Goal: Task Accomplishment & Management: Manage account settings

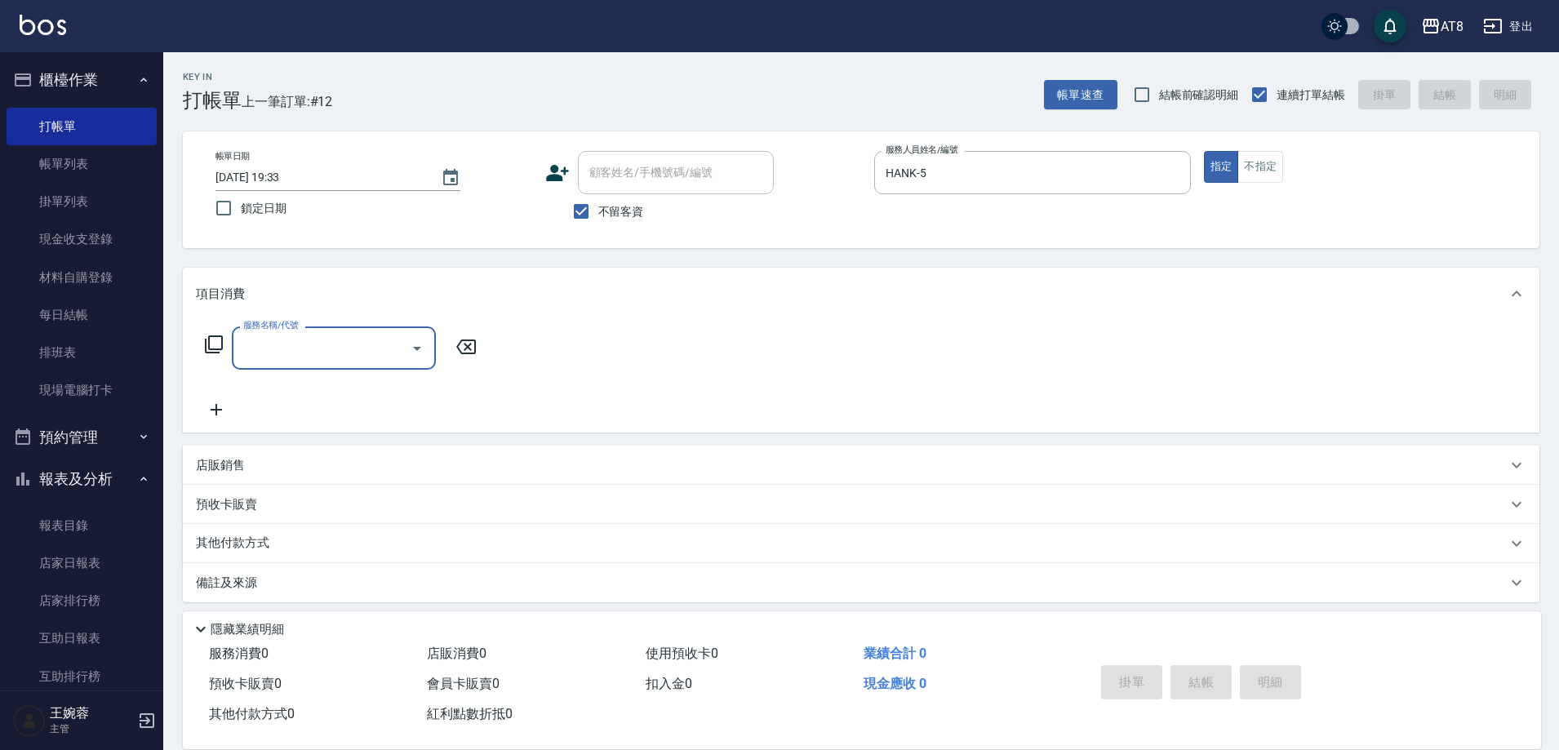
scroll to position [36, 0]
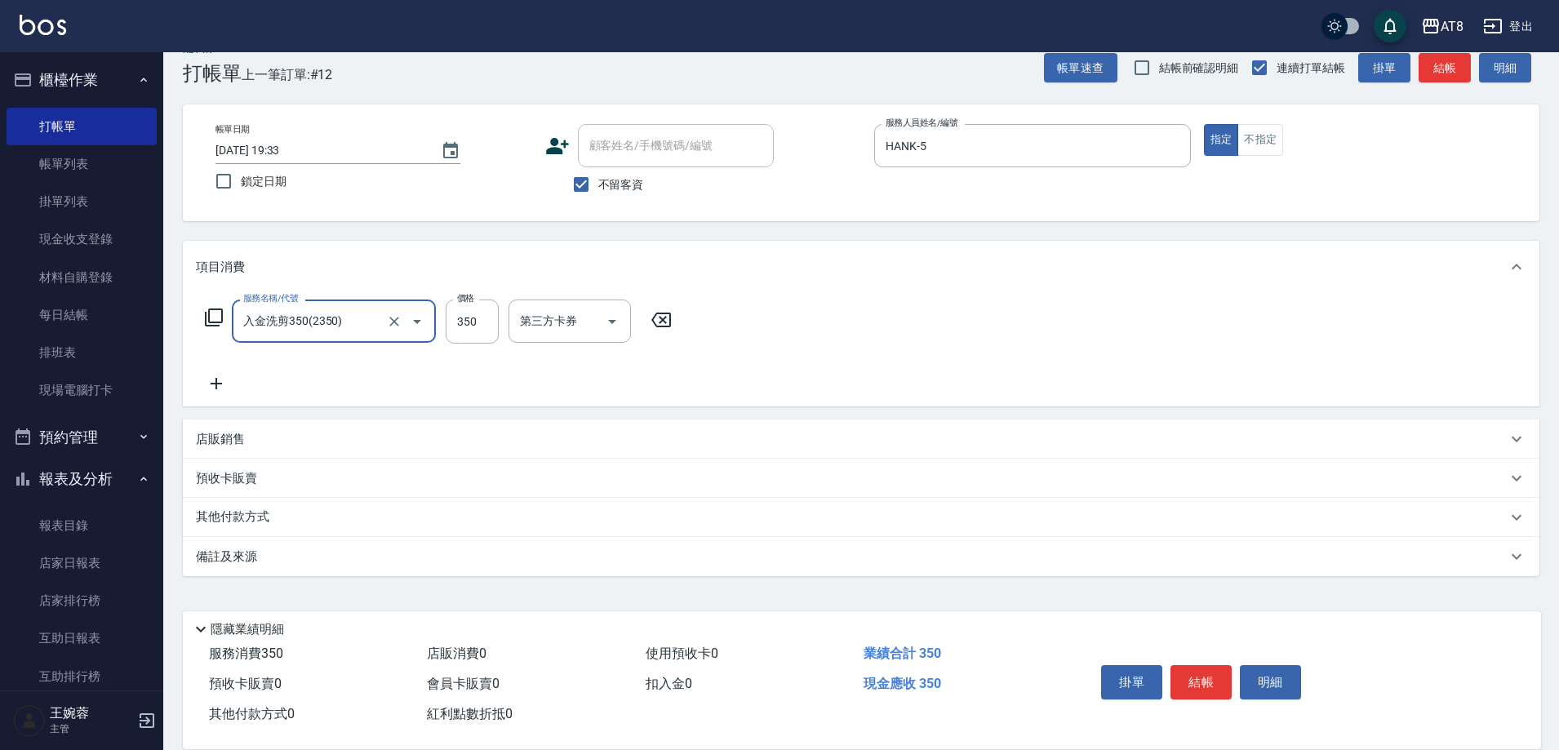
type input "入金洗剪350(2350)"
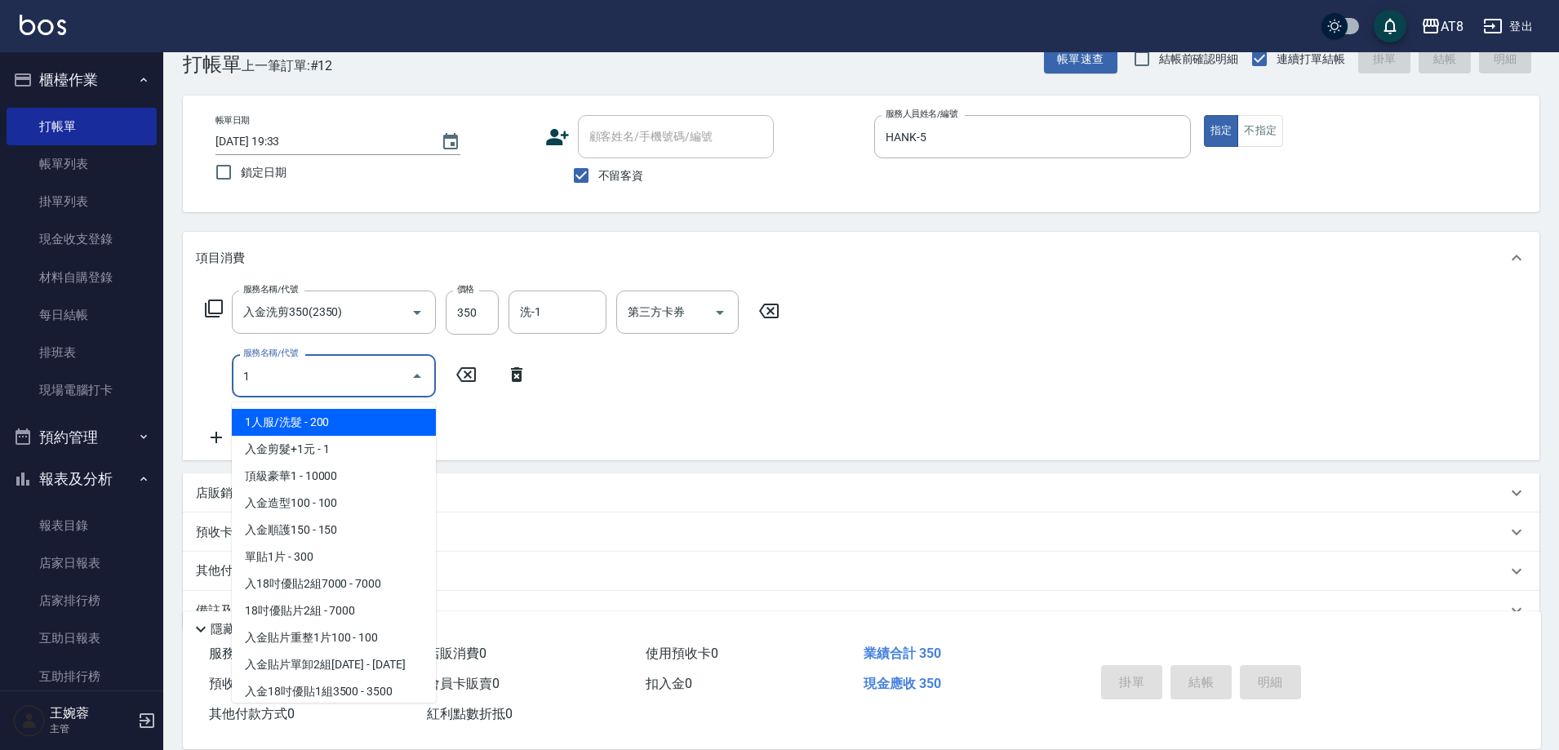
type input "1人服/洗髮(111)"
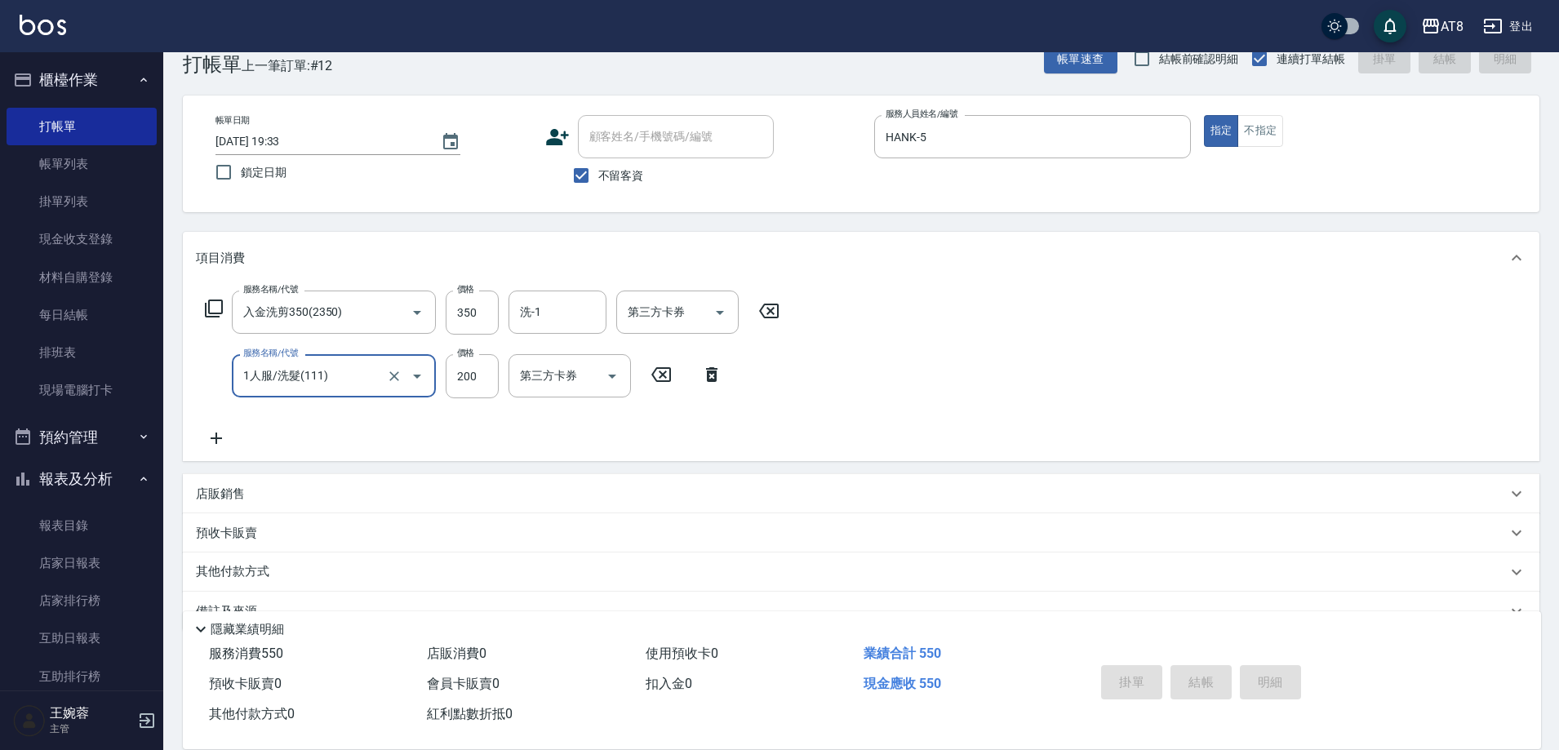
type input "[DATE] 20:34"
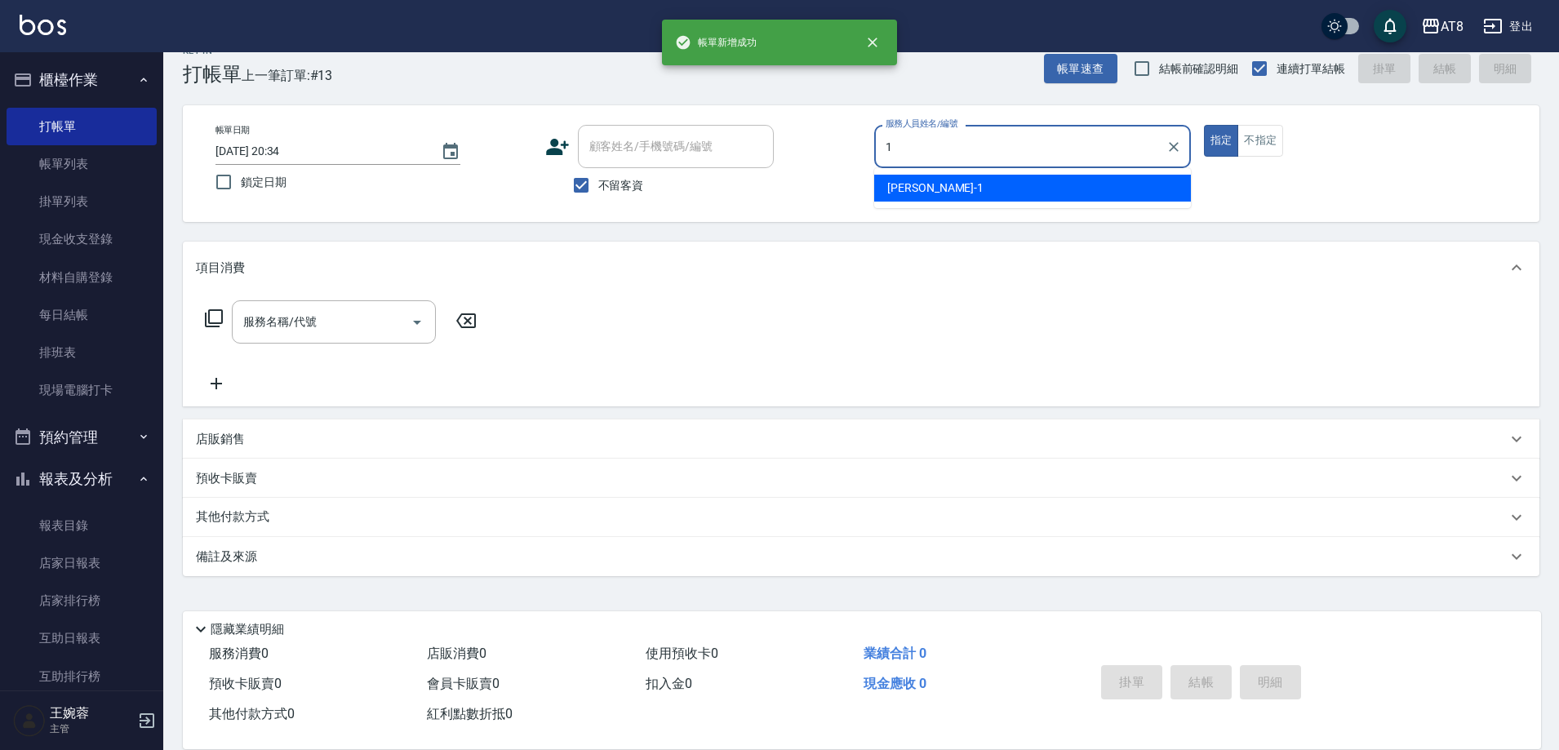
type input "YUKI-1"
type button "true"
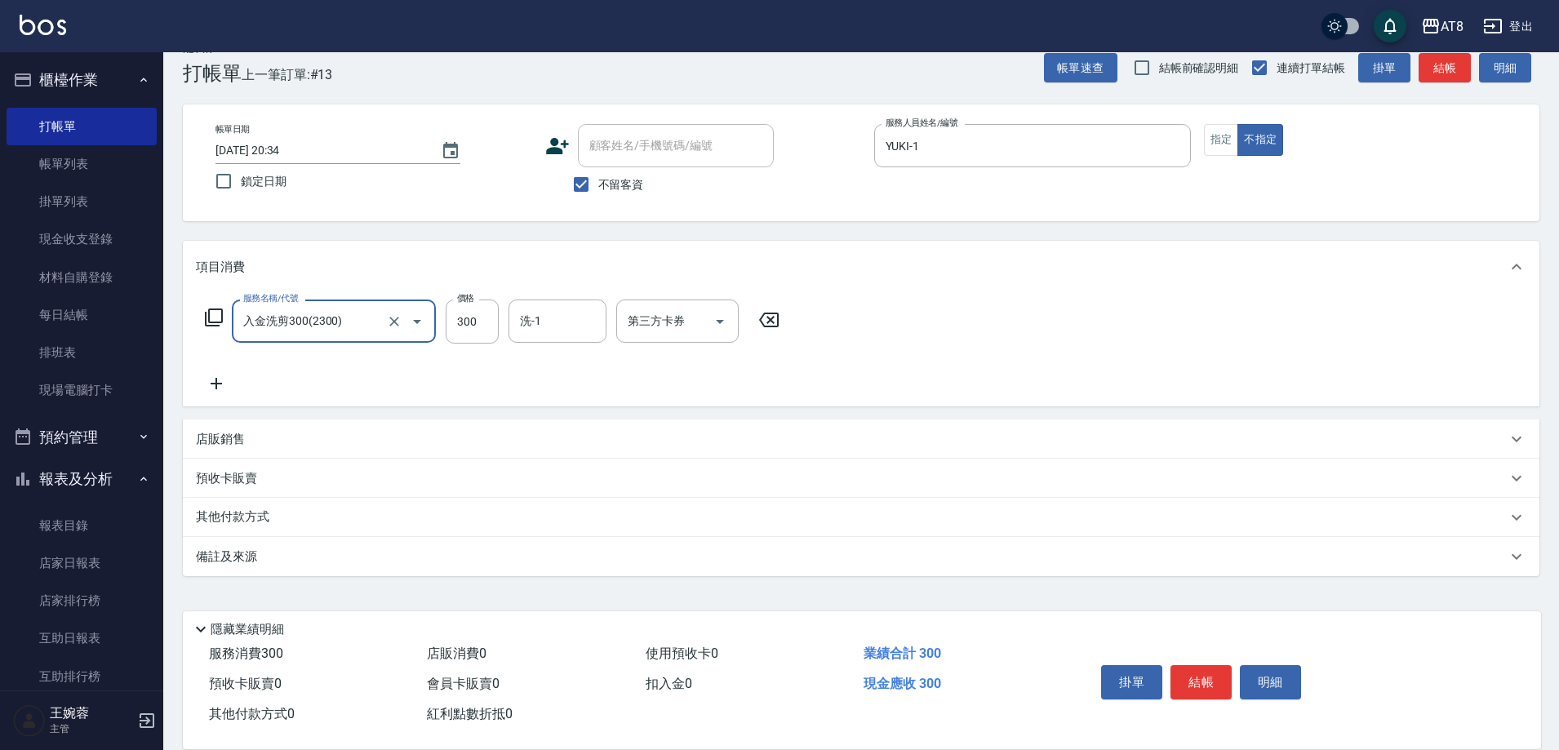
type input "入金洗剪300(2300)"
type input "YUKI-1"
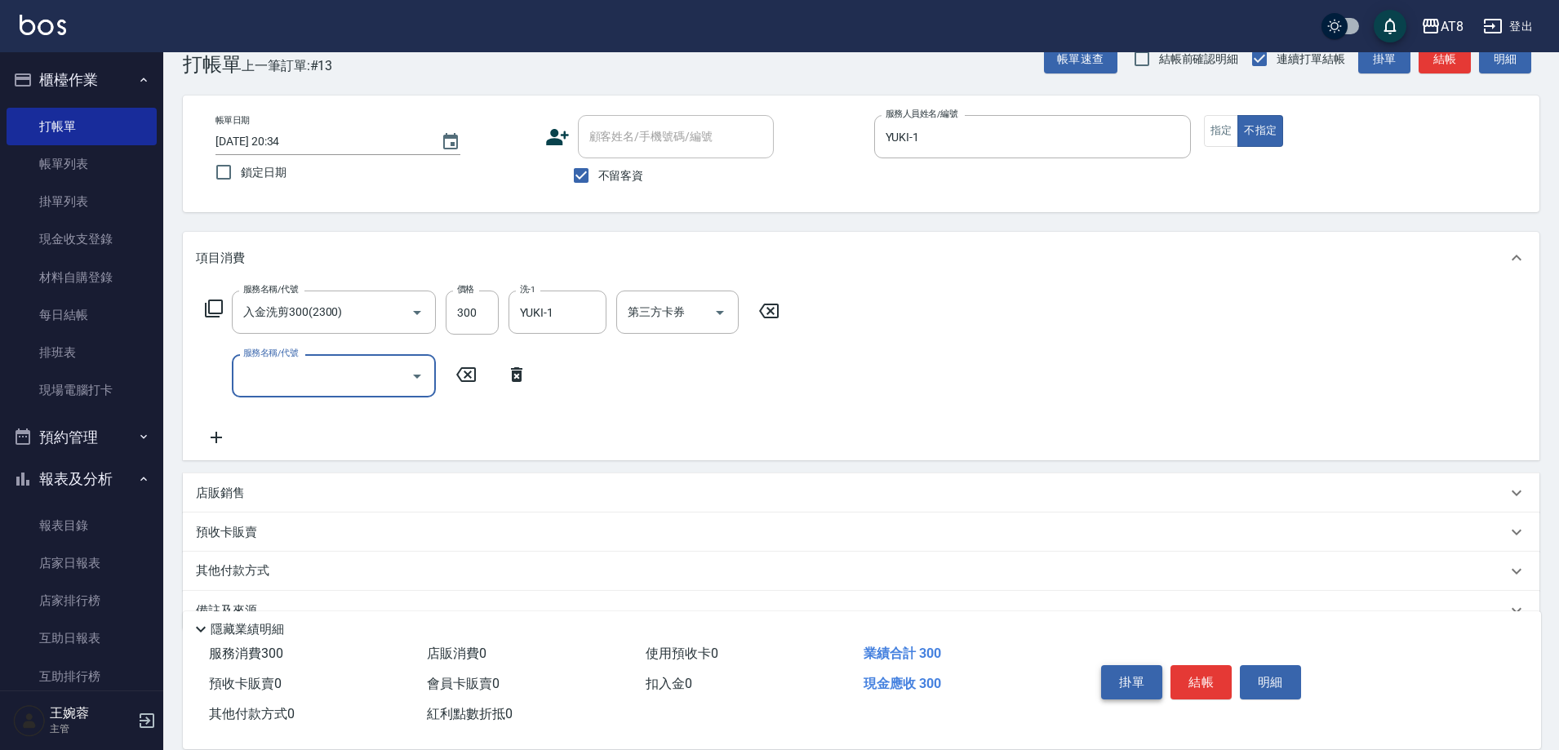
click at [1135, 665] on button "掛單" at bounding box center [1131, 682] width 61 height 34
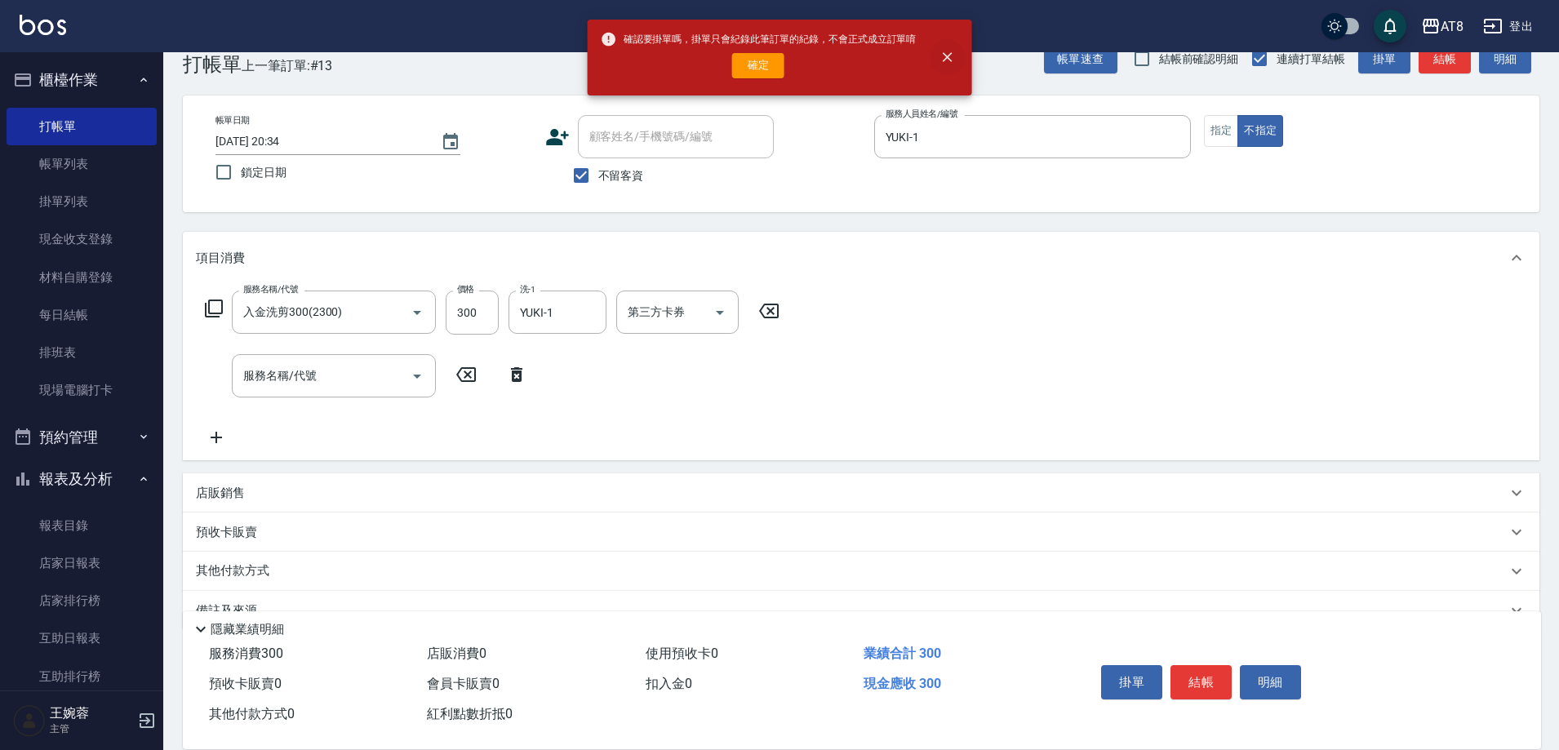
click at [948, 51] on button "close" at bounding box center [947, 57] width 36 height 36
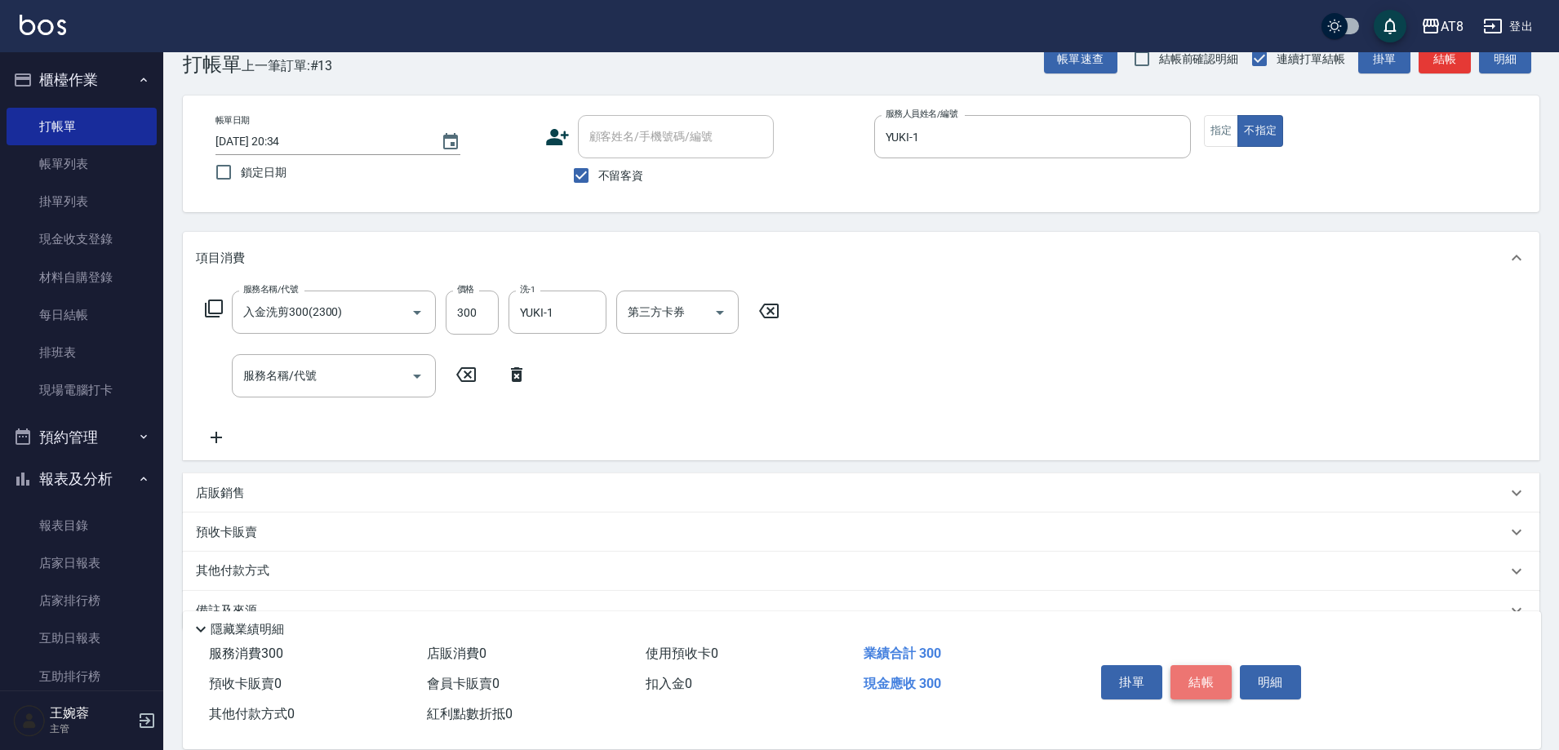
click at [1195, 665] on button "結帳" at bounding box center [1200, 682] width 61 height 34
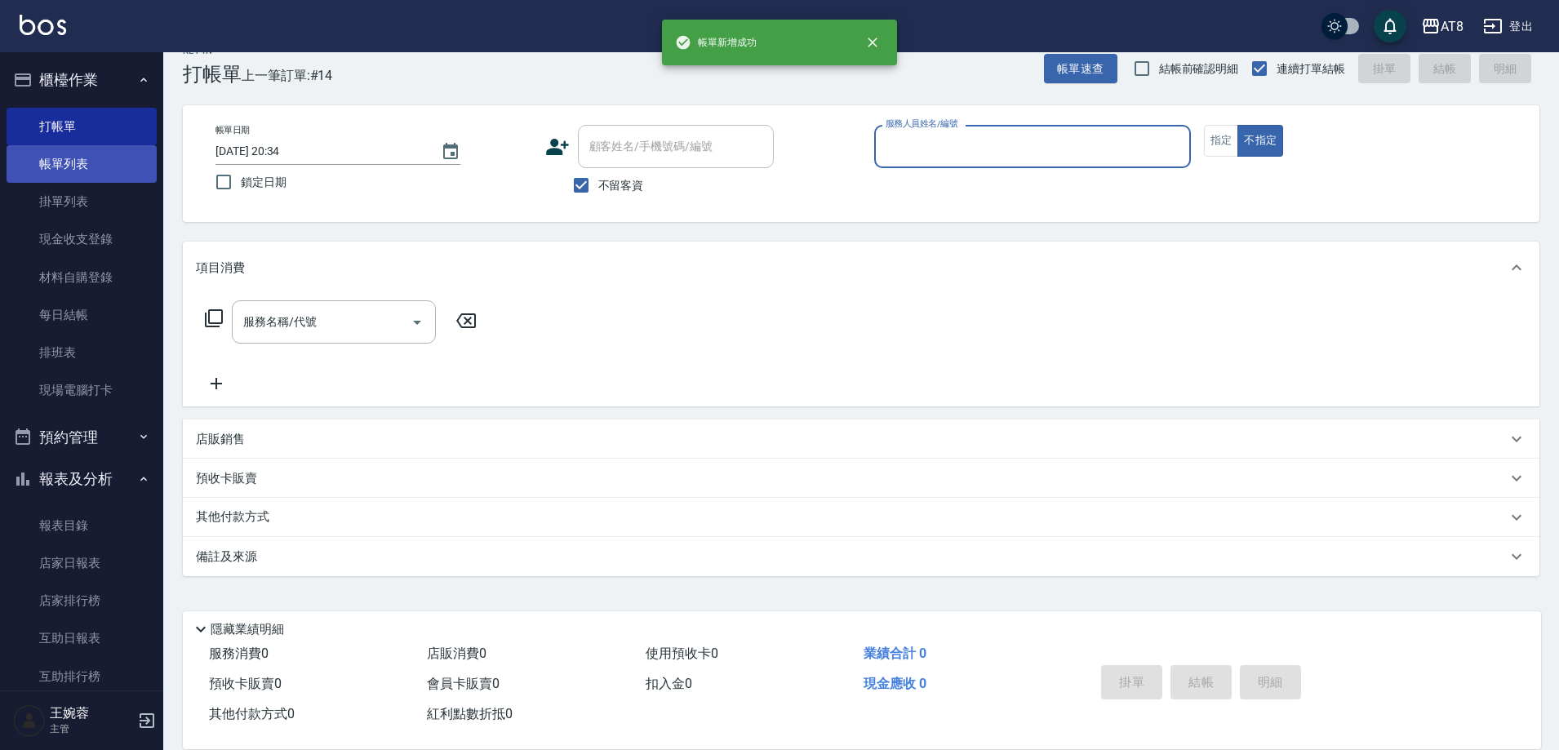
click at [95, 154] on link "帳單列表" at bounding box center [82, 164] width 150 height 38
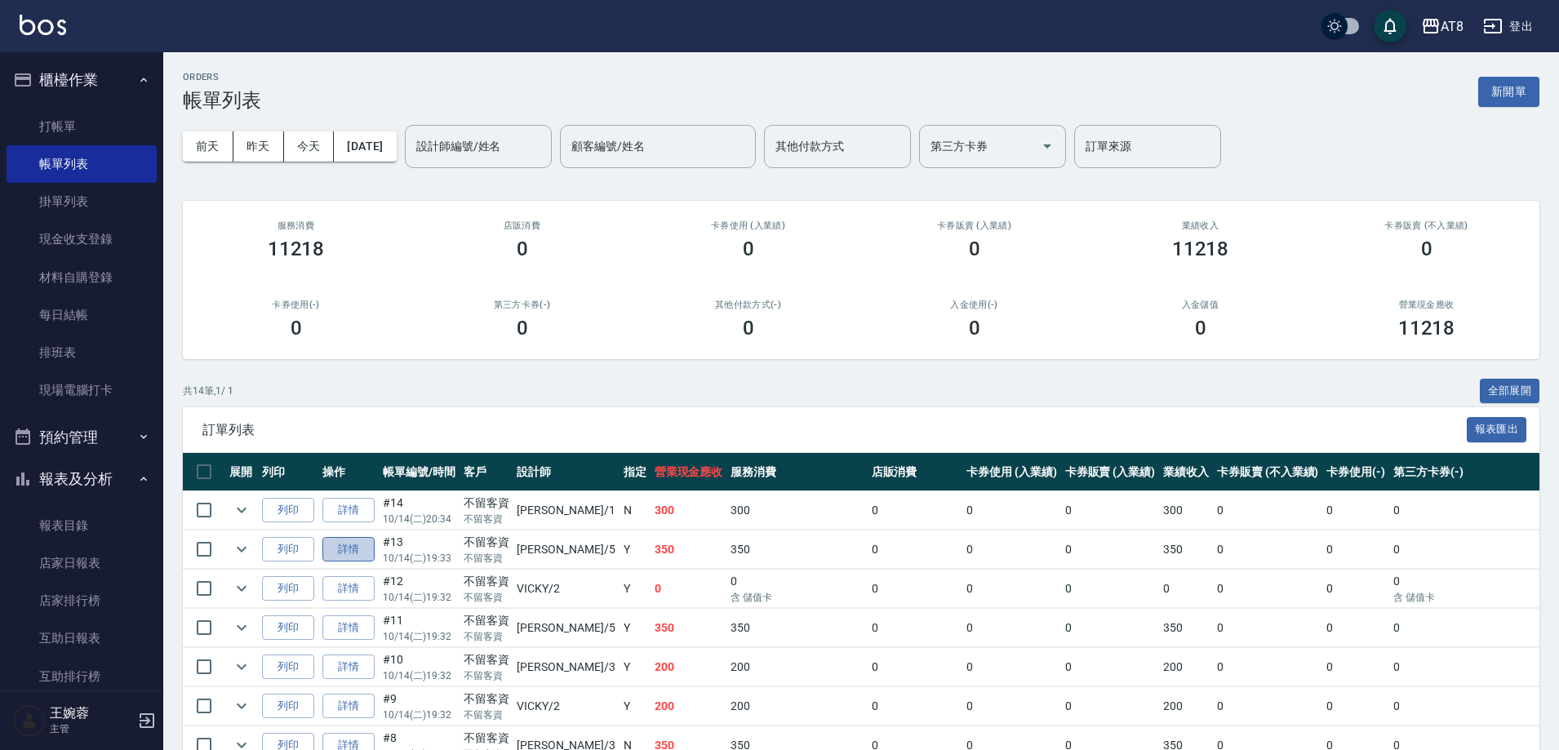
click at [360, 562] on link "詳情" at bounding box center [348, 549] width 52 height 25
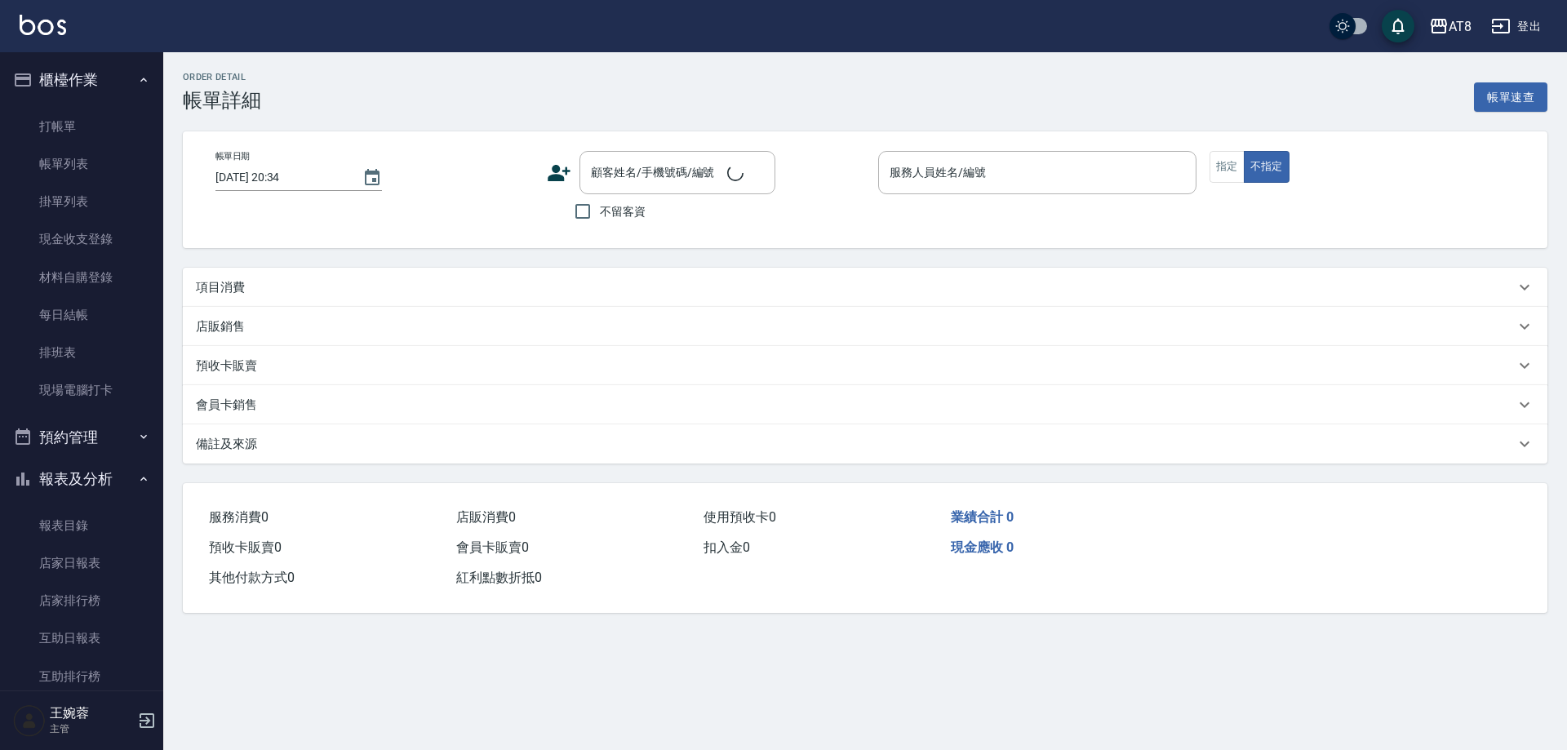
type input "[DATE] 19:33"
checkbox input "true"
type input "HANK-5"
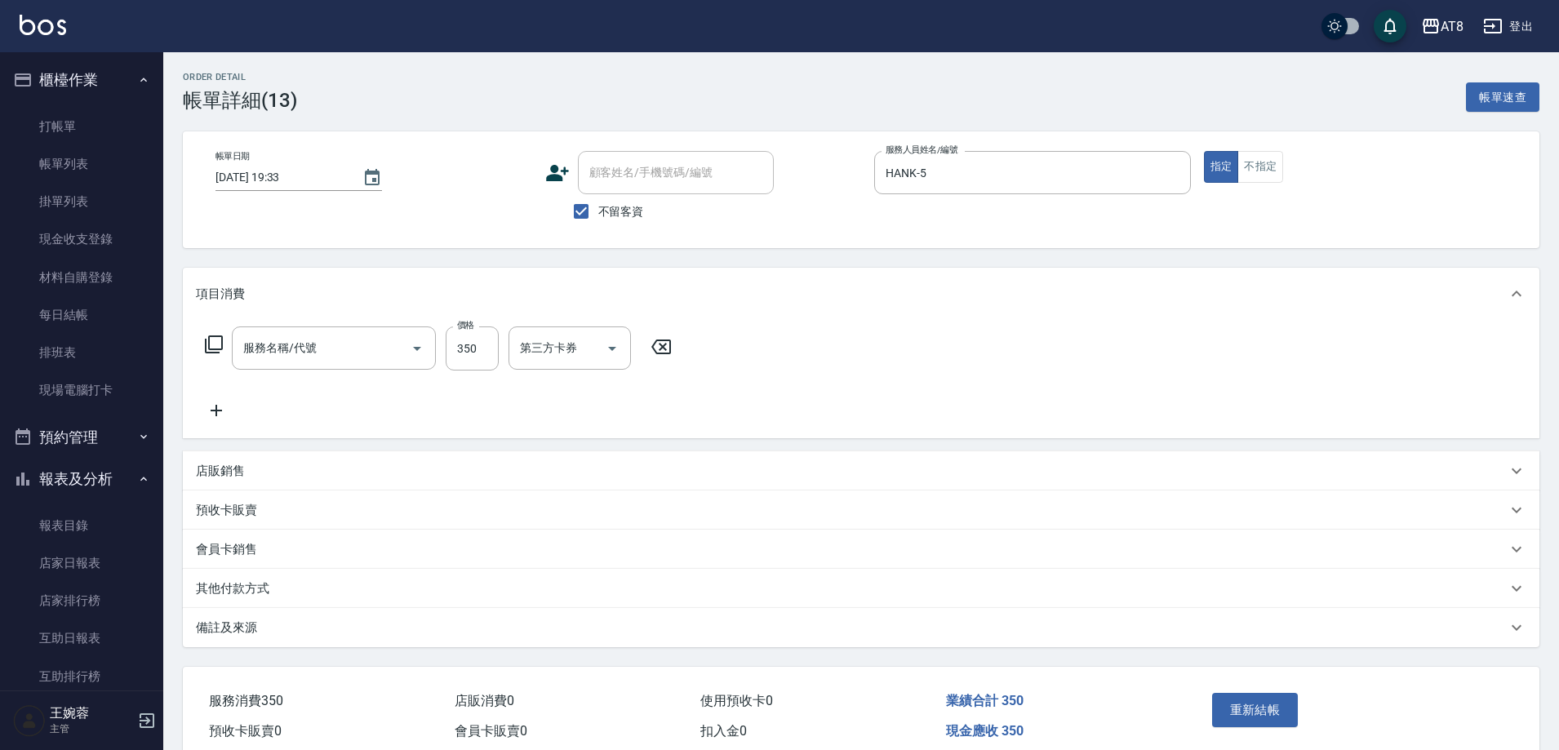
type input "入金洗剪350(2350)"
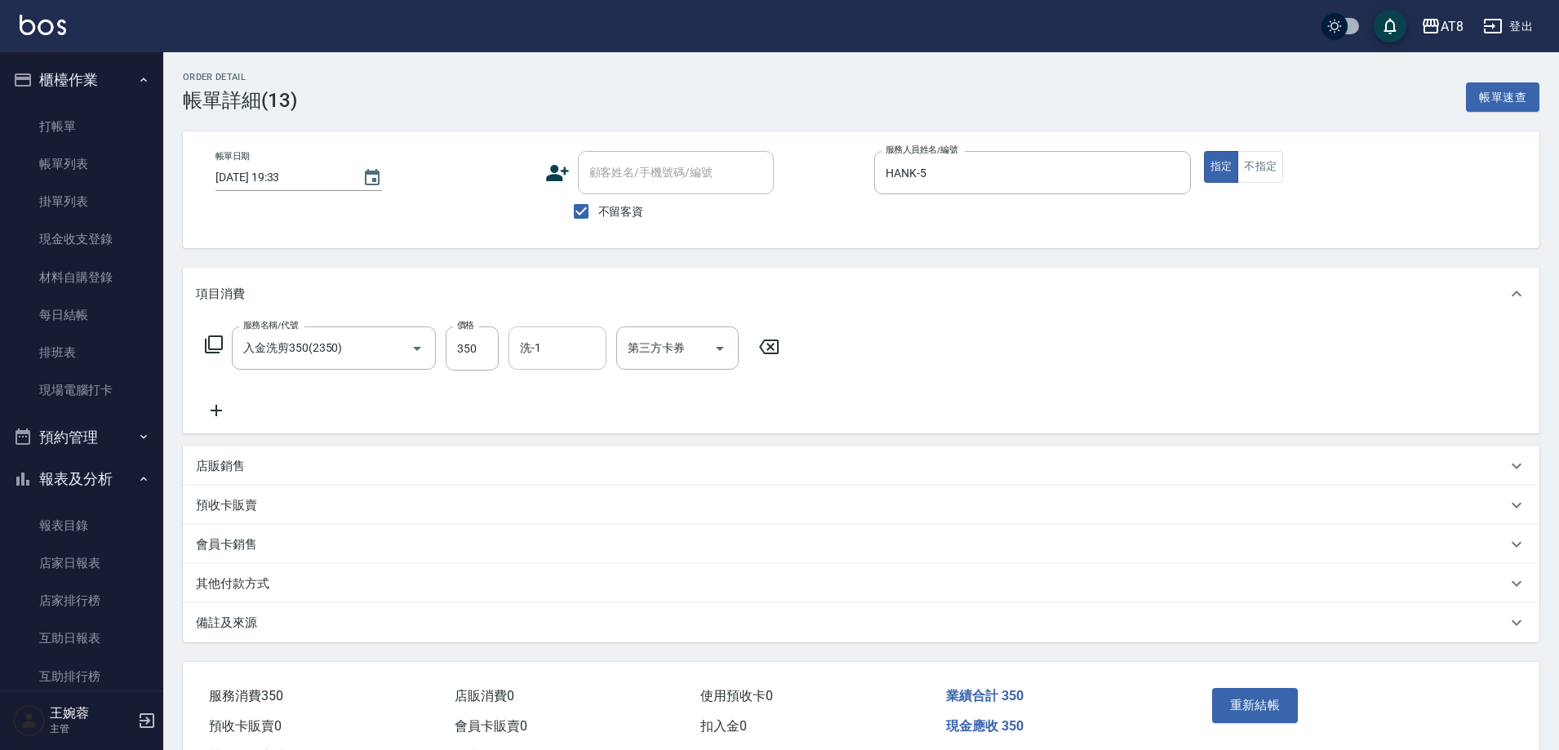
click at [574, 349] on input "洗-1" at bounding box center [557, 348] width 83 height 29
type input "HANK-5"
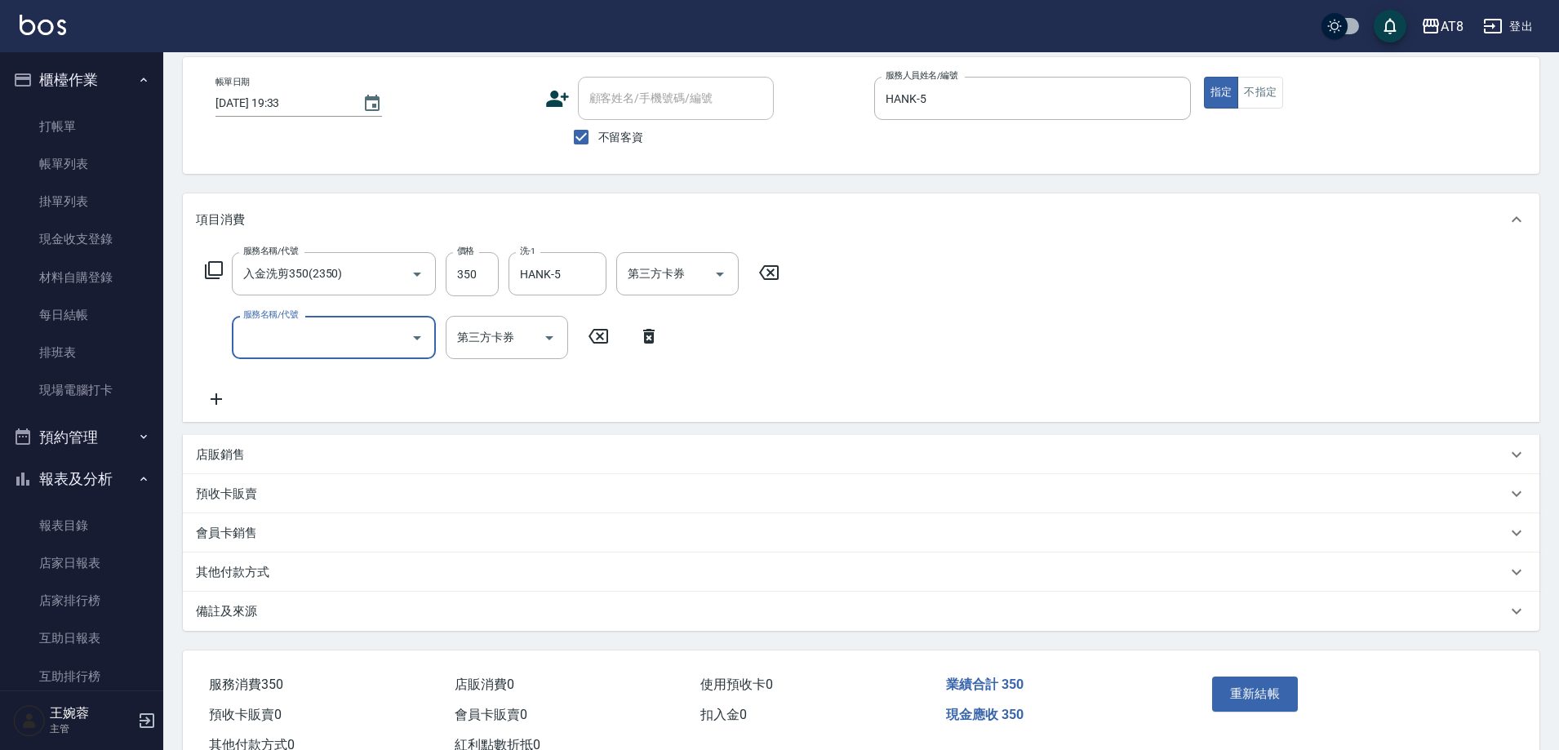
scroll to position [82, 0]
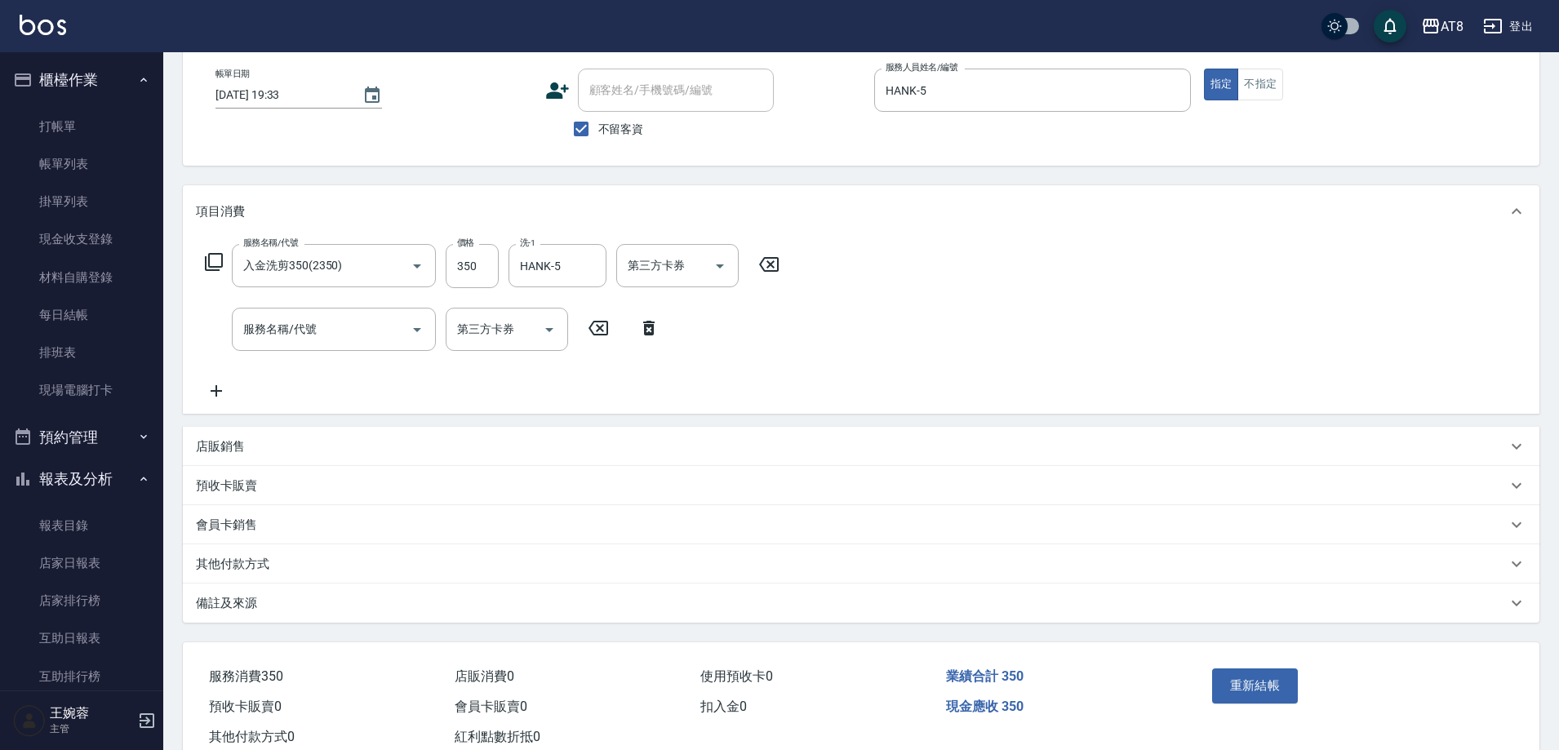
click at [615, 333] on icon at bounding box center [598, 328] width 41 height 20
click at [1239, 690] on button "重新結帳" at bounding box center [1255, 685] width 87 height 34
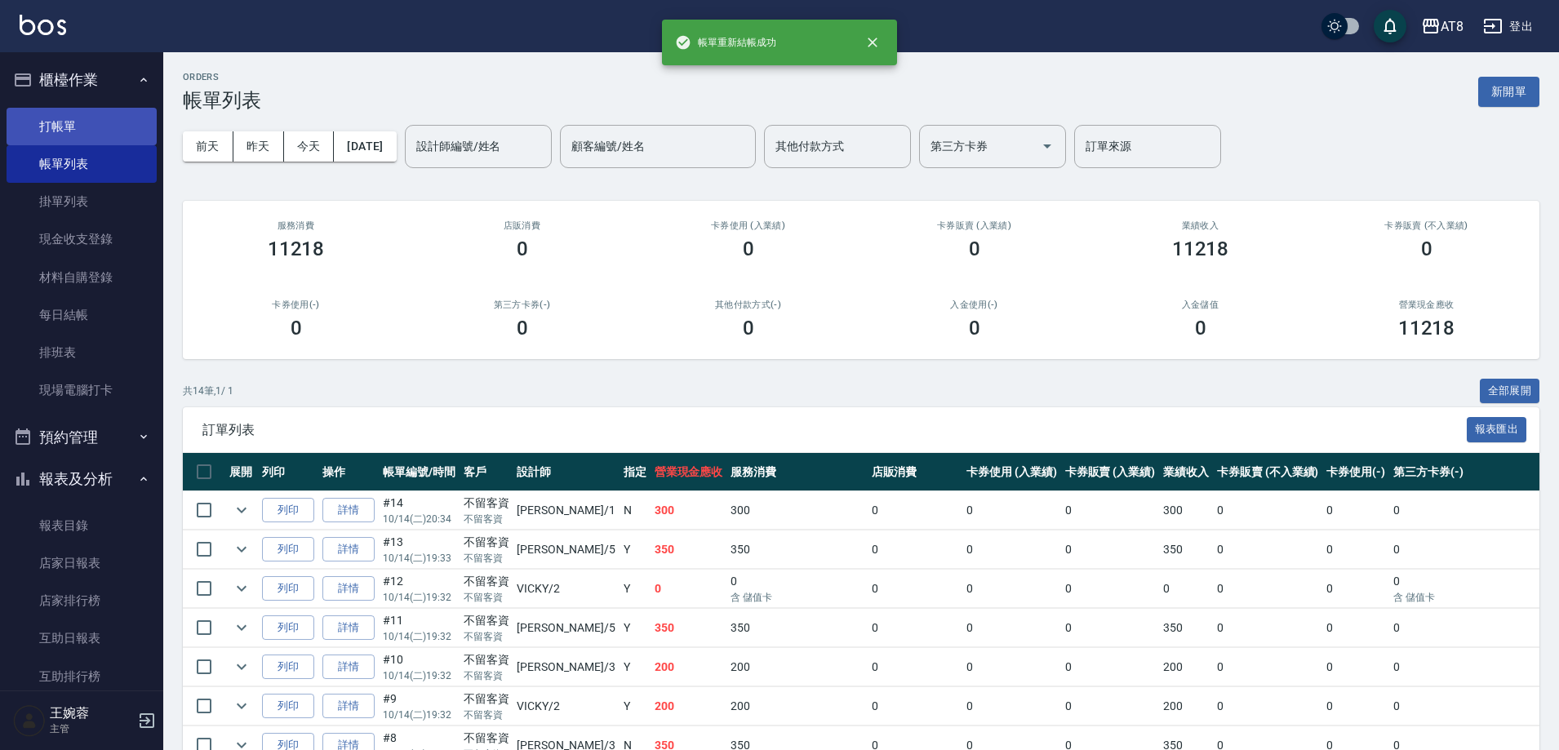
click at [97, 127] on link "打帳單" at bounding box center [82, 127] width 150 height 38
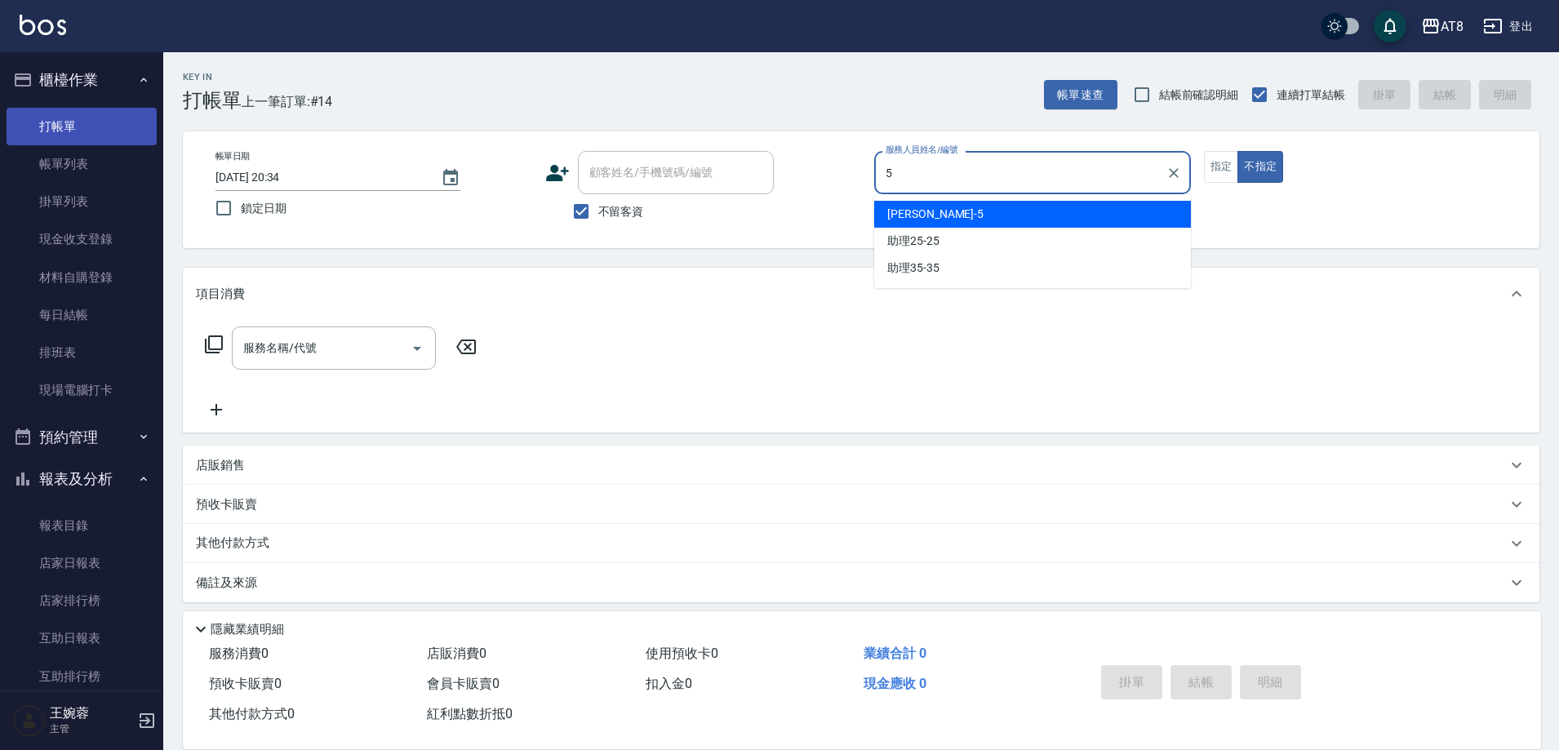
type input "HANK-5"
type button "false"
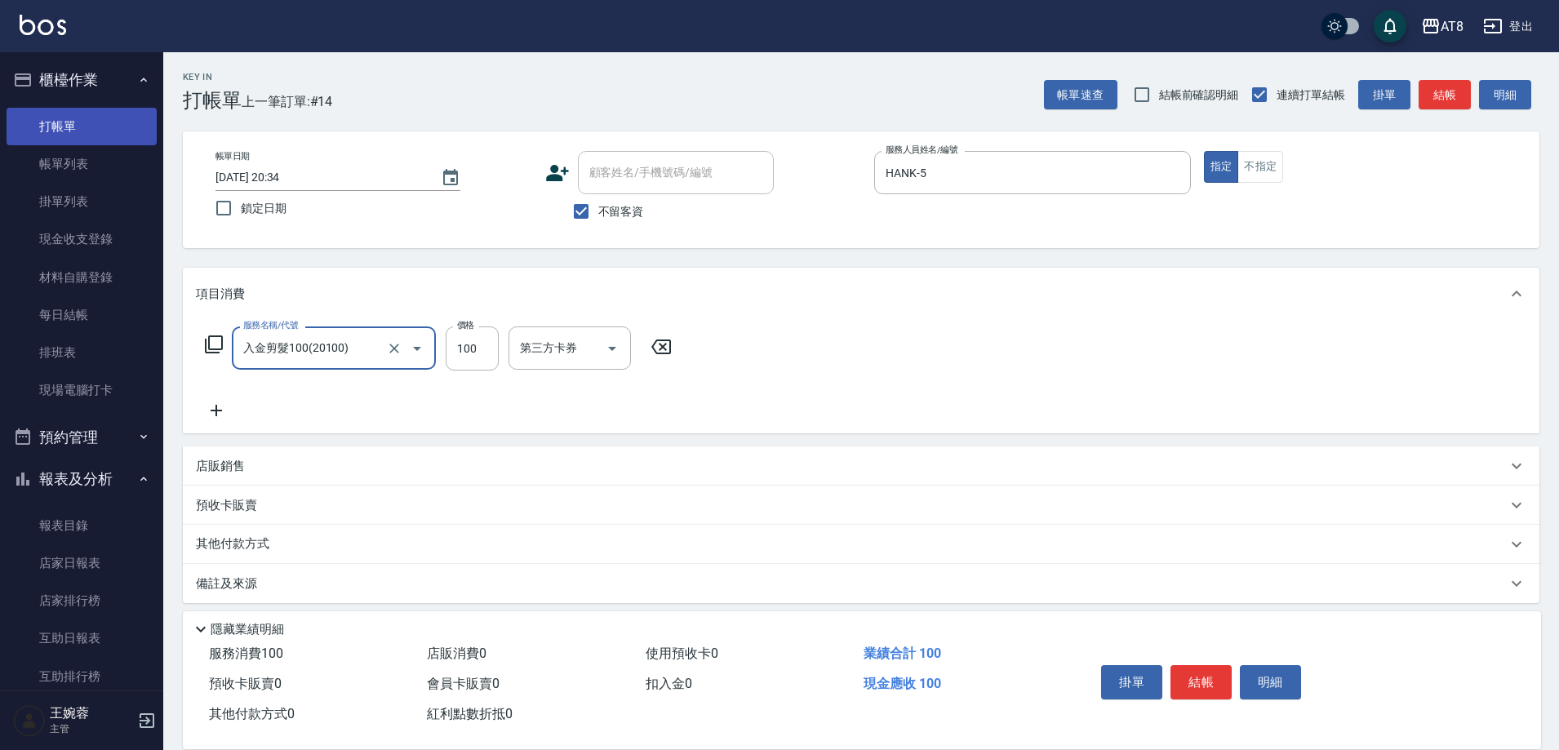
type input "入金剪髮100(20100)"
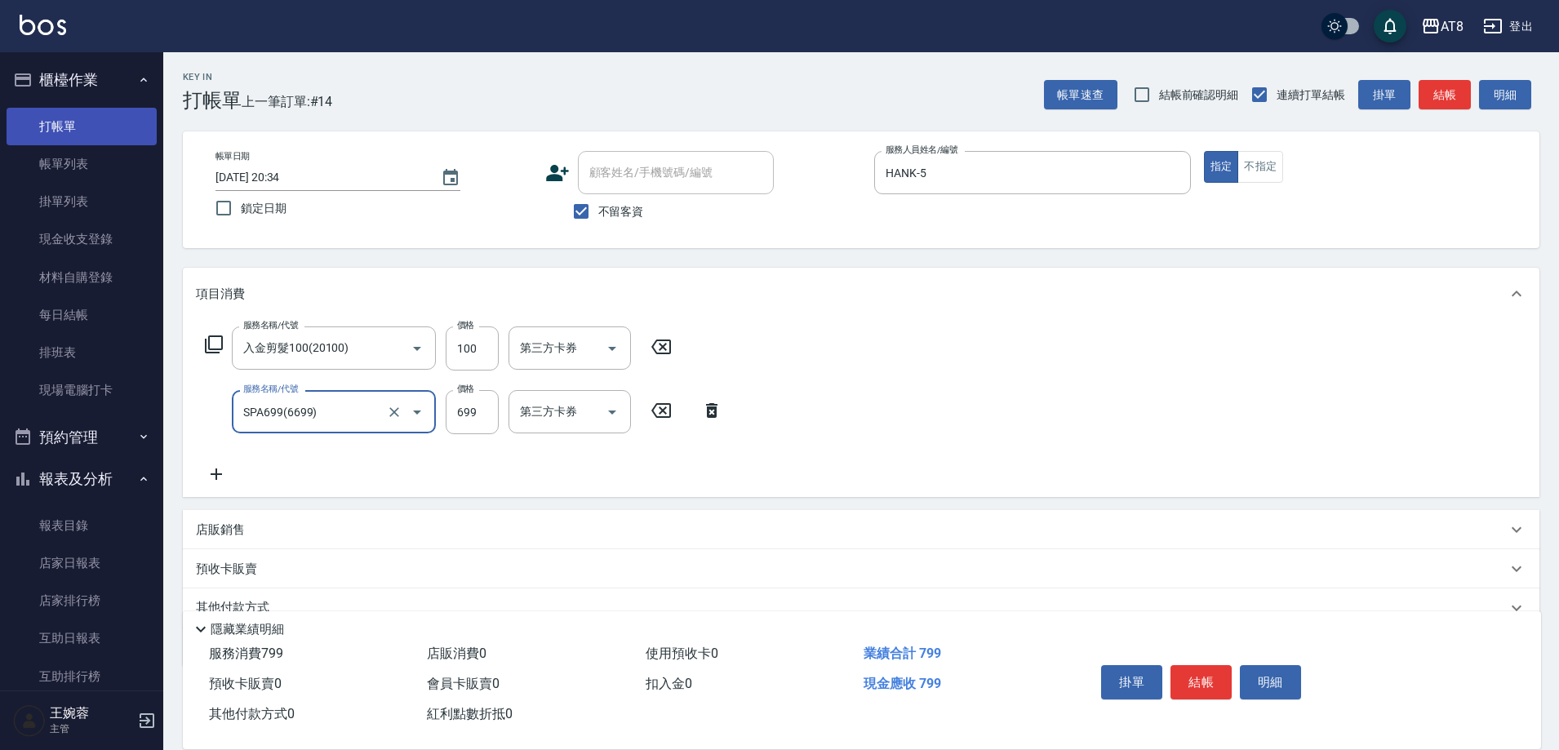
type input "SPA699(6699)"
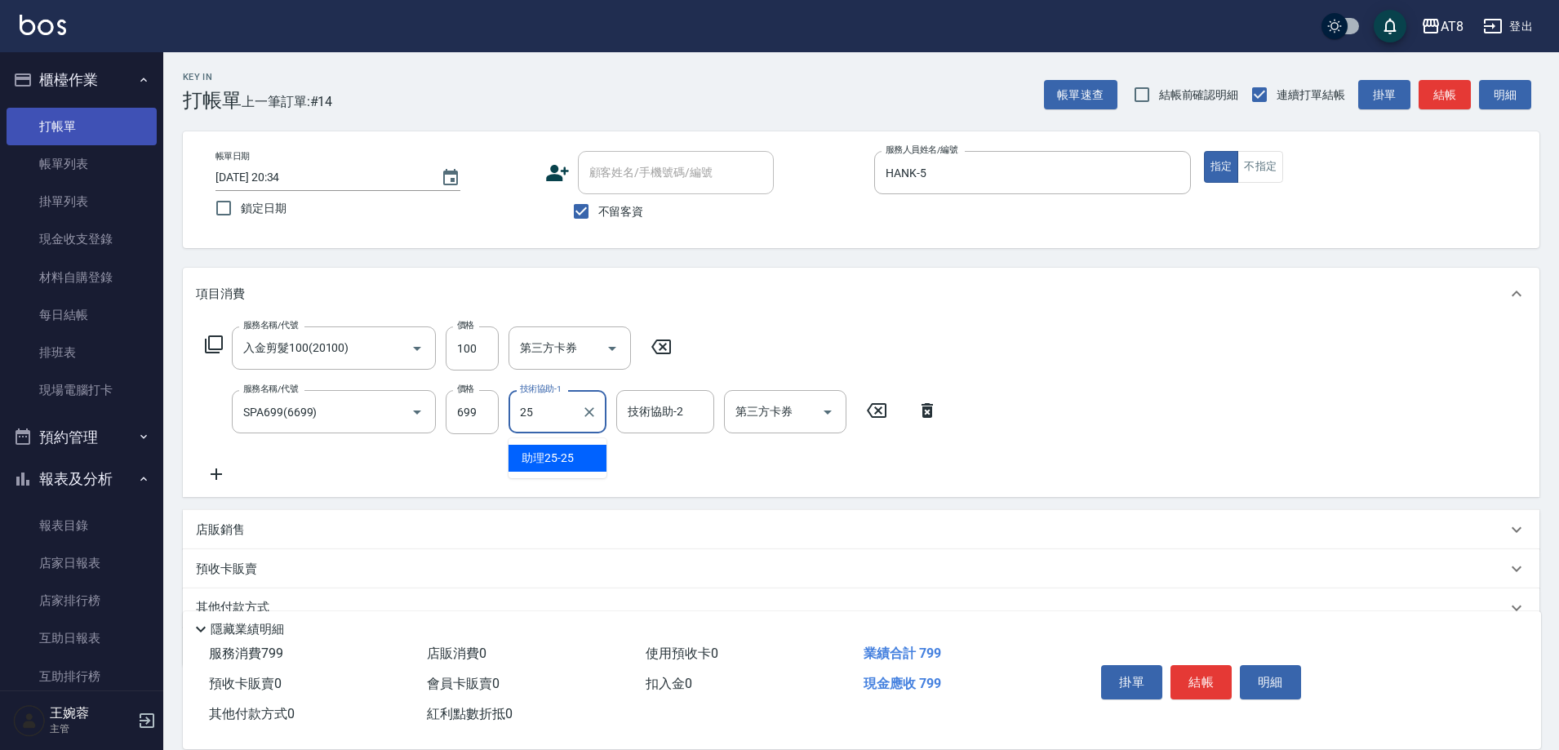
type input "助理25-25"
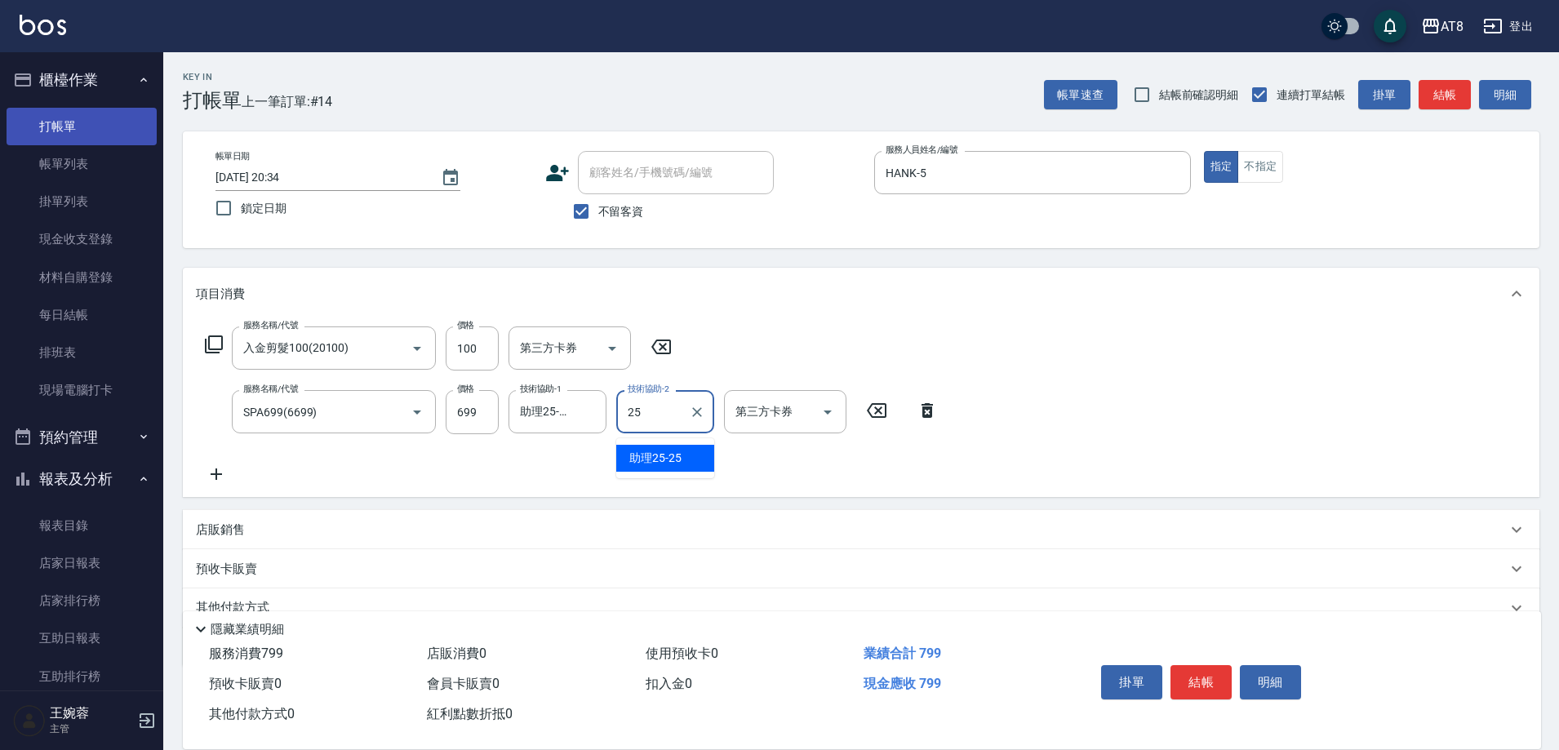
type input "助理25-25"
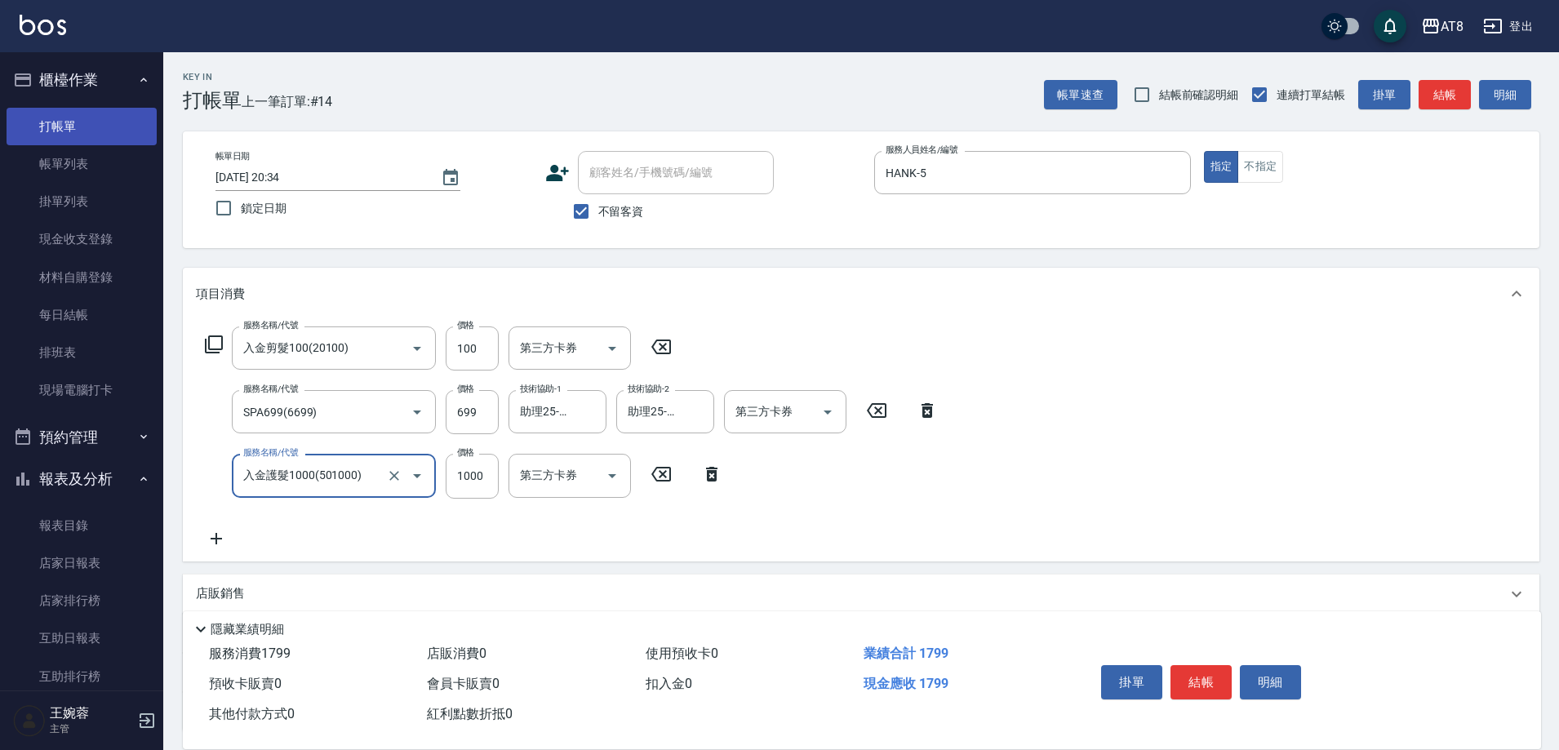
type input "入金護髮1000(501000)"
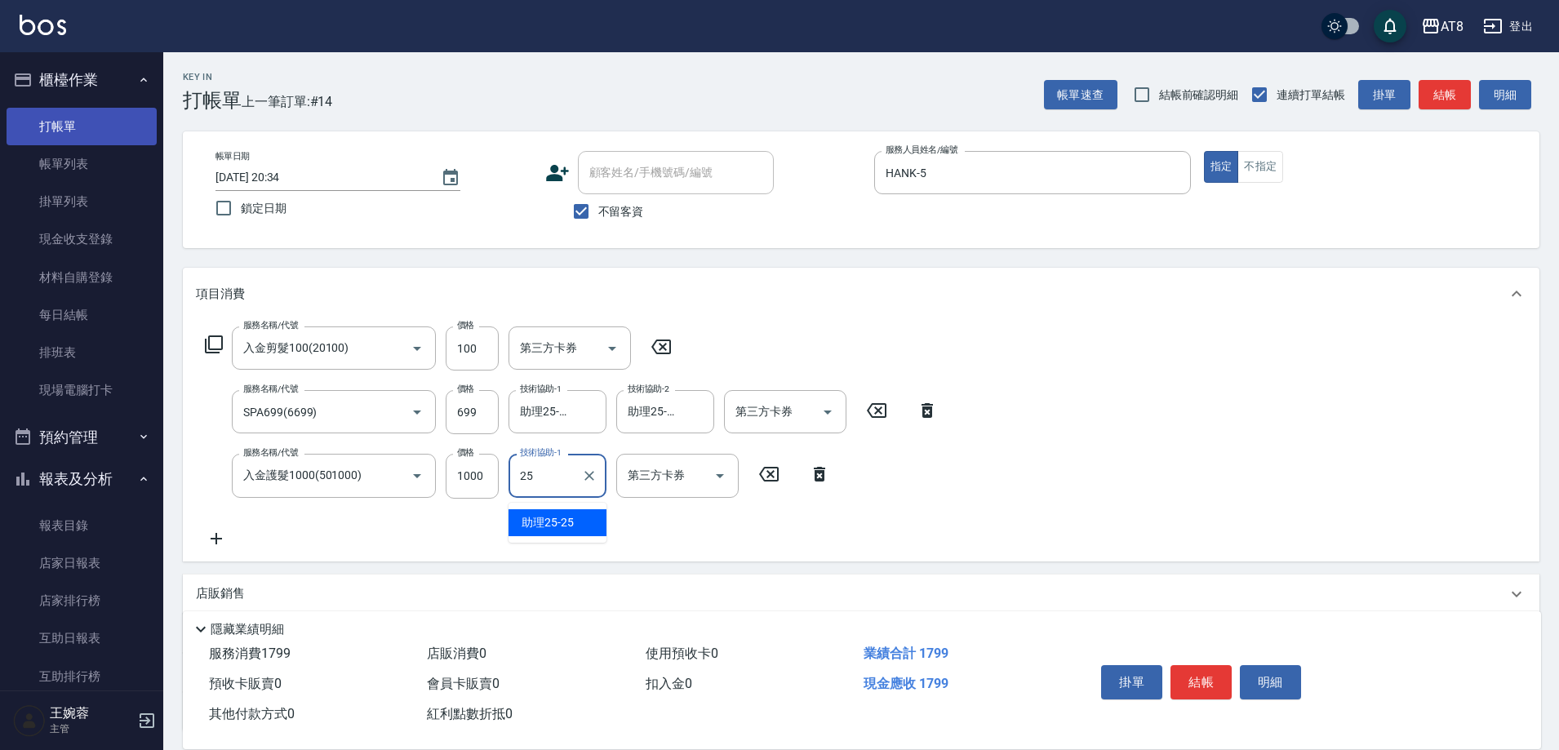
type input "助理25-25"
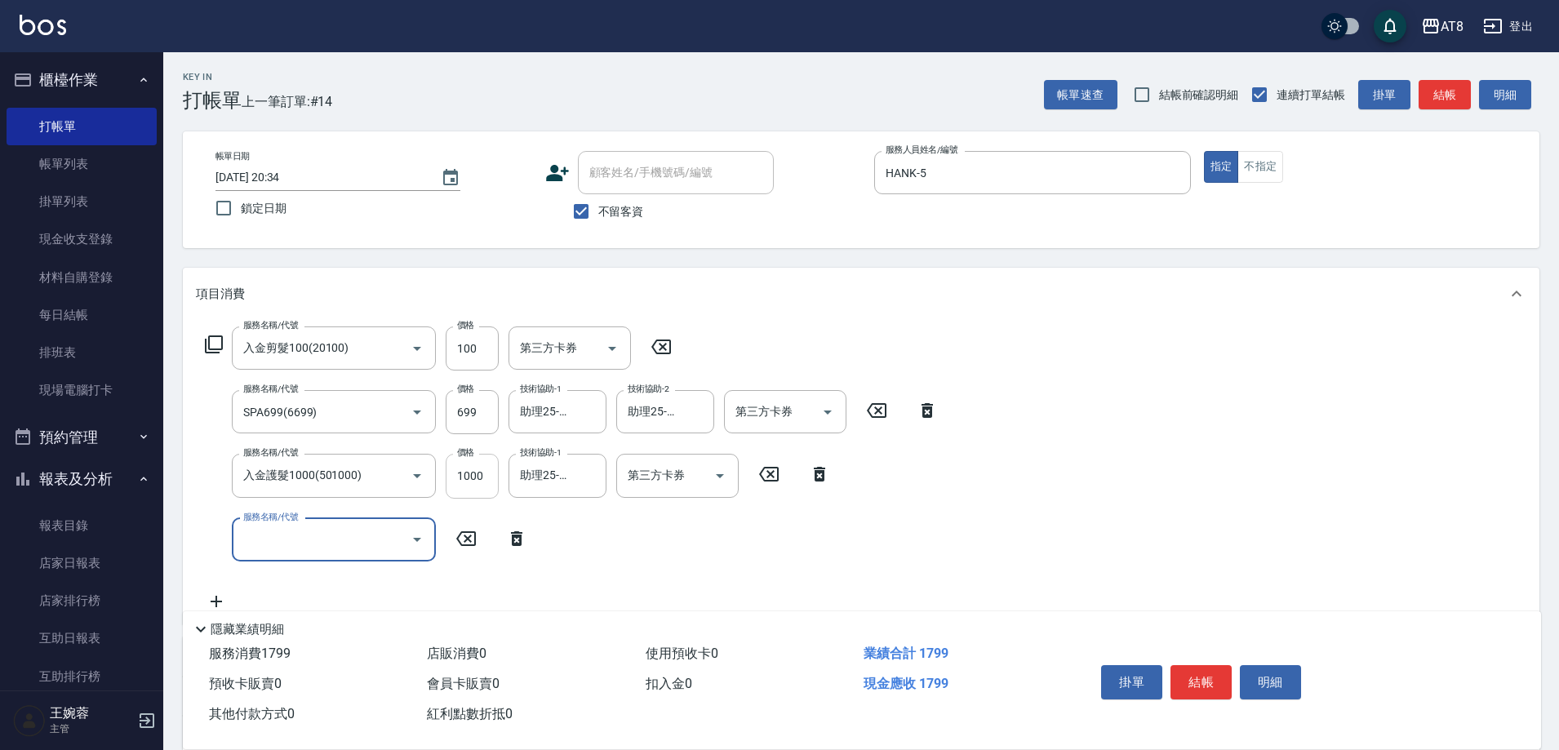
click at [492, 474] on input "1000" at bounding box center [472, 476] width 53 height 44
type input "1300"
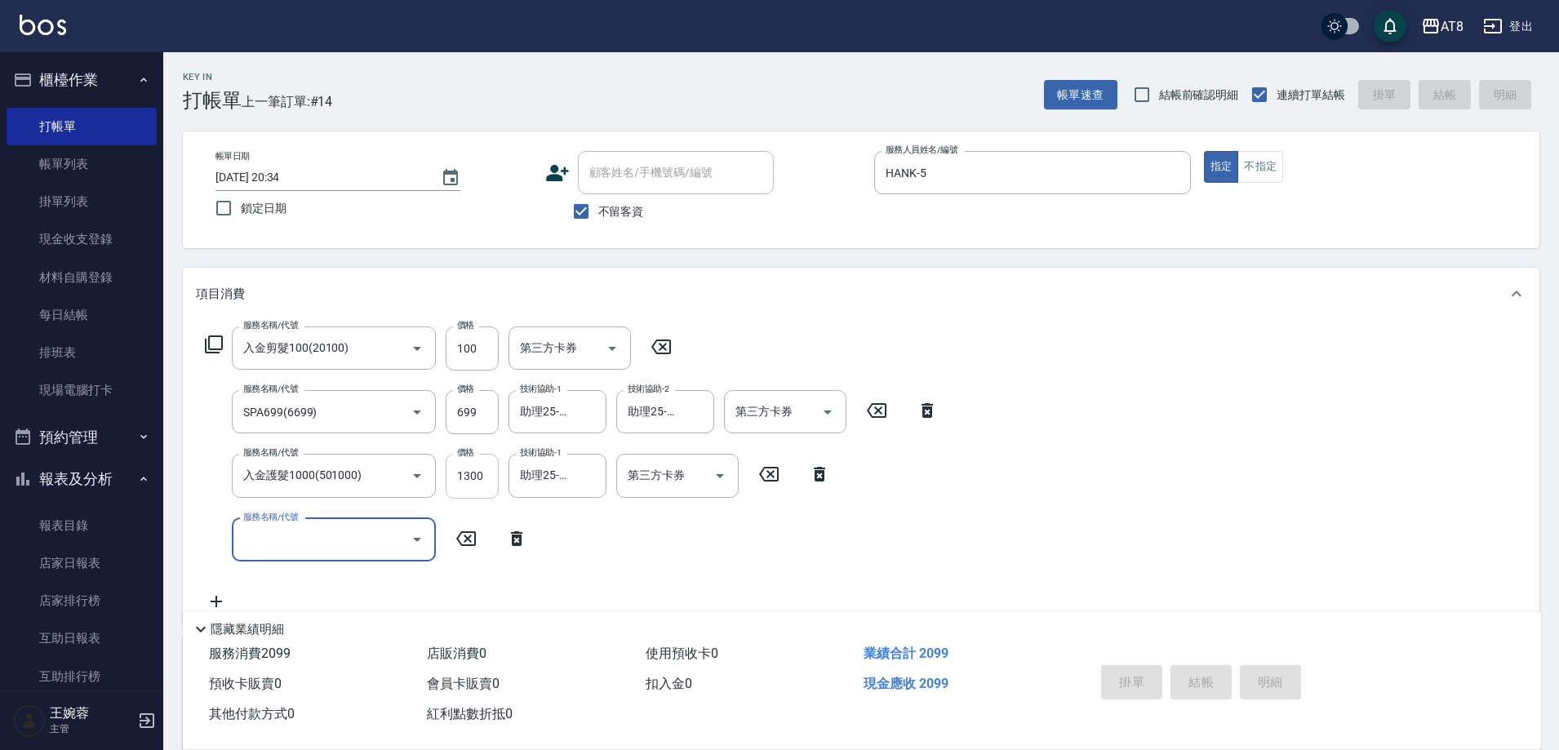
type input "[DATE] 20:35"
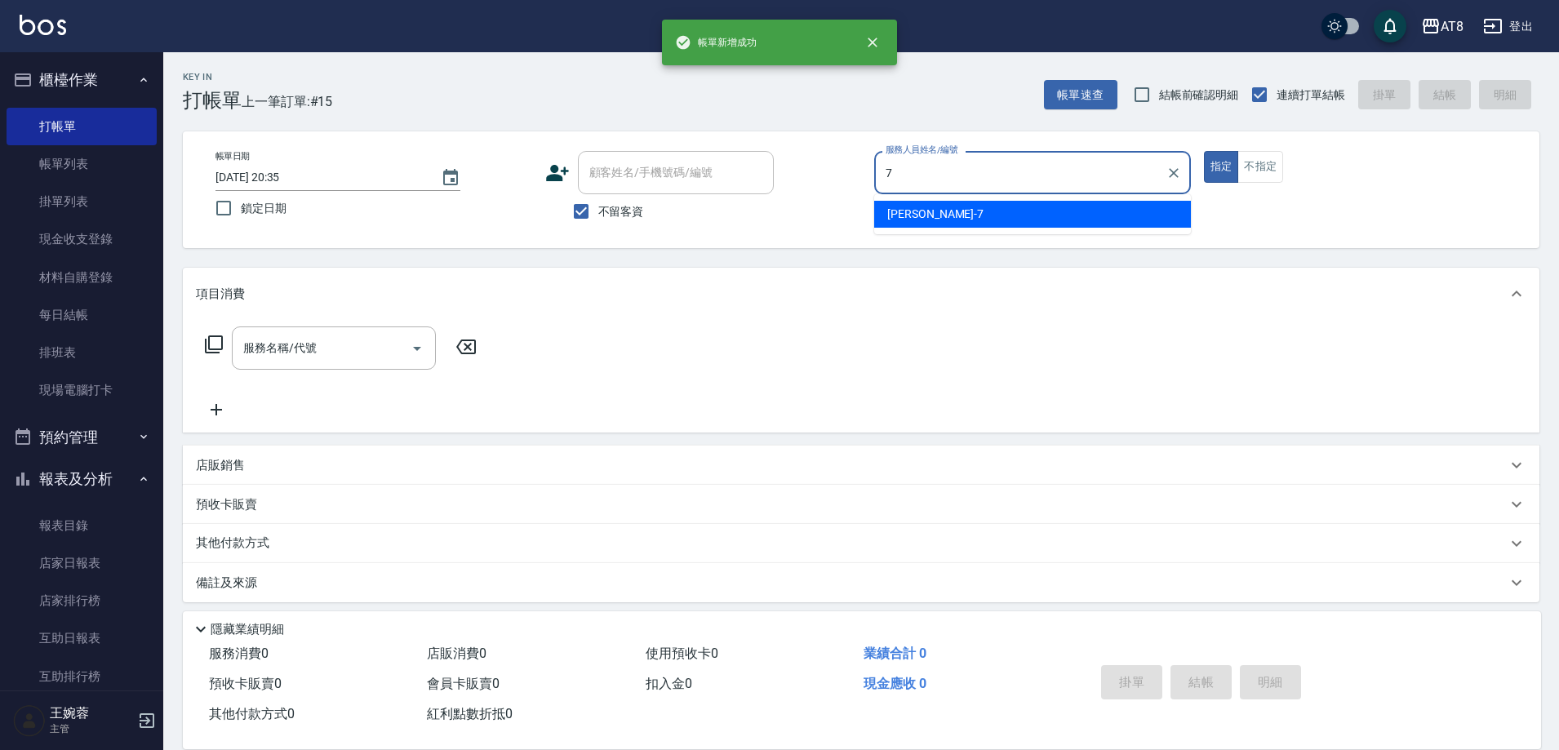
type input "[PERSON_NAME]-7"
type button "true"
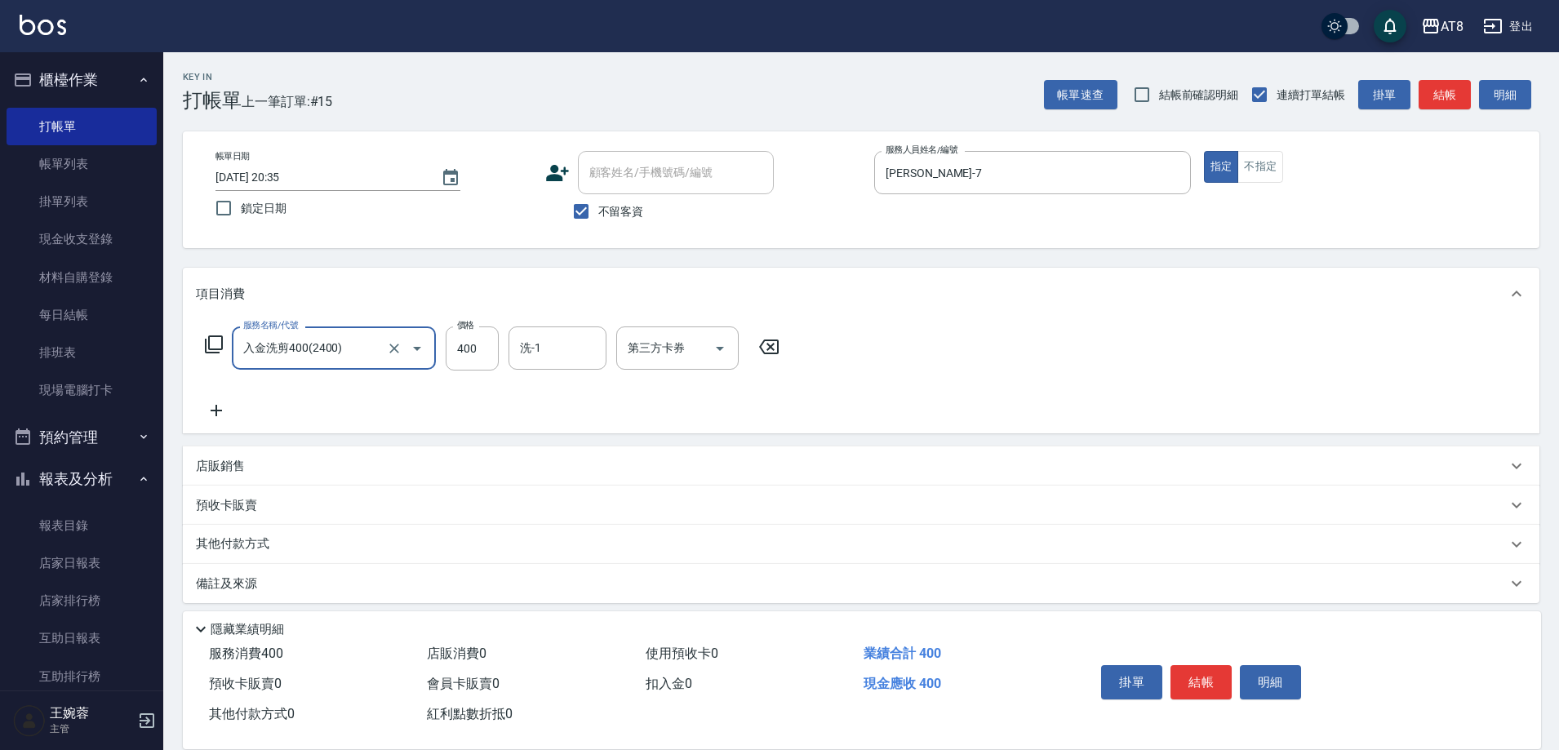
type input "入金洗剪400(2400)"
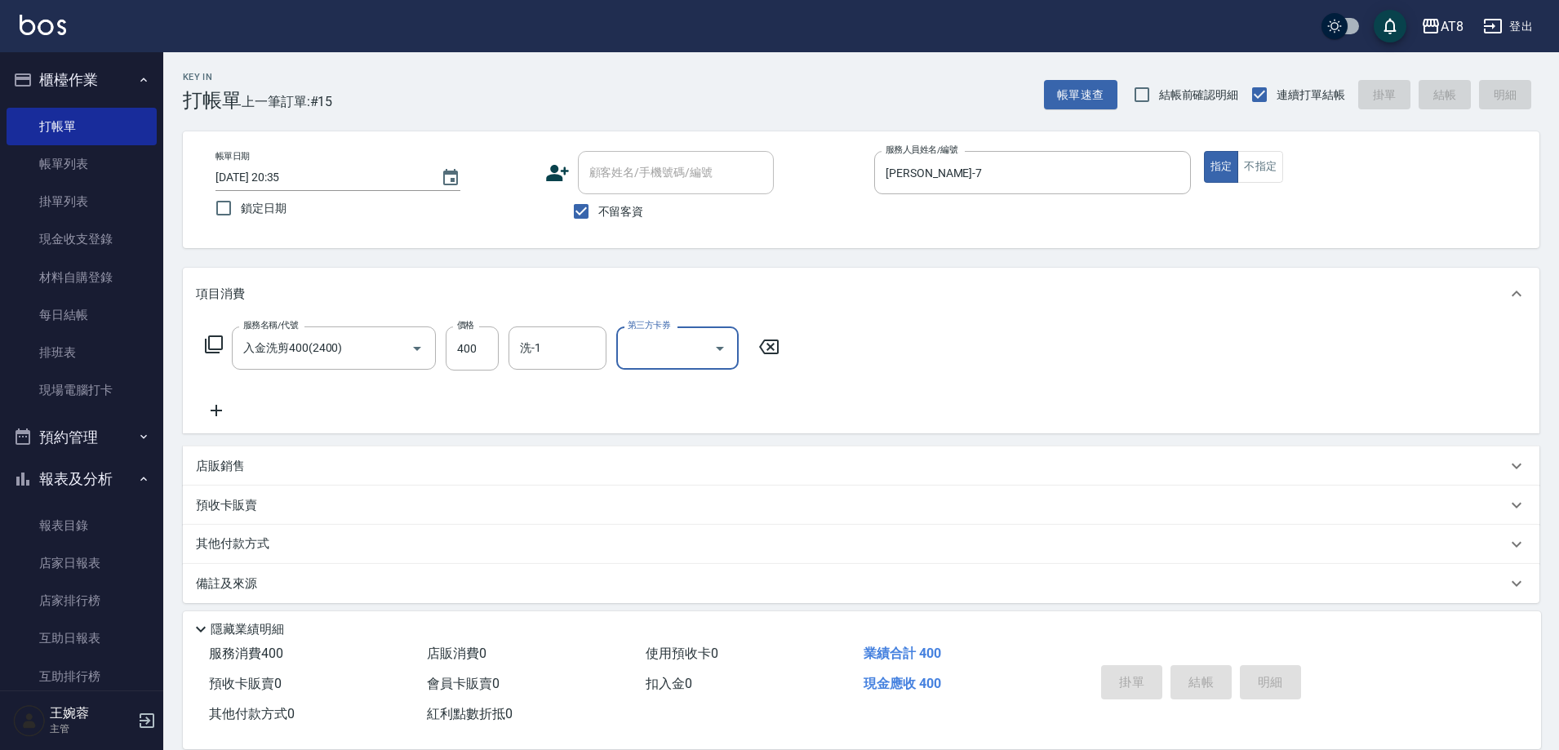
type input "[DATE] 20:36"
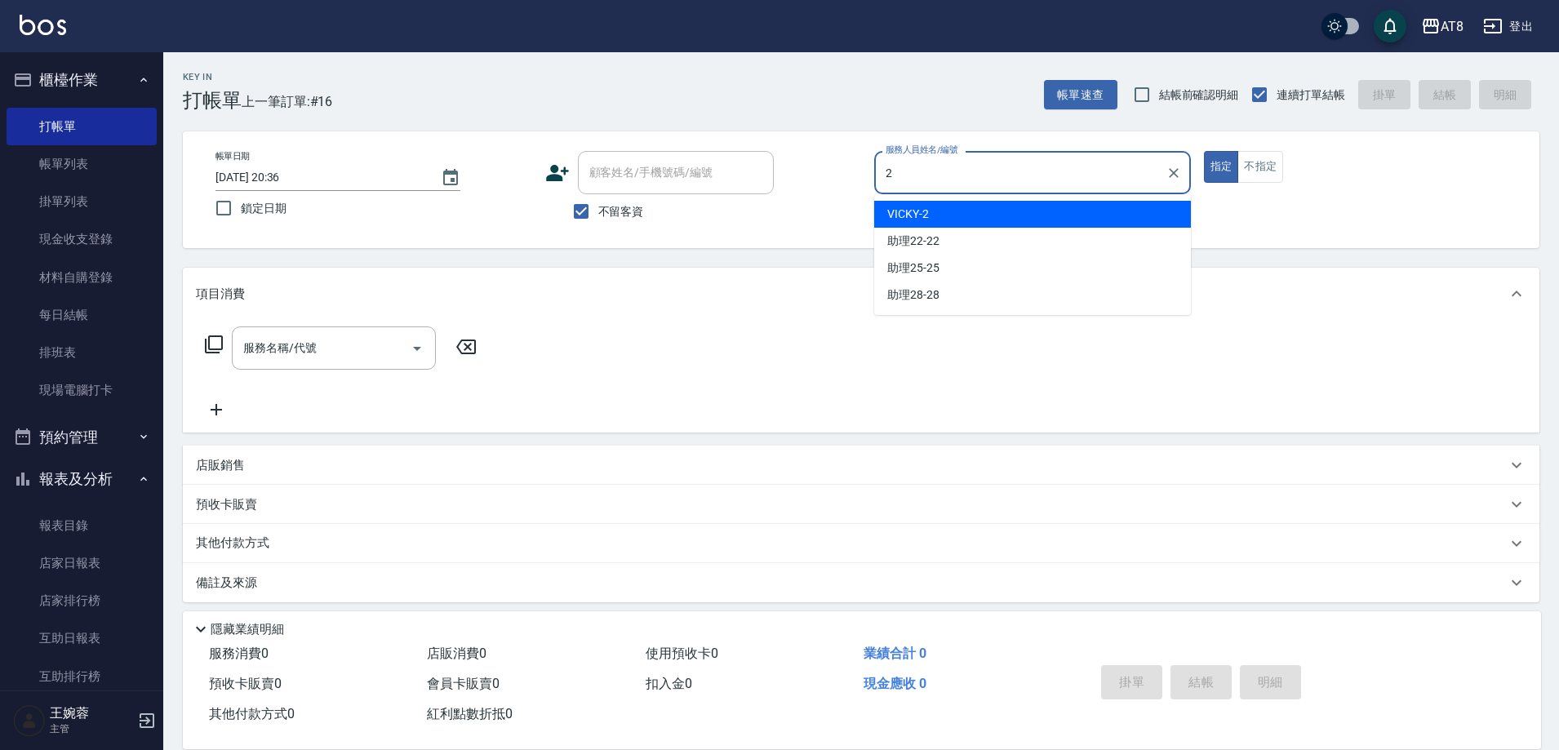
type input "VICKY-2"
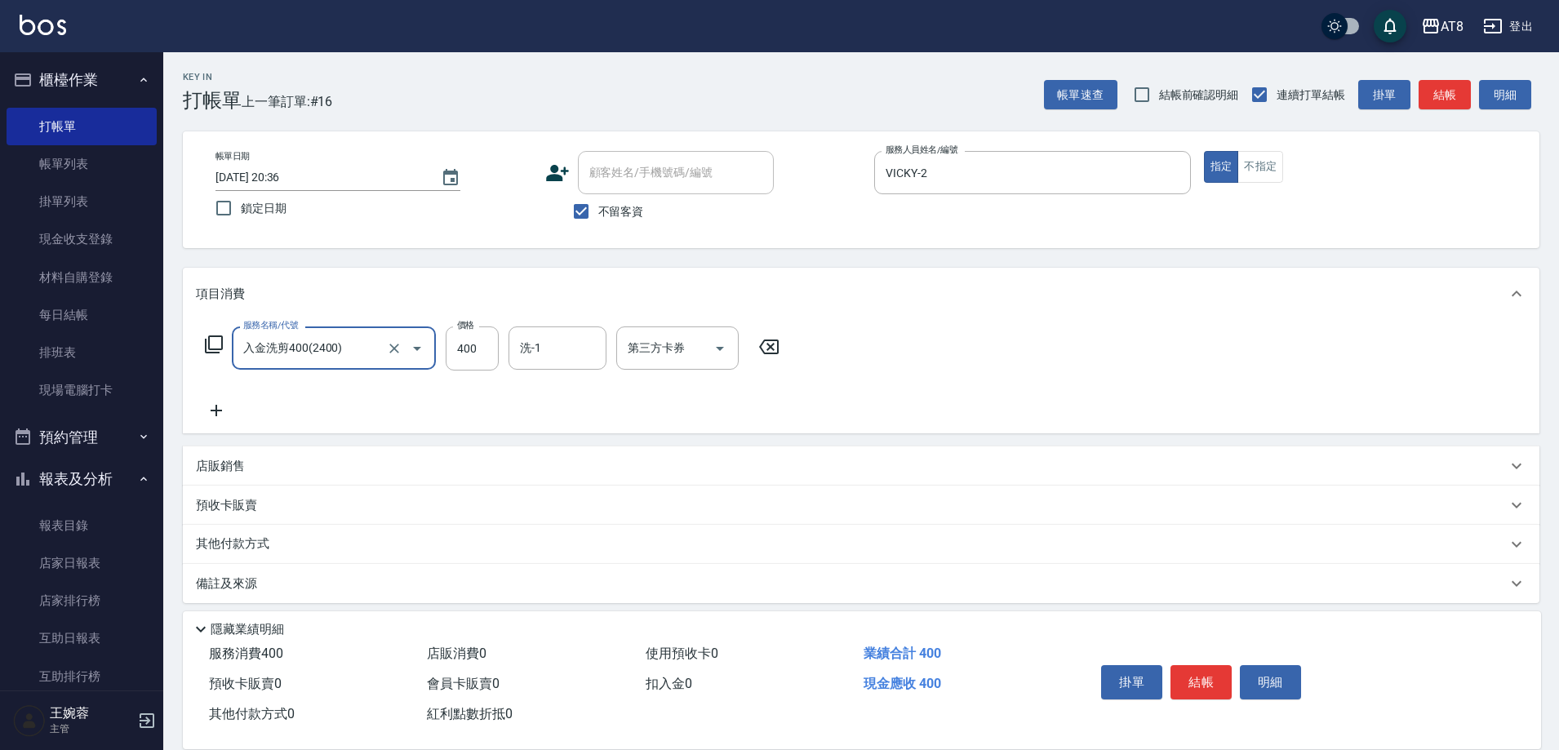
type input "入金洗剪400(2400)"
type input "助理22-22"
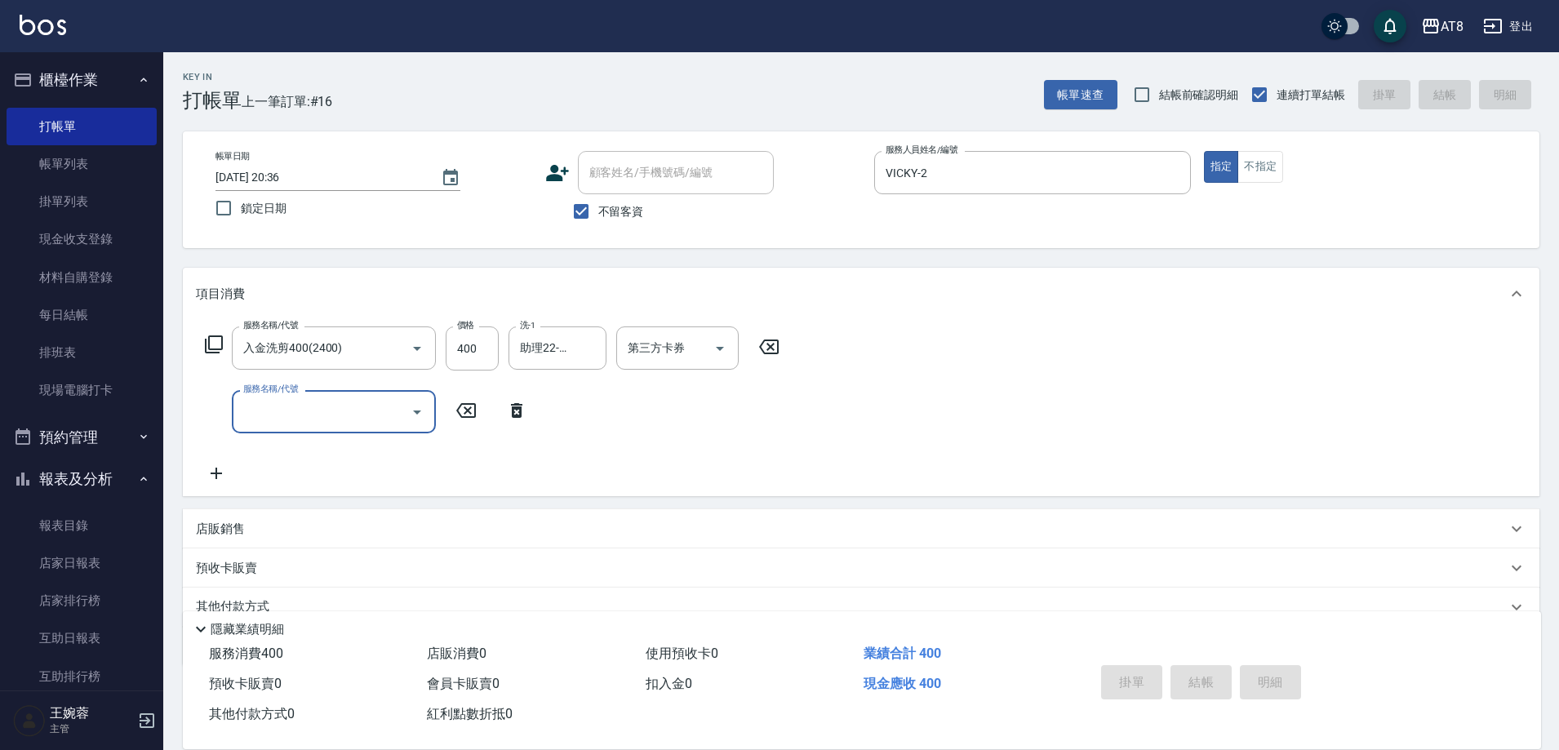
type input "[DATE] 20:37"
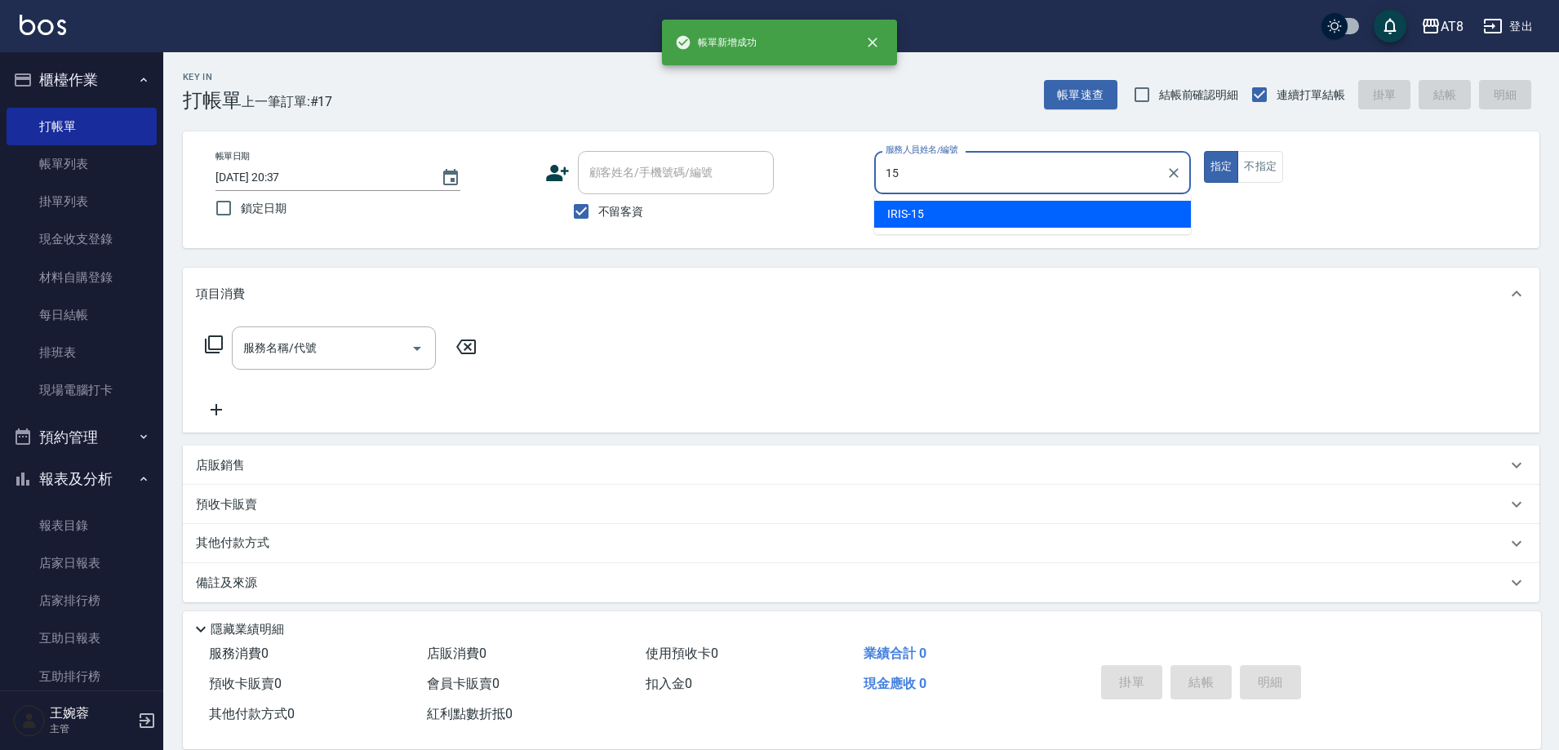
type input "IRIS-15"
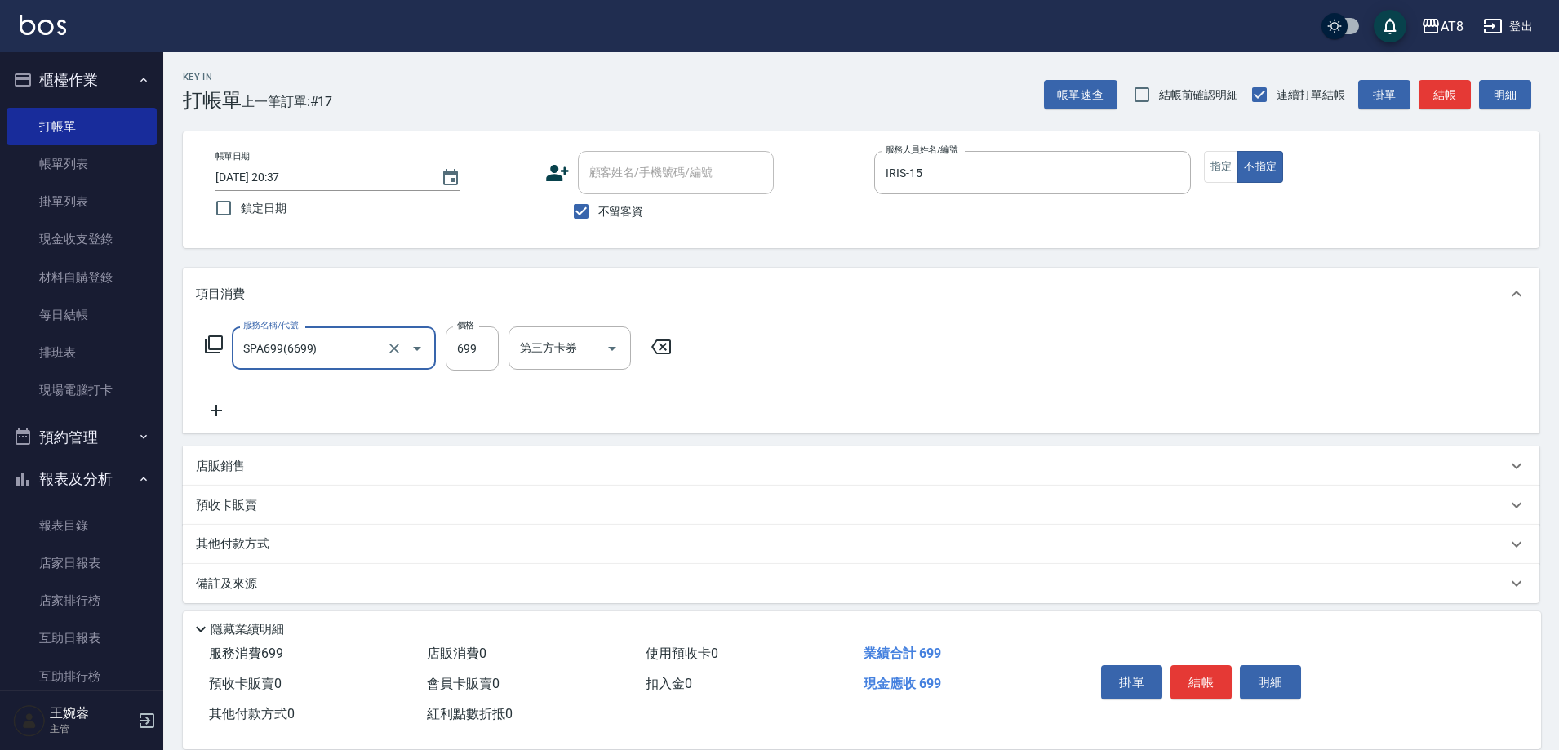
type input "SPA699(6699)"
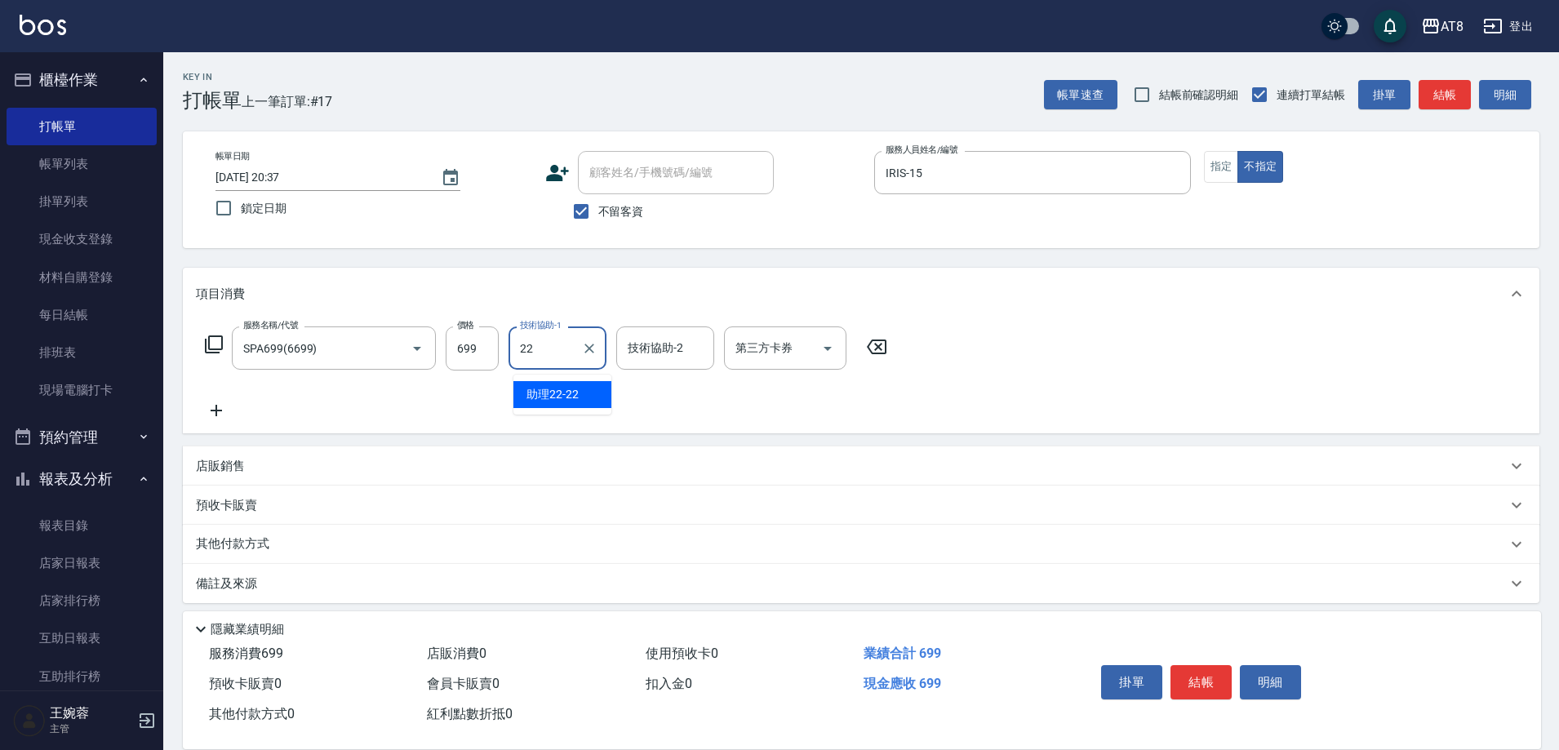
type input "助理22-22"
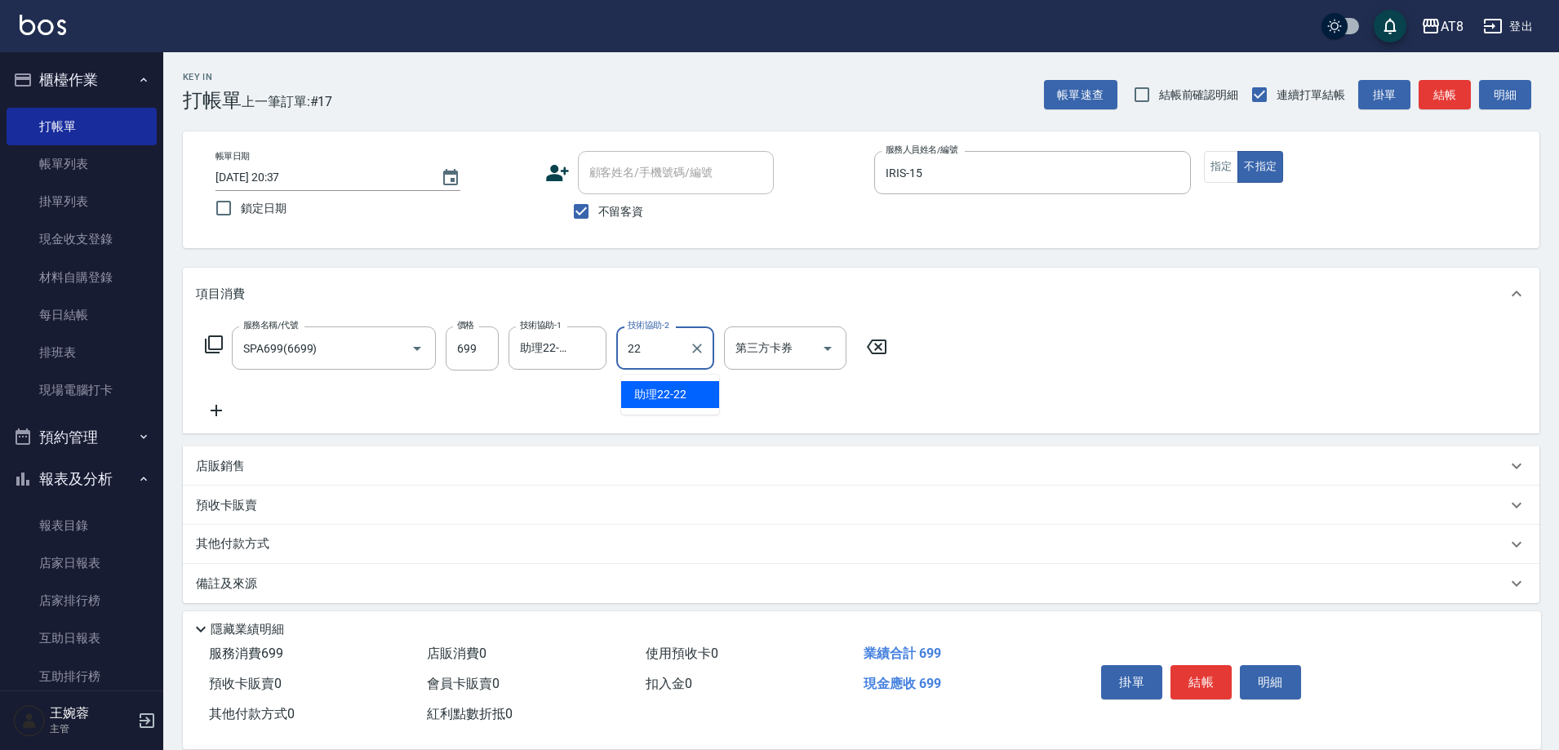
type input "助理22-22"
click at [705, 353] on icon "Clear" at bounding box center [697, 348] width 16 height 16
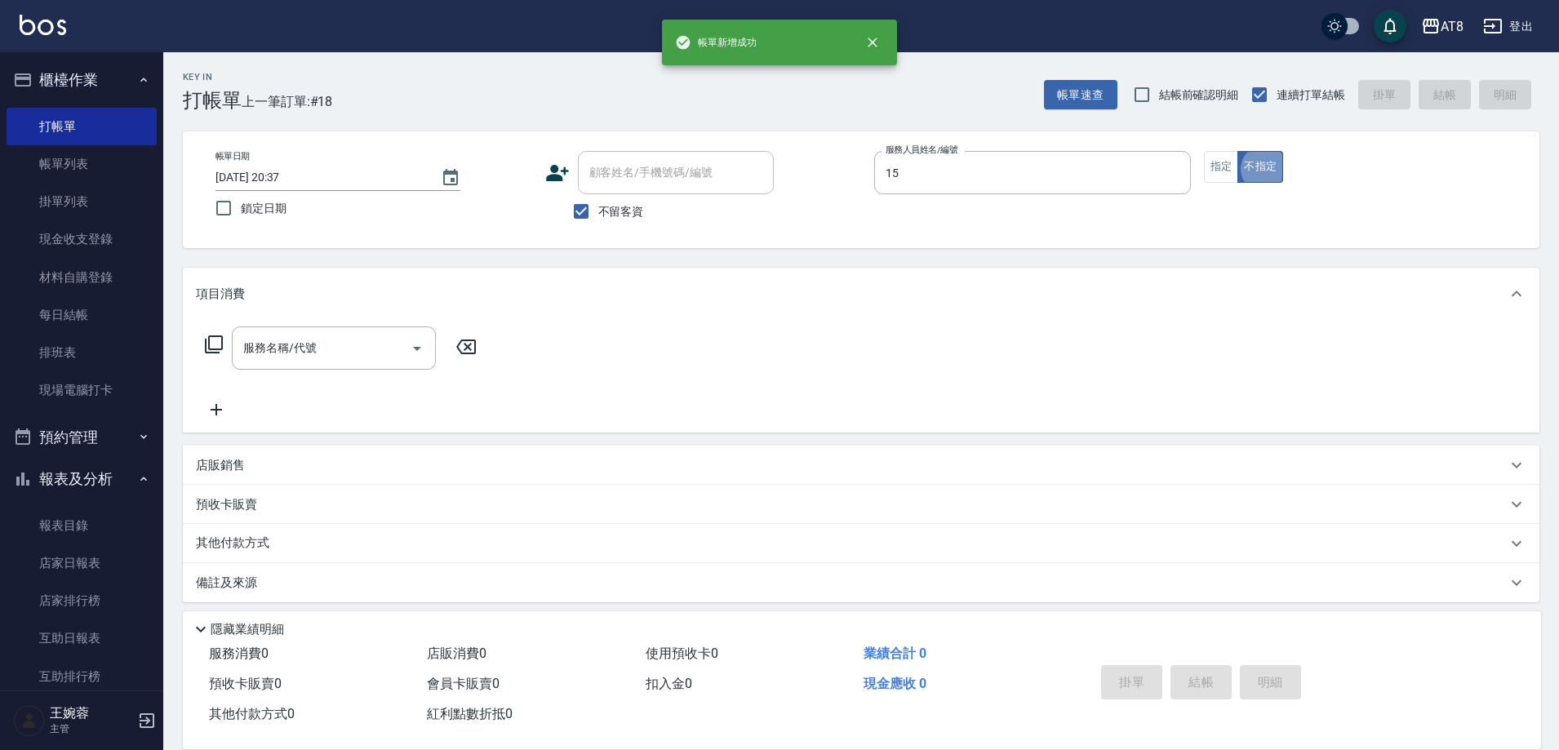
type input "IRIS-15"
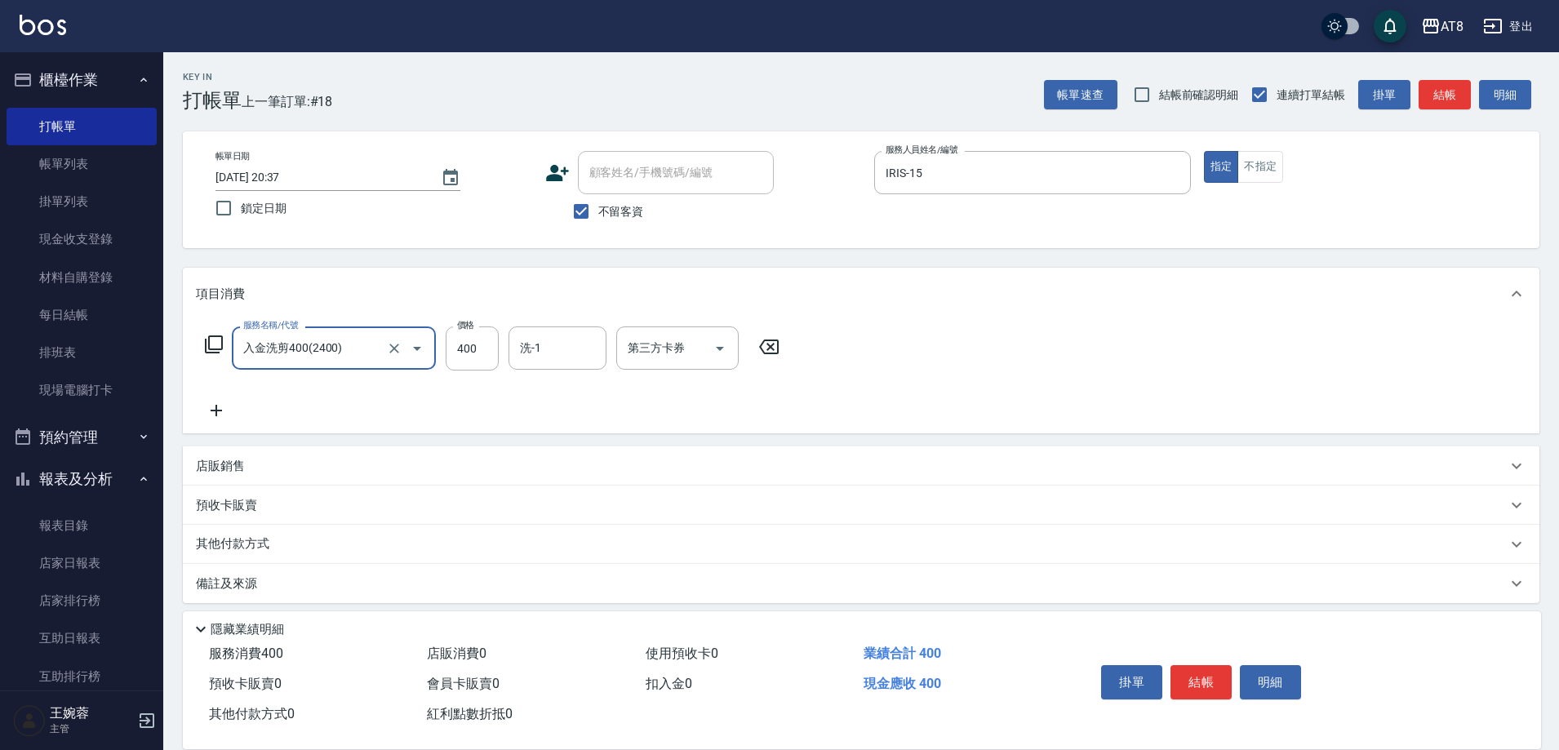
type input "入金洗剪400(2400)"
type input "助理22-22"
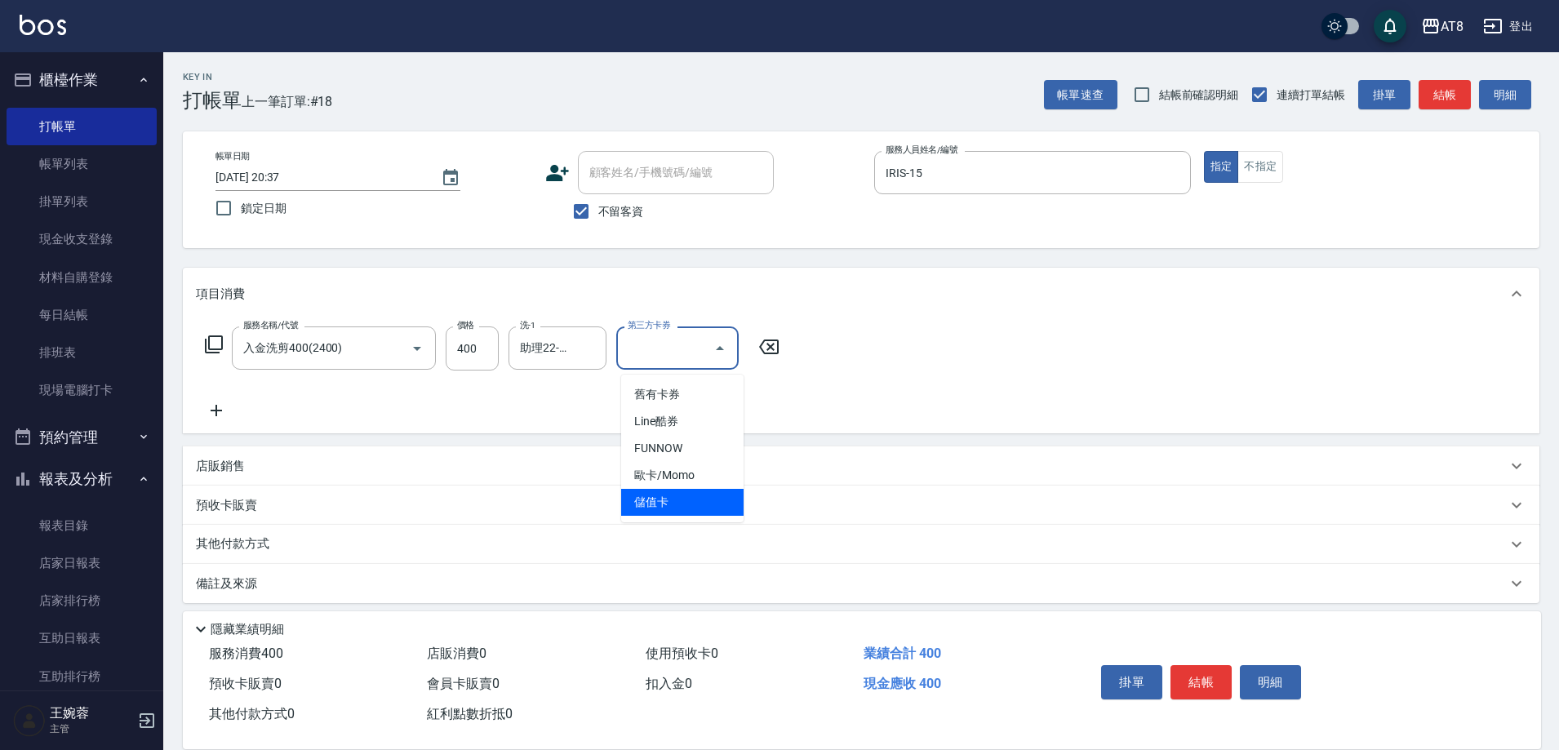
type input "儲值卡"
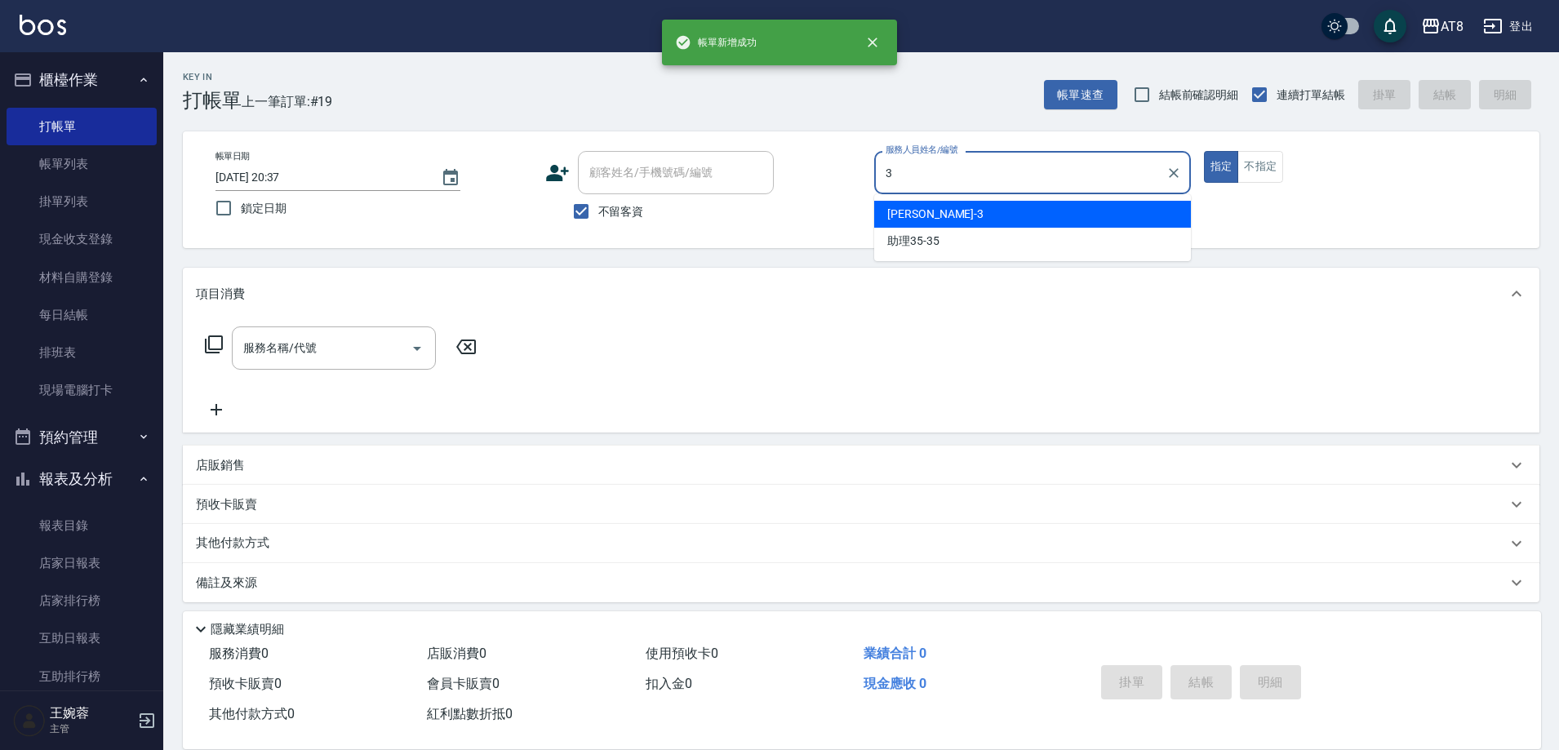
type input "[PERSON_NAME]-3"
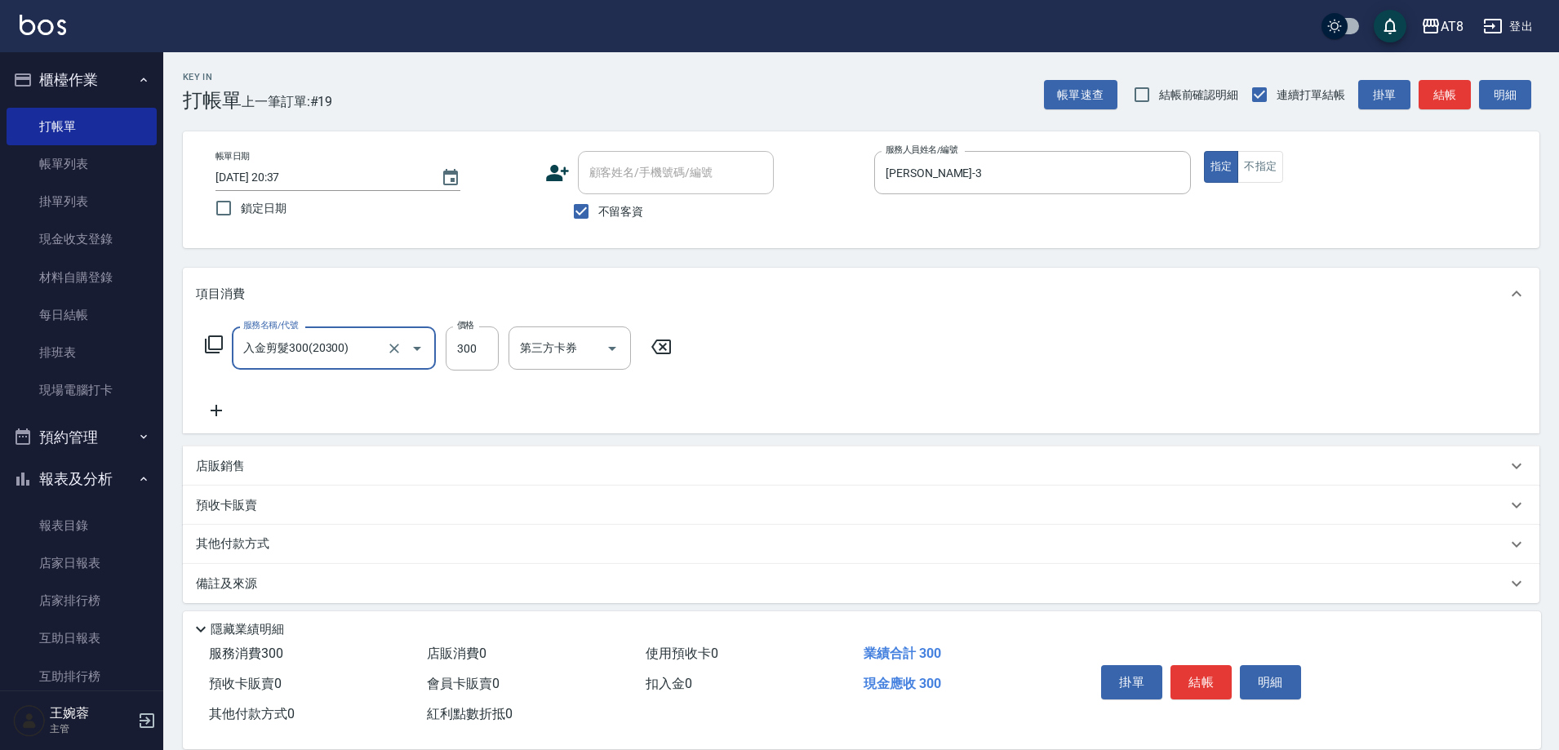
type input "入金剪髮300(20300)"
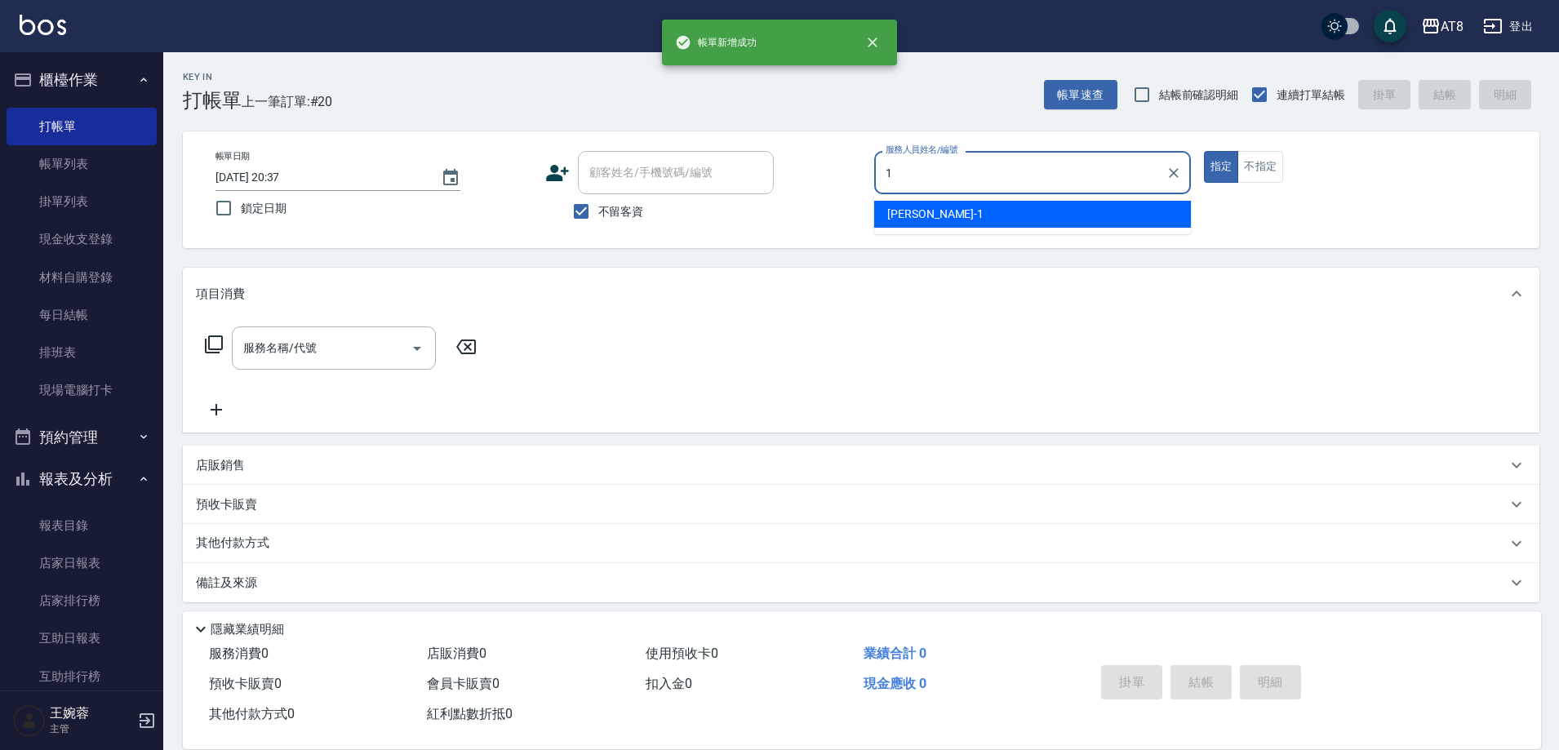
type input "YUKI-1"
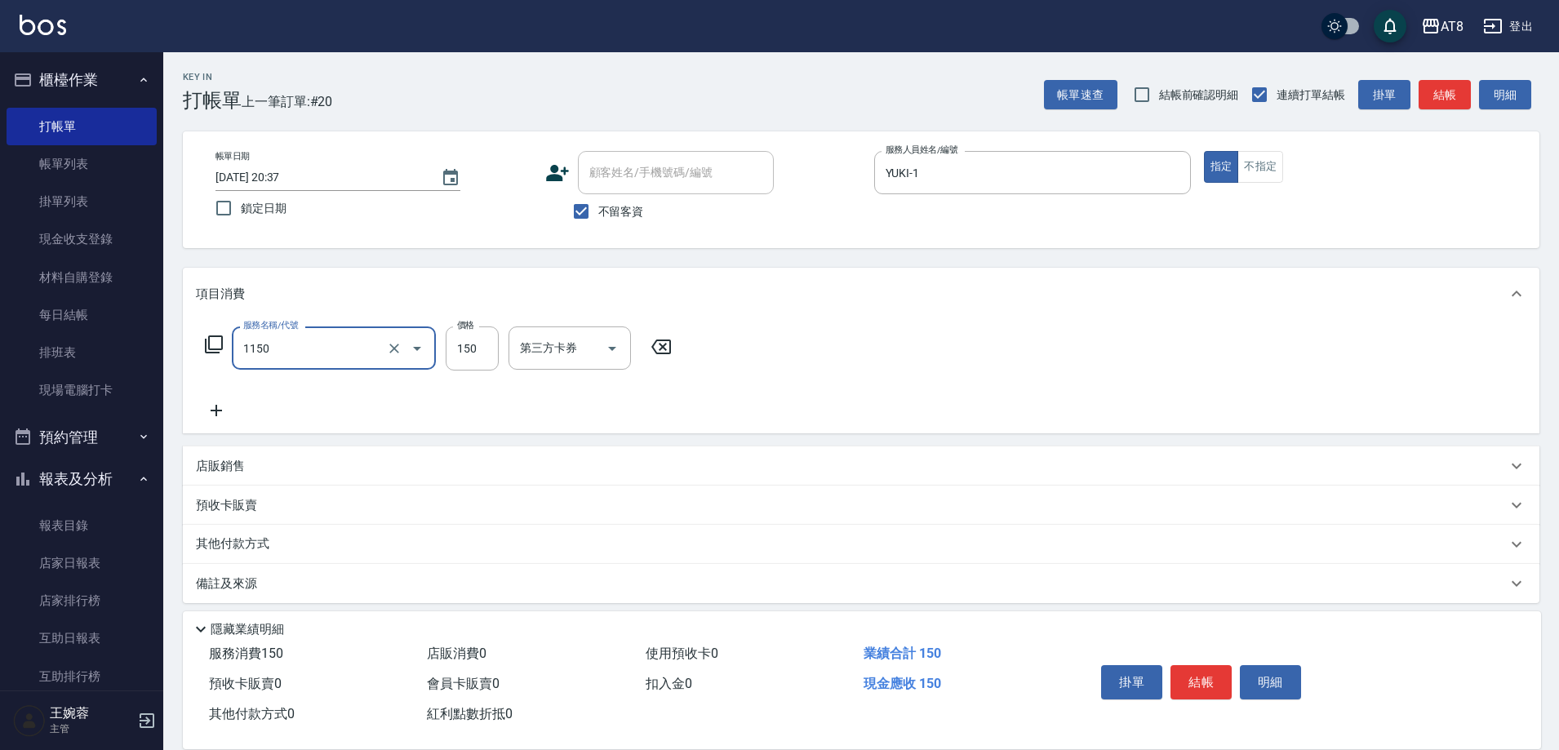
type input "洗髮(1150)"
type input "200"
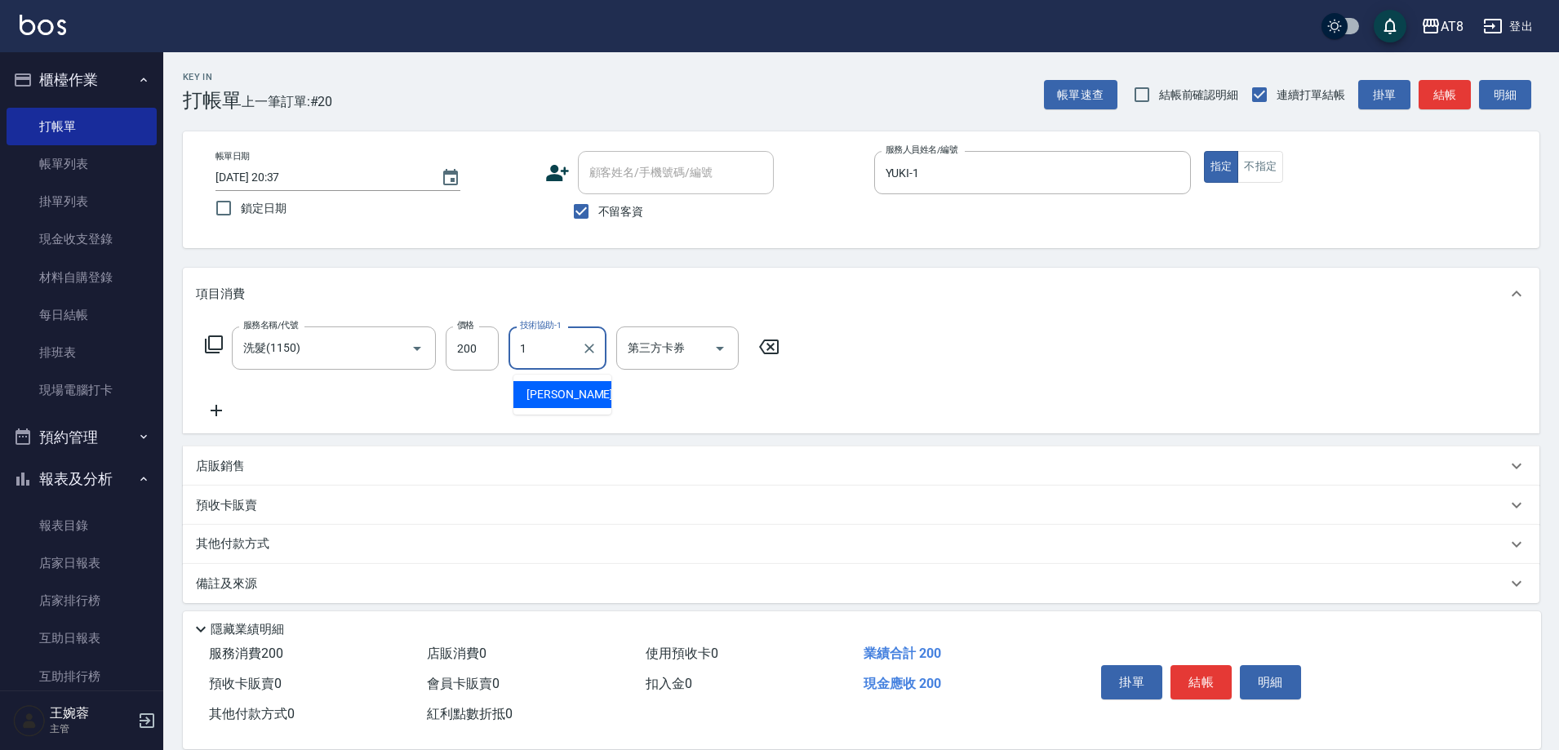
type input "YUKI-1"
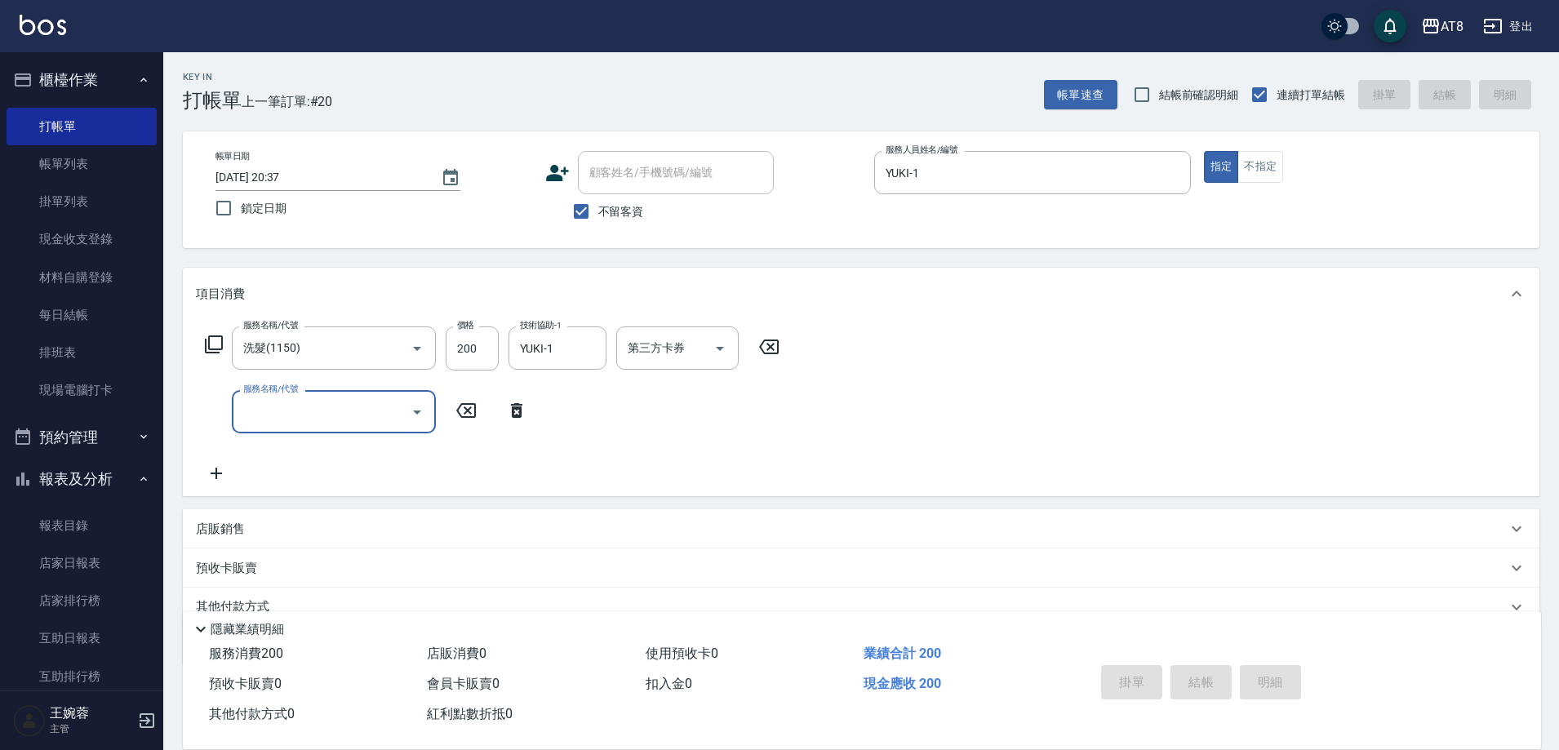
type input "[DATE] 20:38"
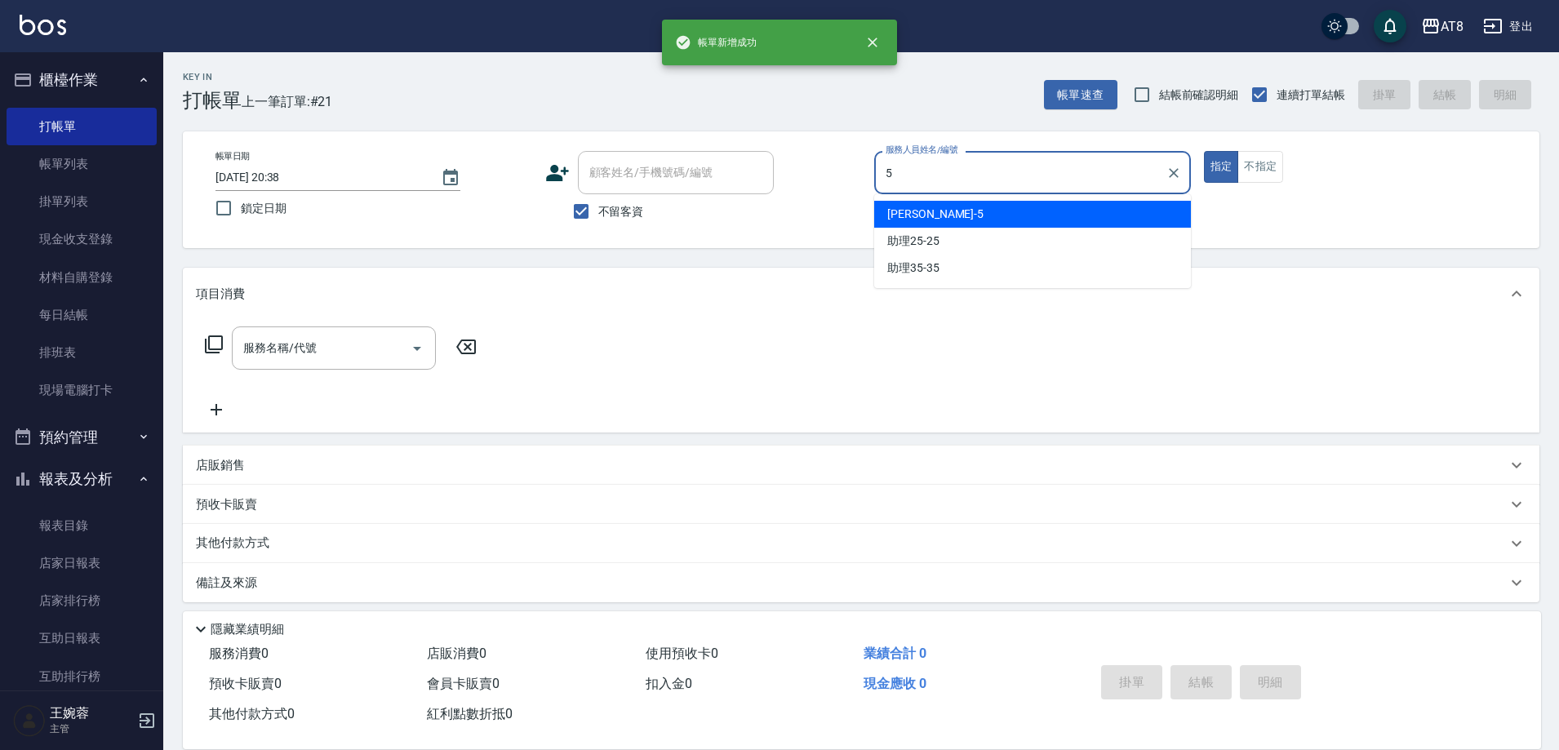
type input "HANK-5"
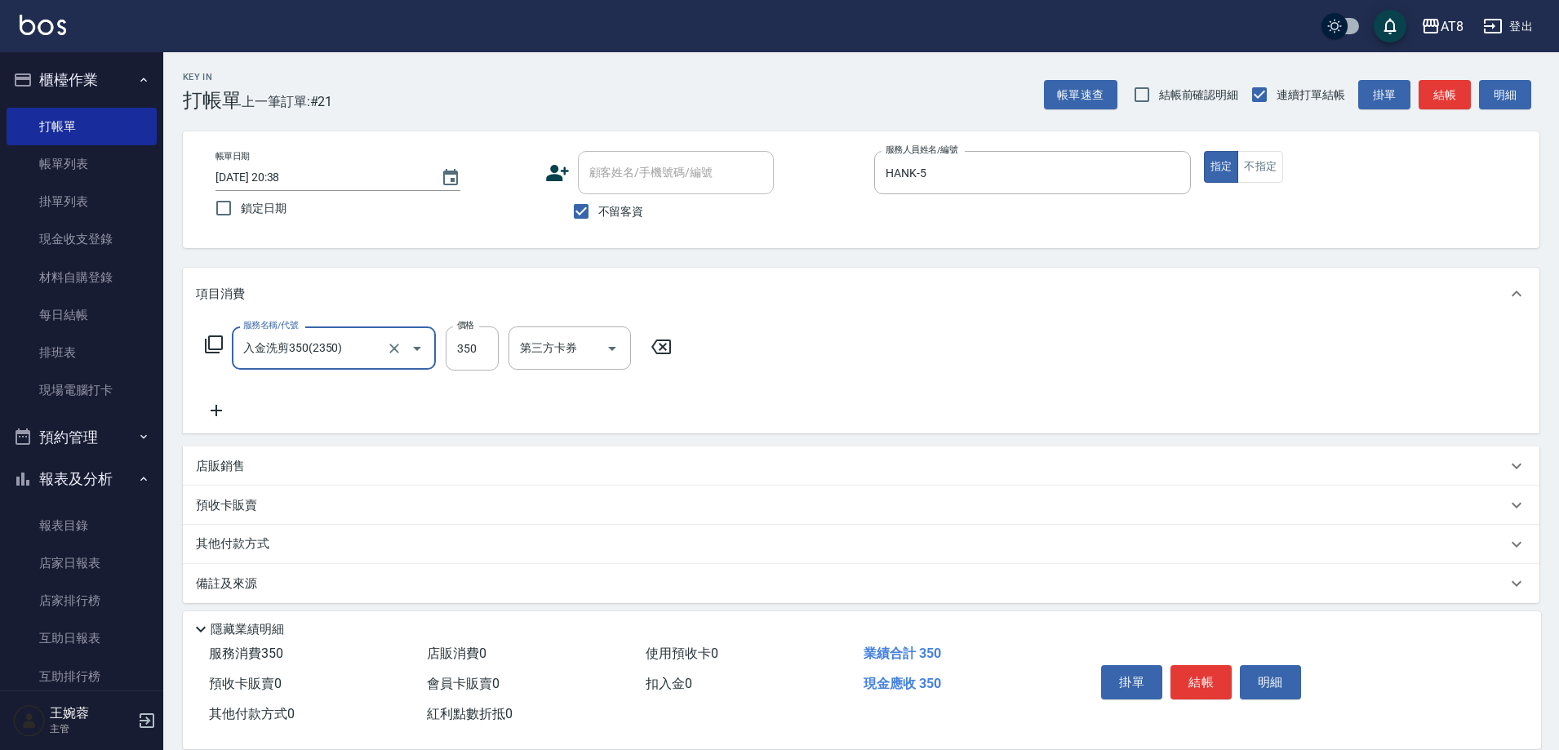
type input "入金洗剪350(2350)"
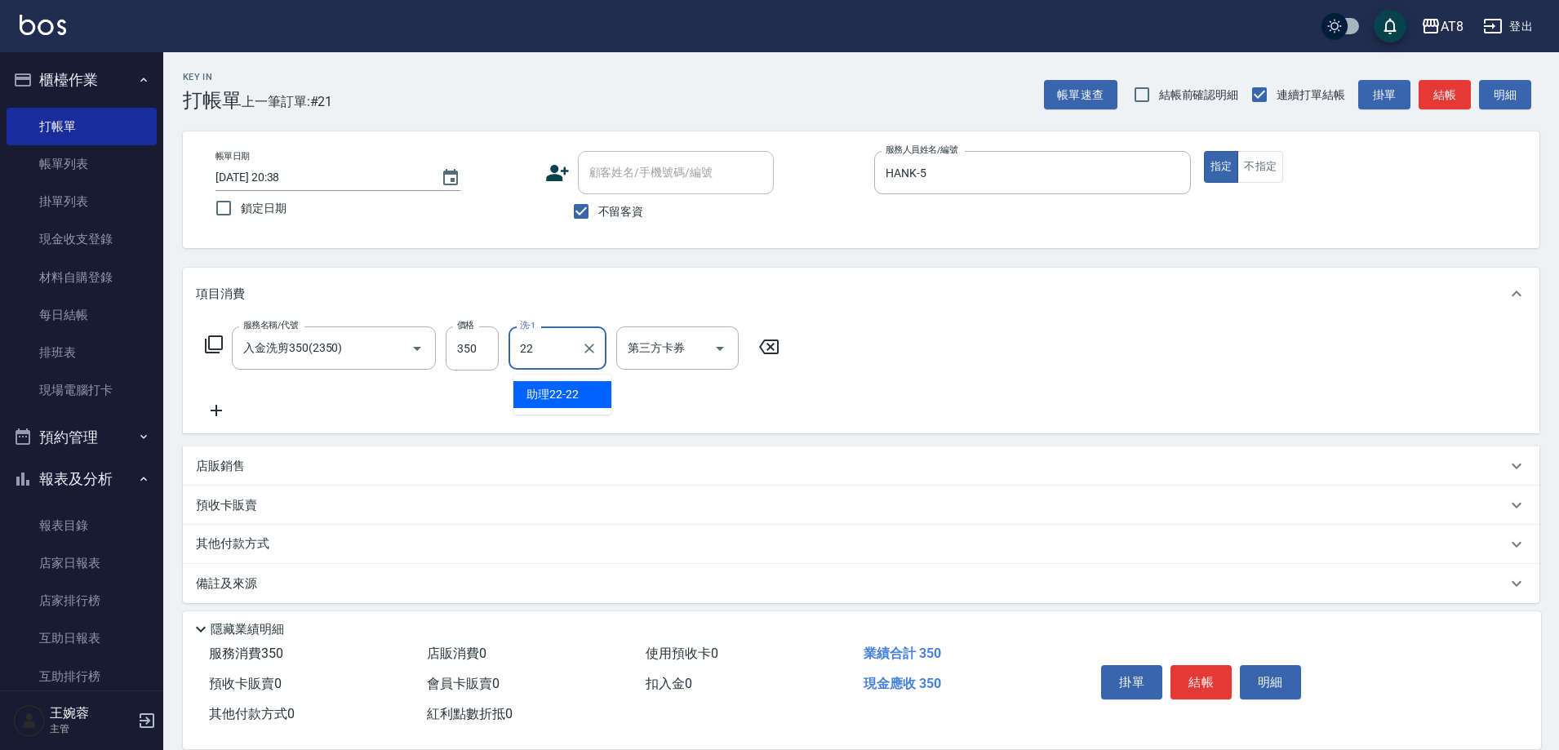
type input "助理22-22"
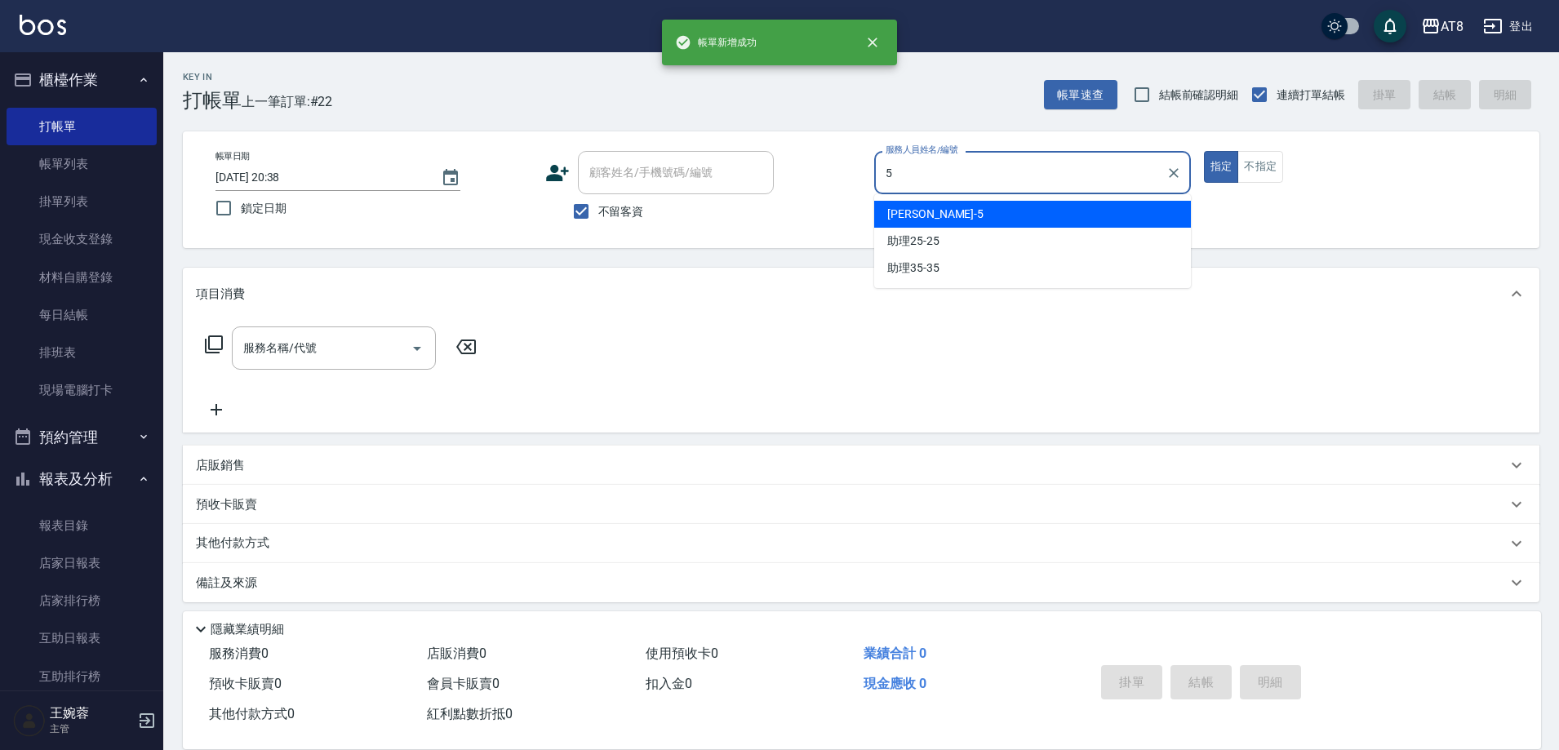
type input "HANK-5"
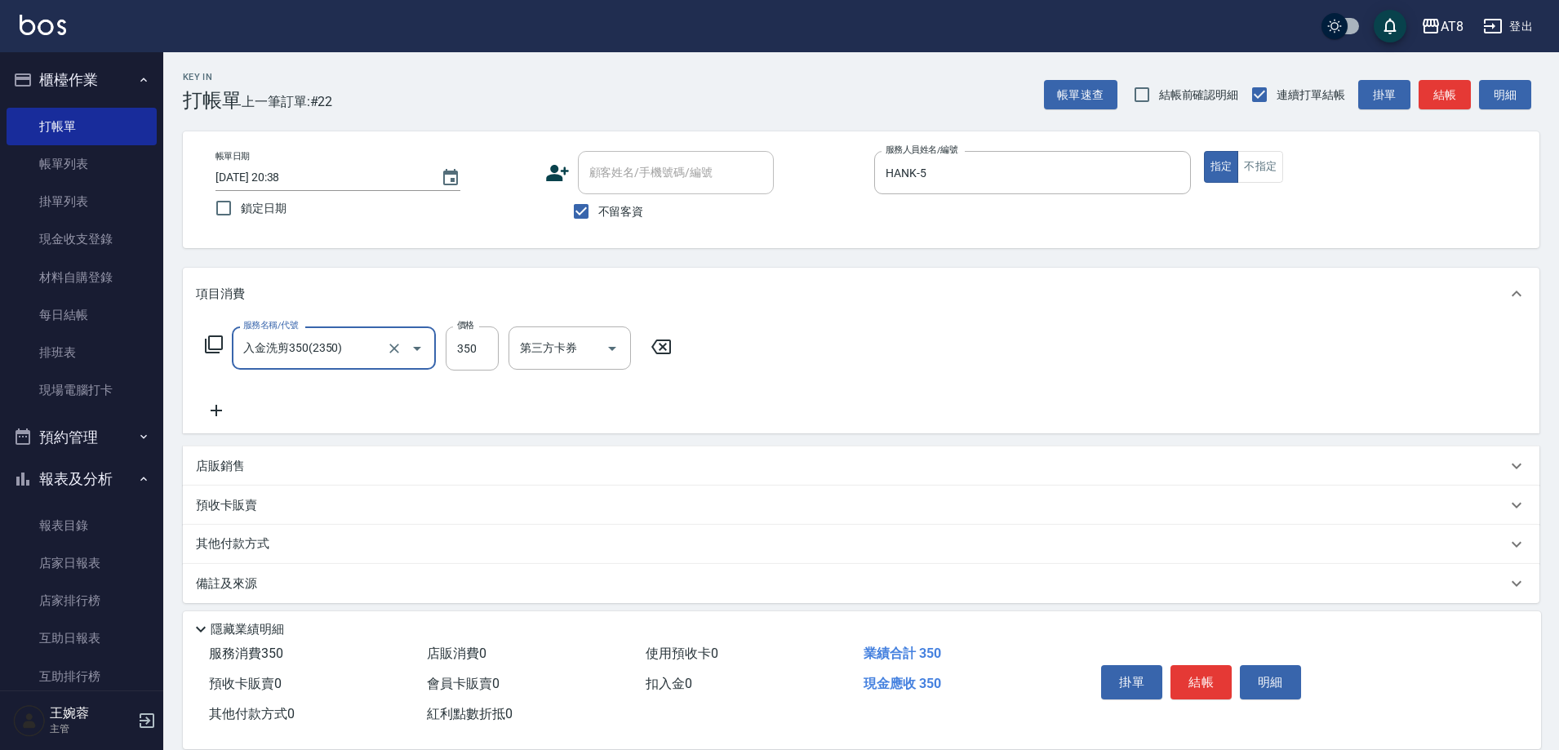
type input "入金洗剪350(2350)"
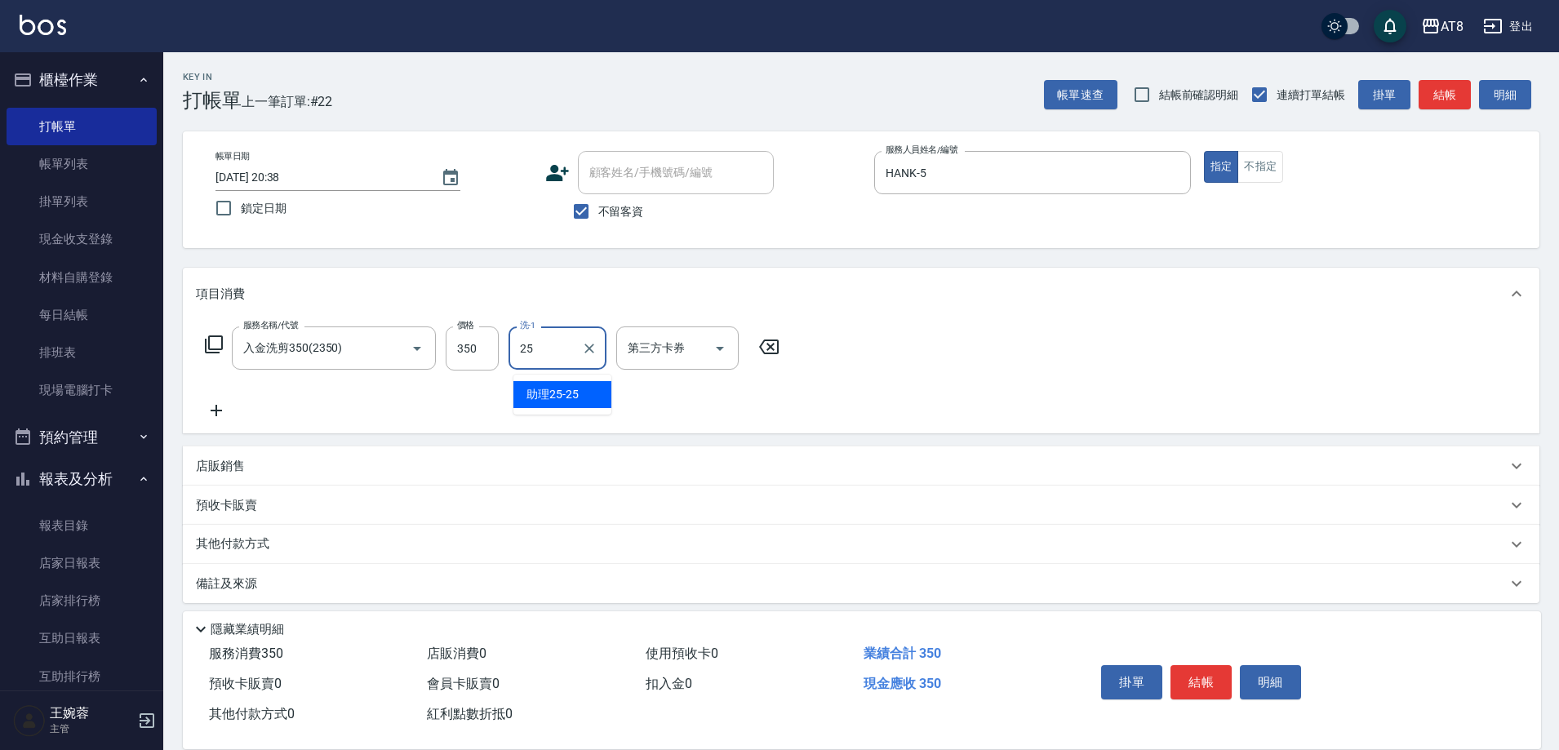
type input "助理25-25"
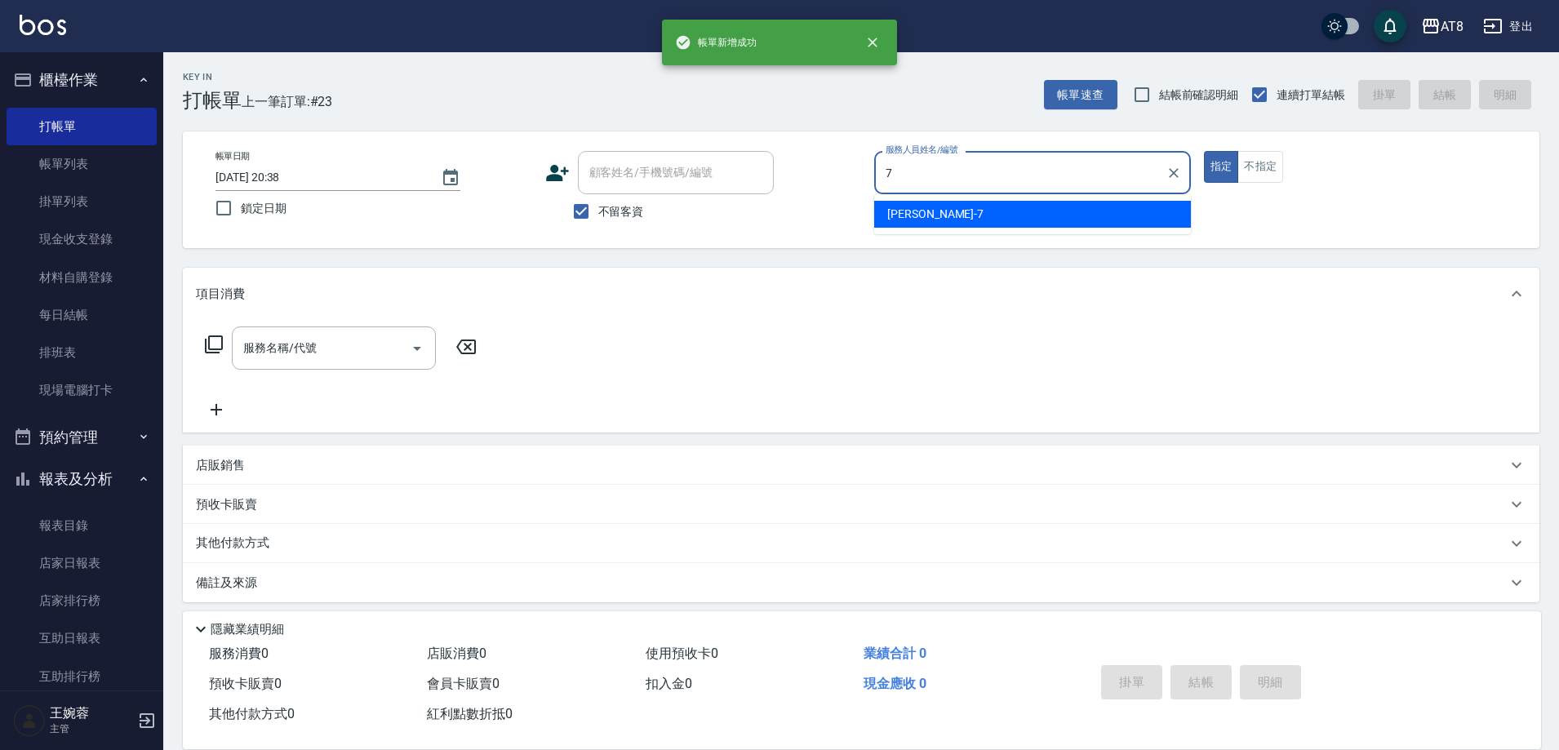
type input "[PERSON_NAME]-7"
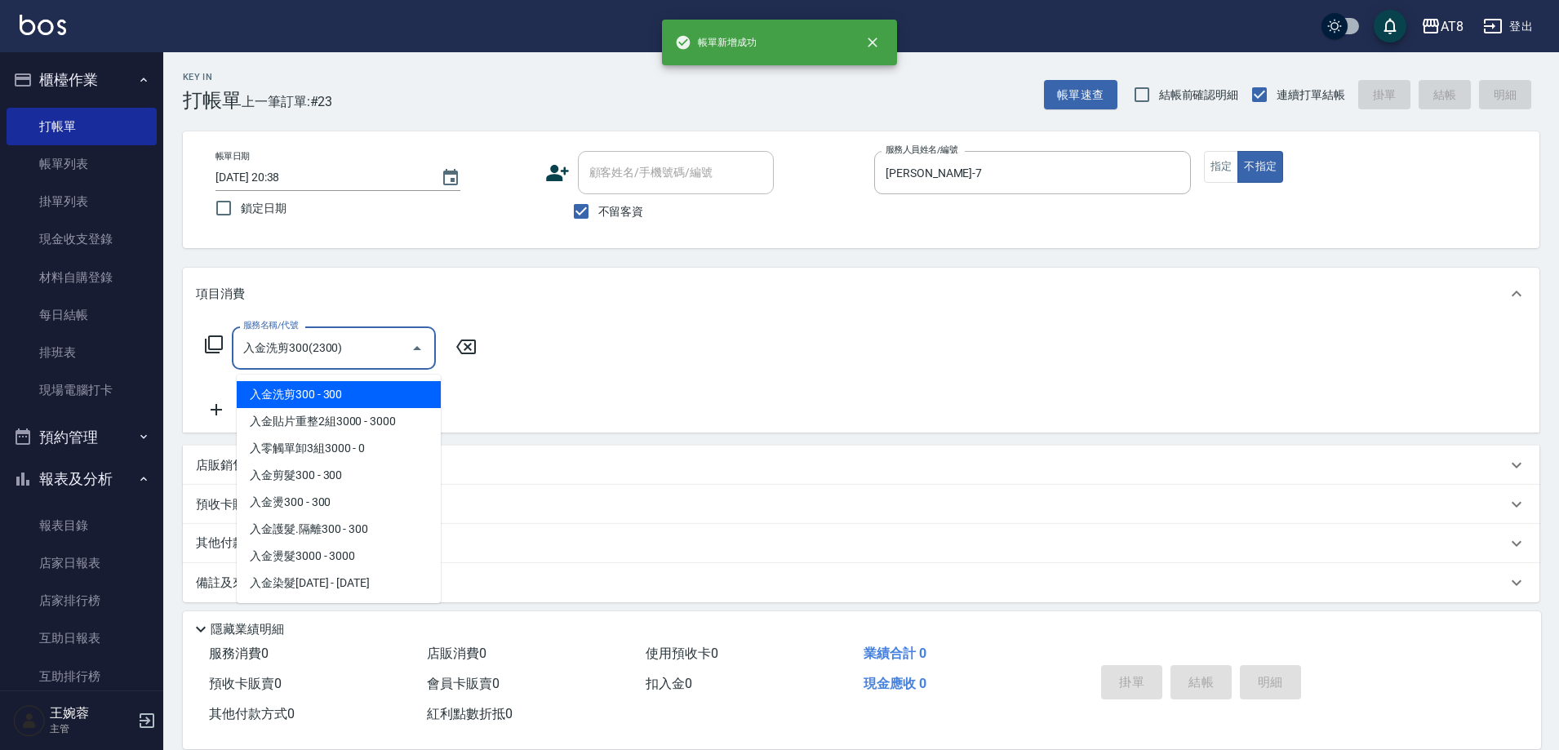
type input "入金洗剪300(2300)"
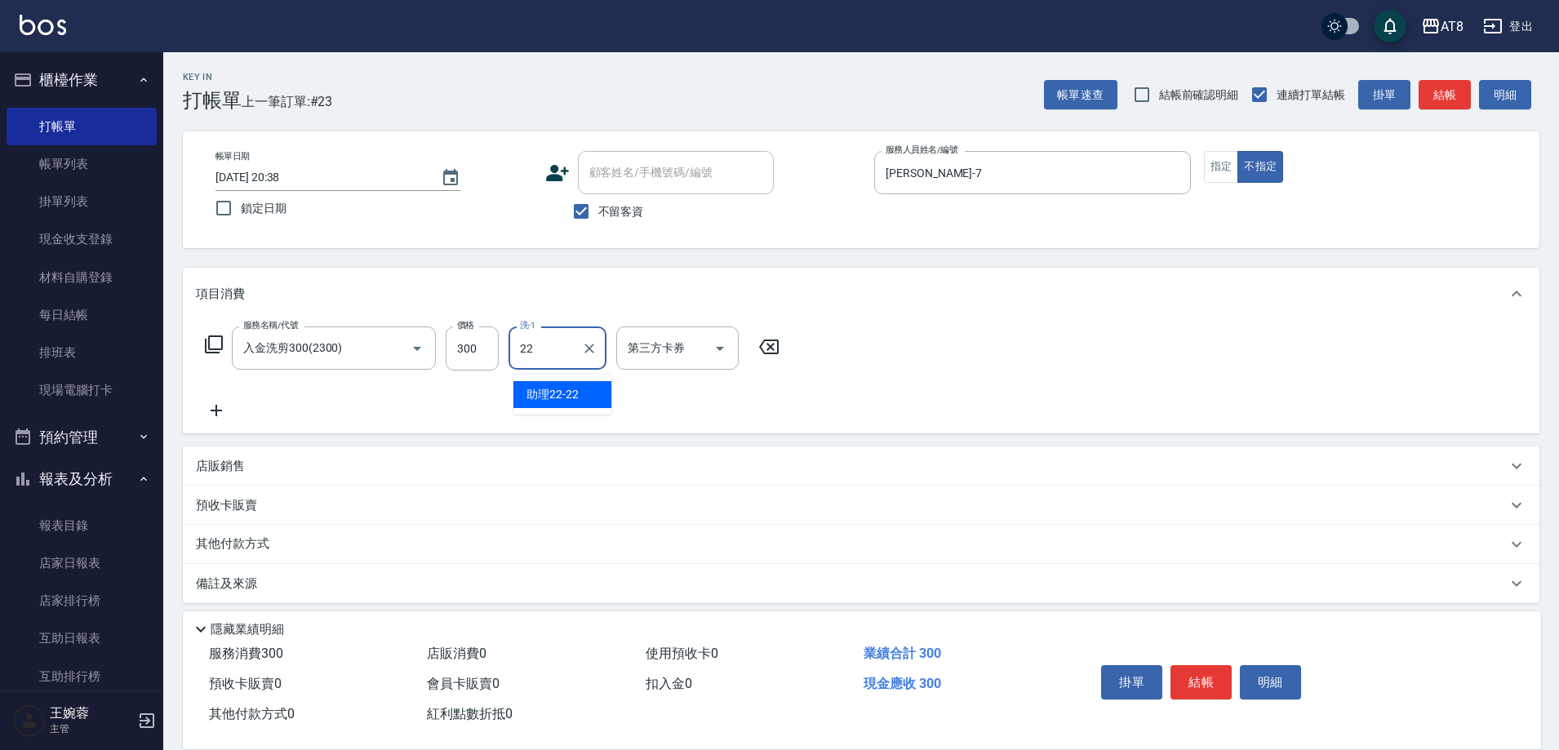
type input "助理22-22"
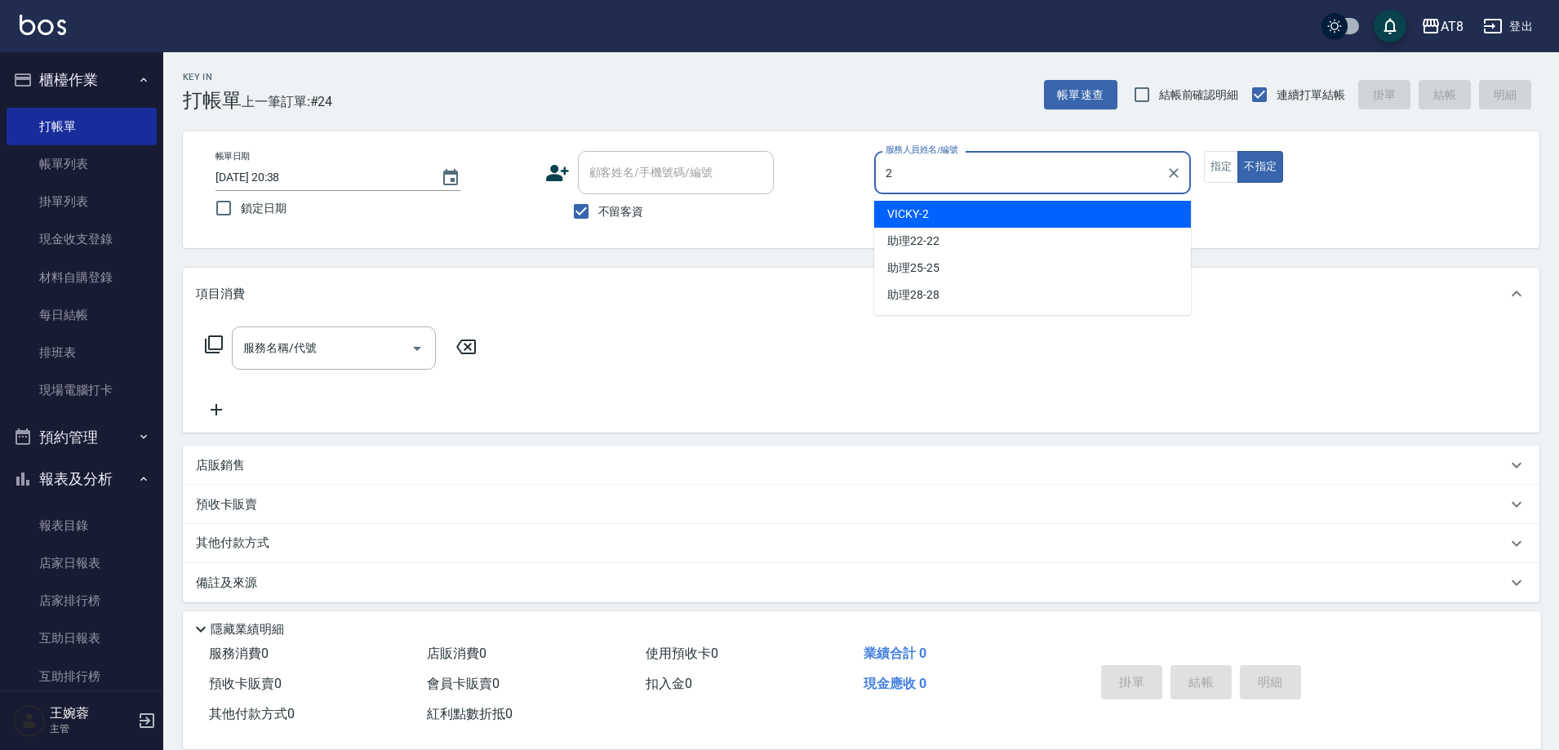
type input "VICKY-2"
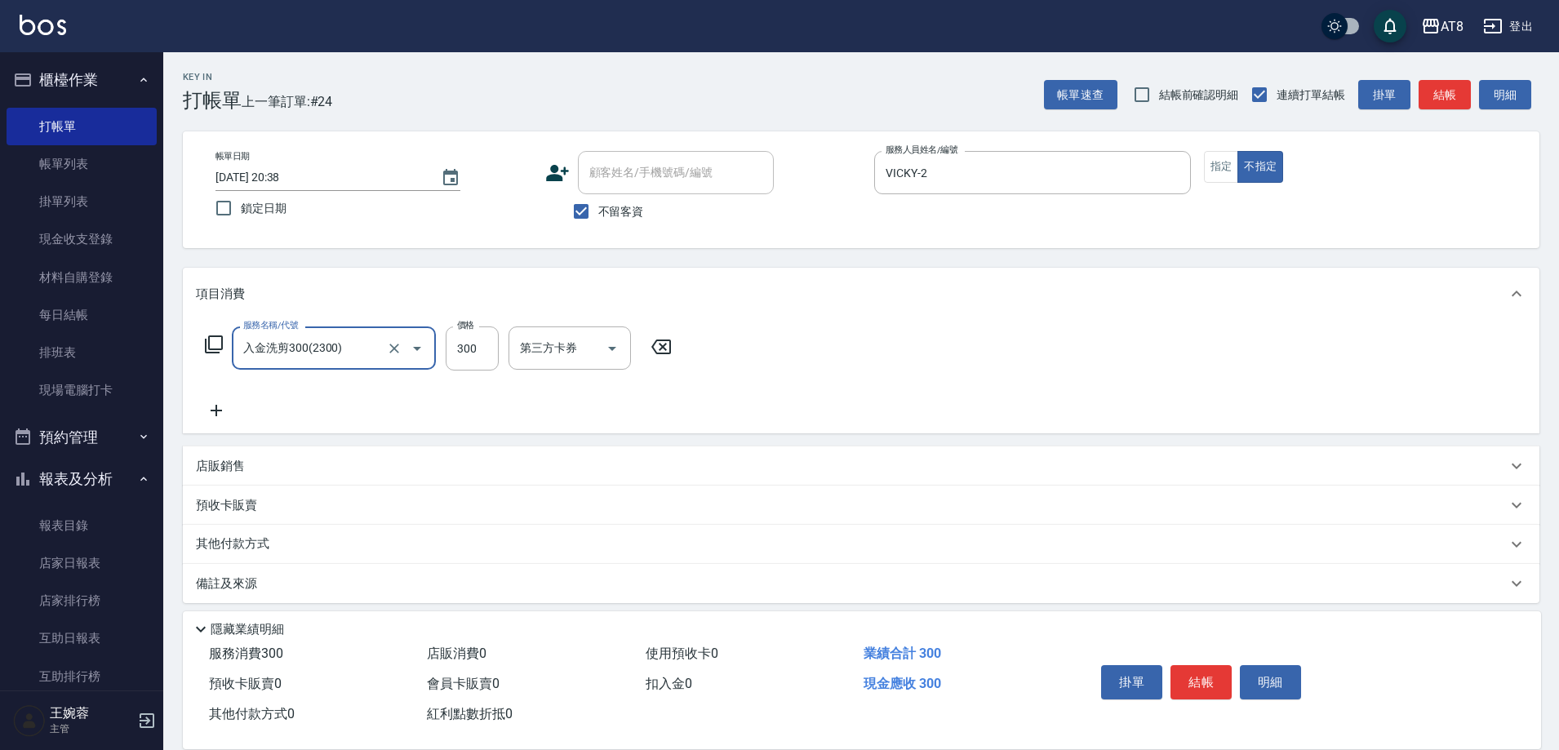
type input "入金洗剪300(2300)"
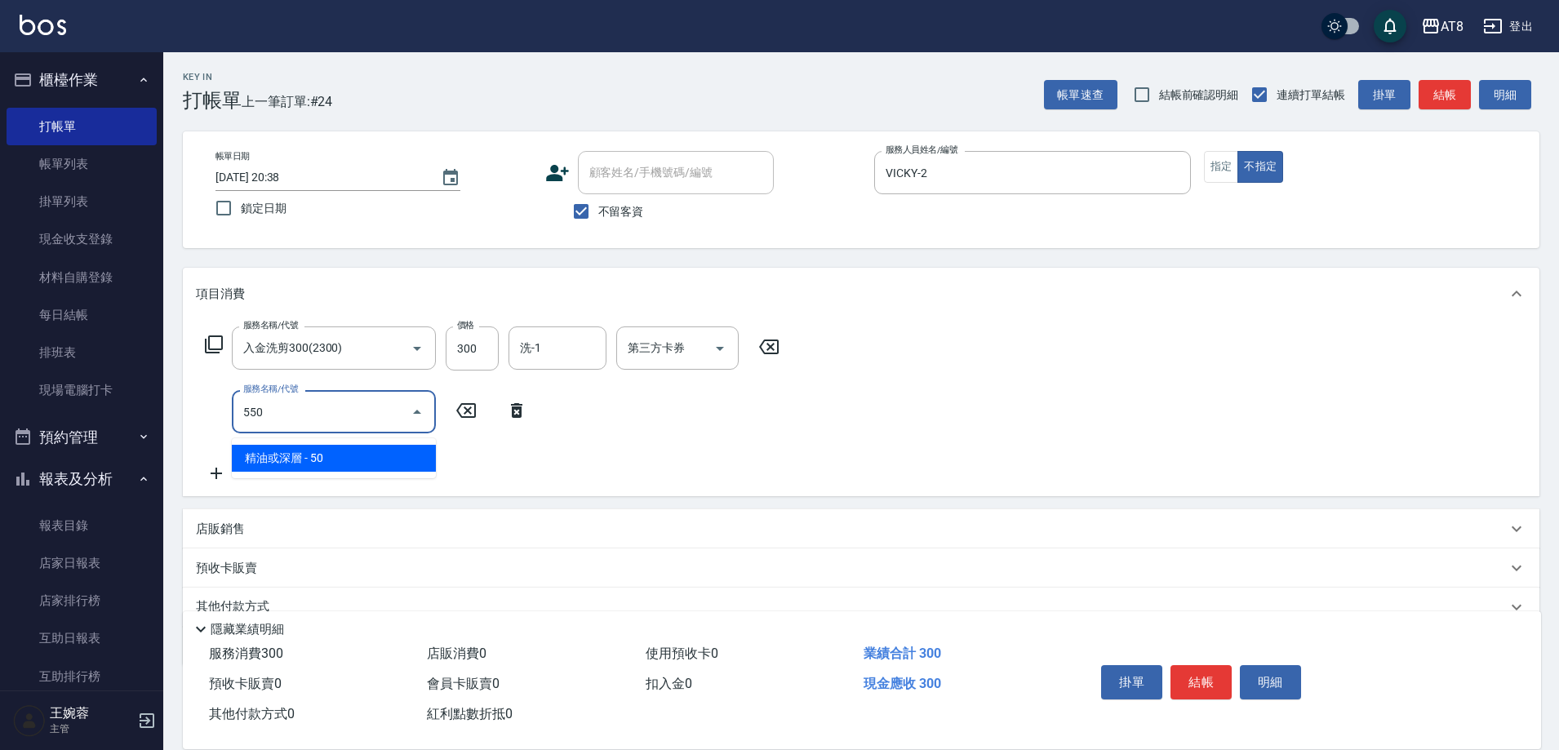
type input "精油或深層(550)"
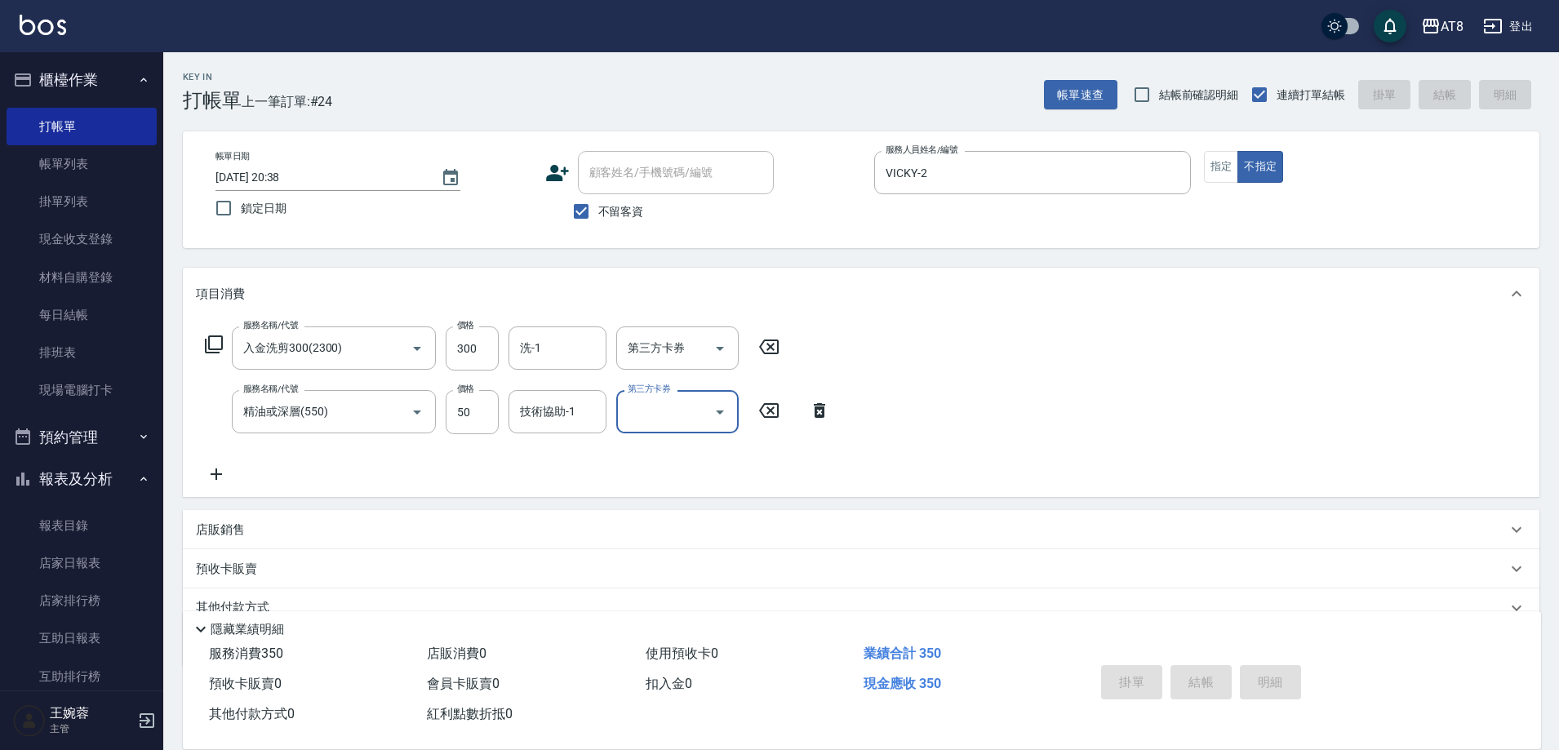
type input "[DATE] 20:39"
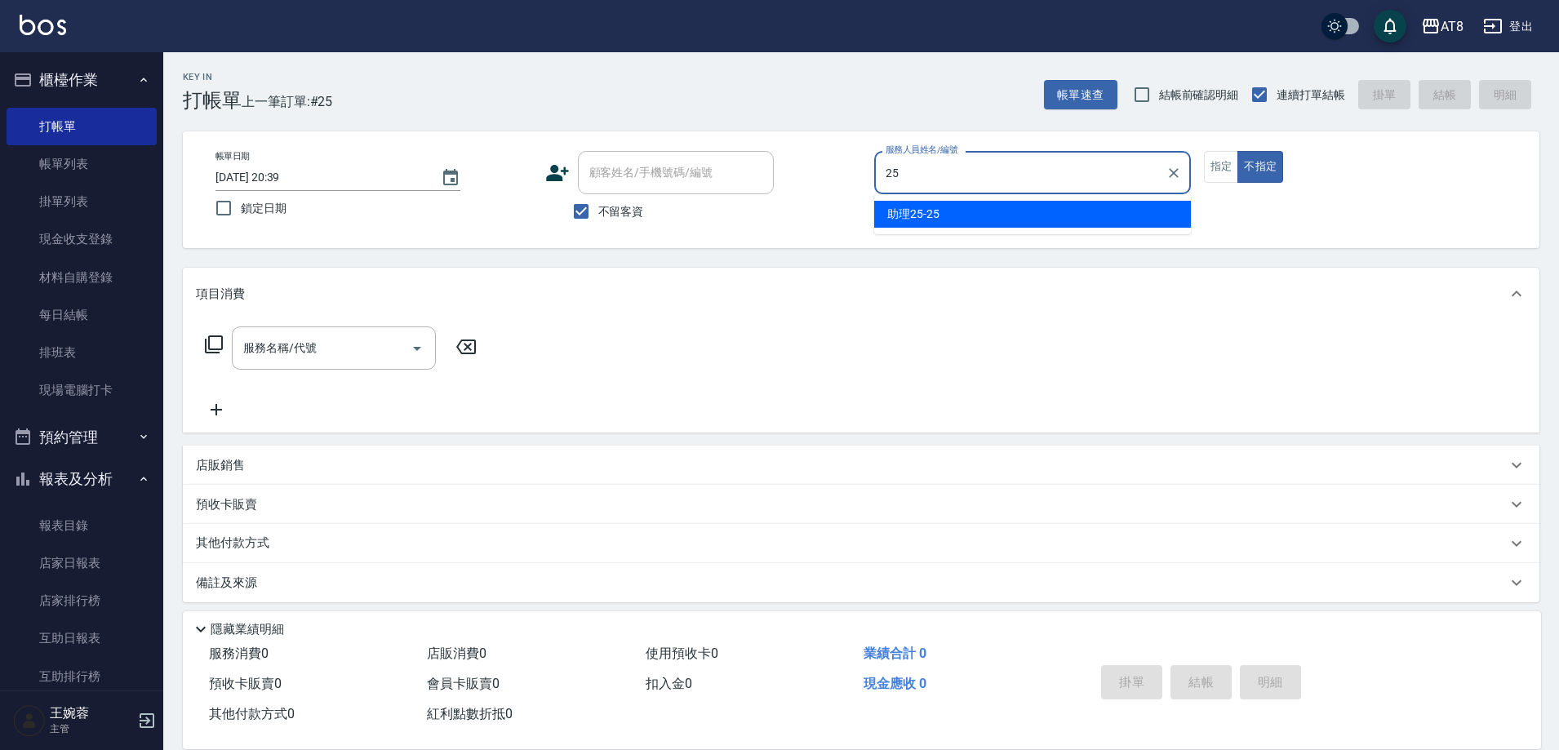
type input "助理25-25"
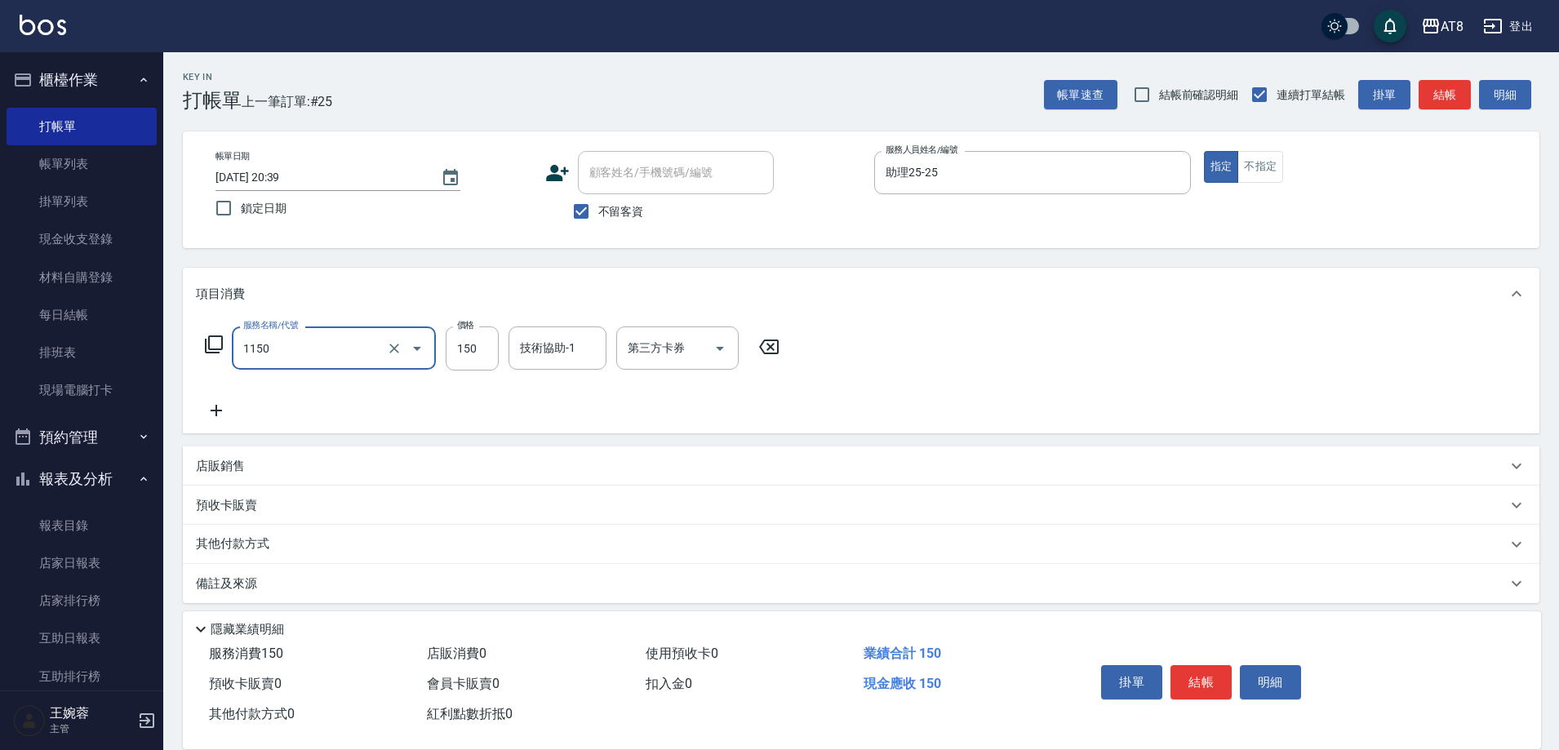
type input "洗髮(1150)"
type input "200"
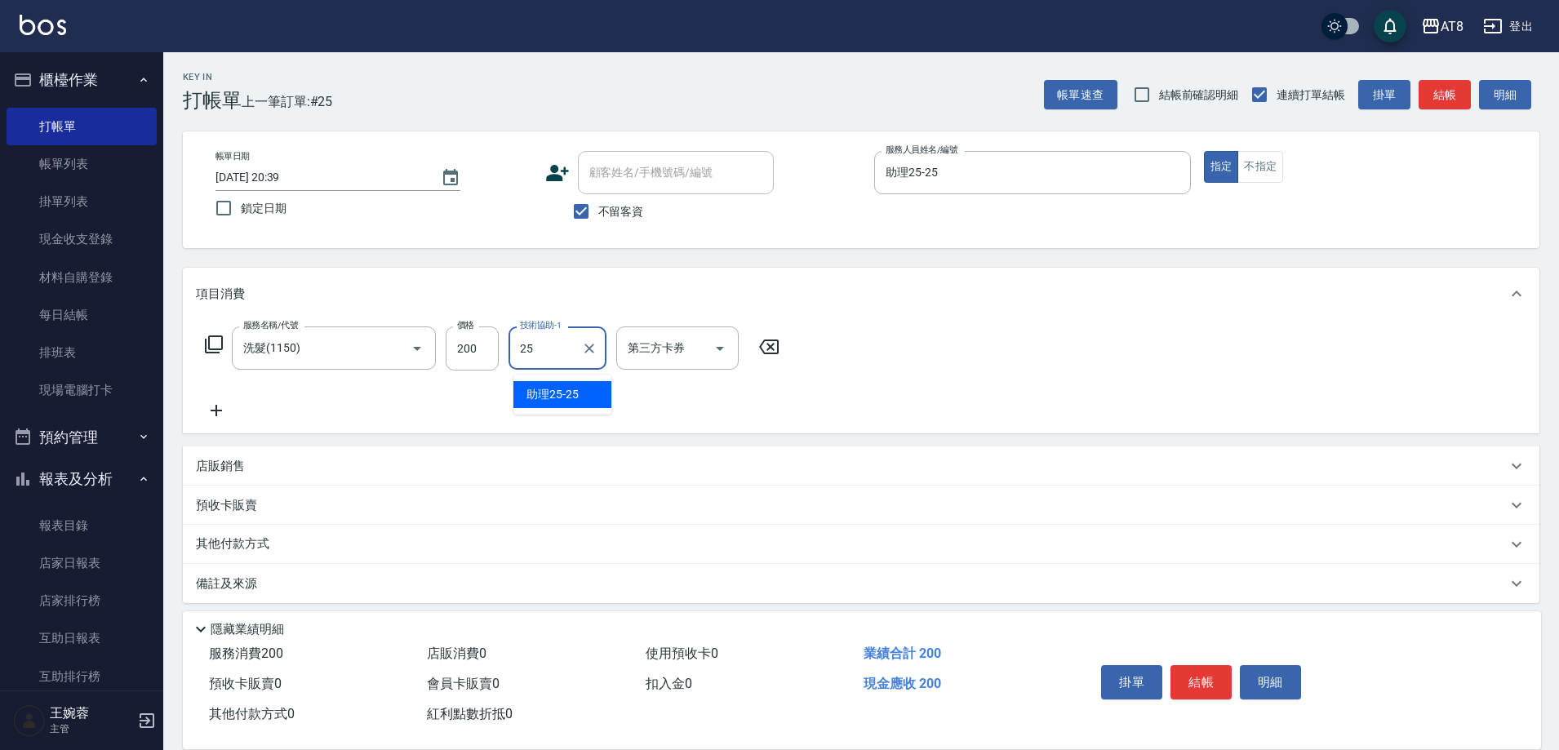
type input "助理25-25"
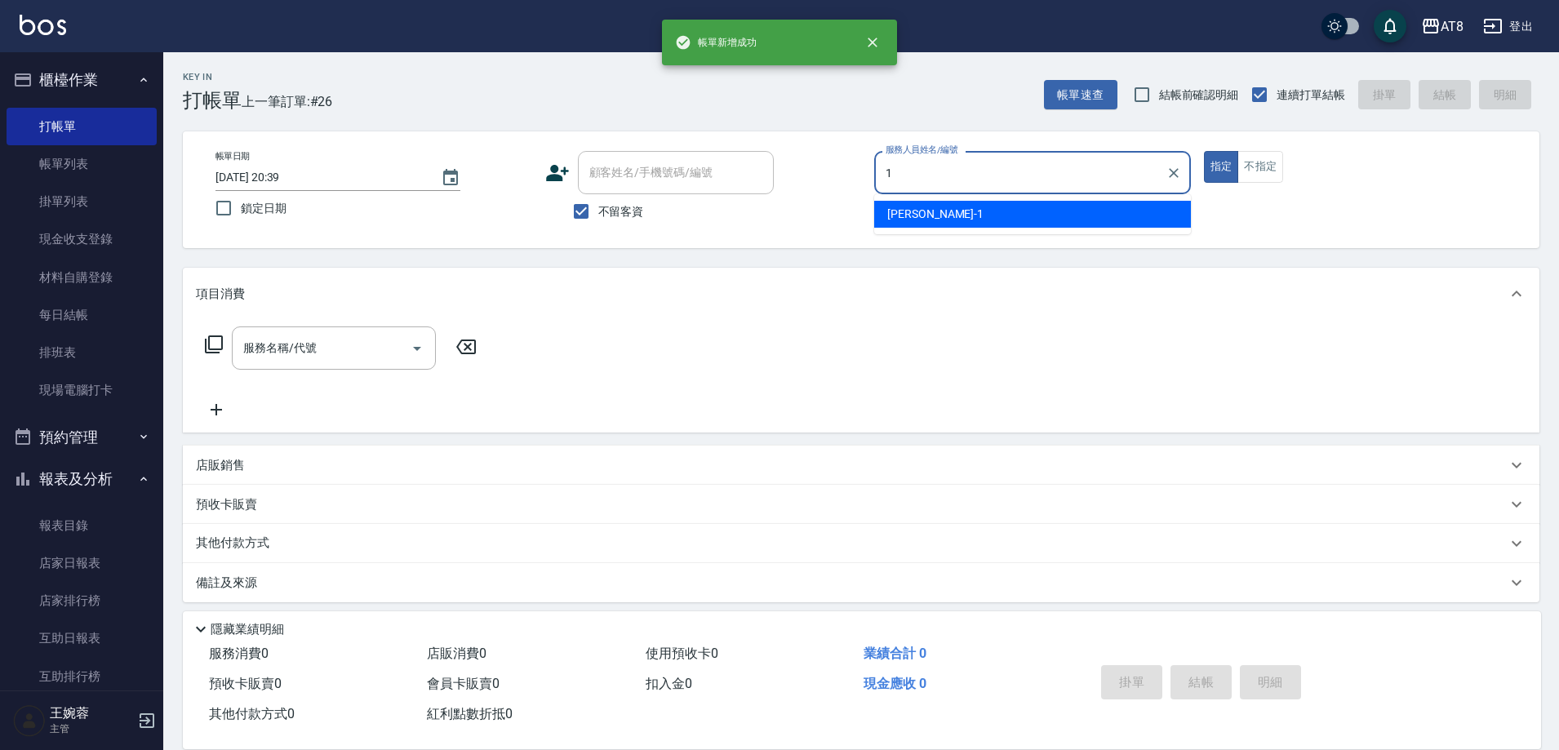
type input "YUKI-1"
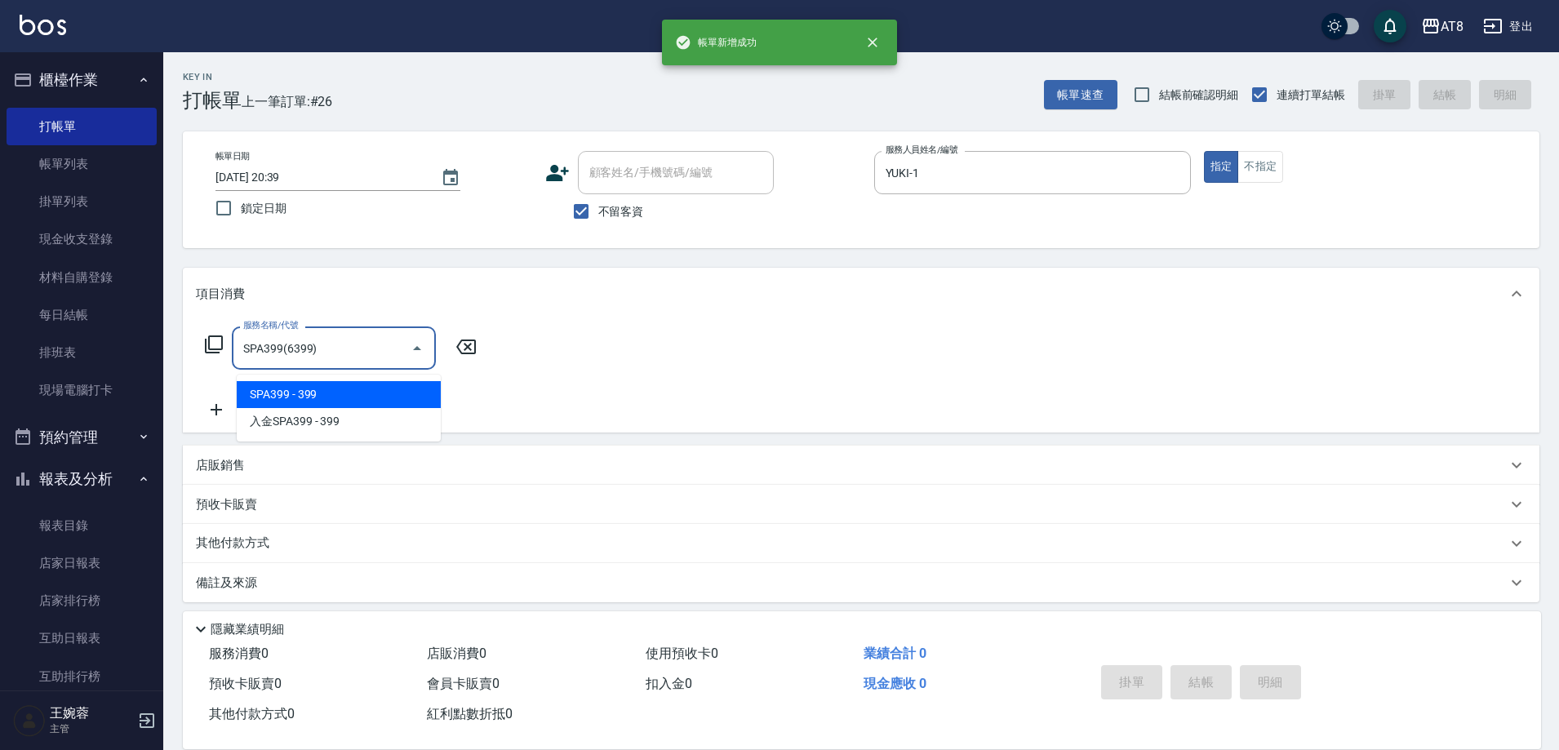
type input "SPA399(6399)"
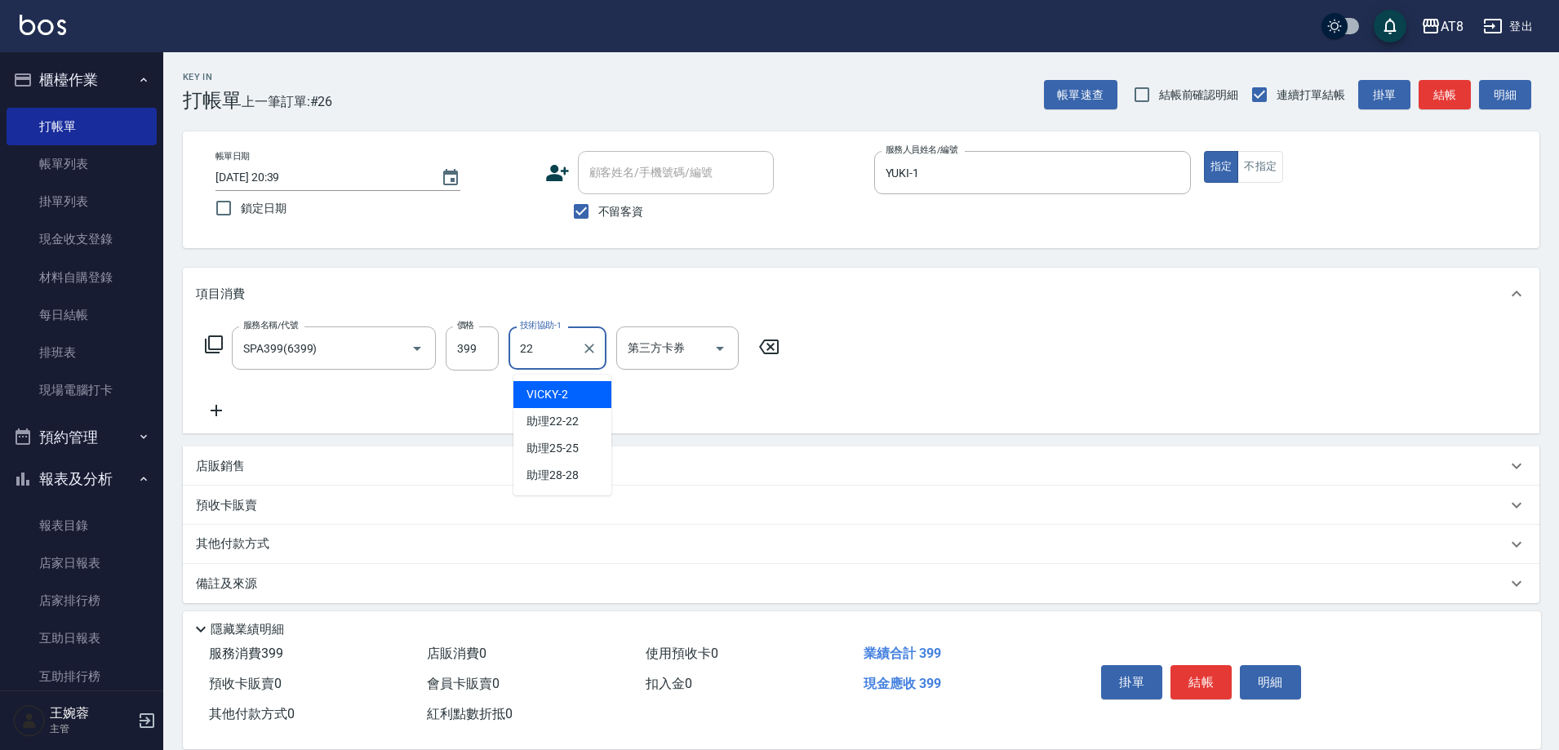
type input "助理22-22"
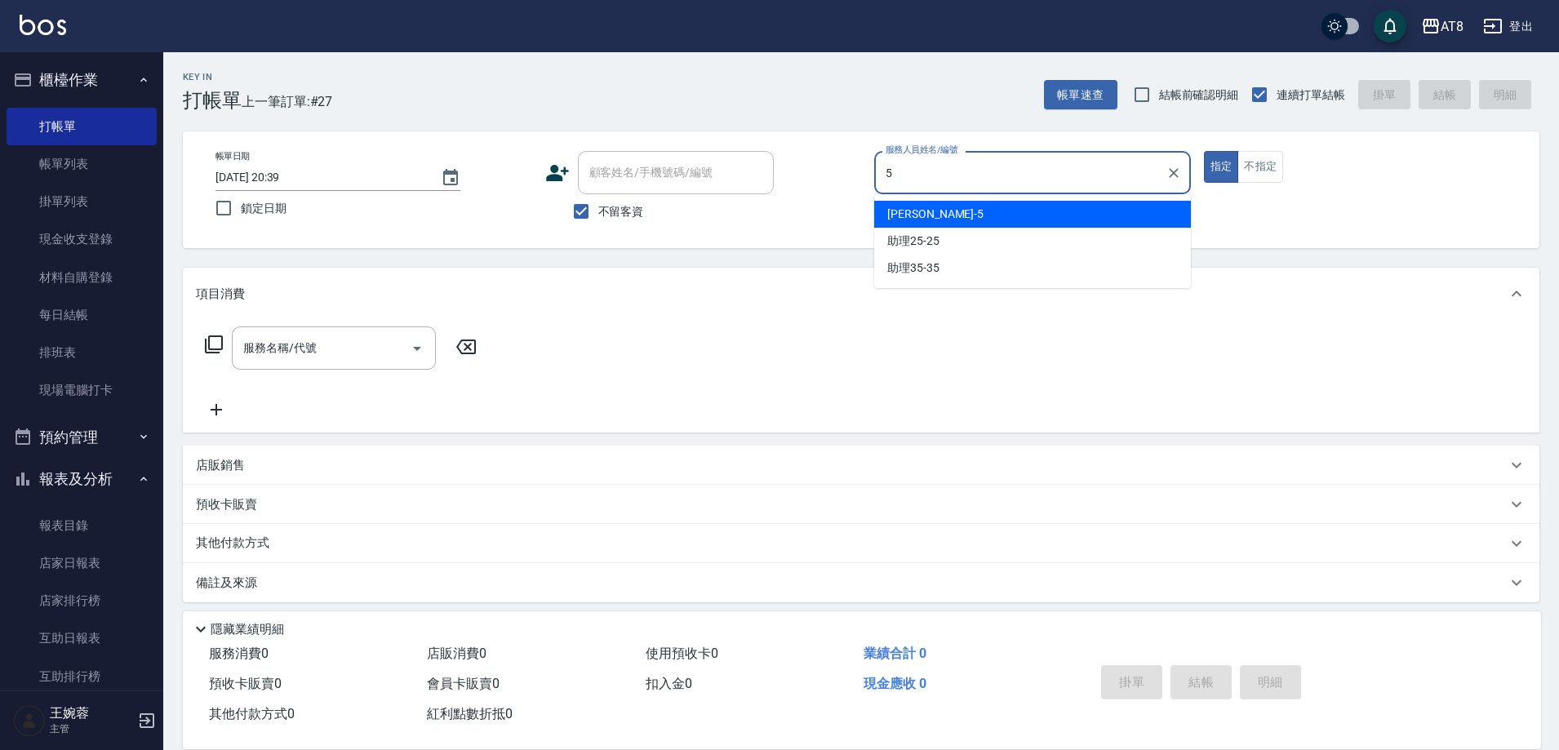
type input "HANK-5"
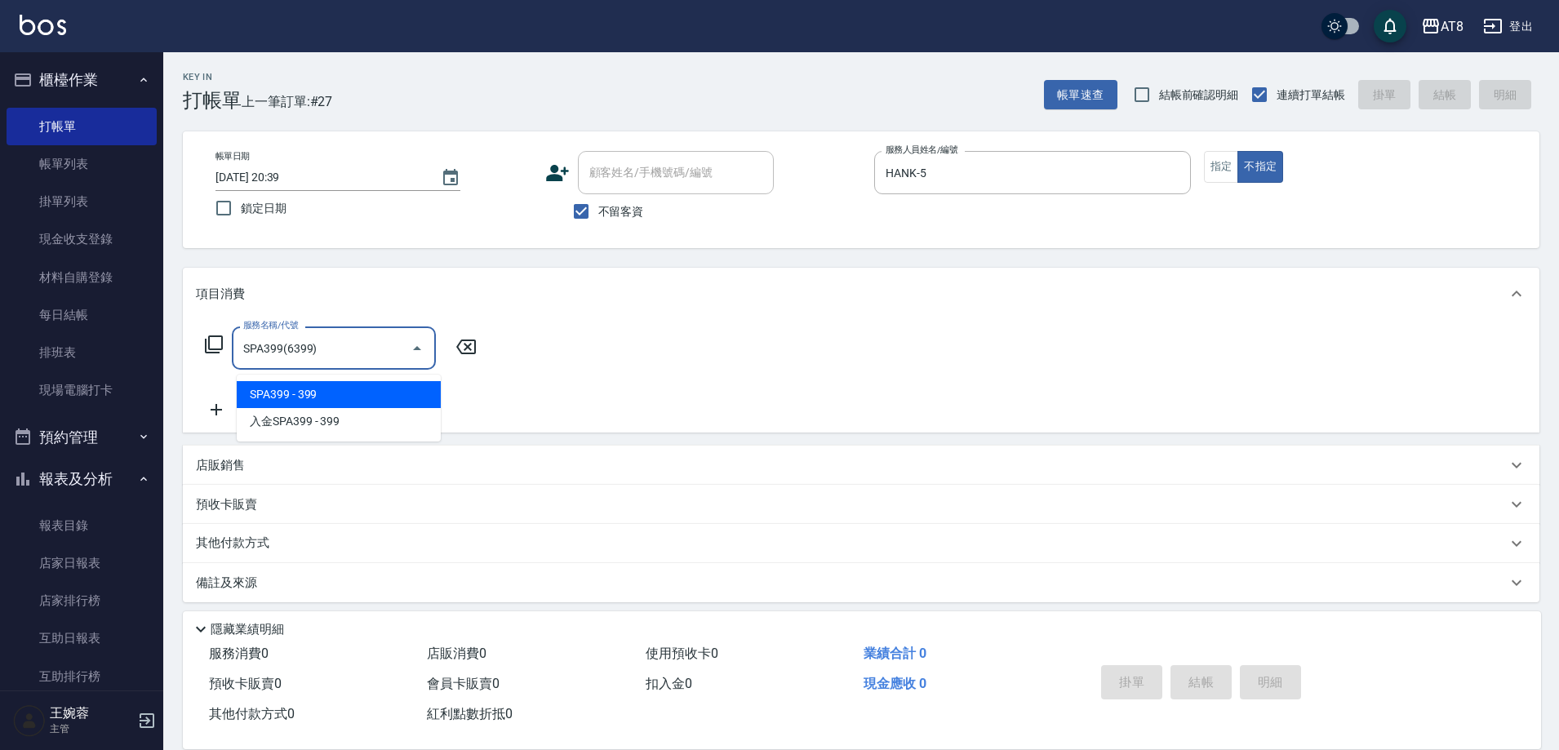
type input "SPA399(6399)"
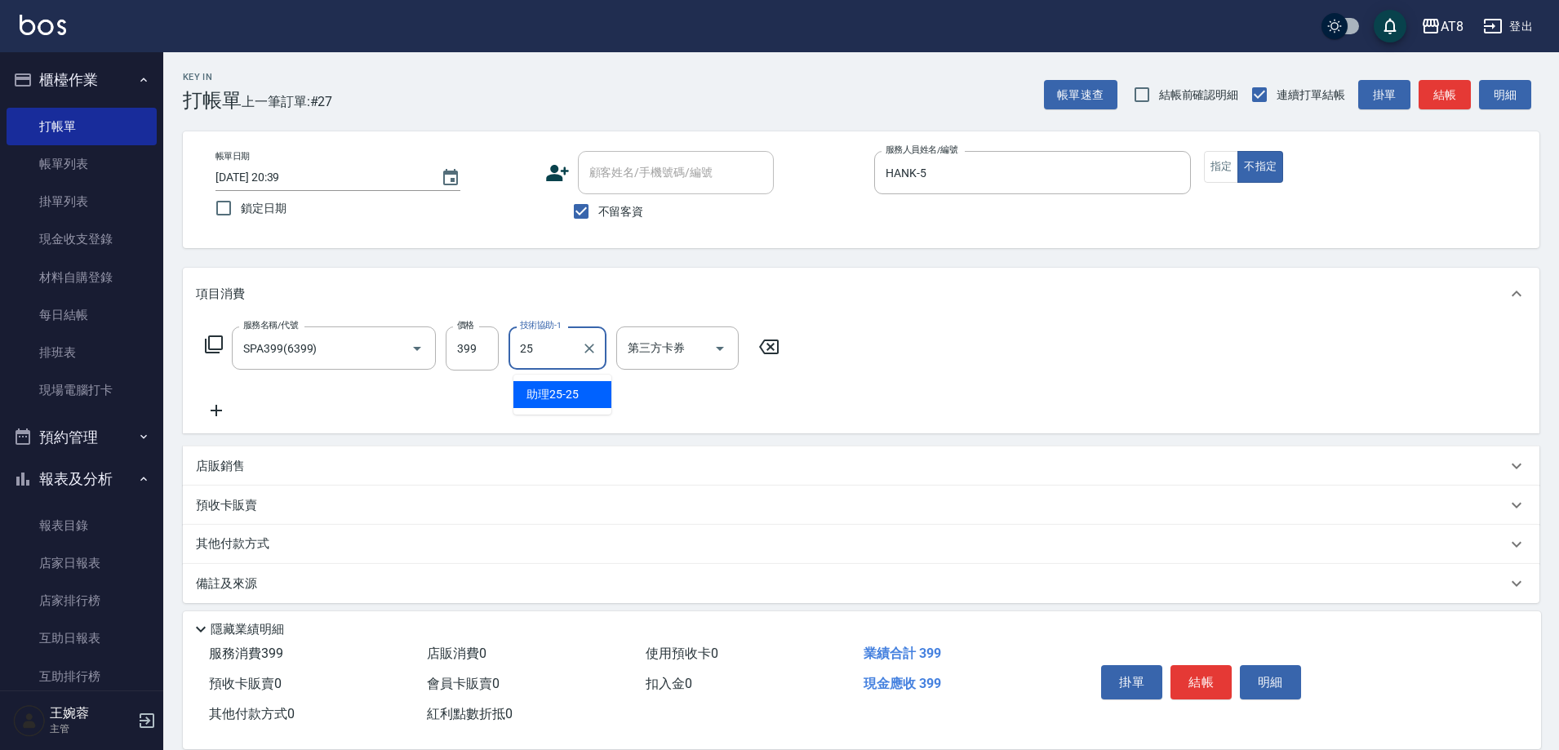
type input "助理25-25"
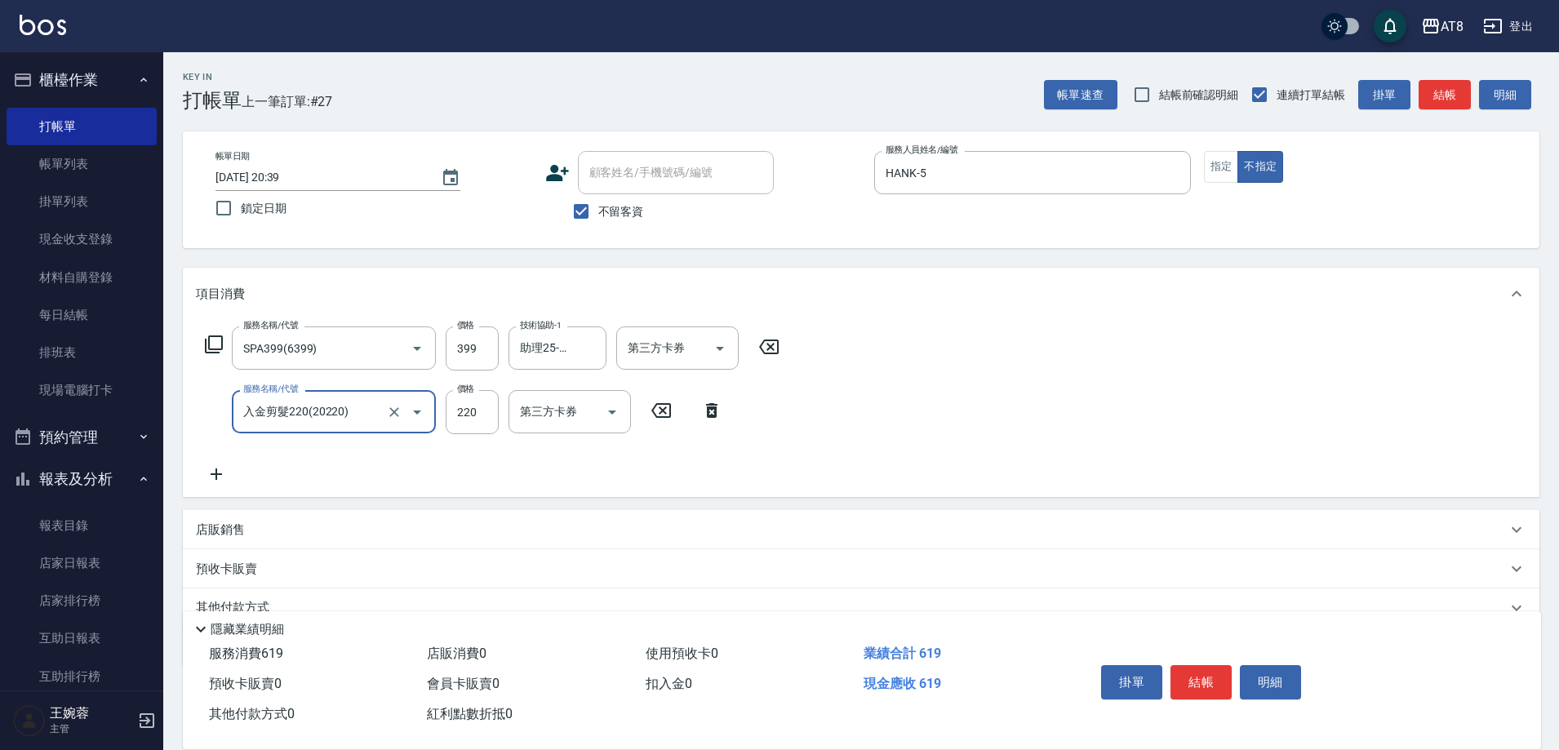
type input "入金剪髮220(20220)"
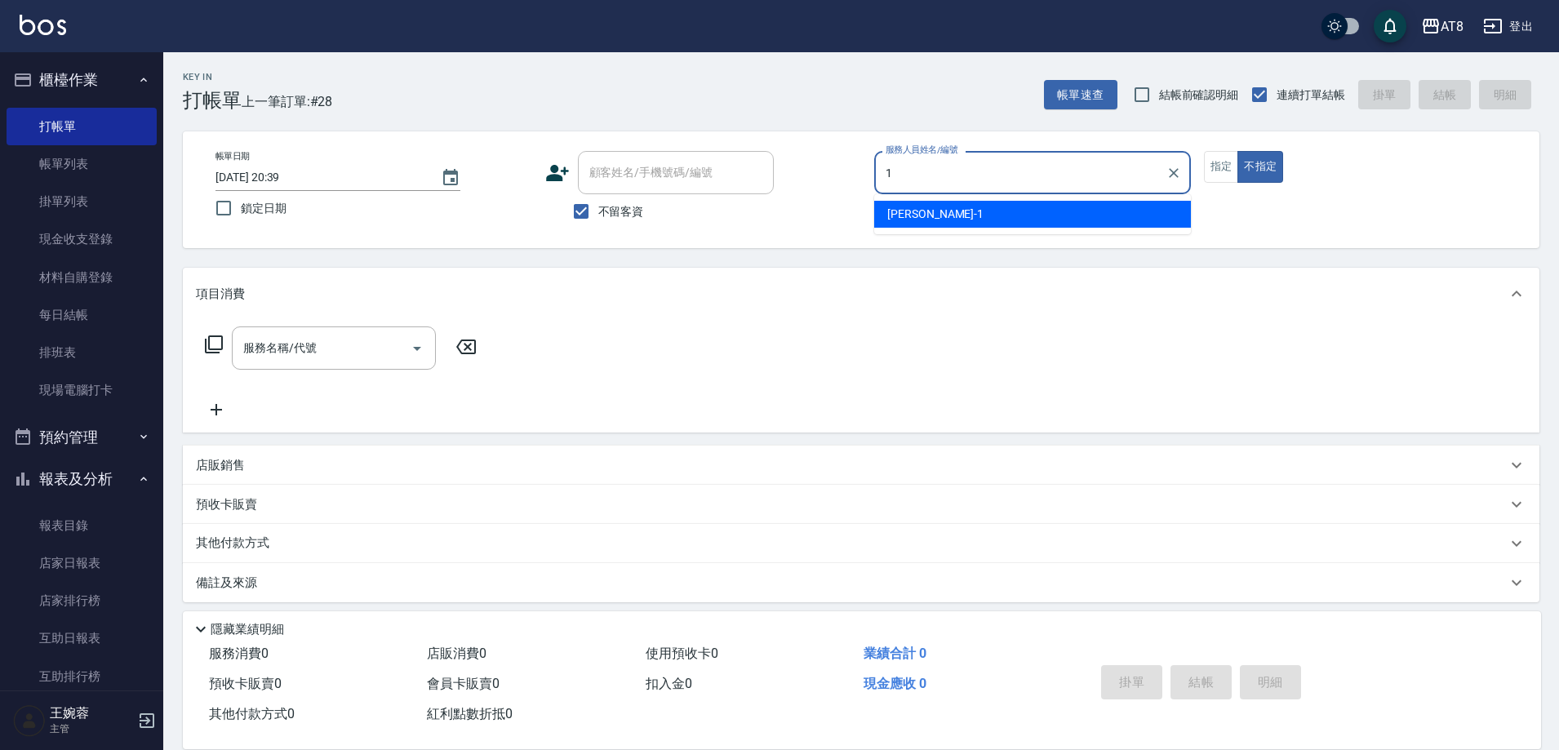
type input "YUKI-1"
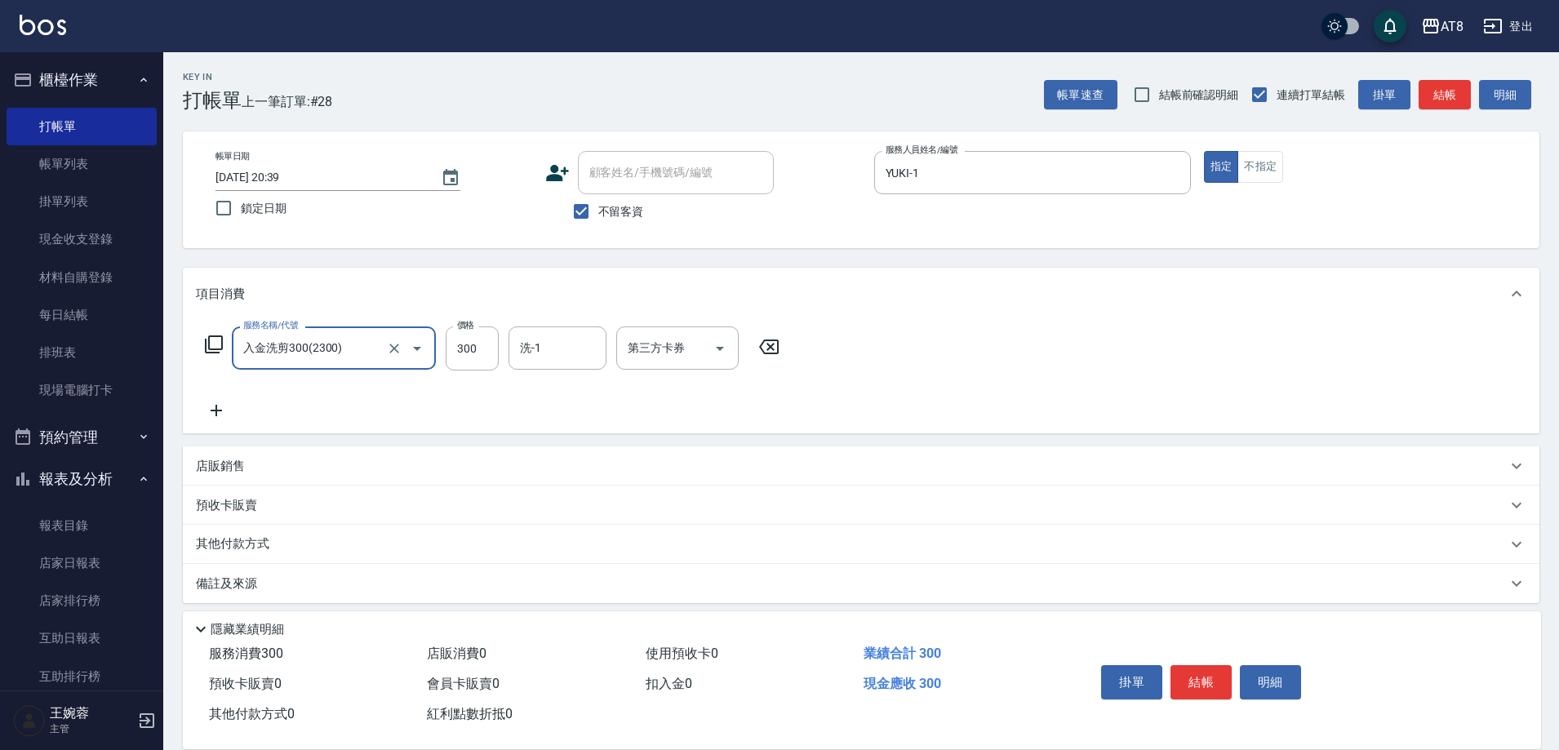
type input "入金洗剪300(2300)"
type input "YUKI-1"
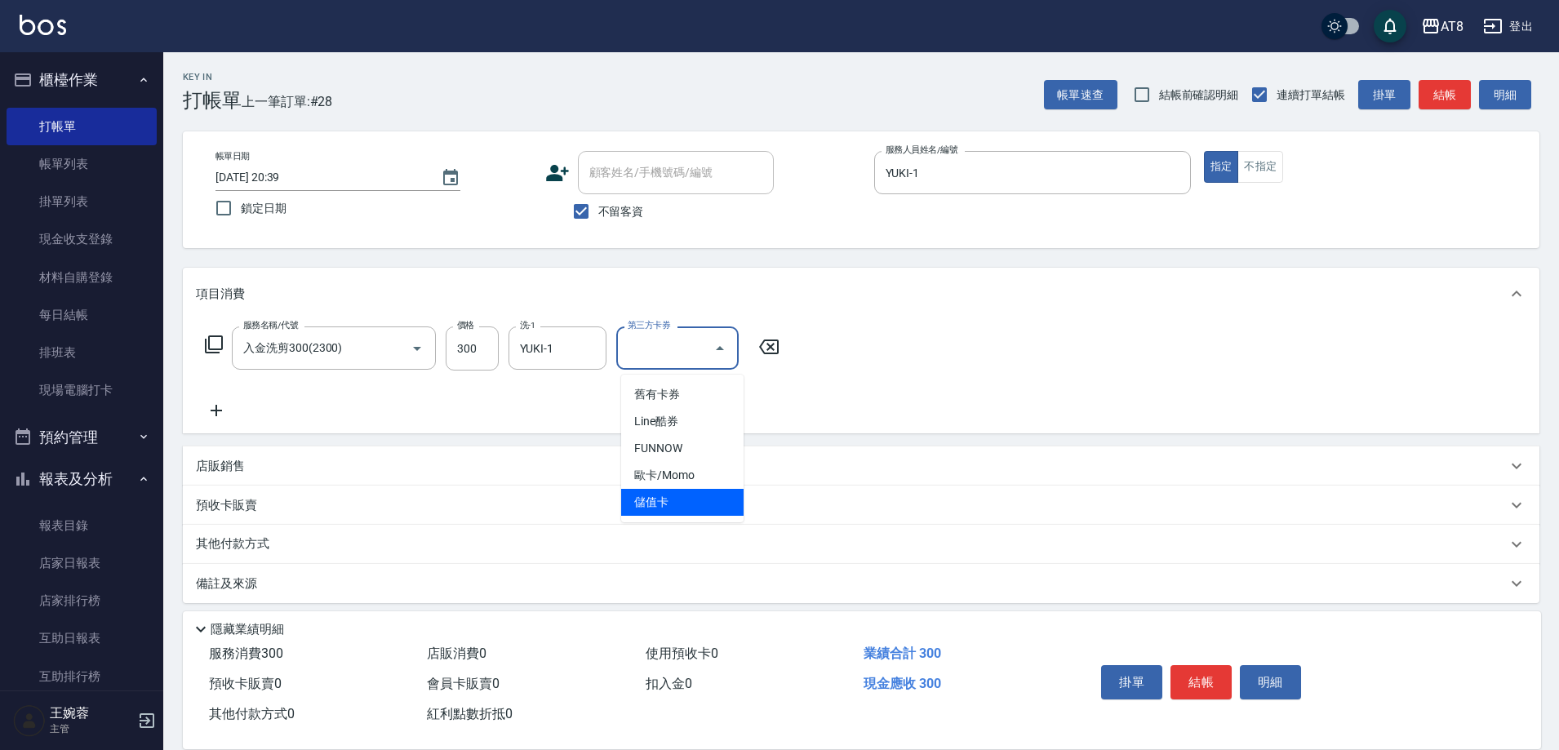
type input "儲值卡"
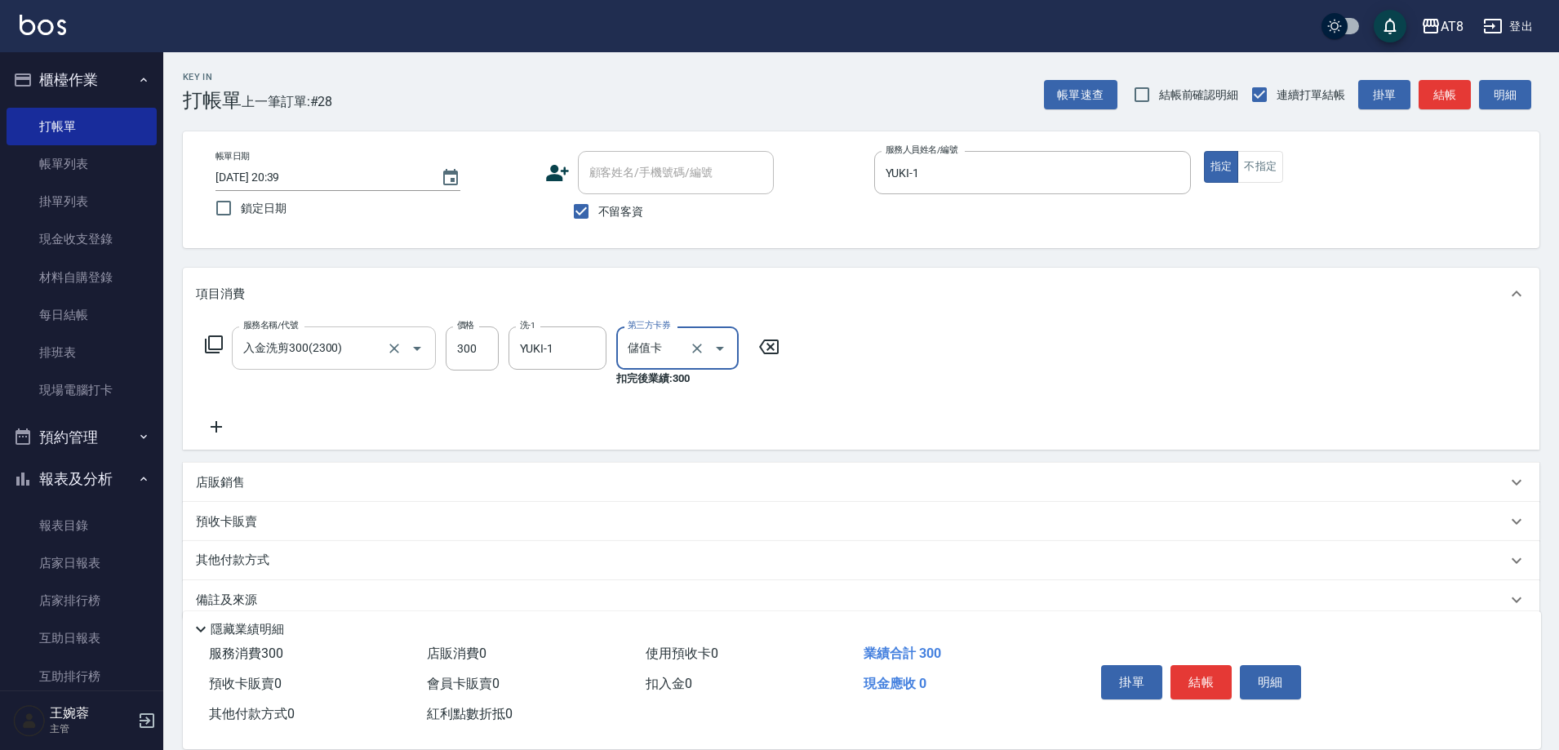
click at [356, 349] on input "入金洗剪300(2300)" at bounding box center [311, 348] width 144 height 29
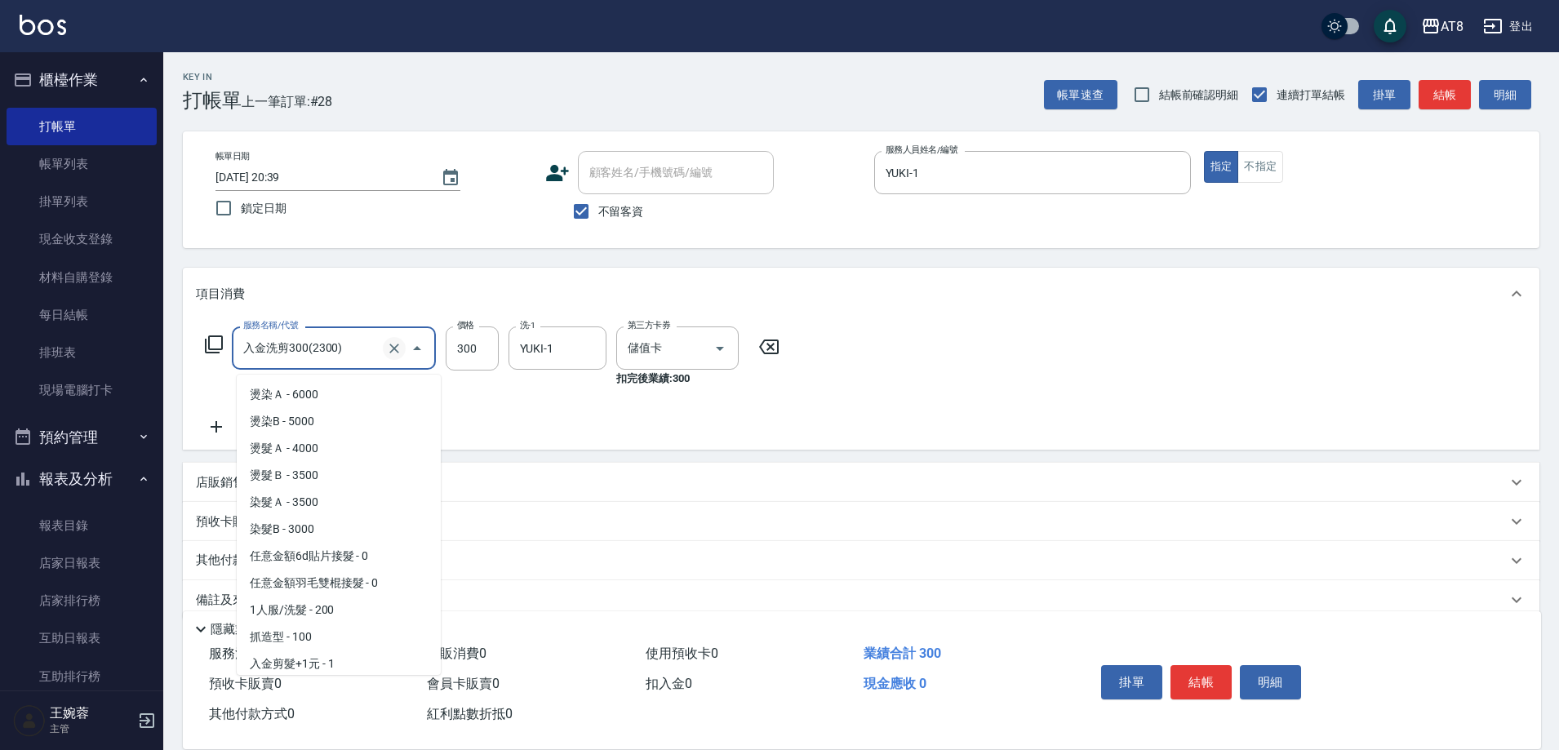
scroll to position [460, 0]
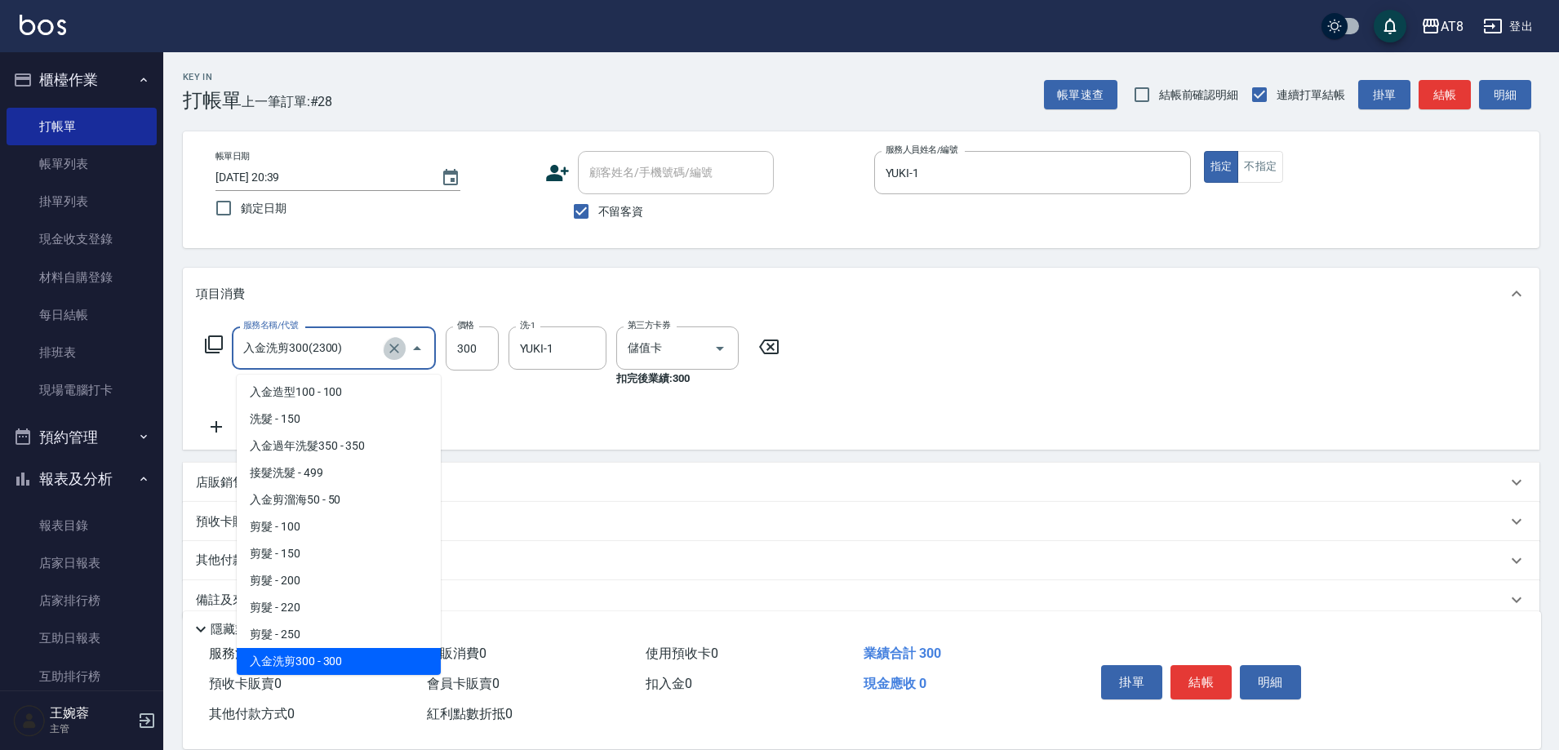
click at [403, 352] on button "Clear" at bounding box center [394, 348] width 23 height 23
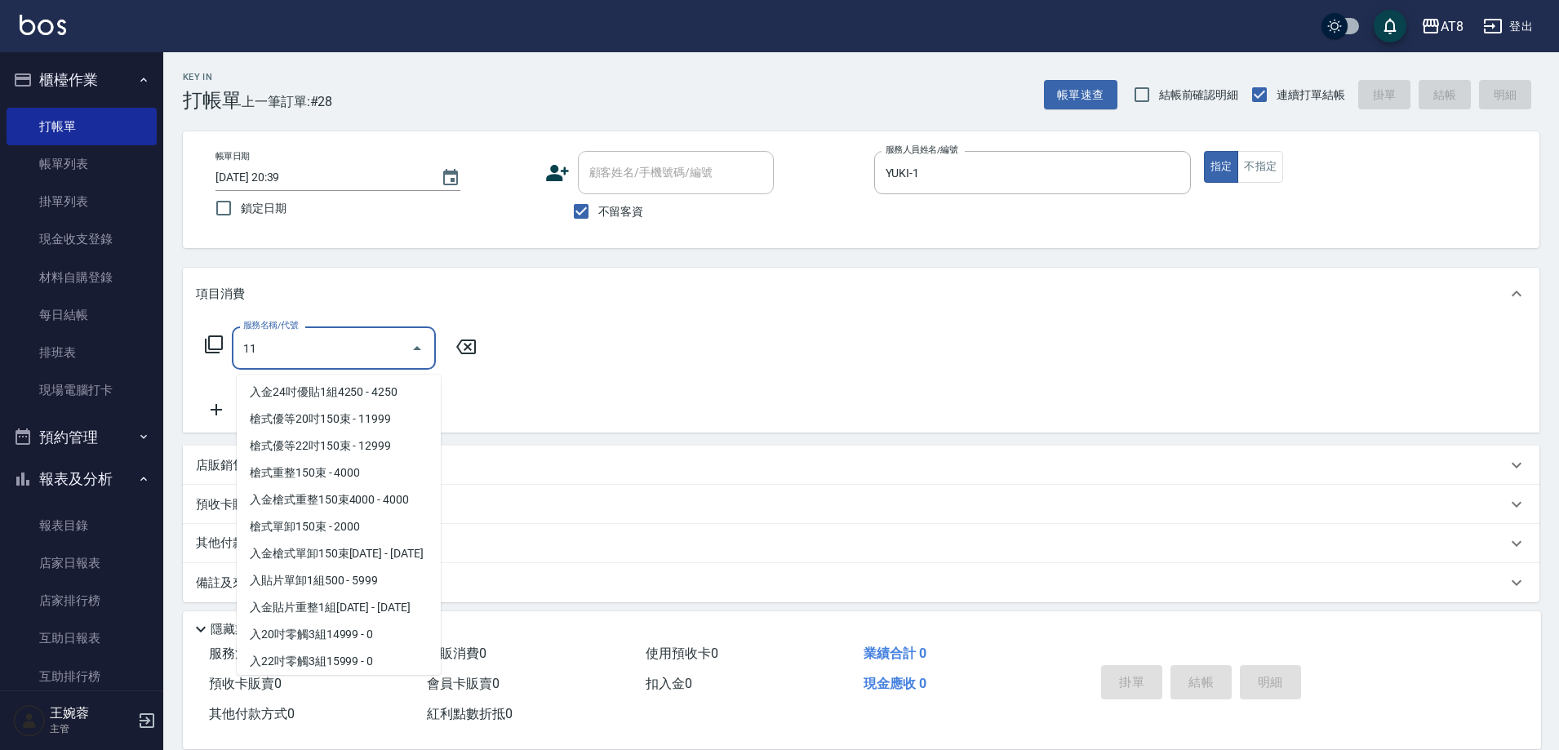
scroll to position [0, 0]
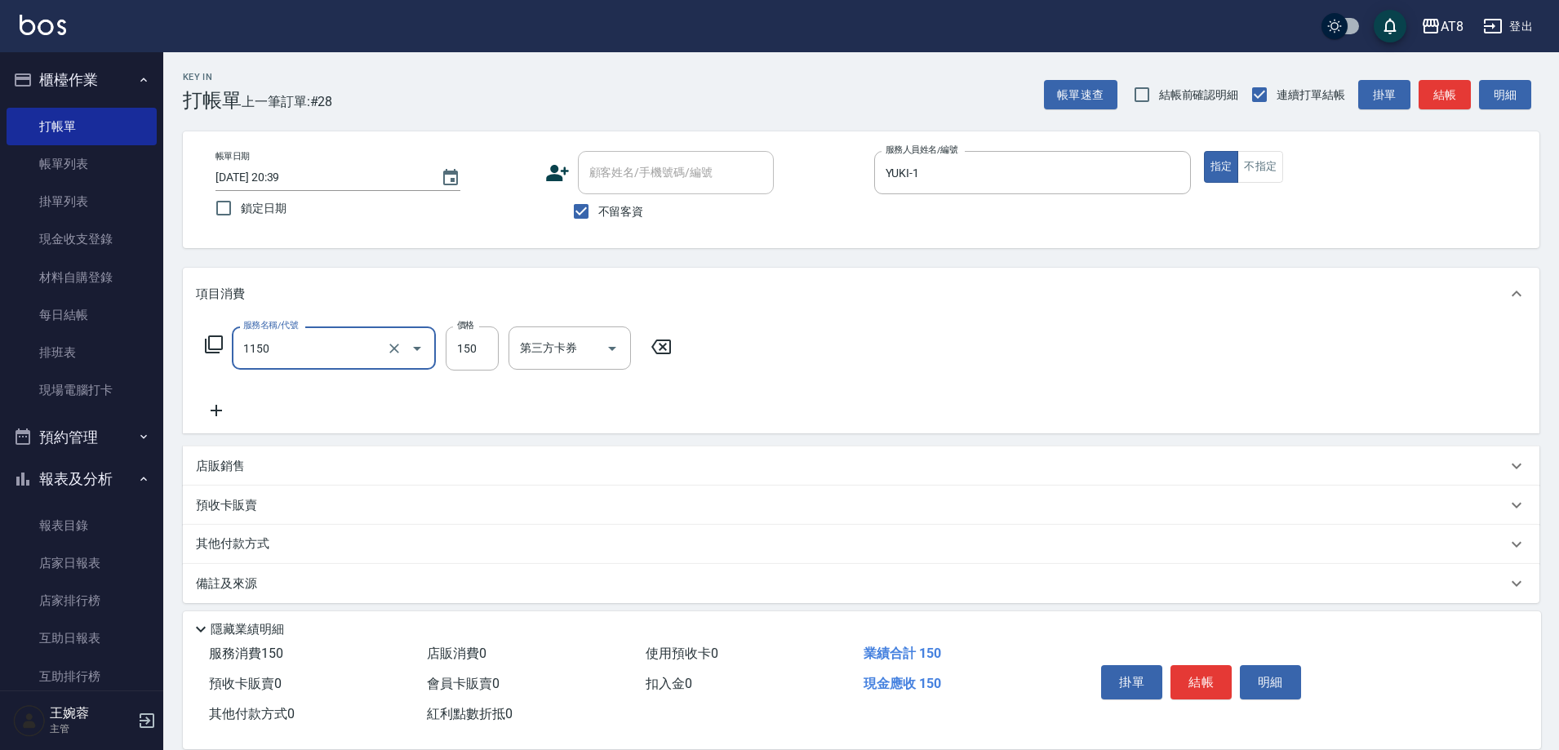
type input "洗髮(1150)"
type input "200"
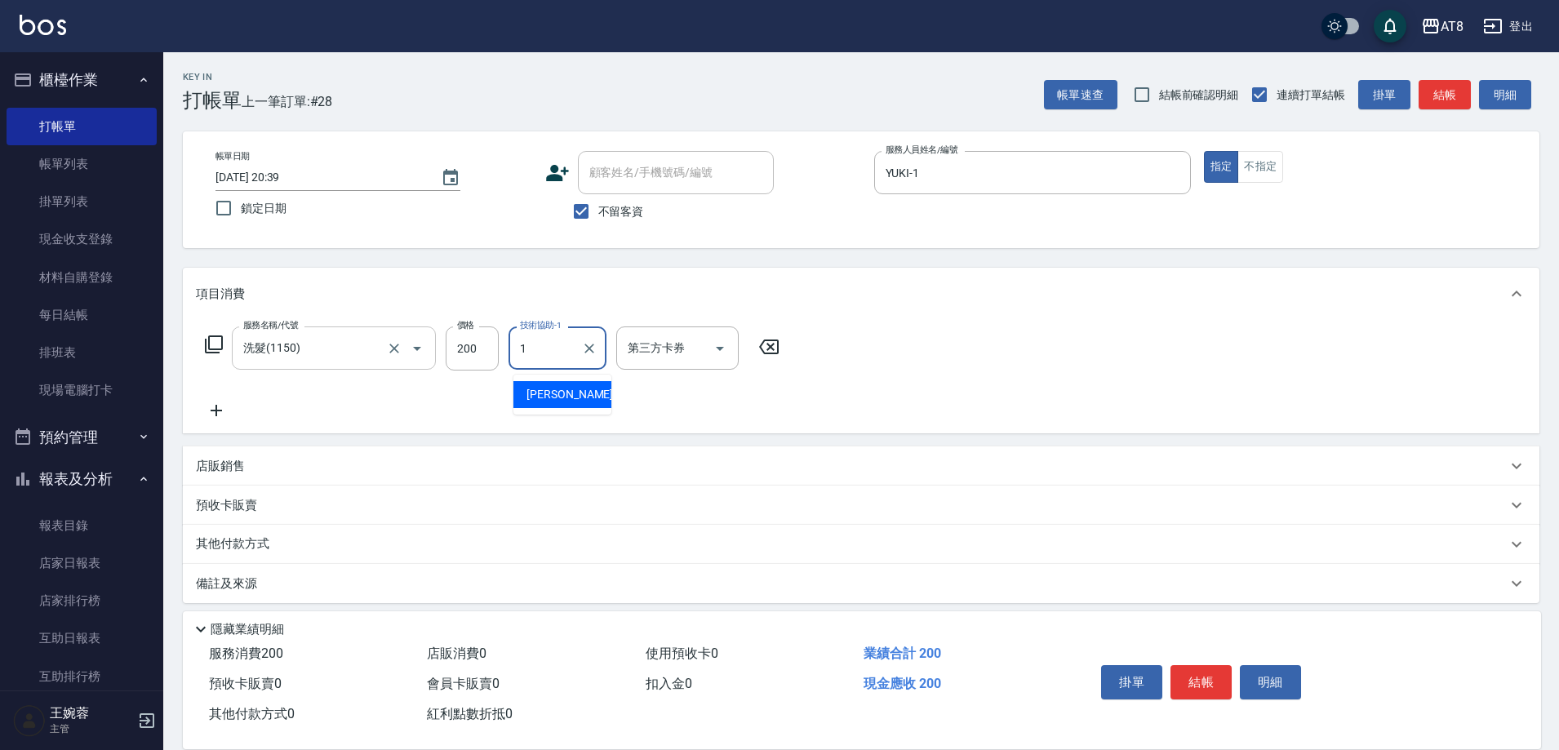
type input "YUKI-1"
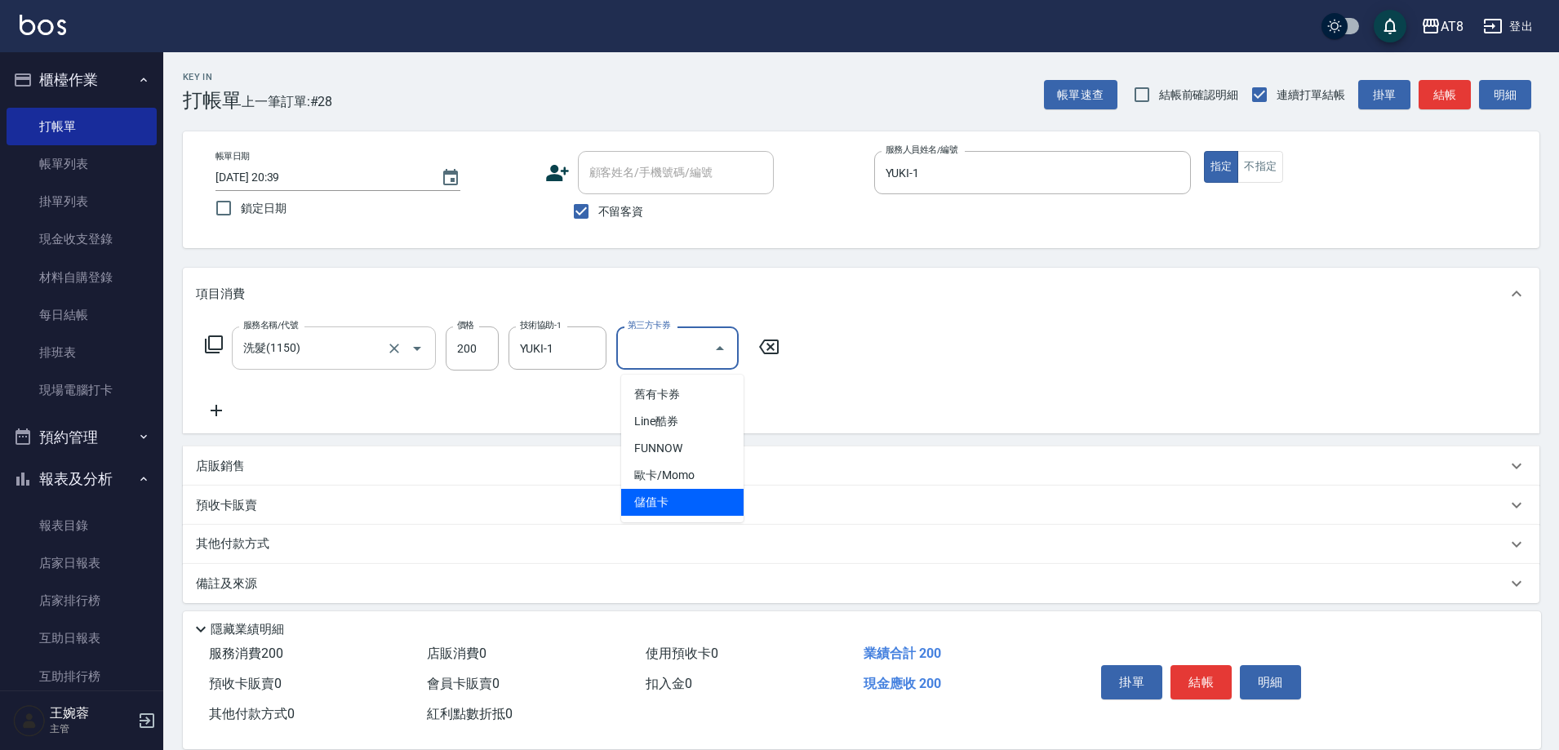
type input "儲值卡"
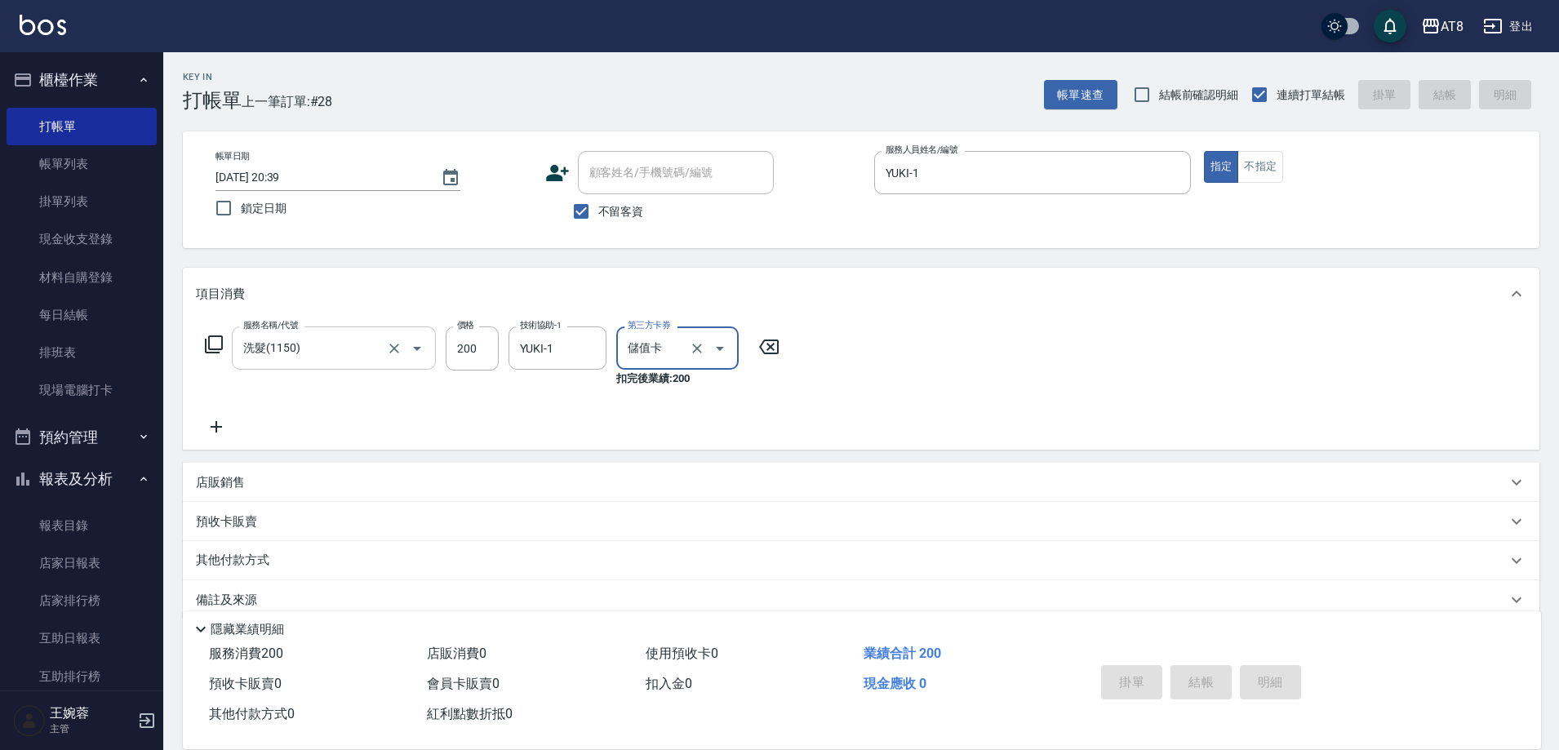
type input "[DATE] 20:40"
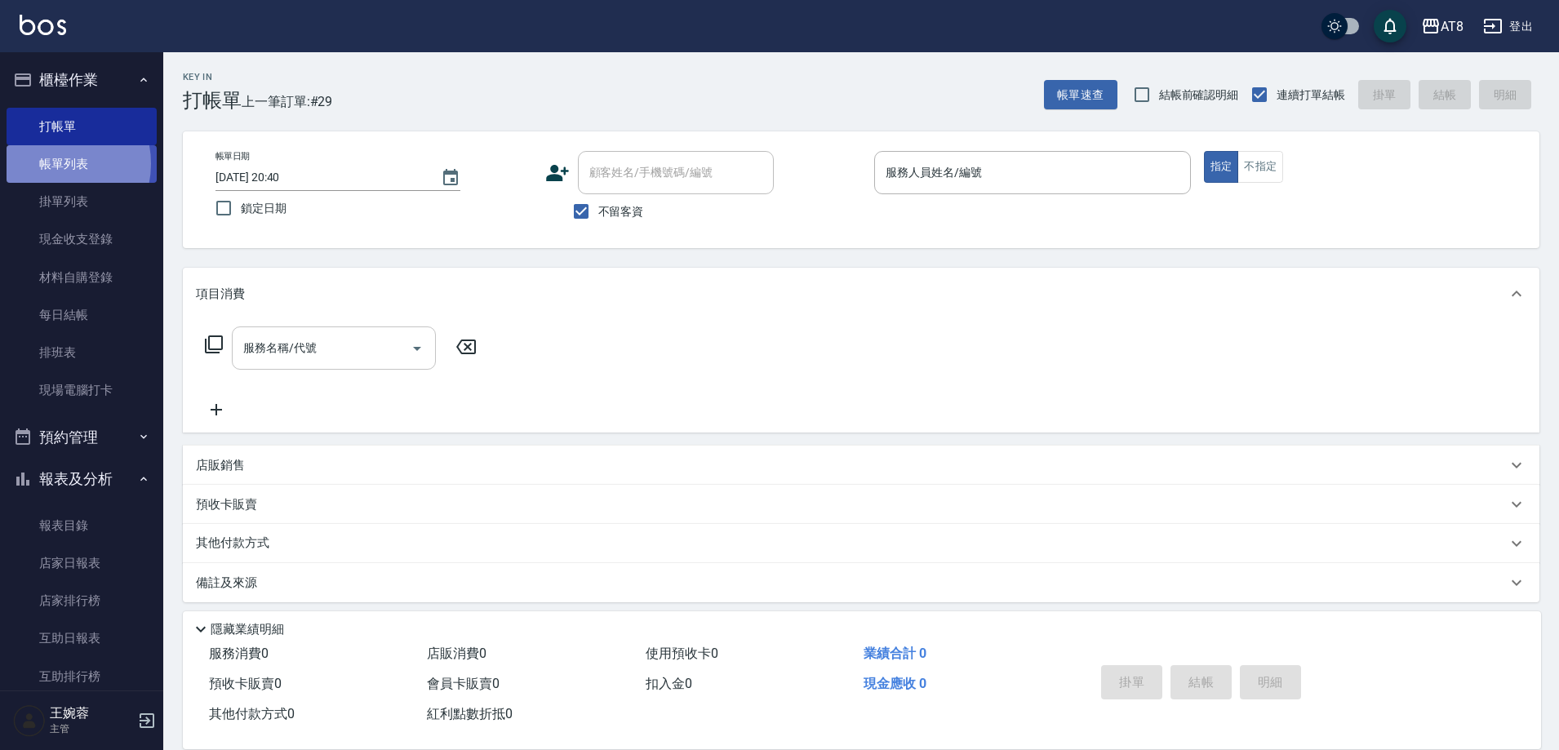
click at [55, 164] on link "帳單列表" at bounding box center [82, 164] width 150 height 38
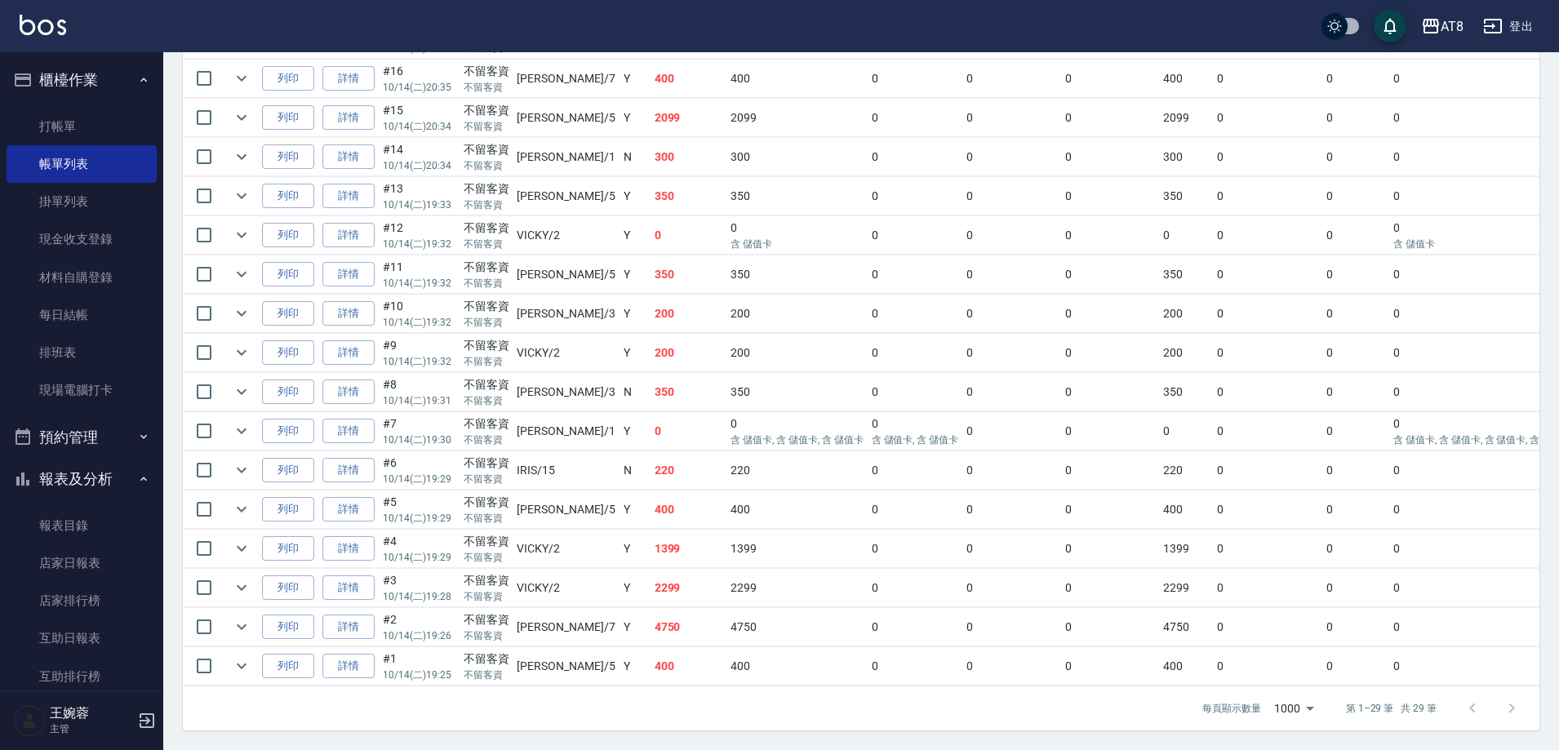
scroll to position [1029, 0]
click at [362, 366] on link "詳情" at bounding box center [348, 352] width 52 height 25
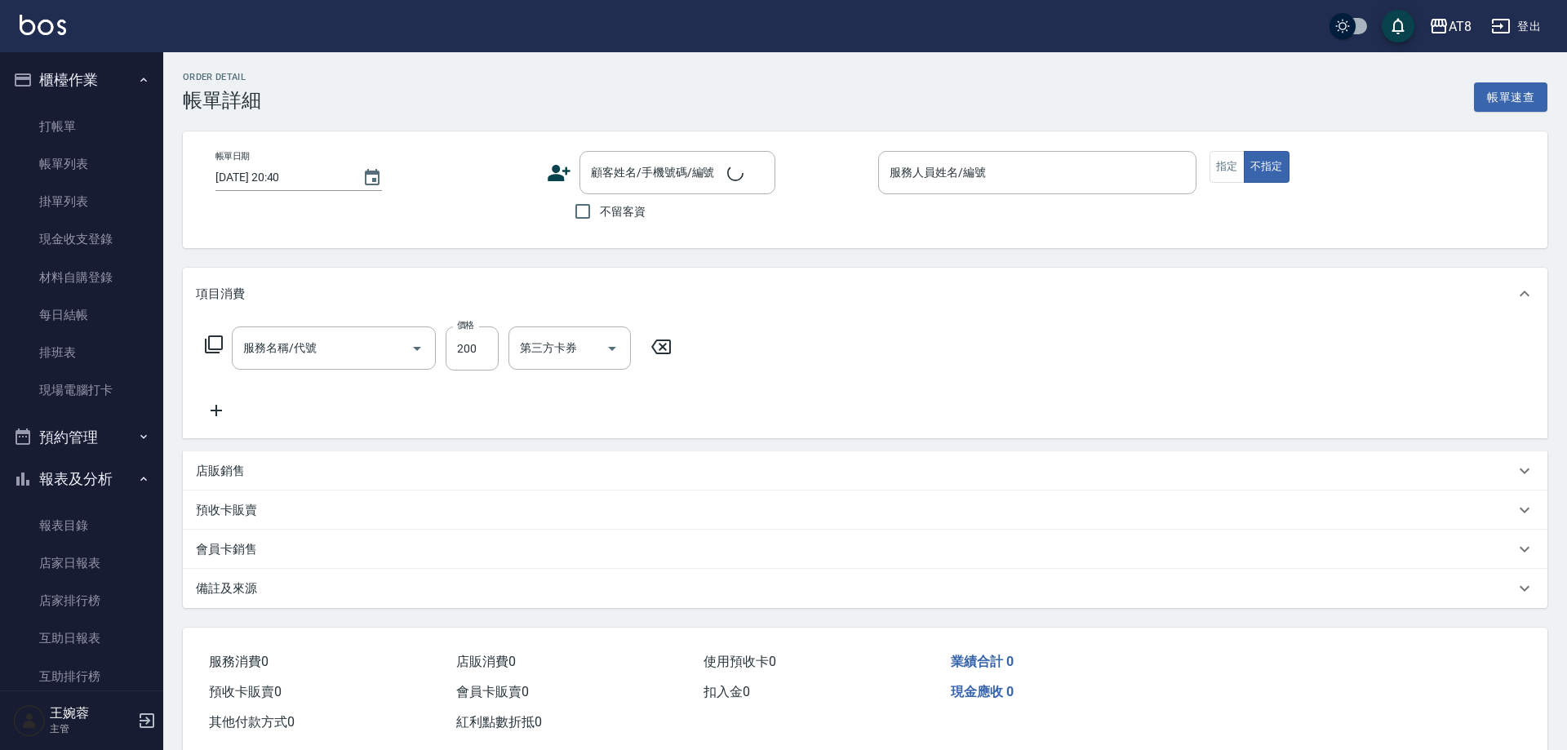
type input "[DATE] 19:32"
checkbox input "true"
type input "VICKY-2"
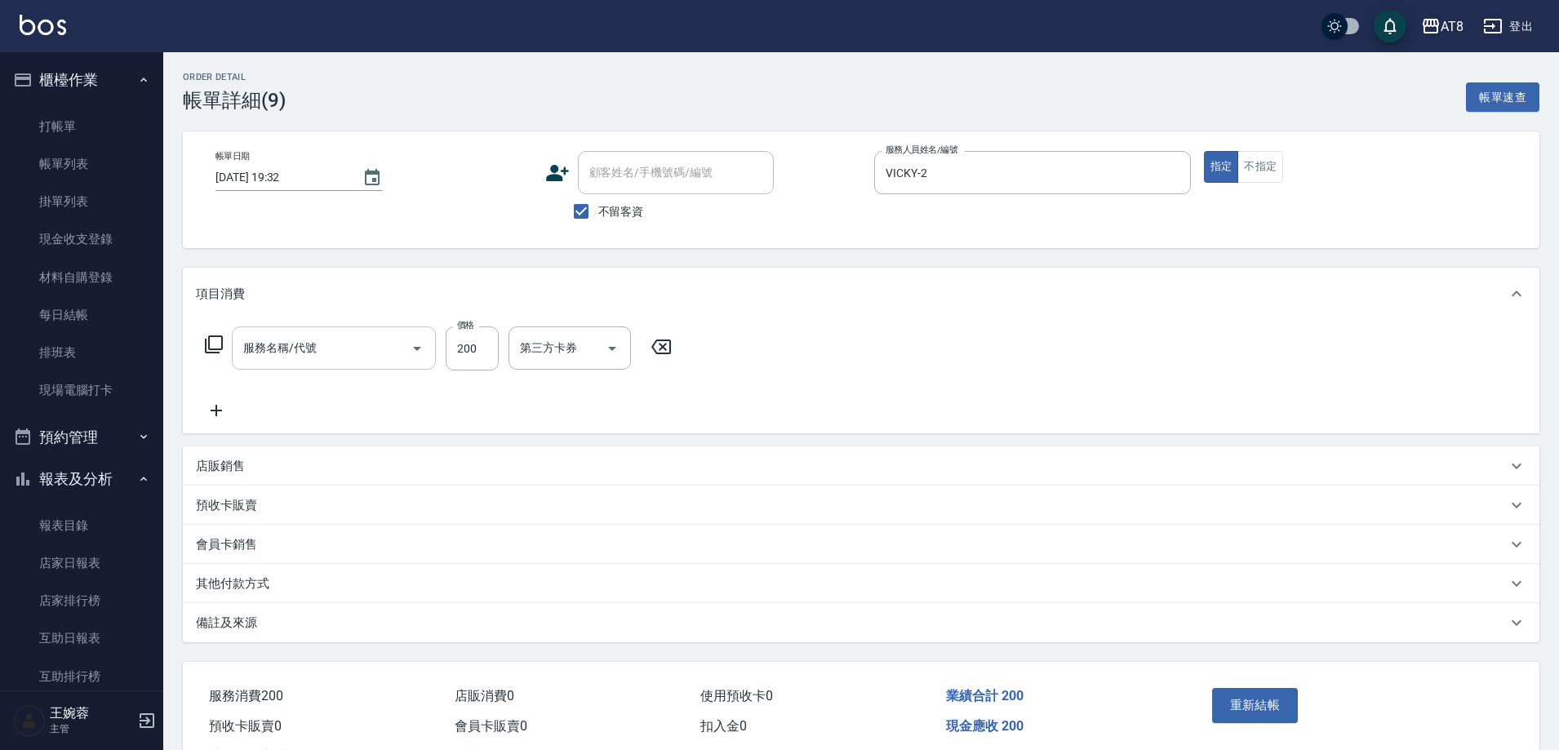
type input "1人服/洗髮(111)"
click at [397, 353] on icon "Clear" at bounding box center [394, 348] width 16 height 16
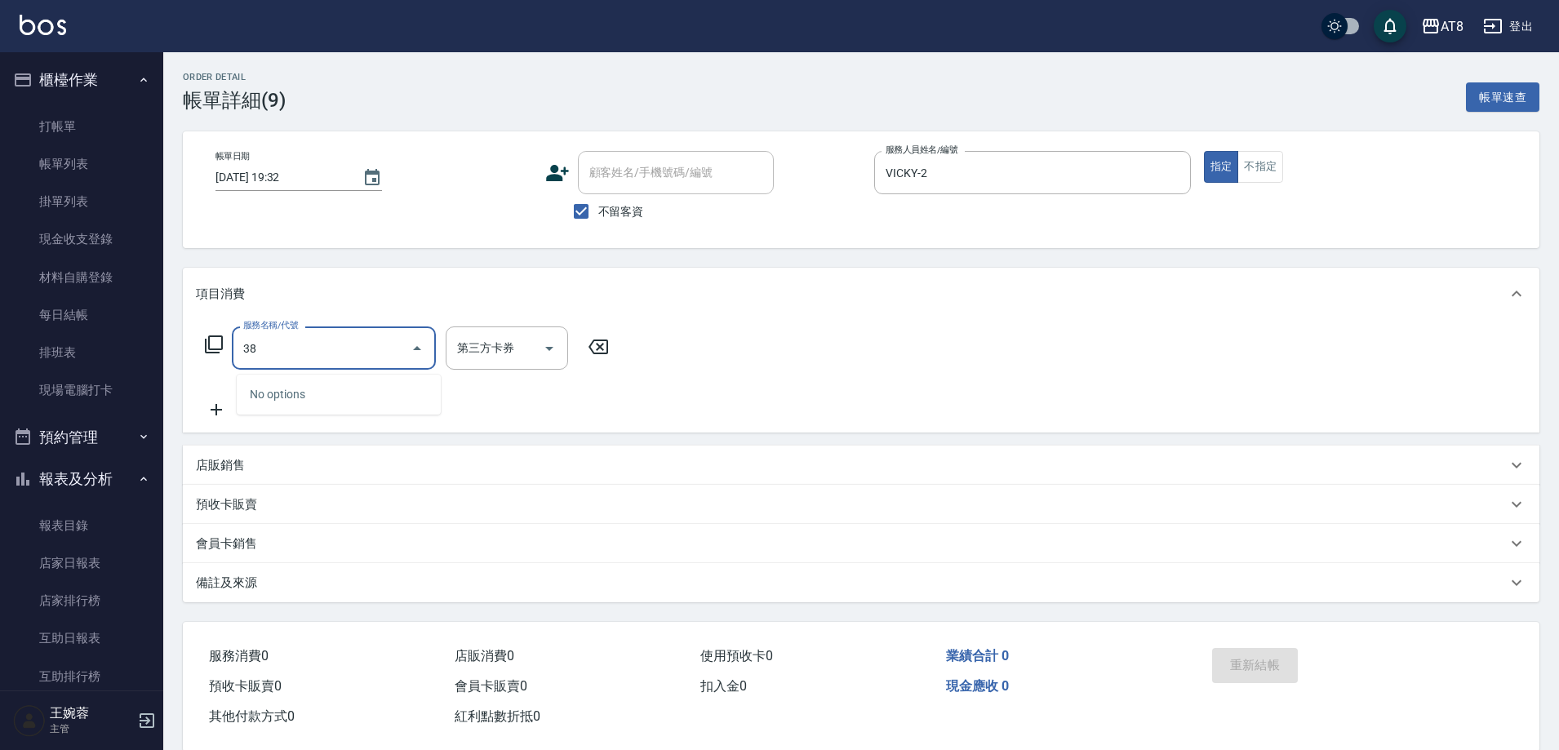
type input "3"
click at [215, 354] on icon at bounding box center [214, 345] width 20 height 20
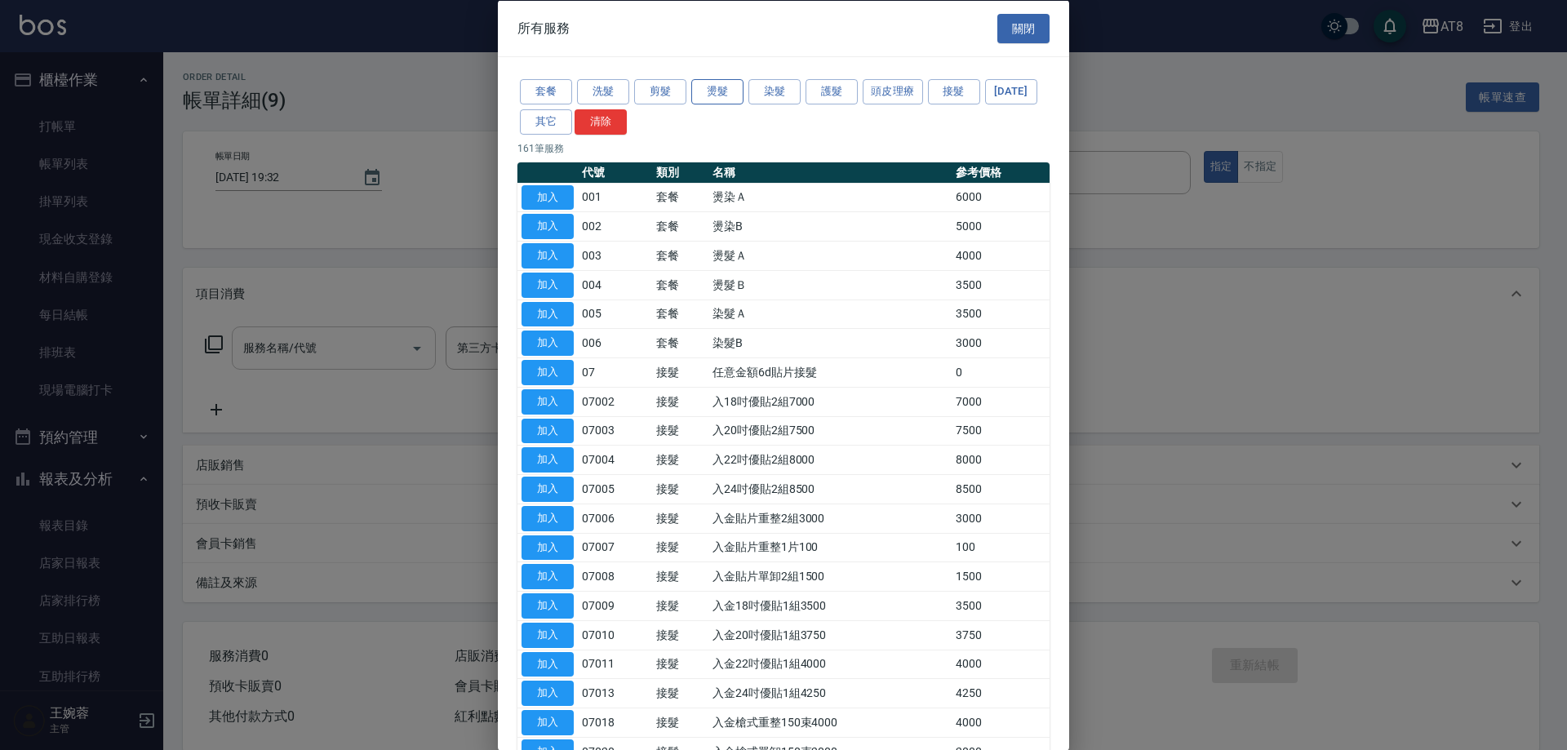
click at [723, 100] on button "燙髮" at bounding box center [717, 91] width 52 height 25
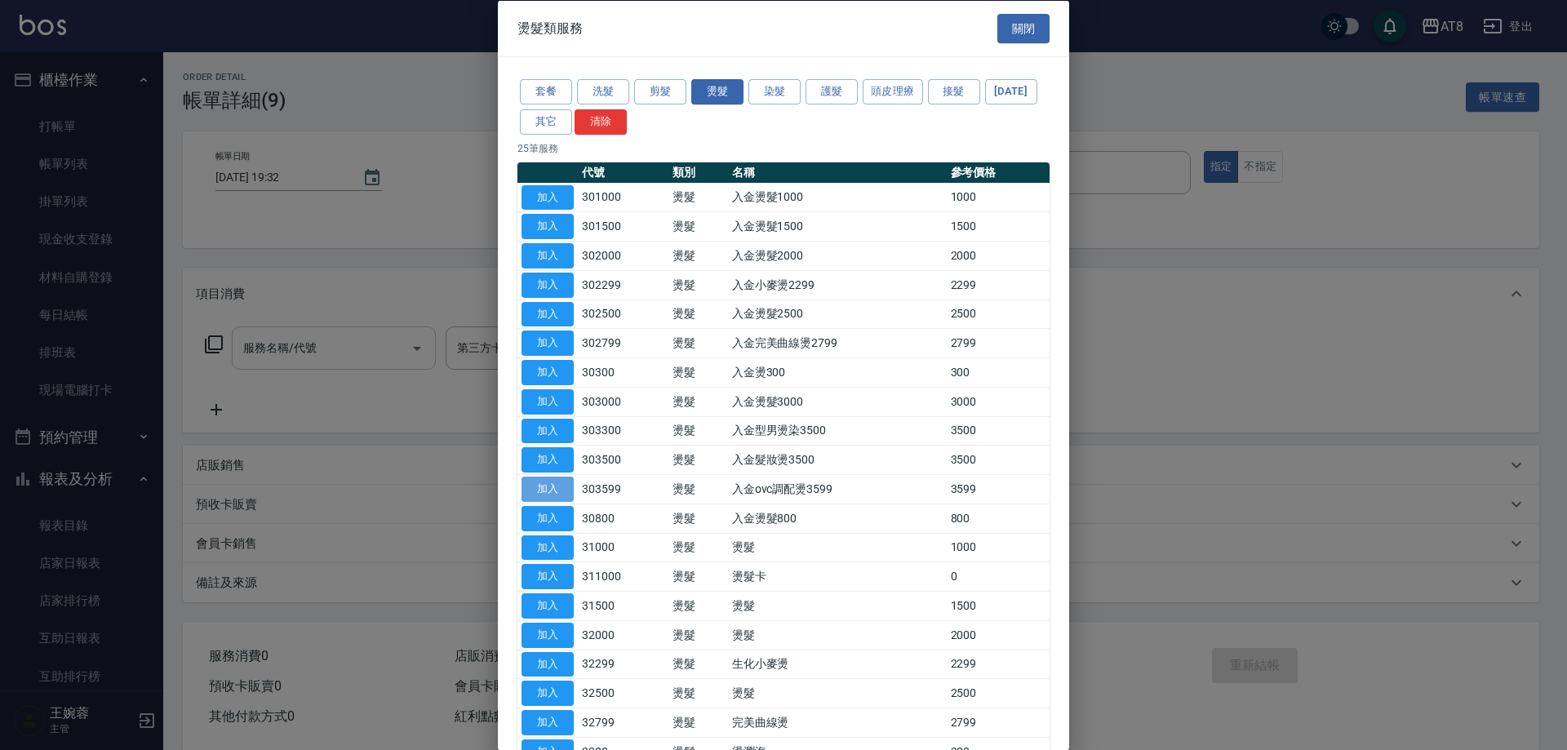
click at [549, 502] on button "加入" at bounding box center [548, 489] width 52 height 25
type input "入金ovc調配燙3599(303599)"
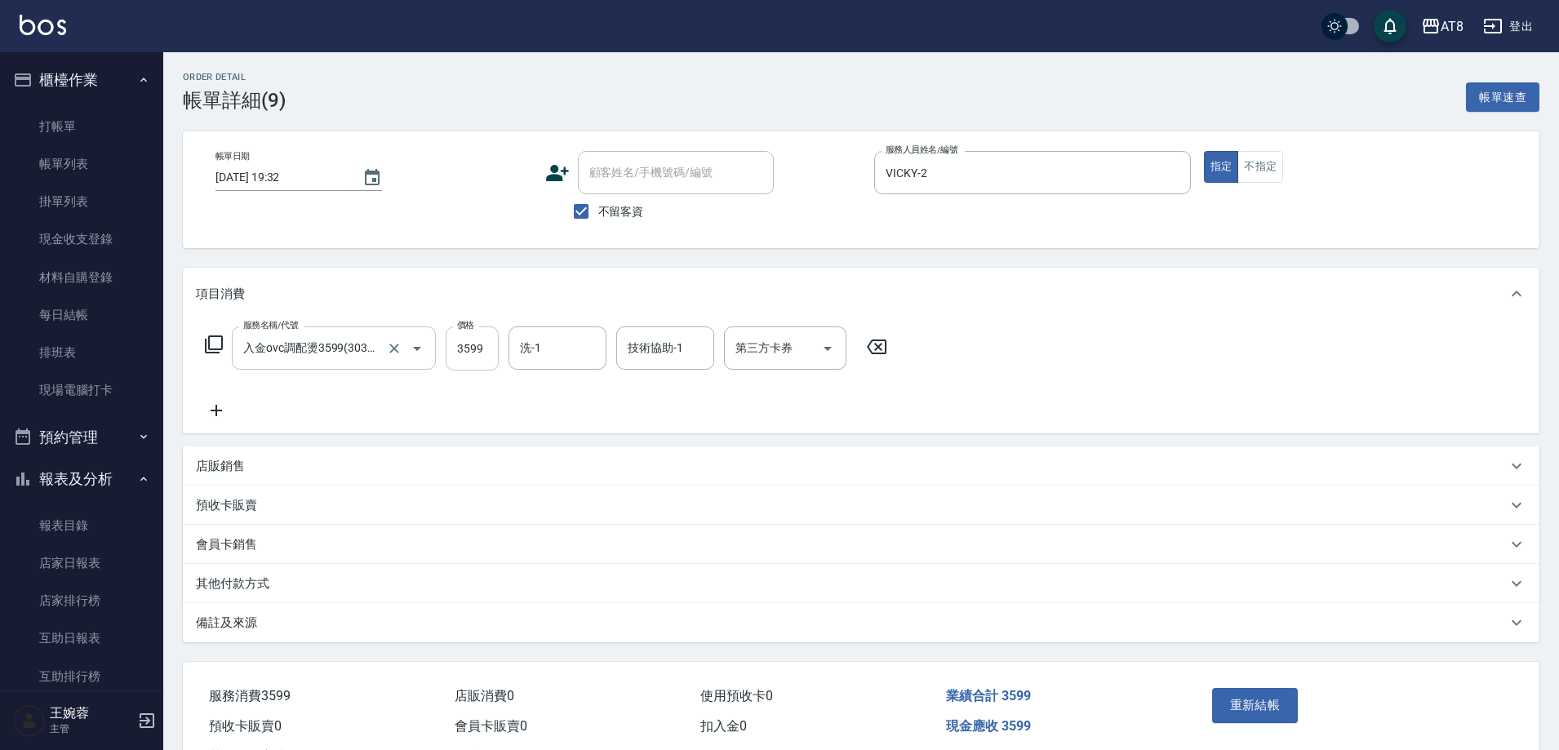
click at [473, 355] on input "3599" at bounding box center [472, 348] width 53 height 44
type input "3699"
type input "助理22-22"
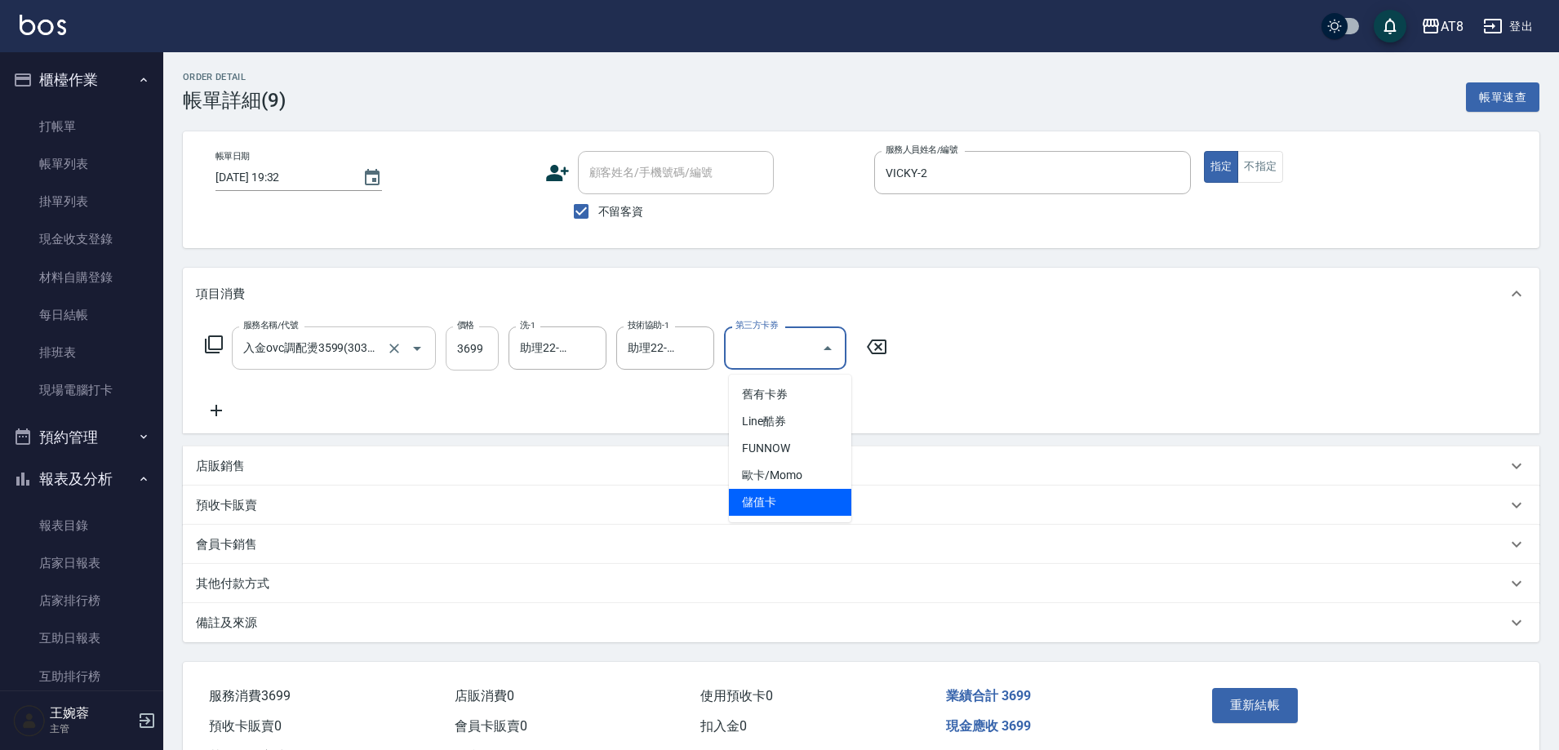
type input "儲值卡"
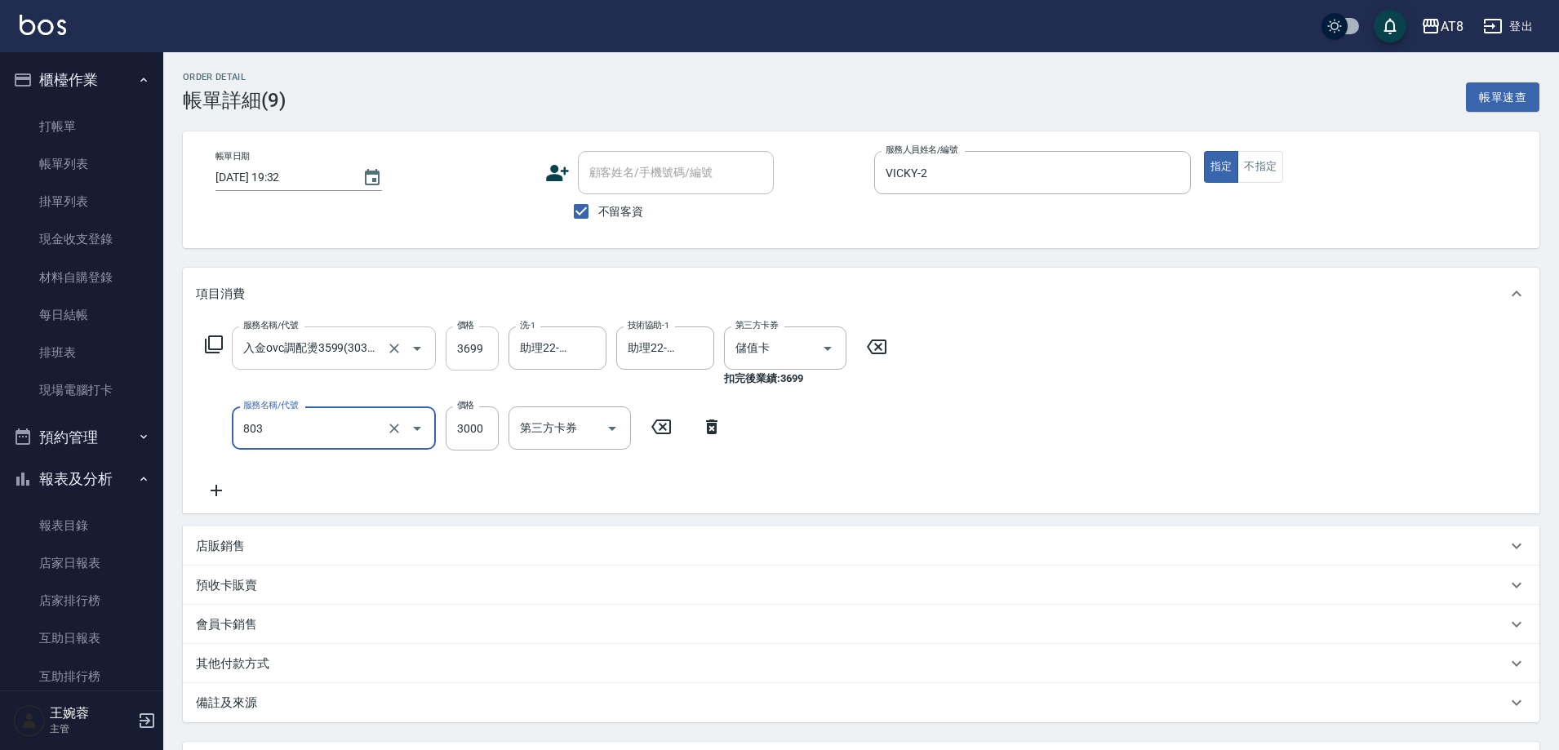
type input "頂級豪華3(803)"
type input "2939"
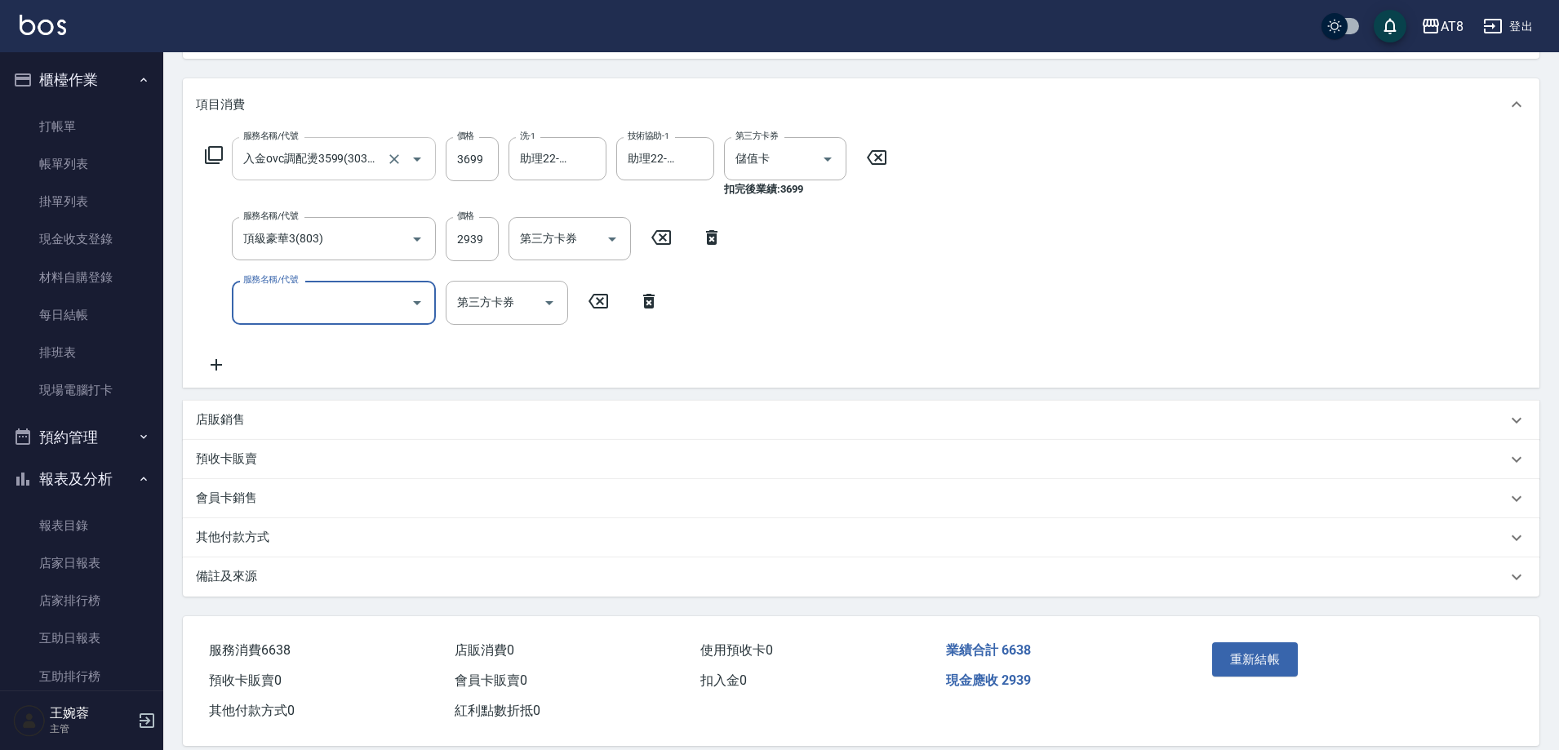
scroll to position [225, 0]
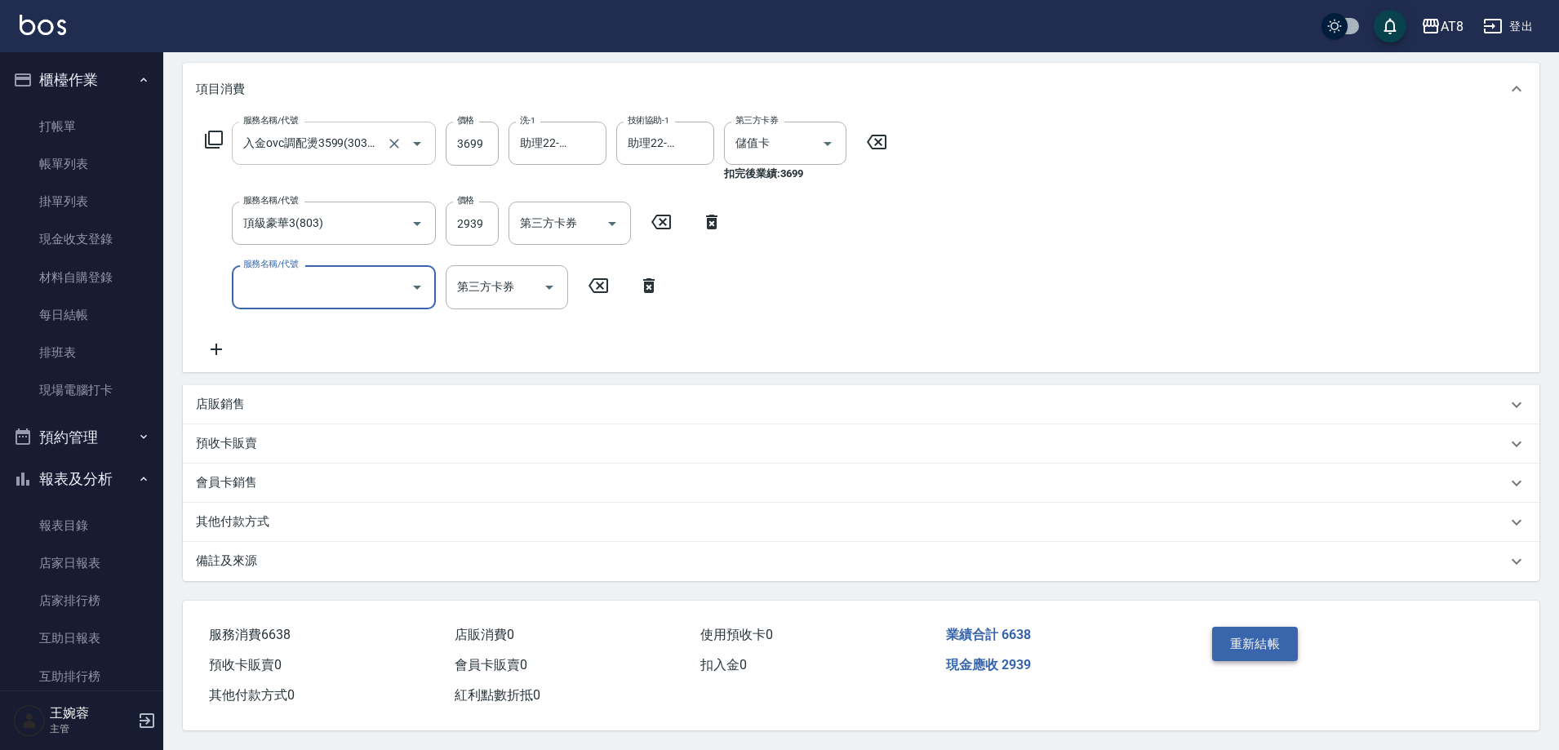
click at [1244, 644] on button "重新結帳" at bounding box center [1255, 644] width 87 height 34
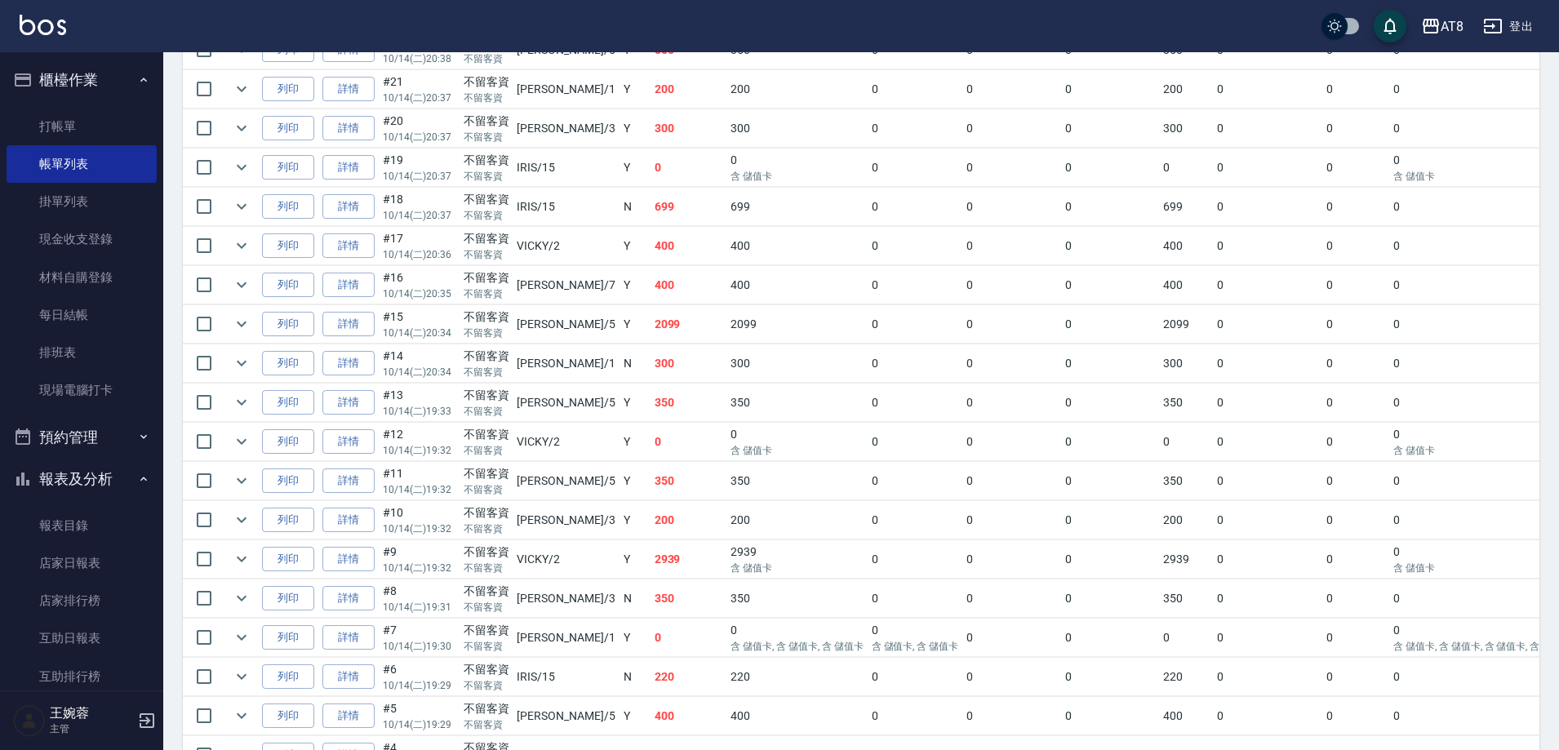
scroll to position [736, 0]
click at [375, 531] on link "詳情" at bounding box center [348, 518] width 52 height 25
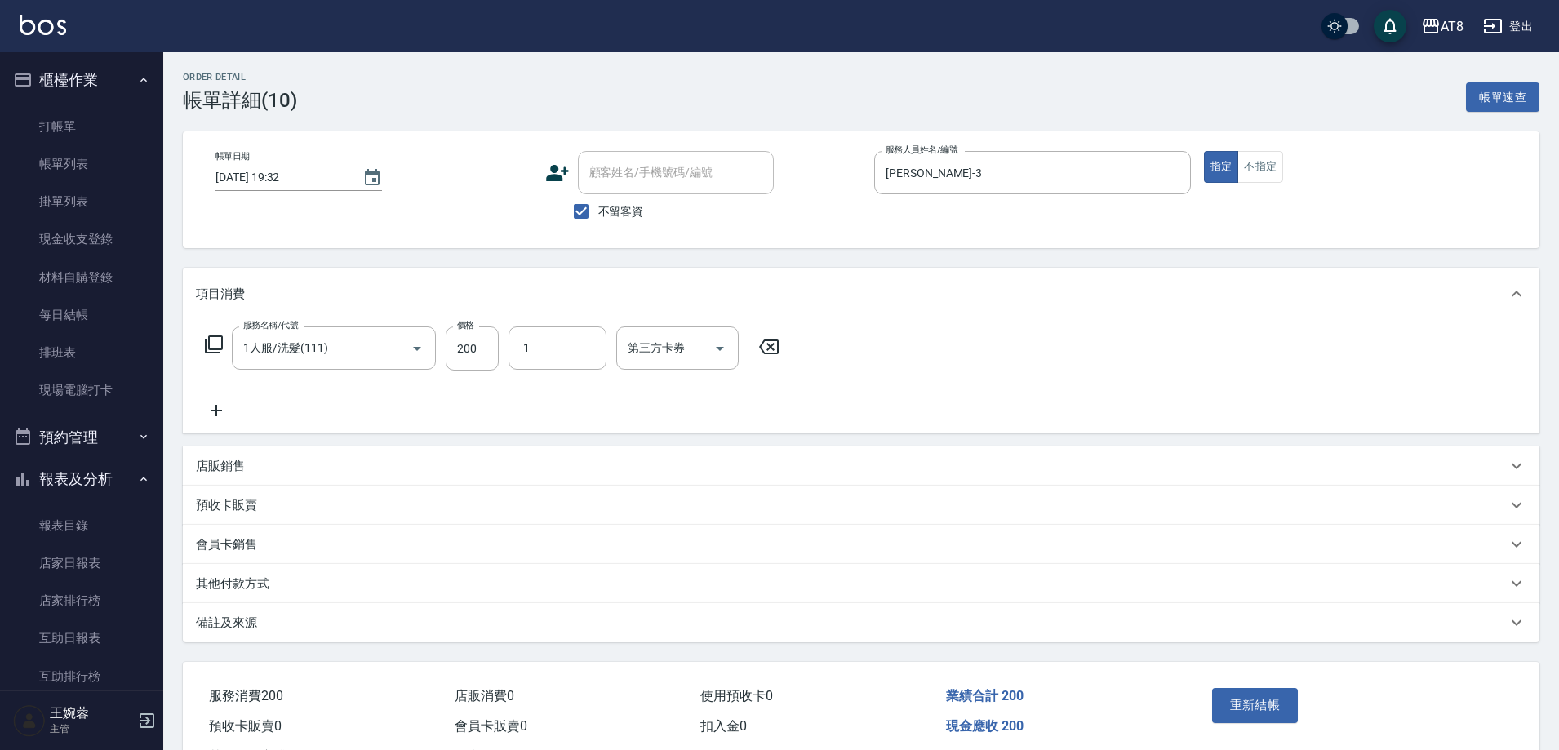
type input "[DATE] 19:32"
checkbox input "true"
type input "[PERSON_NAME]-3"
type input "1人服/洗髮(111)"
click at [769, 356] on icon at bounding box center [768, 347] width 41 height 20
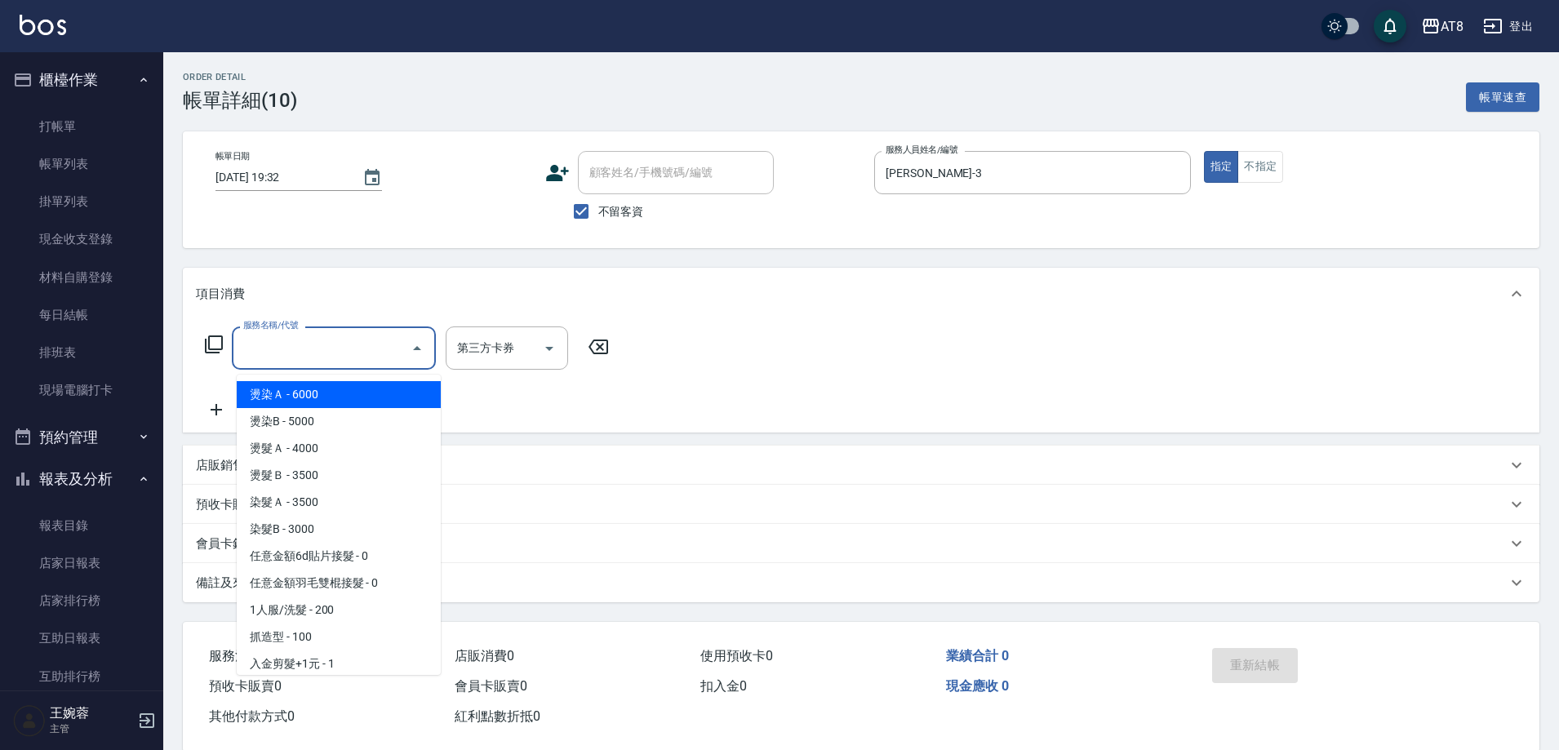
click at [272, 352] on div "服務名稱/代號 服務名稱/代號" at bounding box center [334, 347] width 204 height 43
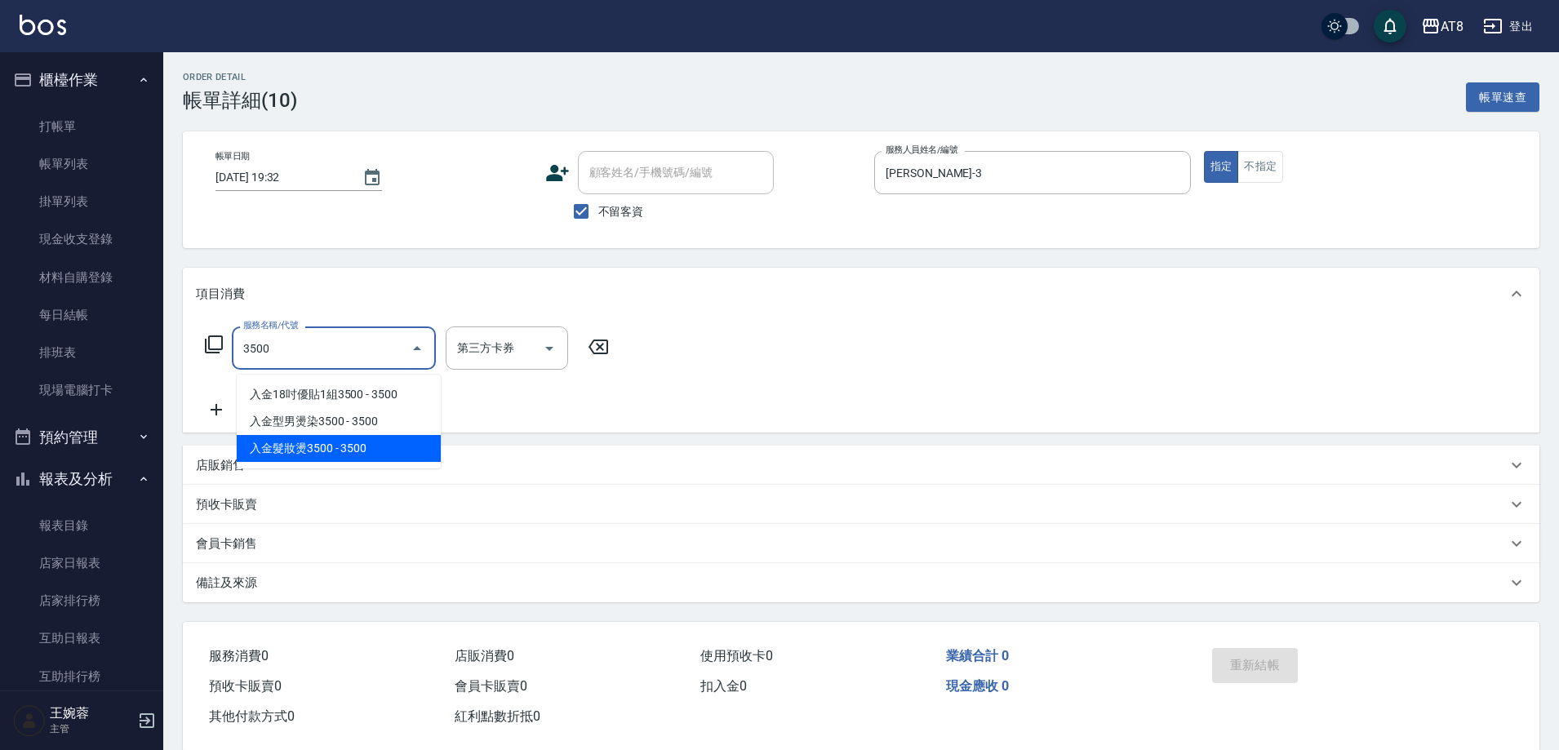
type input "3500"
click at [606, 352] on icon at bounding box center [598, 347] width 41 height 20
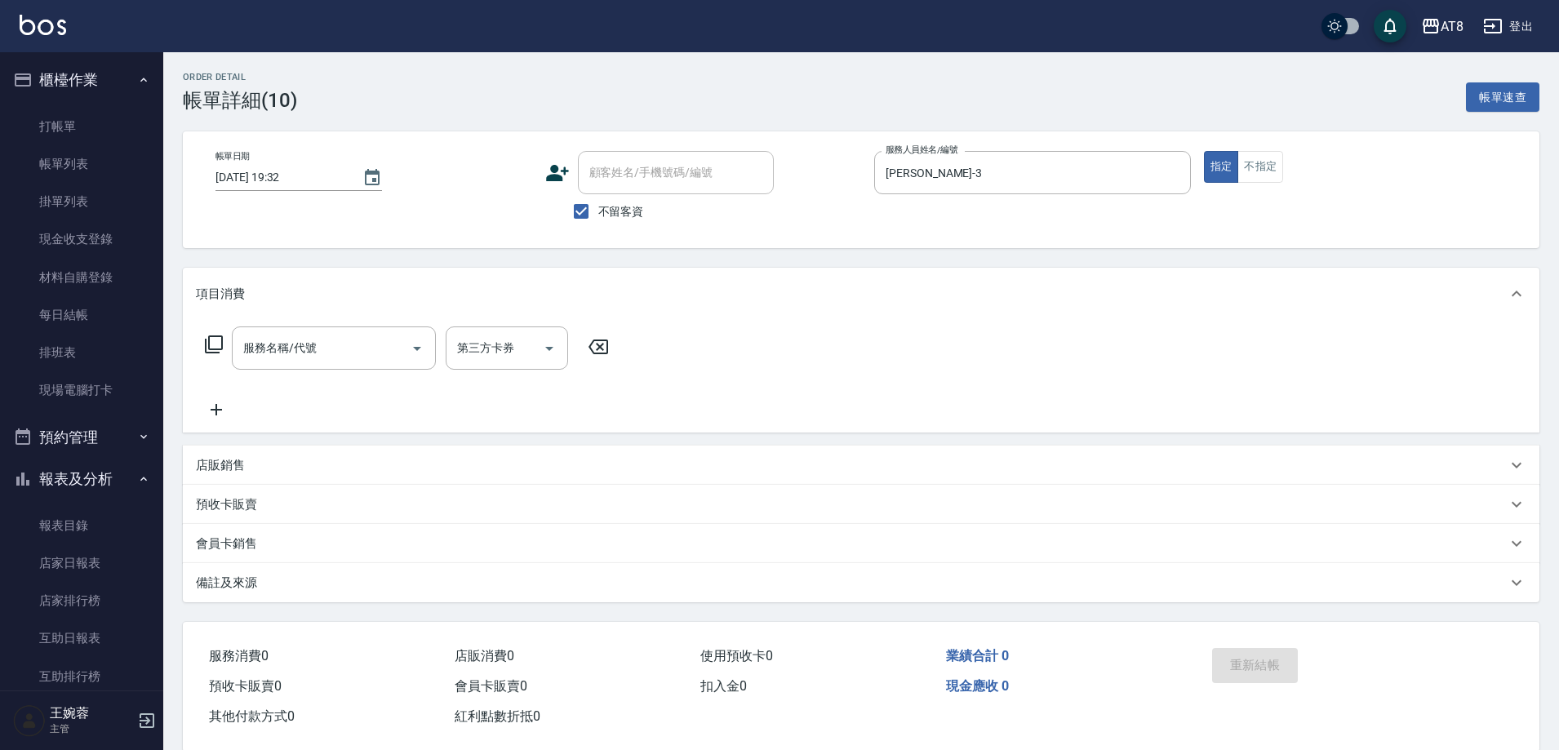
click at [215, 349] on icon at bounding box center [214, 345] width 20 height 20
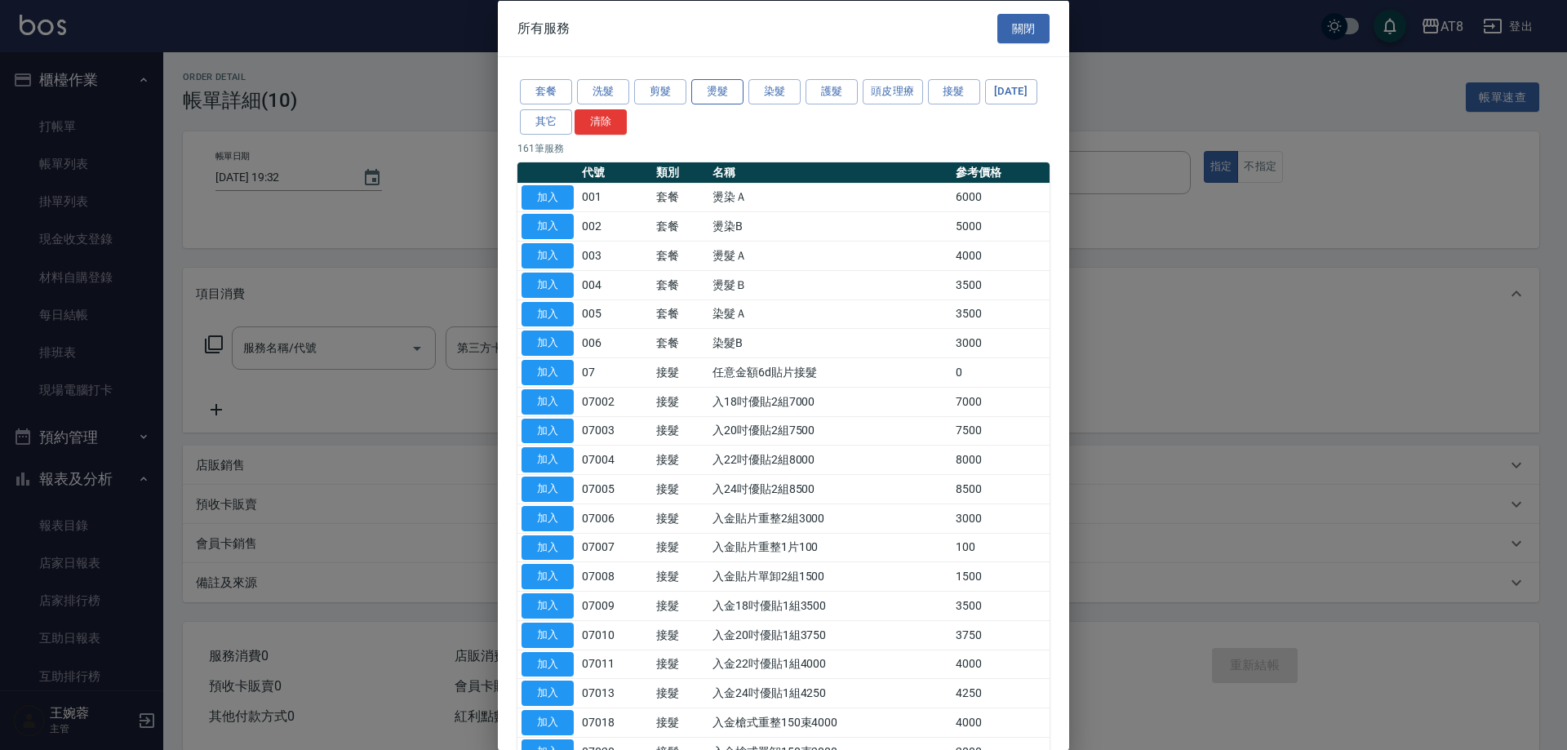
click at [724, 96] on button "燙髮" at bounding box center [717, 91] width 52 height 25
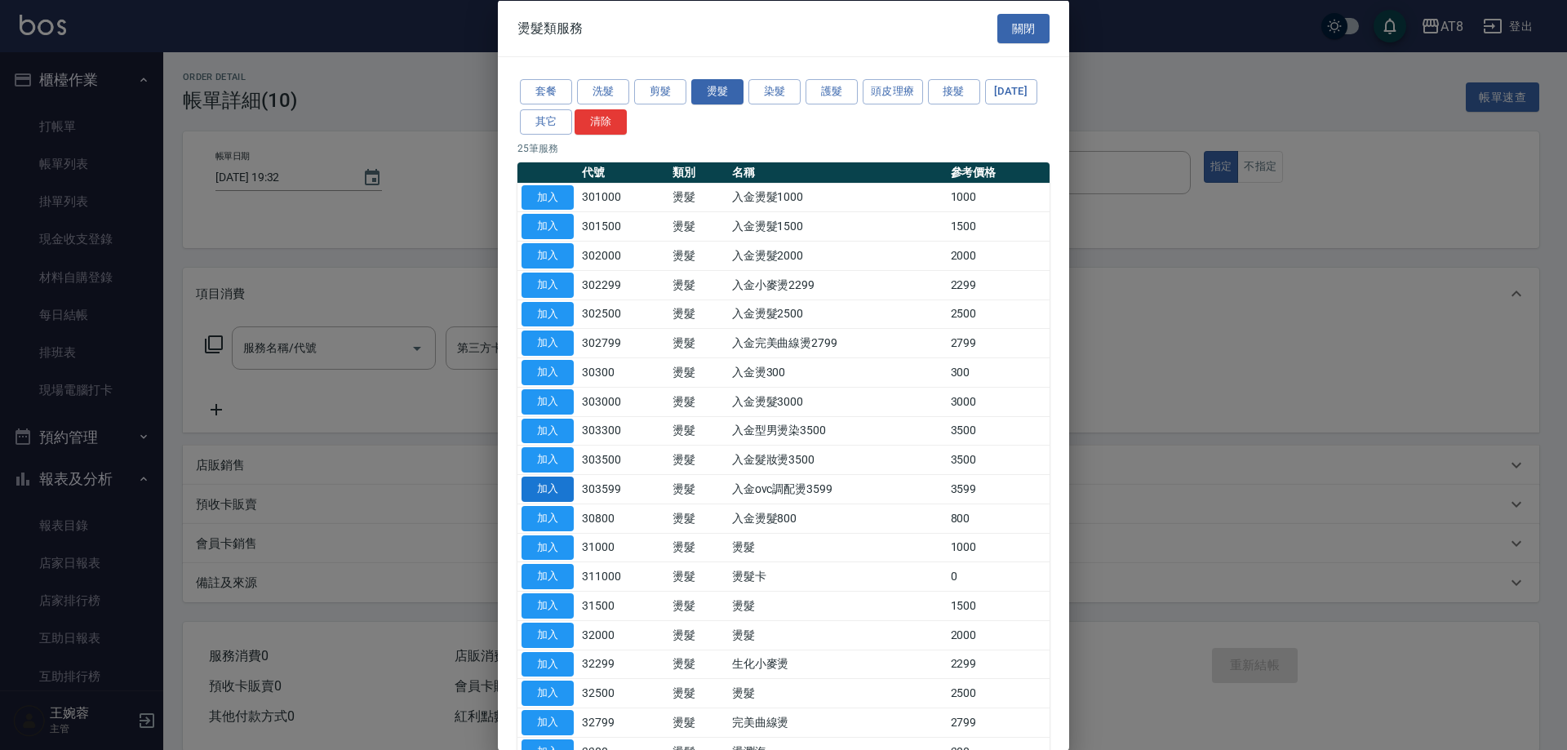
click at [563, 502] on button "加入" at bounding box center [548, 489] width 52 height 25
type input "入金ovc調配燙3599(303599)"
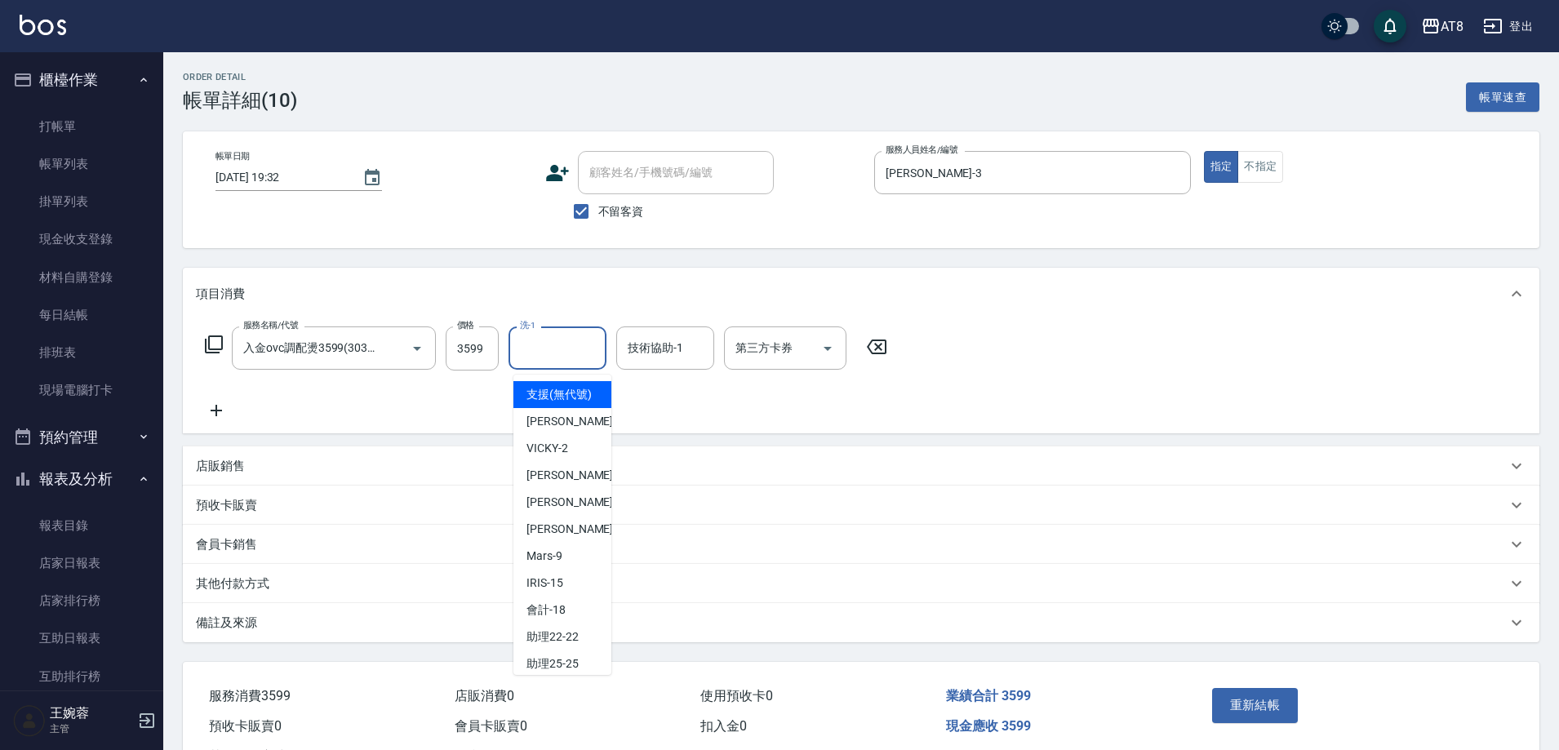
click at [541, 362] on input "洗-1" at bounding box center [557, 348] width 83 height 29
click at [469, 349] on input "3599" at bounding box center [472, 348] width 53 height 44
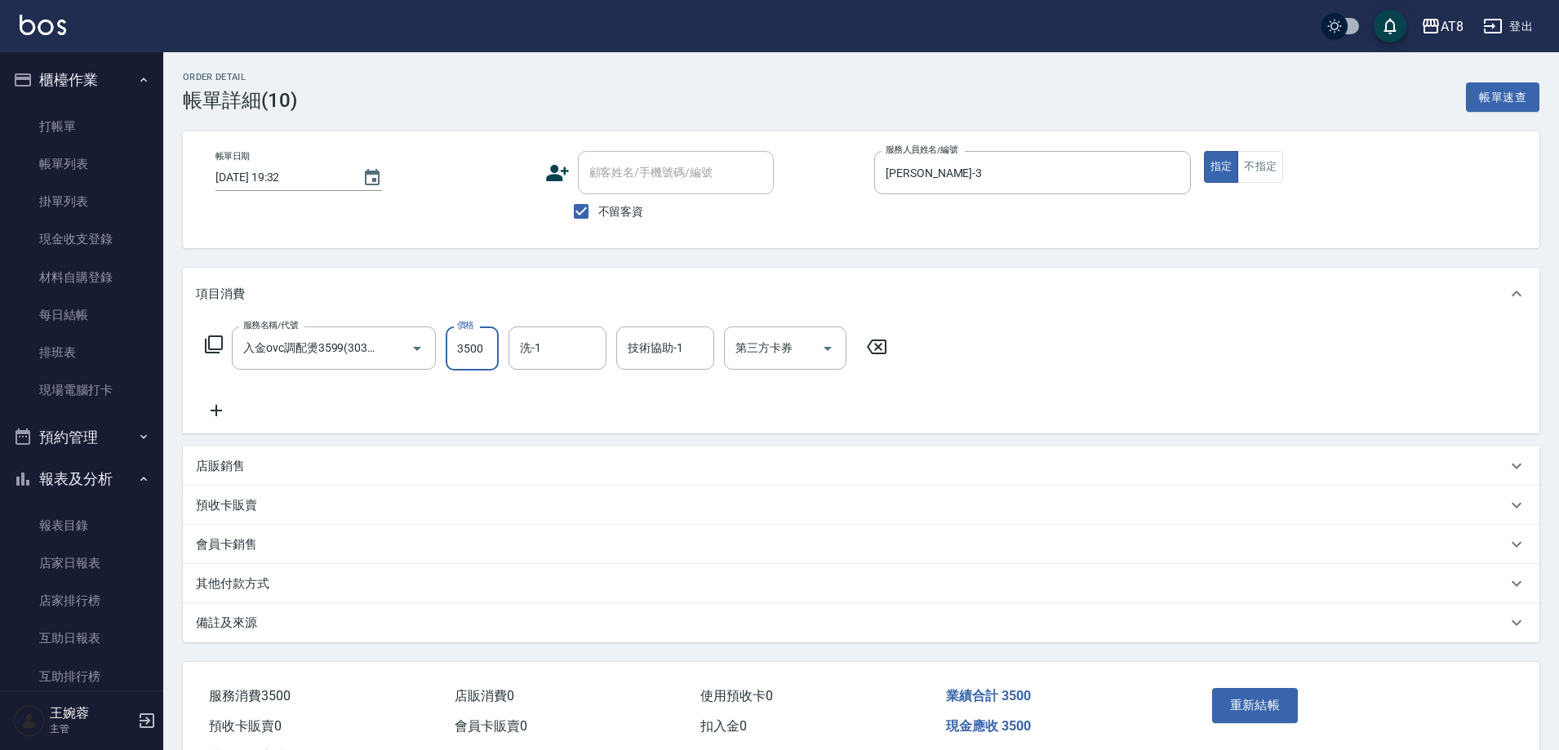
type input "3500"
type input "助理25-25"
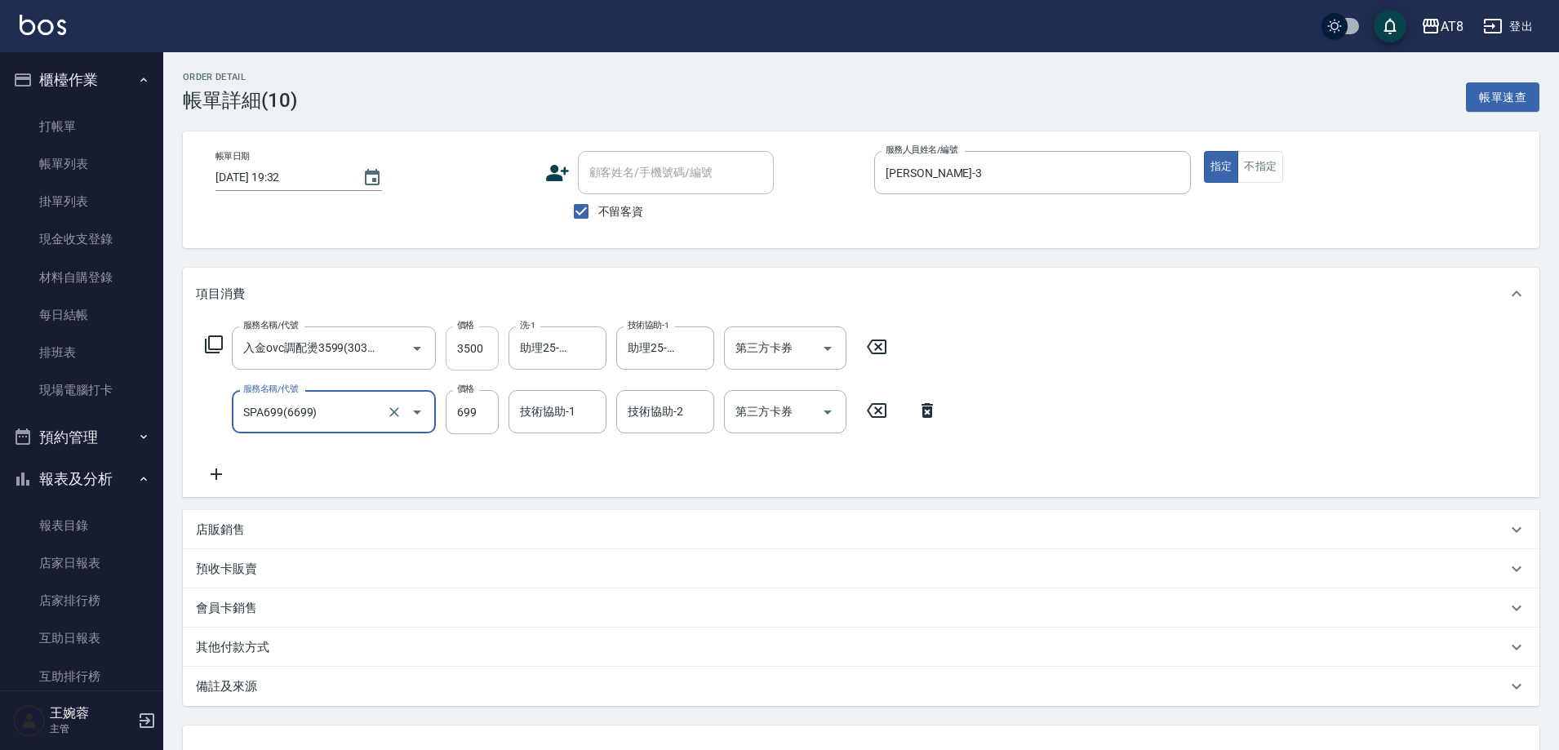
type input "SPA699(6699)"
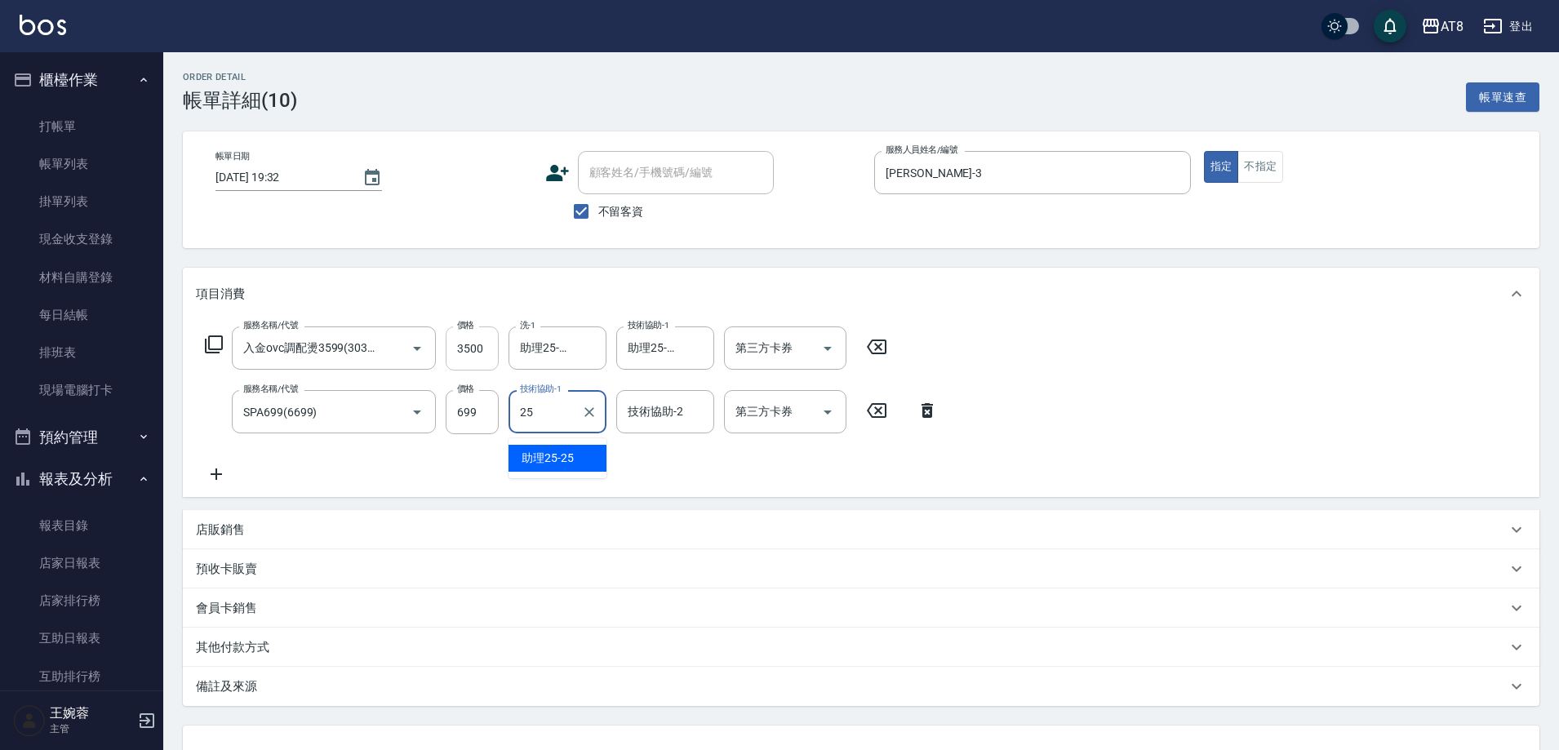
type input "助理25-25"
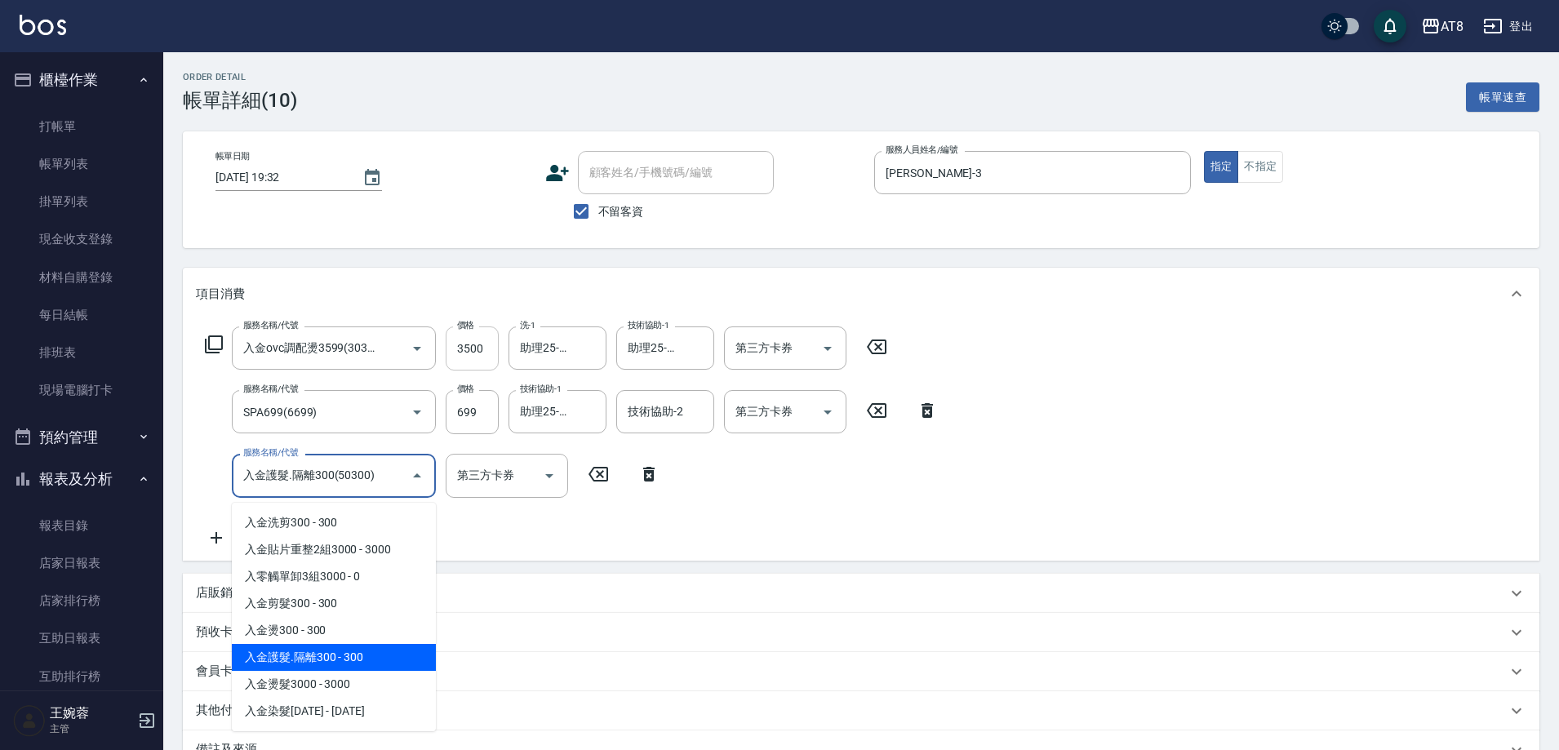
type input "入金護髮.隔離300(50300)"
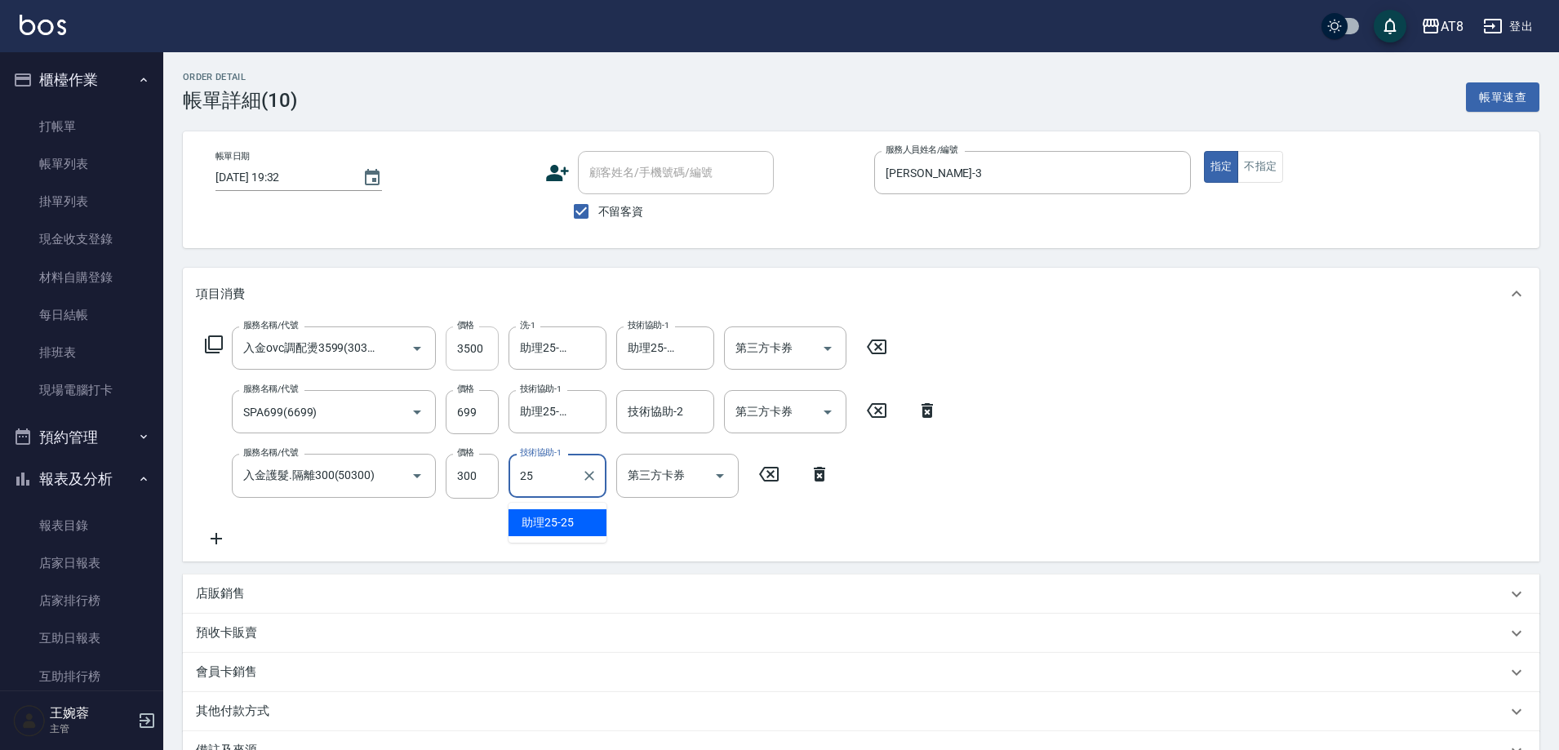
type input "助理25-25"
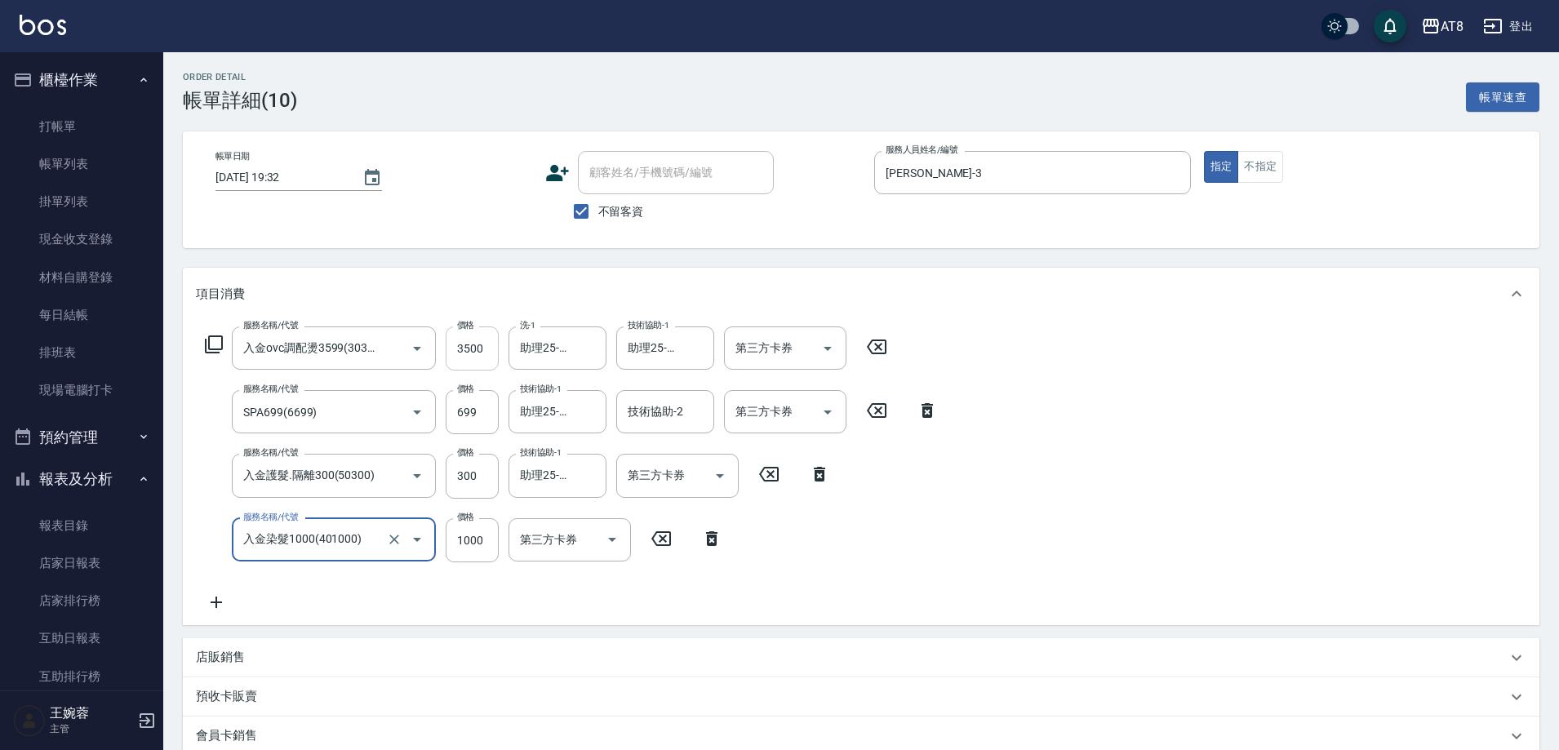
type input "入金染髮1000(401000)"
type input "901"
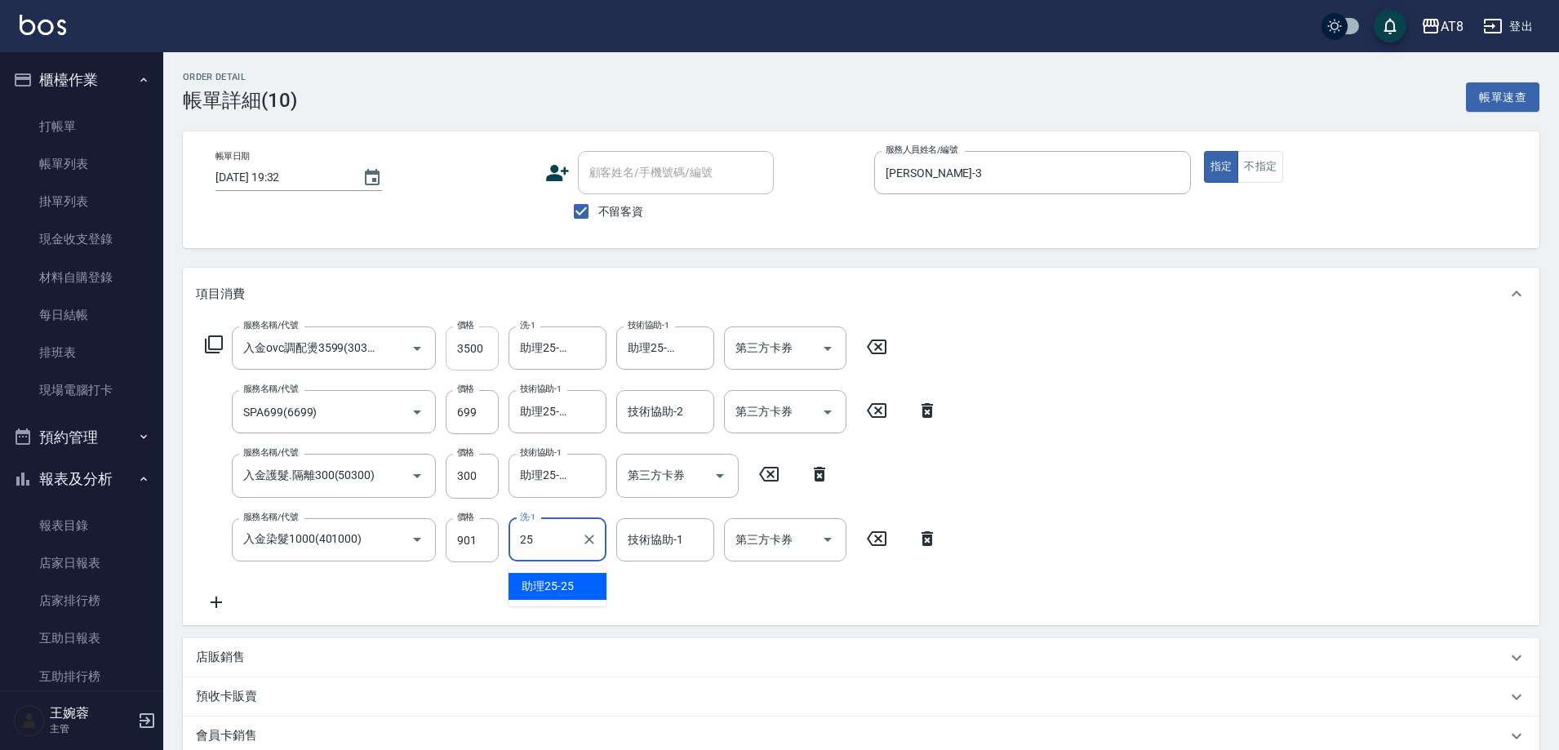
type input "助理25-25"
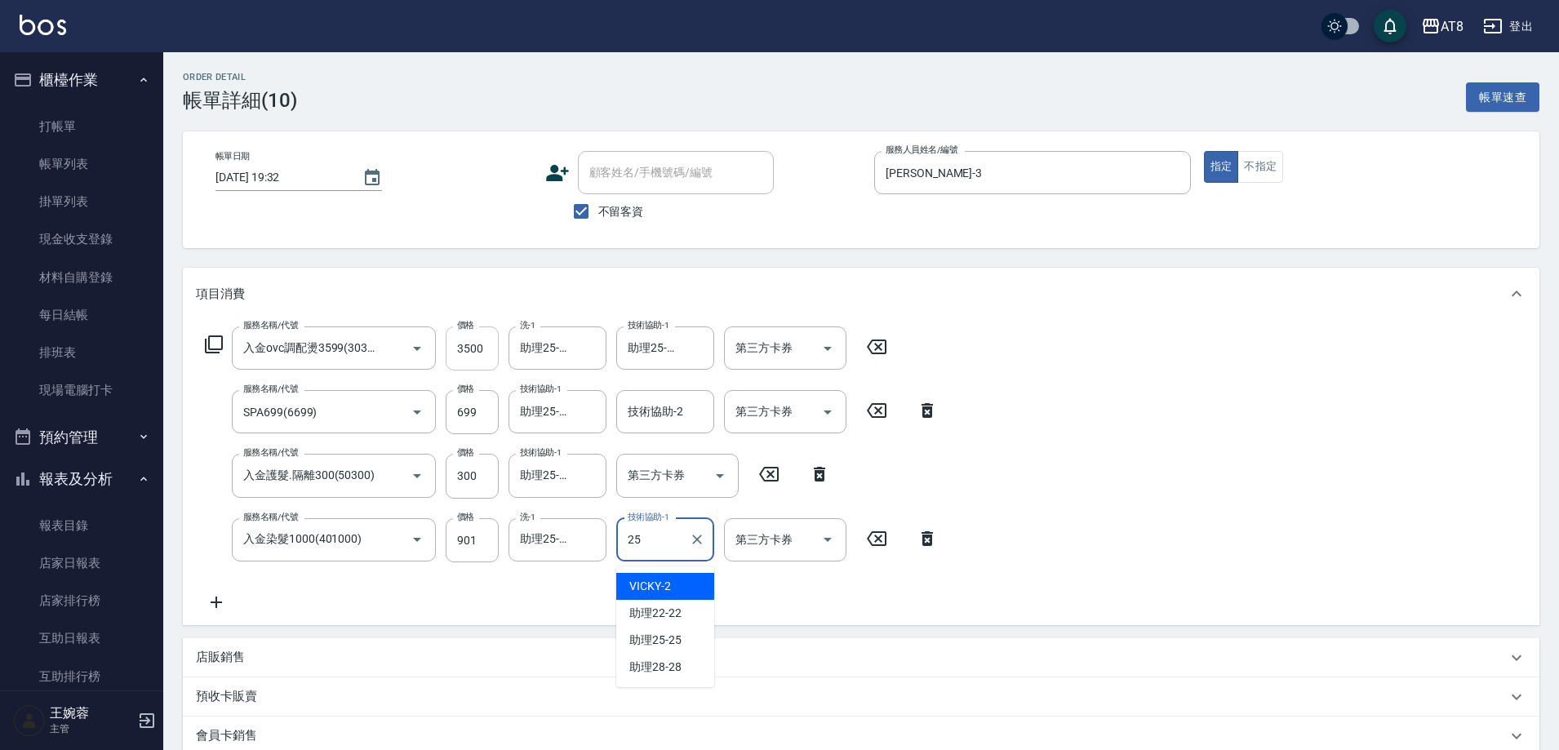
type input "助理25-25"
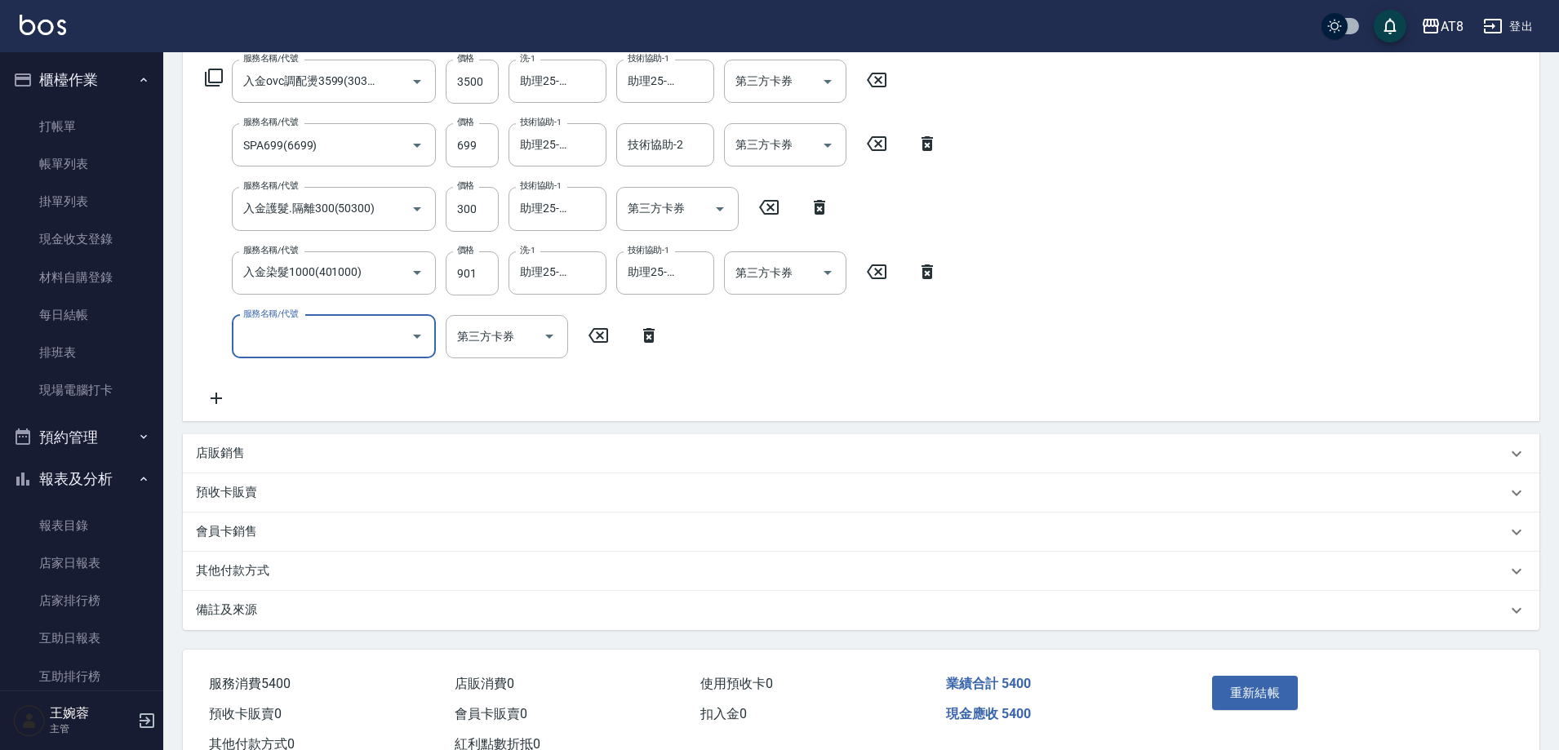
scroll to position [274, 0]
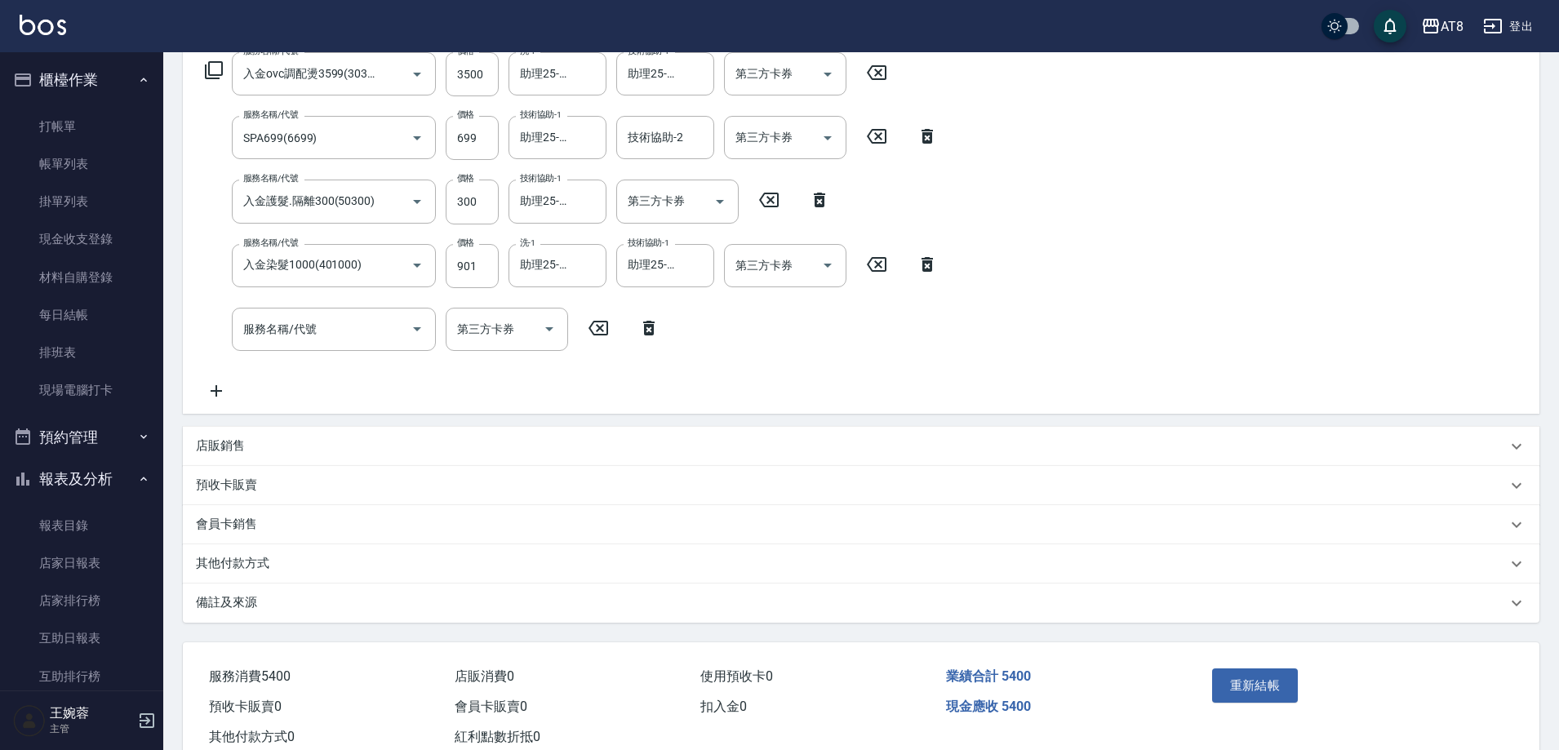
click at [433, 450] on div "店販銷售" at bounding box center [851, 446] width 1311 height 17
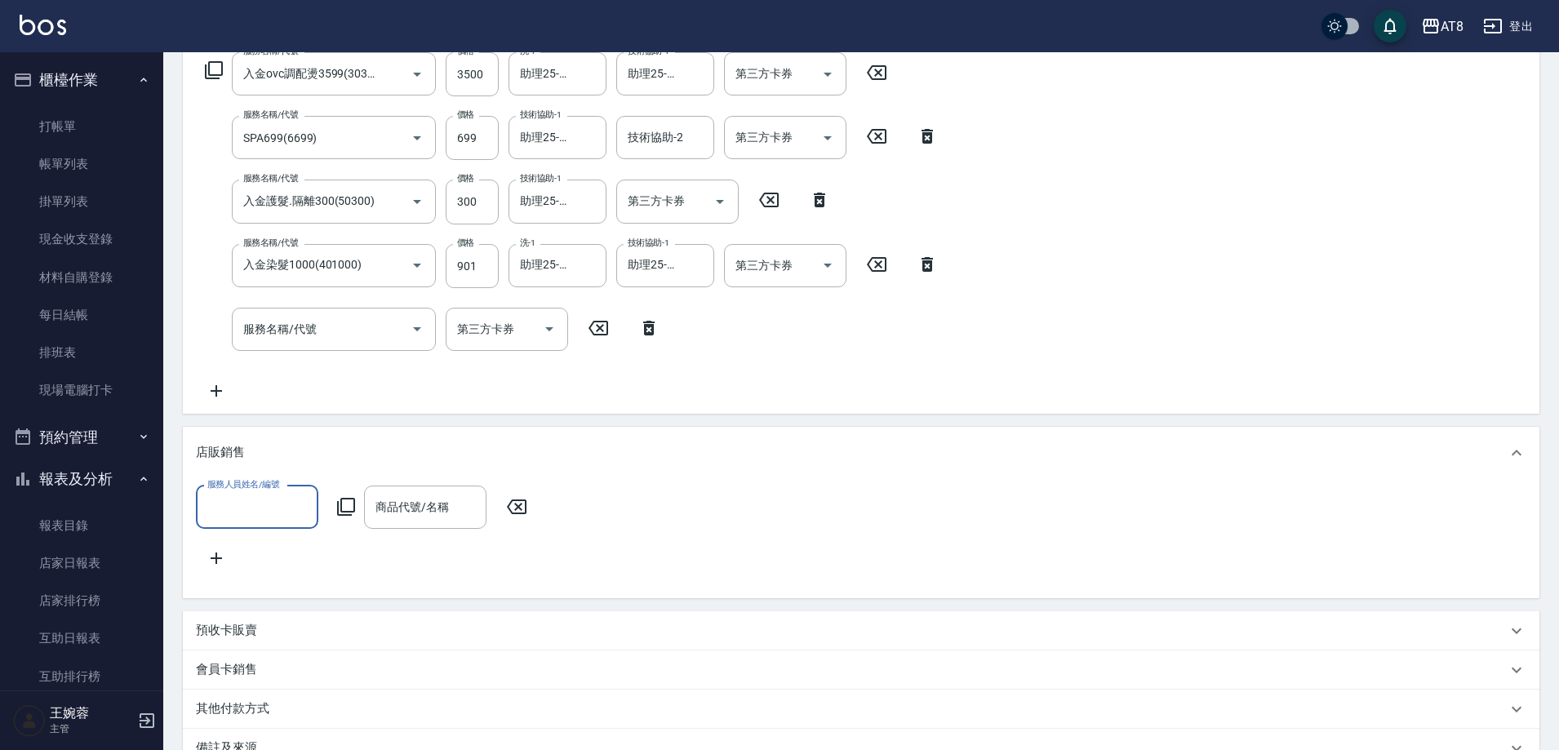
scroll to position [0, 0]
type input "[PERSON_NAME]-3"
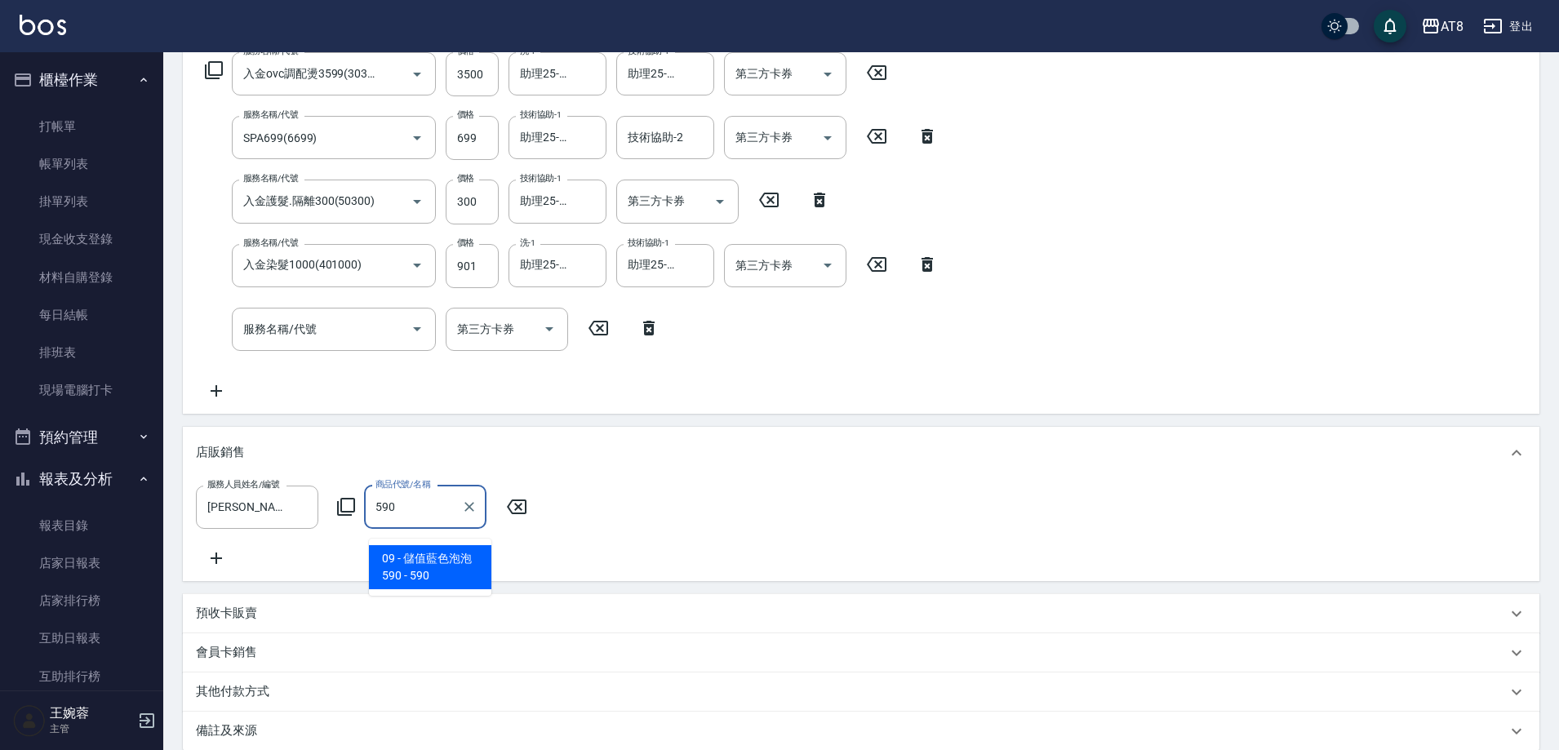
type input "儲值藍色泡泡590"
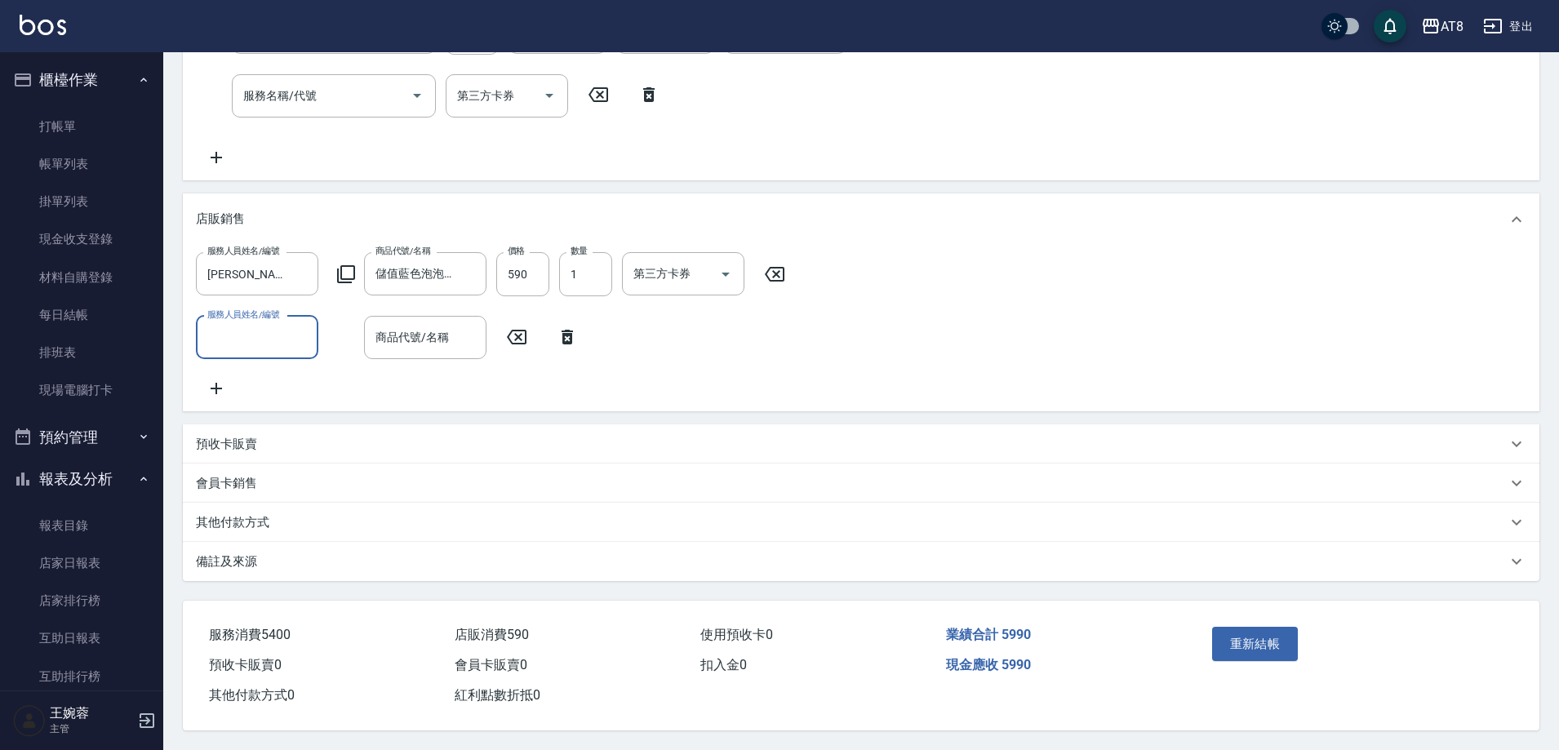
scroll to position [554, 0]
click at [1247, 620] on div "重新結帳" at bounding box center [1280, 655] width 148 height 71
click at [1238, 627] on button "重新結帳" at bounding box center [1255, 644] width 87 height 34
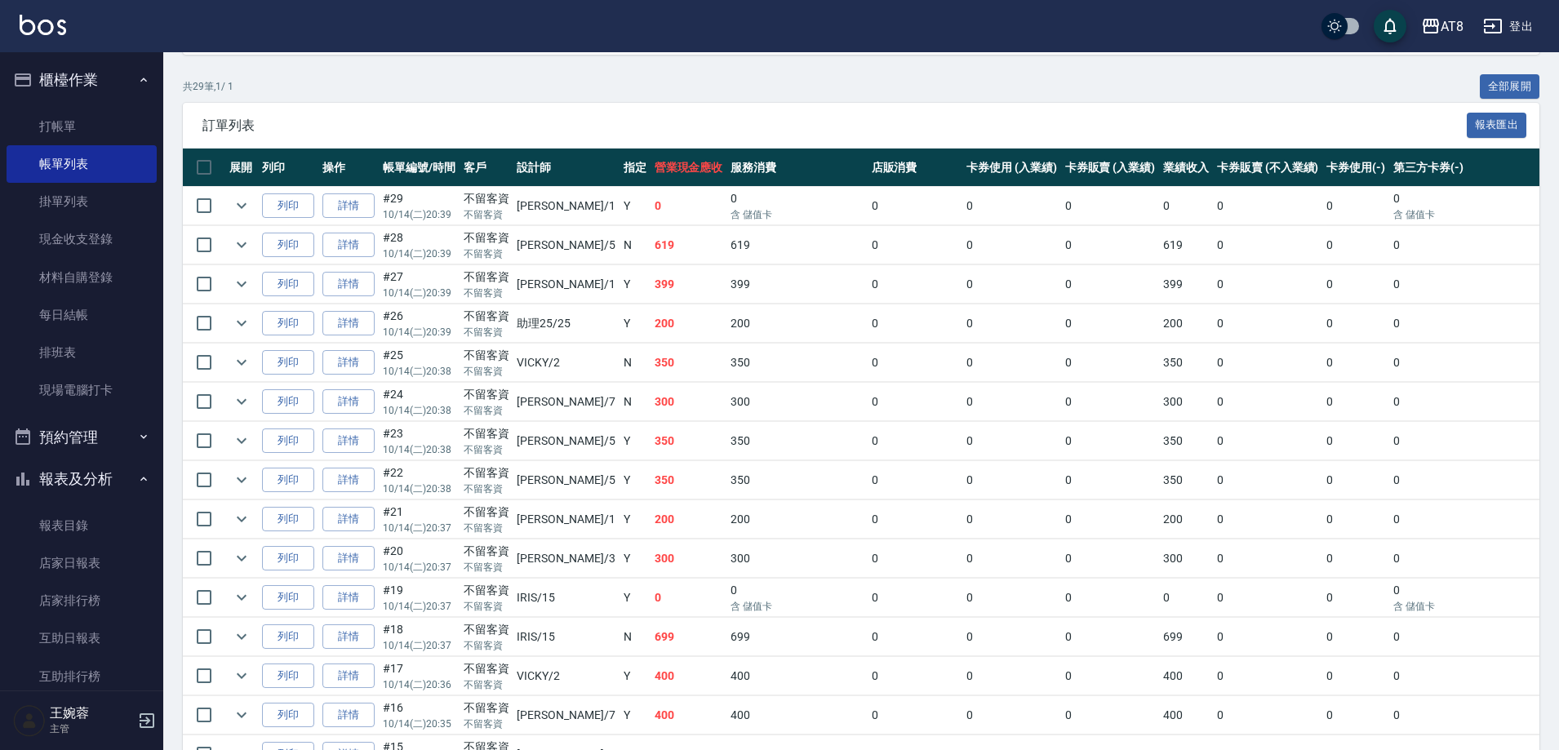
scroll to position [292, 0]
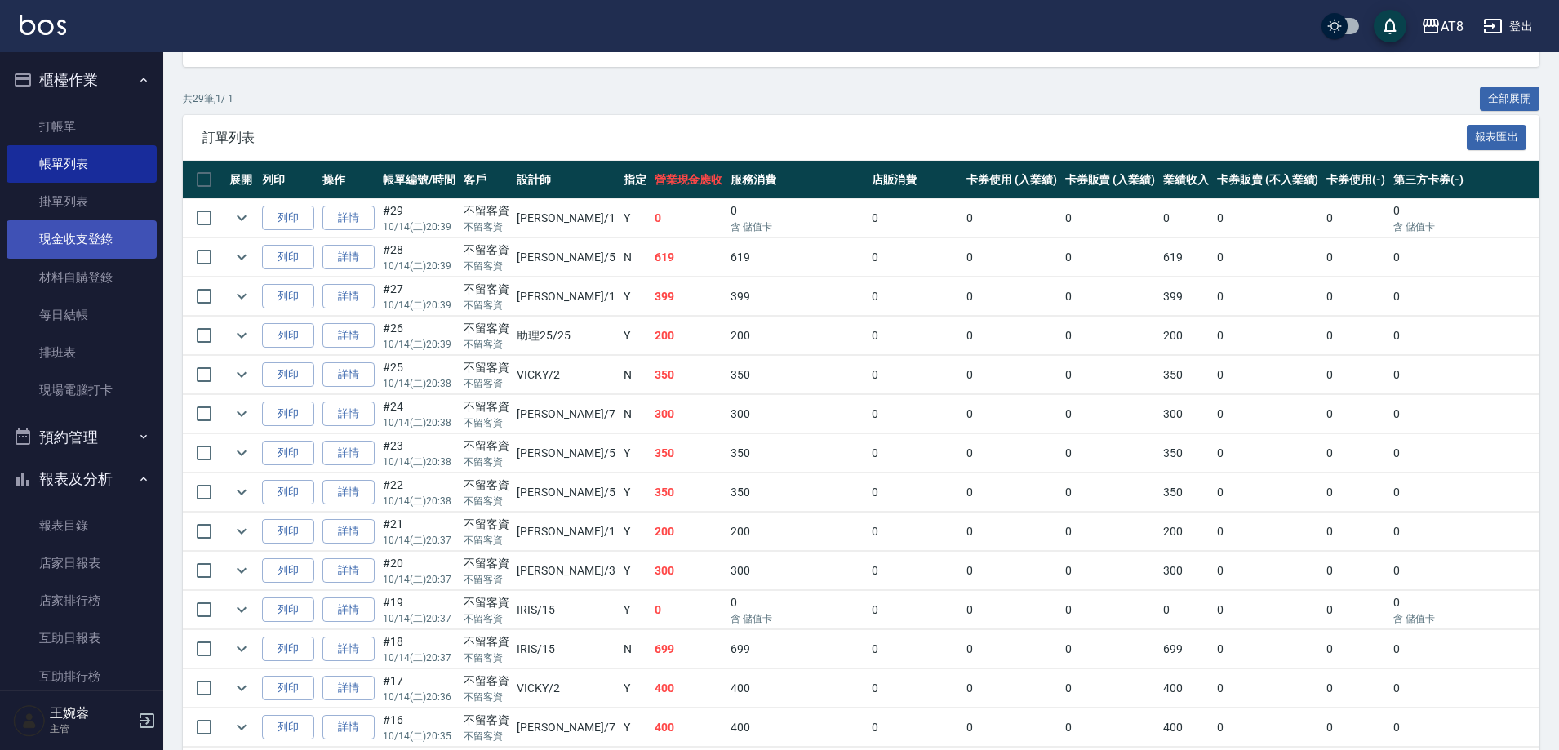
click at [61, 306] on link "每日結帳" at bounding box center [82, 315] width 150 height 38
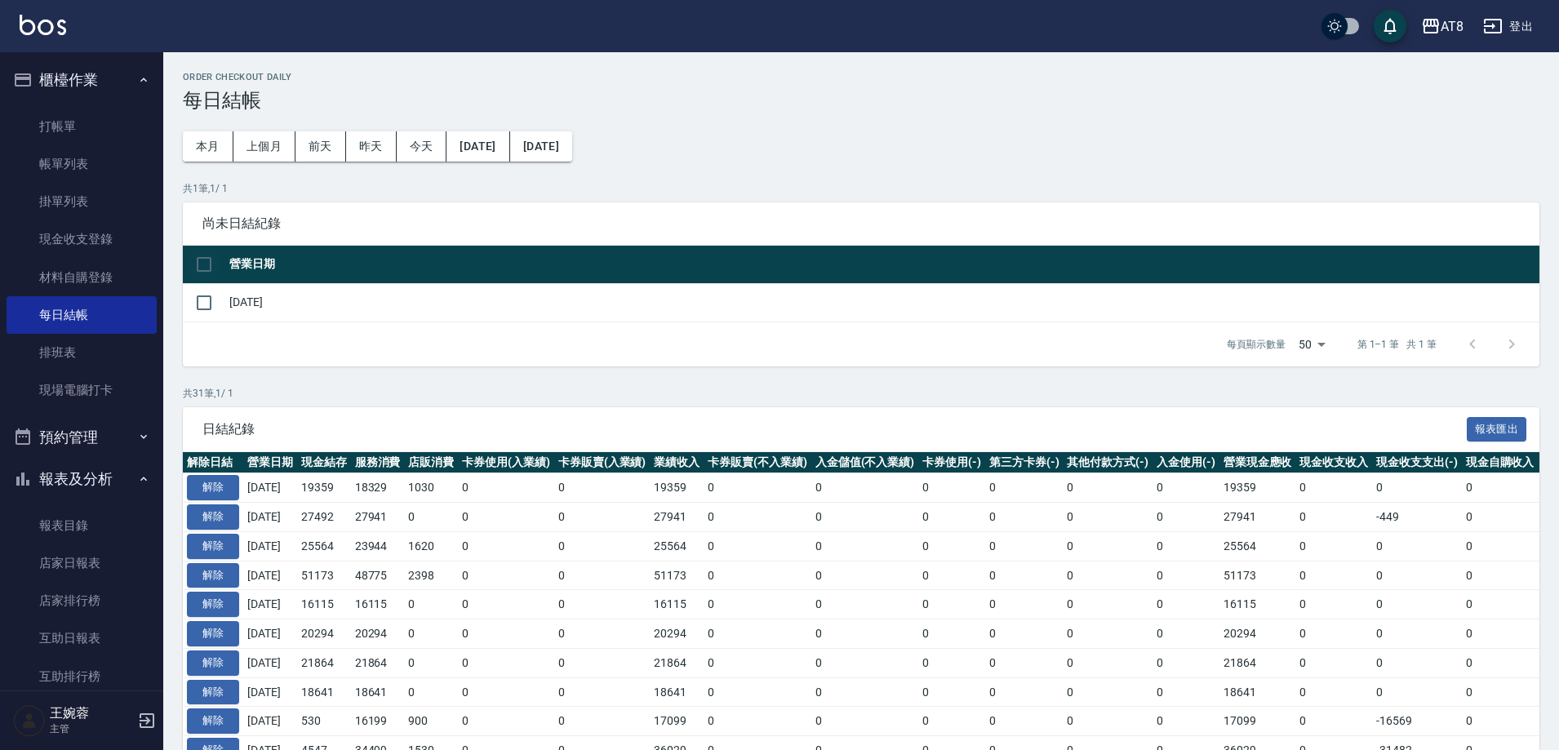
click at [207, 264] on input "checkbox" at bounding box center [204, 264] width 34 height 34
checkbox input "true"
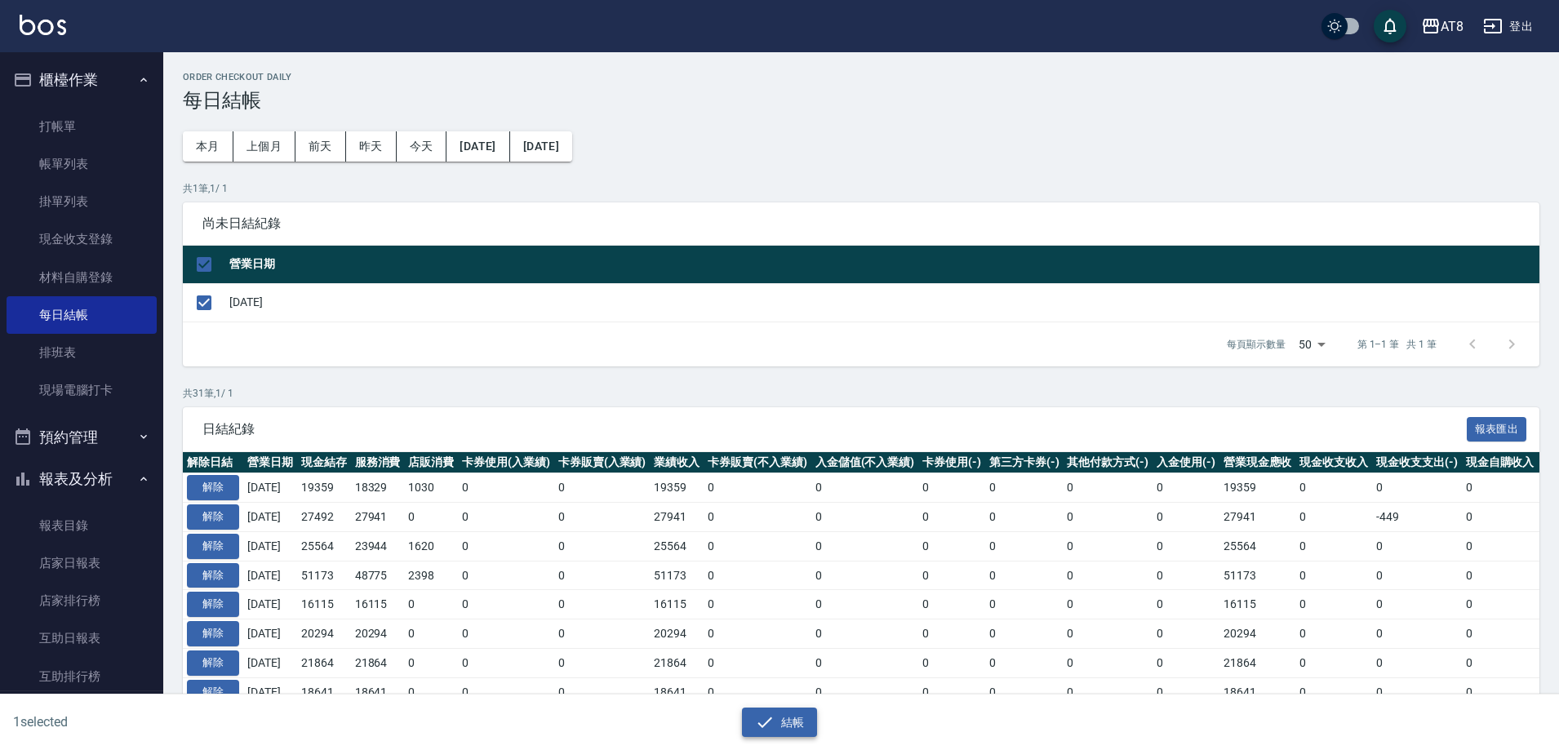
click at [811, 713] on button "結帳" at bounding box center [780, 723] width 76 height 30
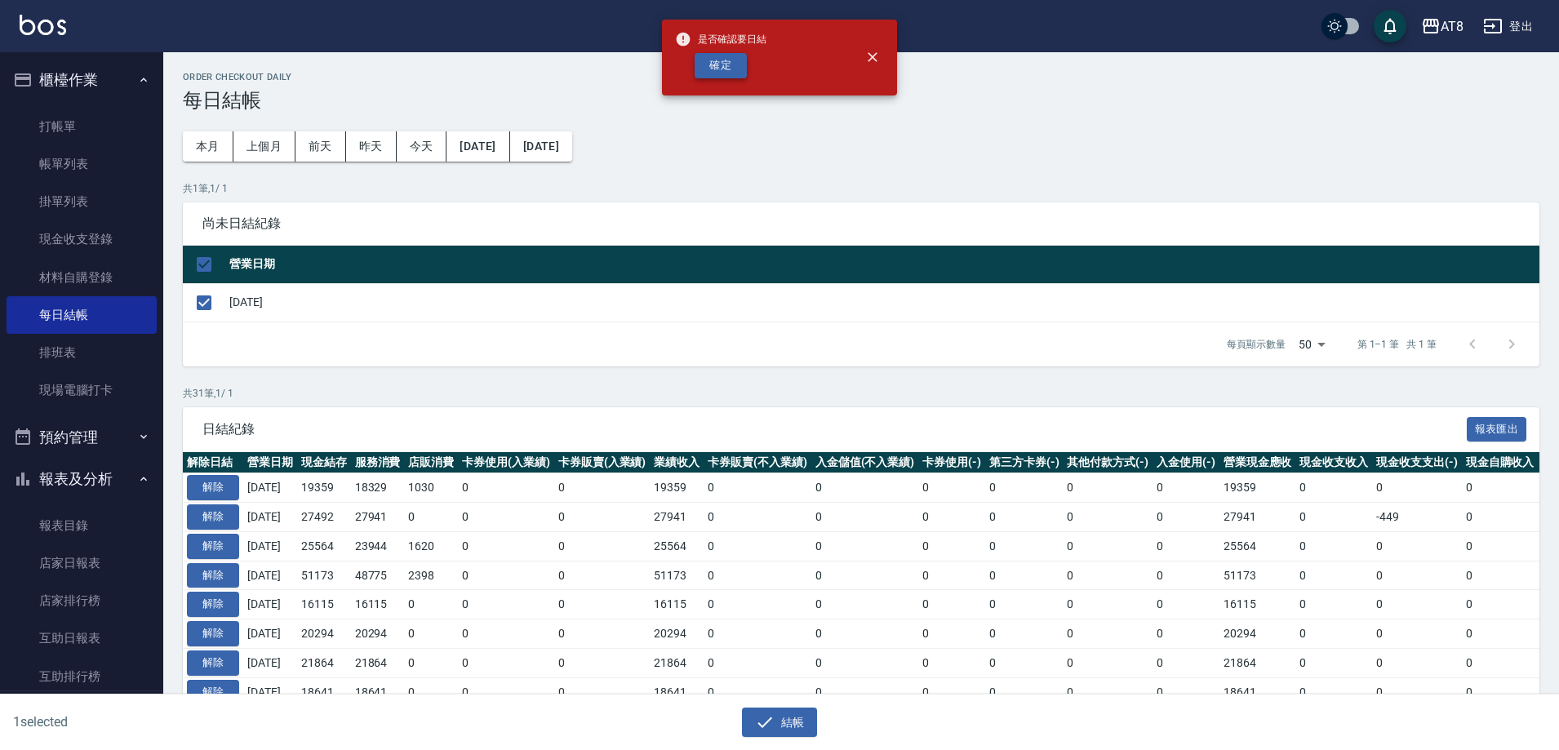
click at [730, 69] on button "確定" at bounding box center [721, 65] width 52 height 25
checkbox input "false"
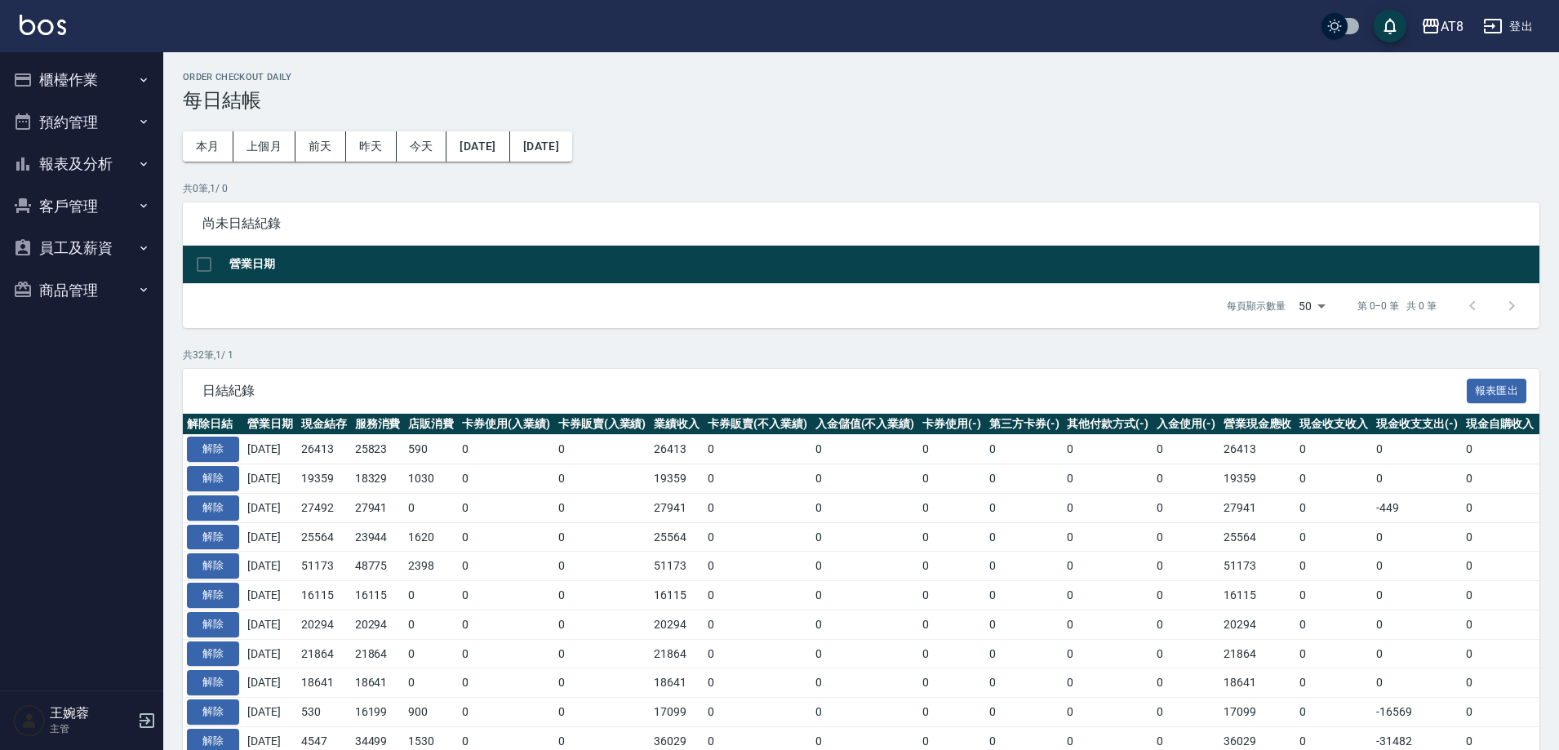
click at [122, 164] on button "報表及分析" at bounding box center [82, 164] width 150 height 42
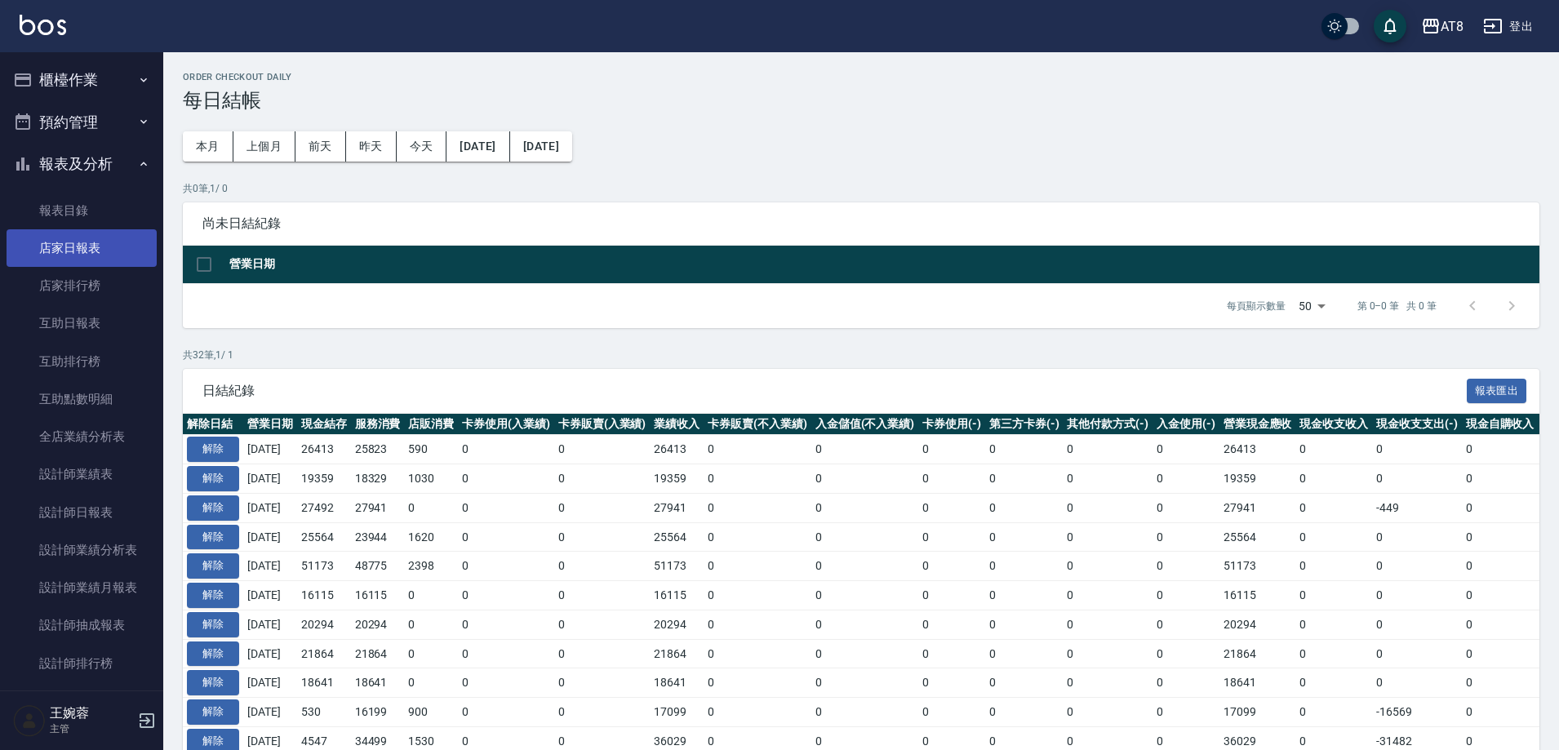
click at [116, 242] on link "店家日報表" at bounding box center [82, 248] width 150 height 38
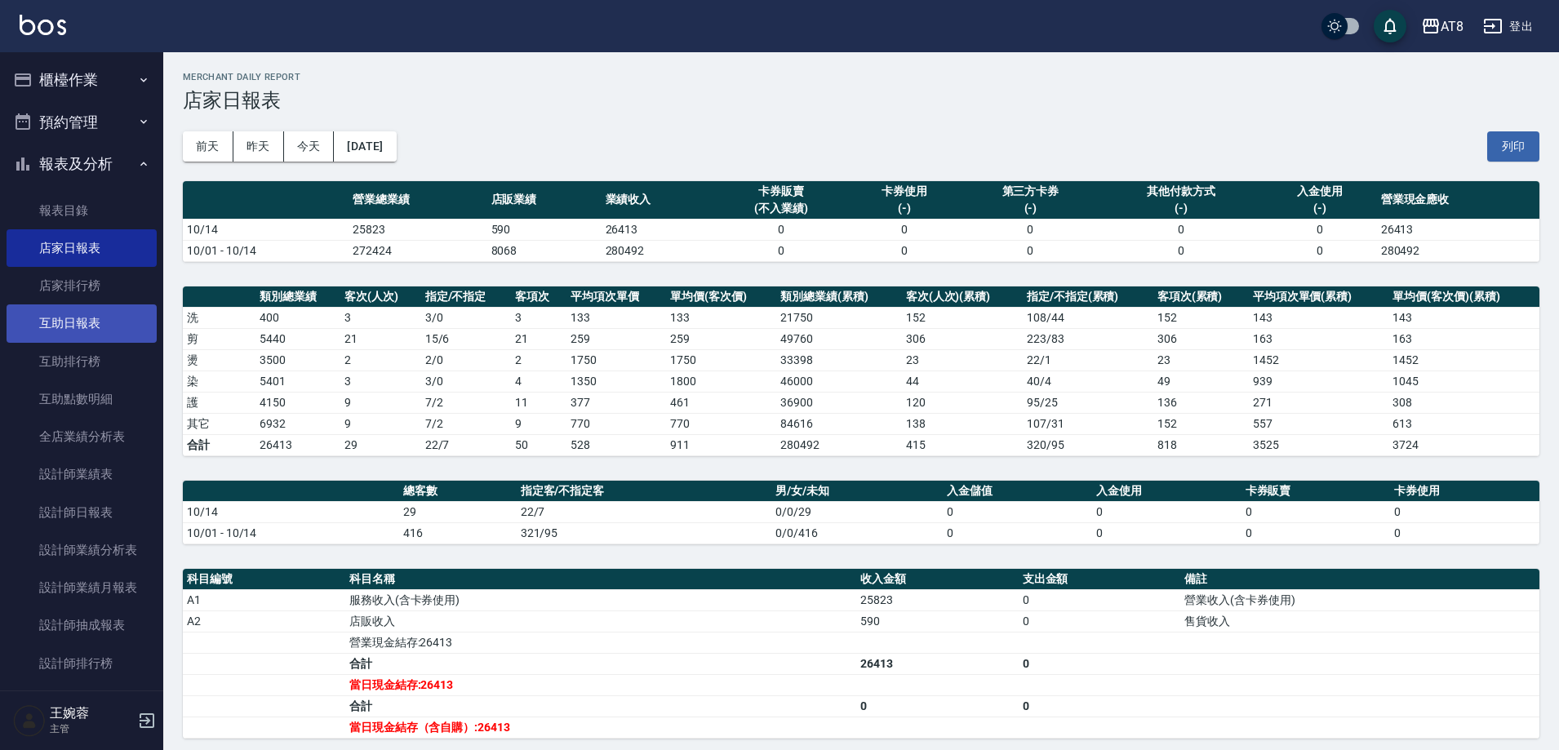
click at [77, 332] on link "互助日報表" at bounding box center [82, 323] width 150 height 38
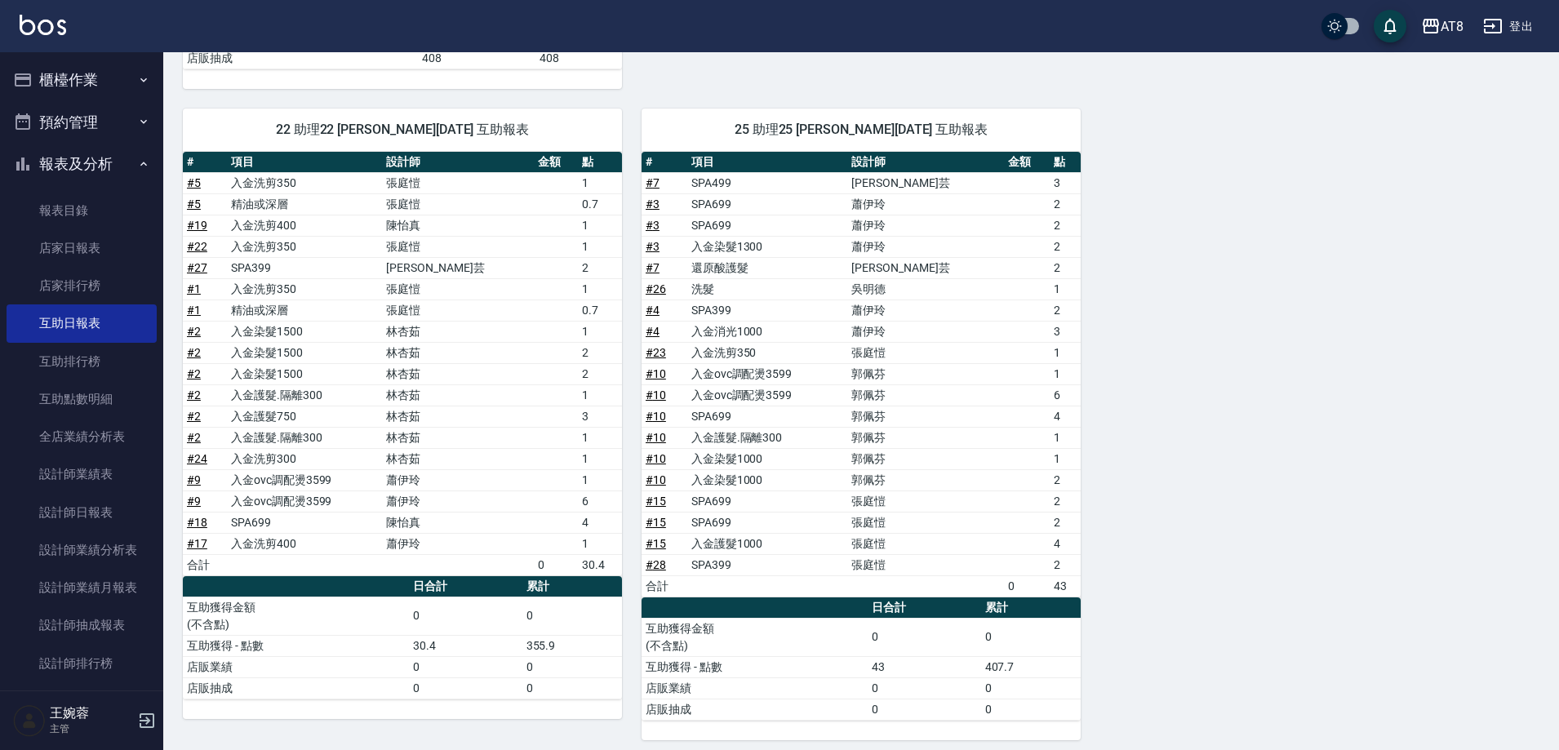
scroll to position [496, 0]
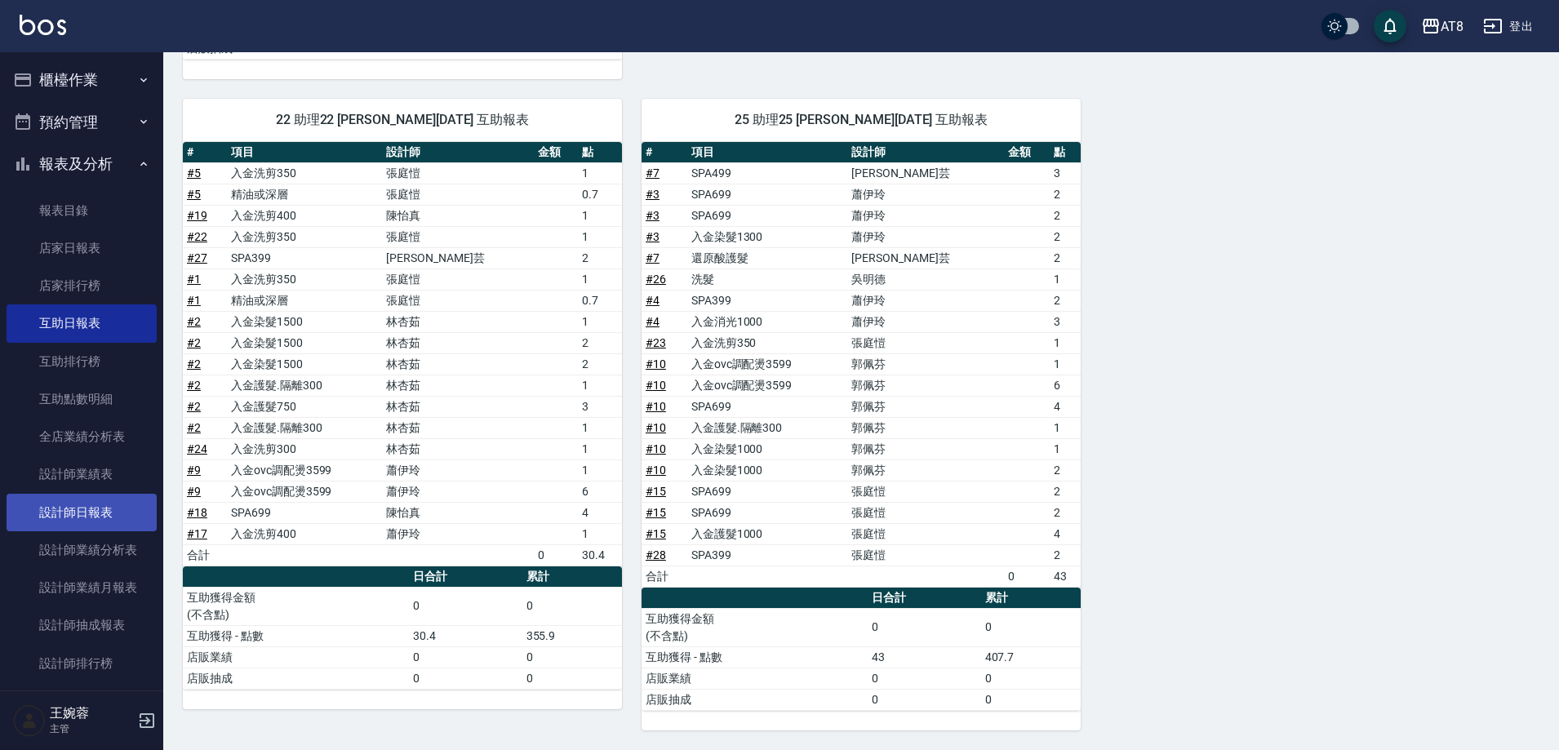
click at [51, 501] on link "設計師日報表" at bounding box center [82, 513] width 150 height 38
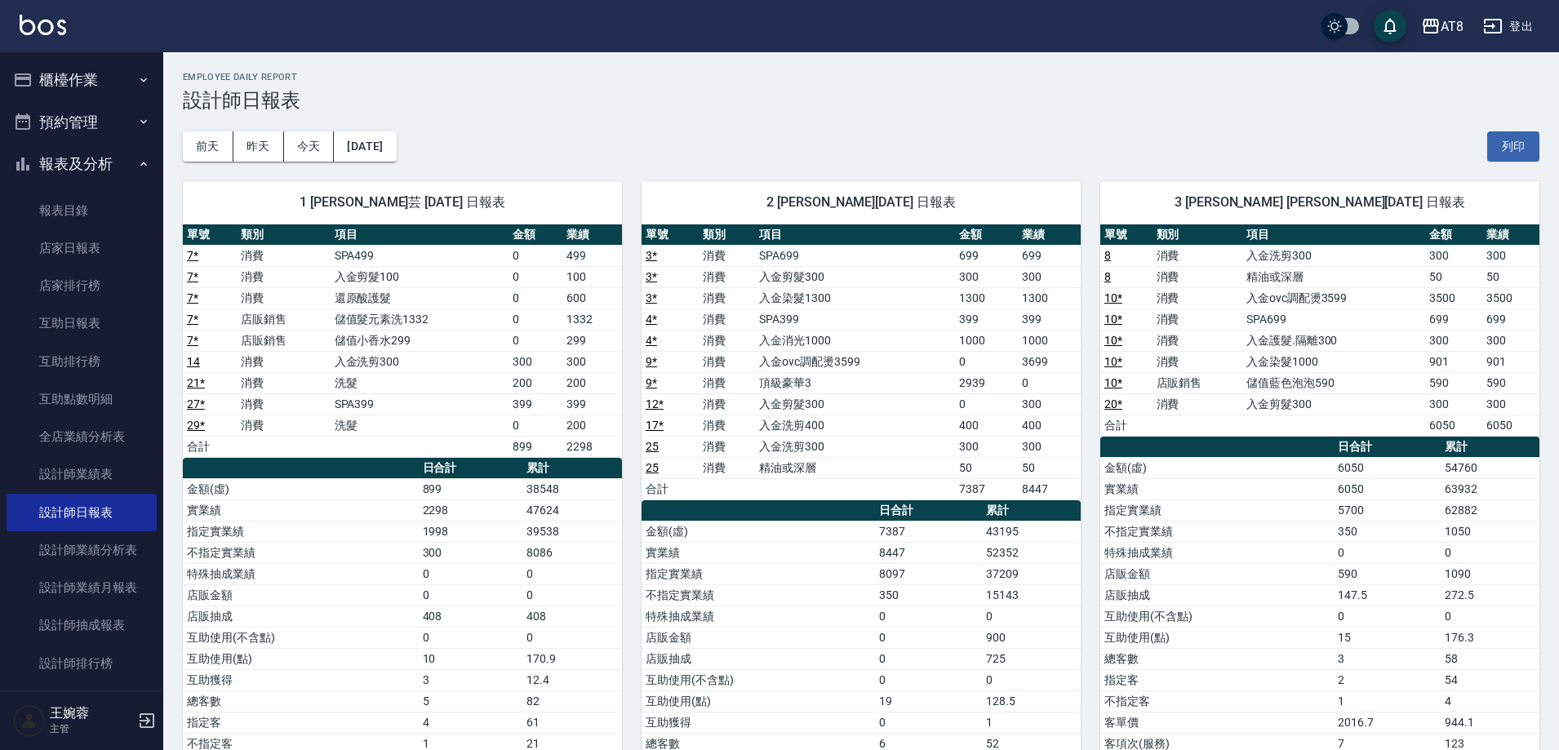
click at [498, 149] on div "前天 昨天 今天 2025/10/14 列印" at bounding box center [861, 146] width 1357 height 69
